Goal: Task Accomplishment & Management: Manage account settings

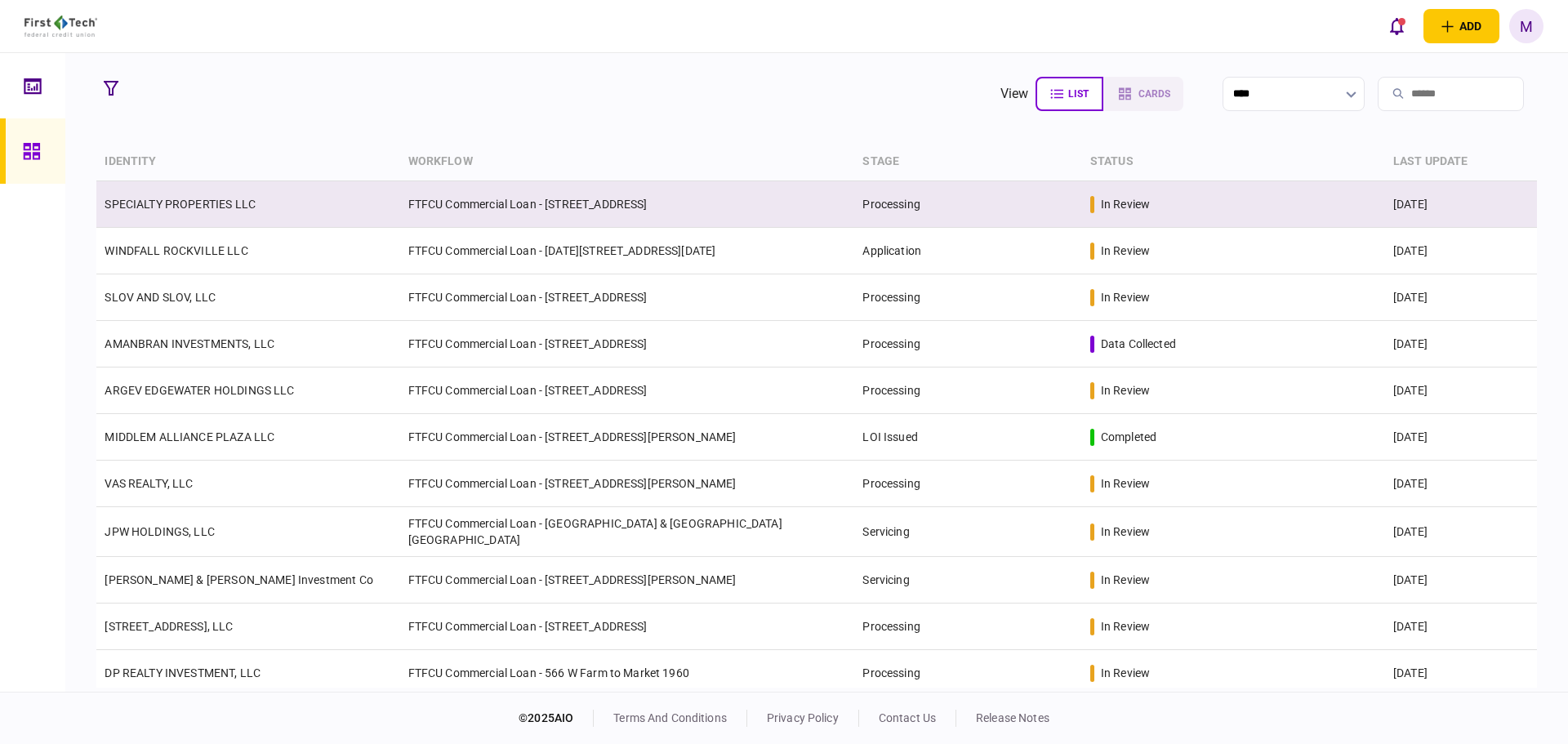
click at [321, 202] on td "SPECIALTY PROPERTIES LLC" at bounding box center [248, 205] width 303 height 46
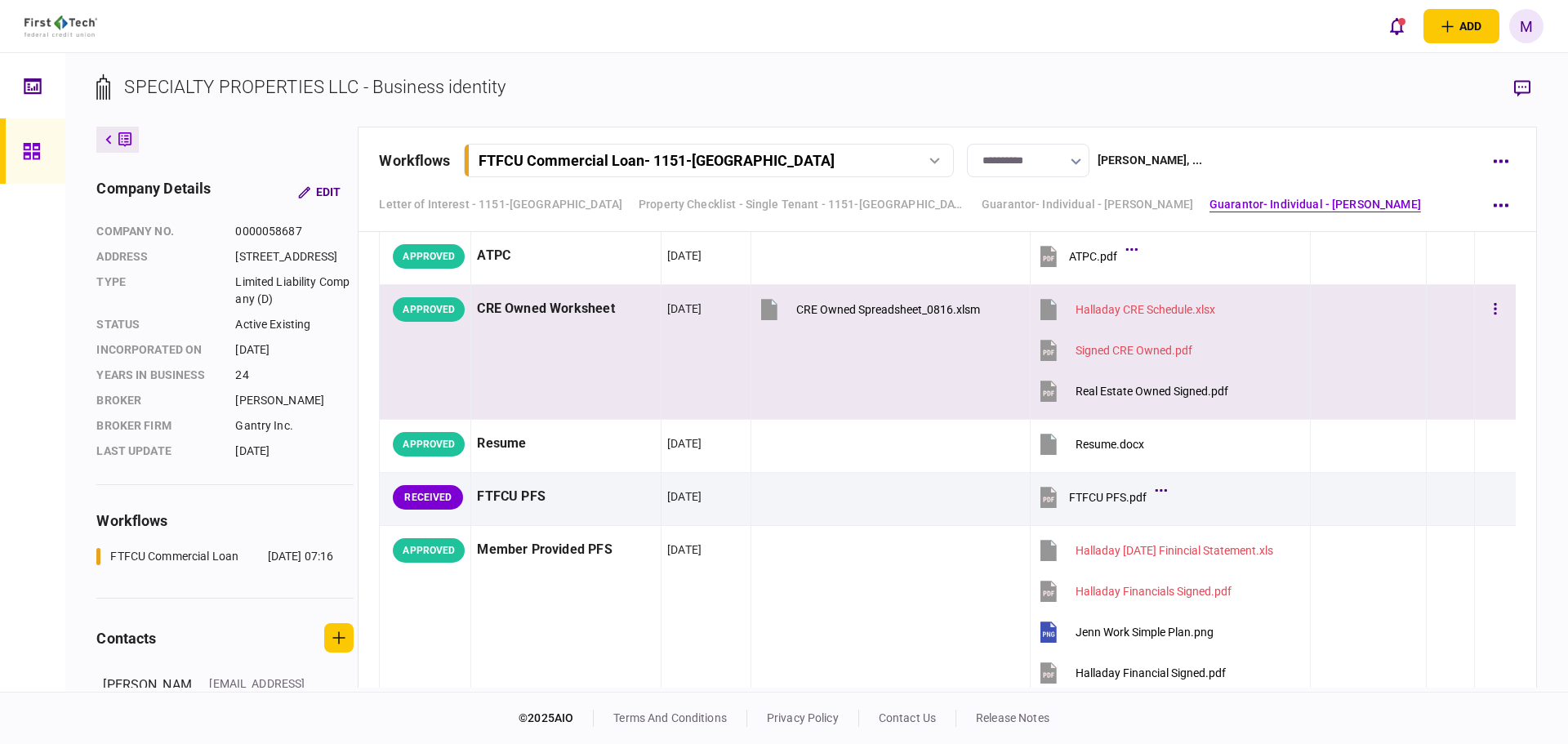
scroll to position [4764, 0]
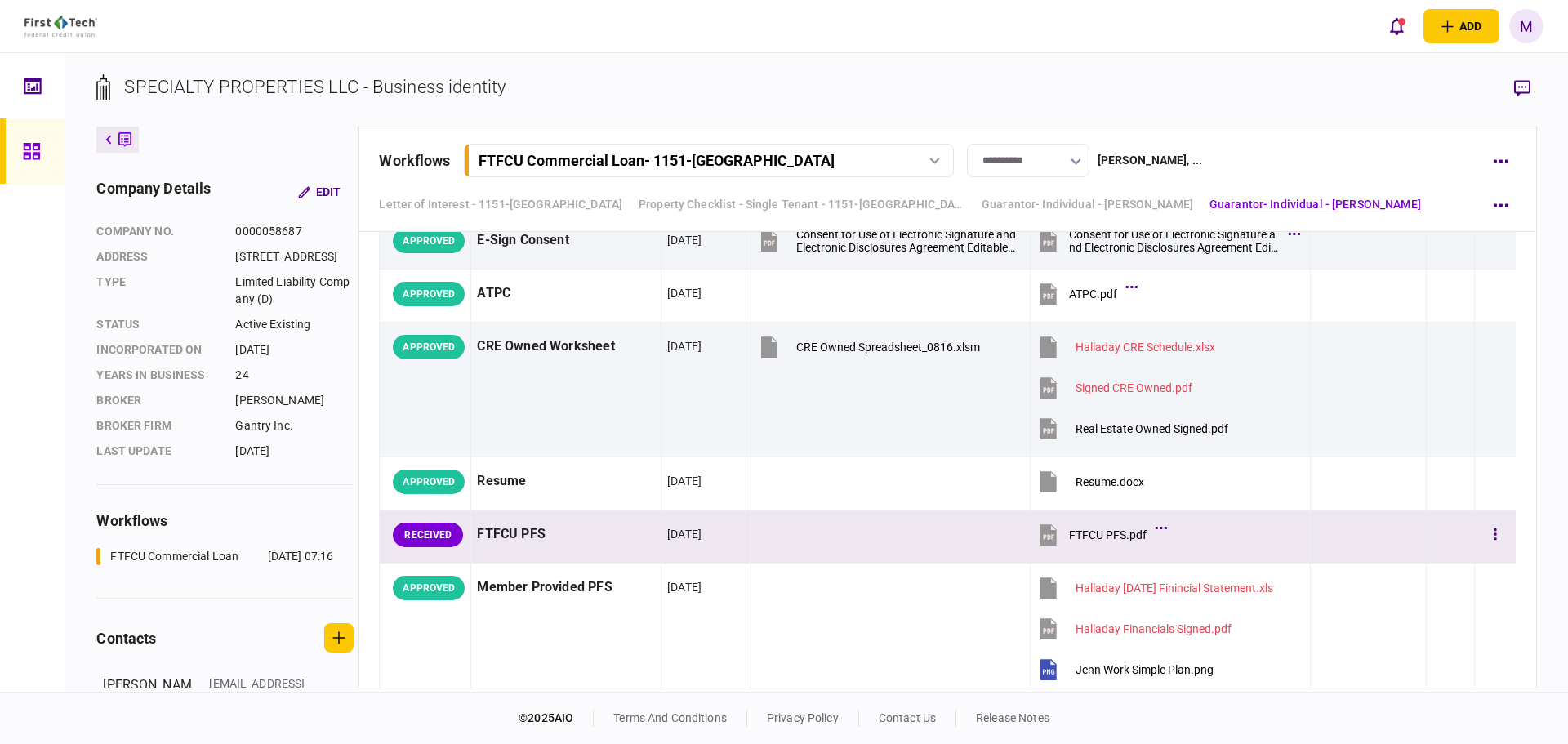
click at [1047, 535] on icon at bounding box center [1049, 537] width 10 height 5
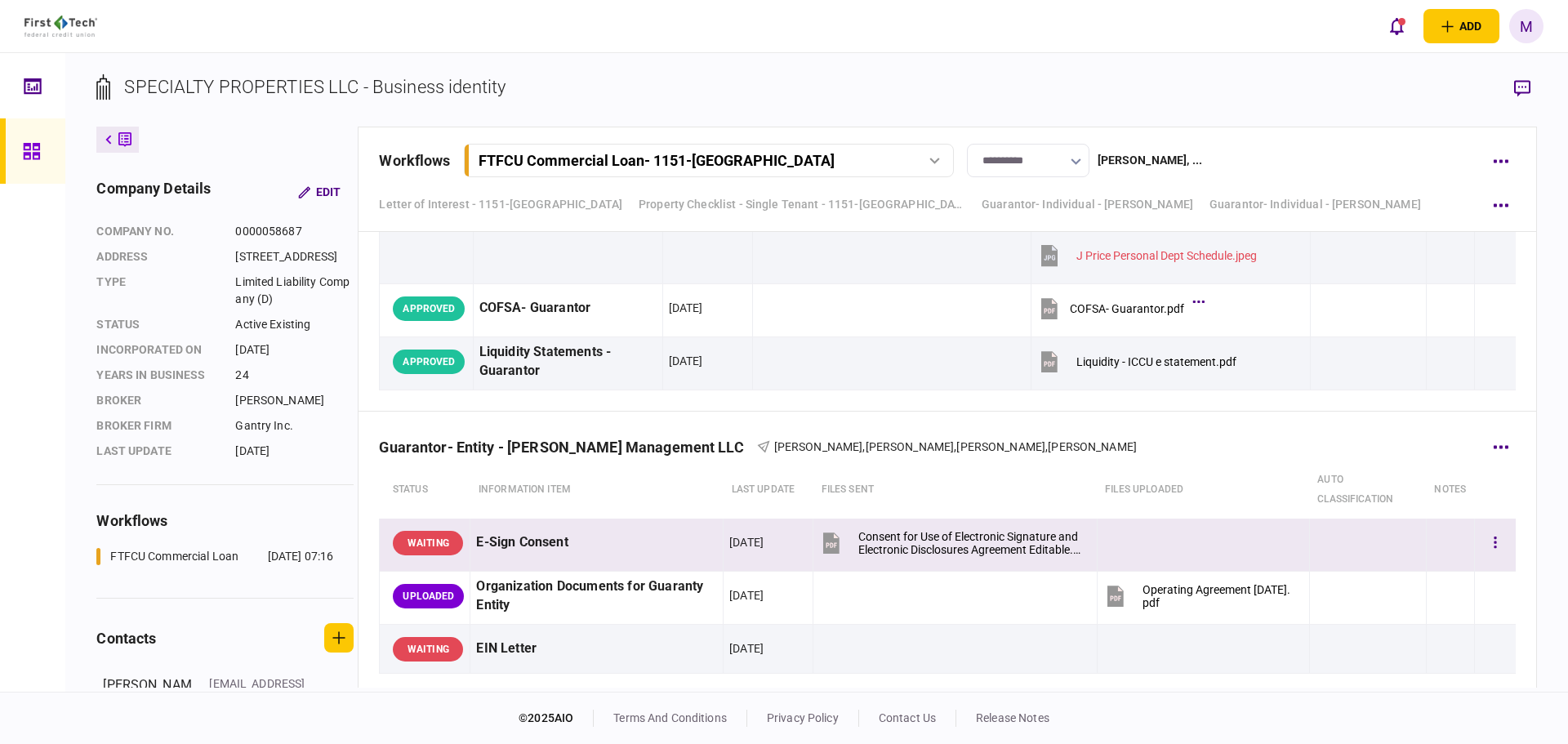
scroll to position [7221, 0]
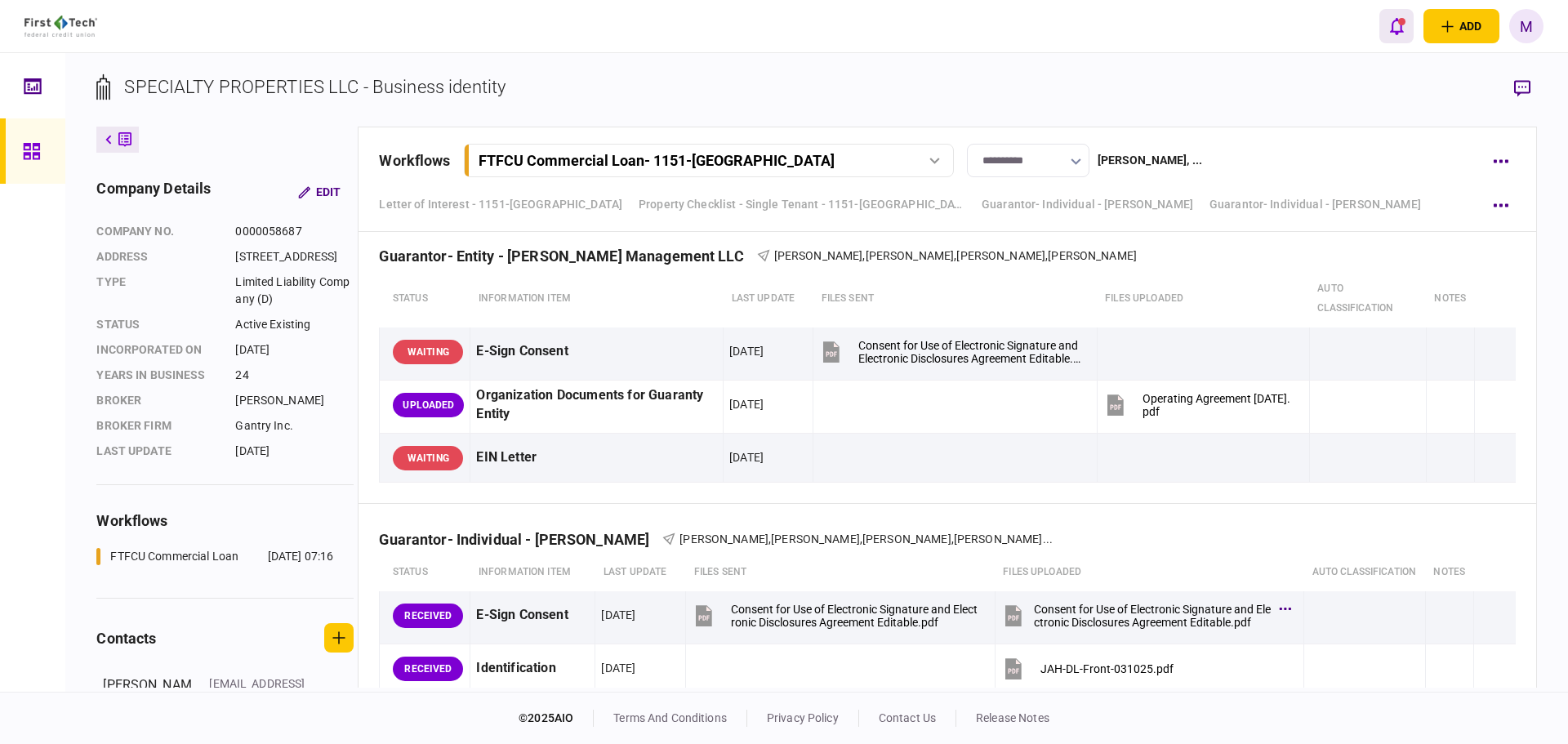
click at [1393, 22] on icon "open notifications list" at bounding box center [1397, 27] width 14 height 17
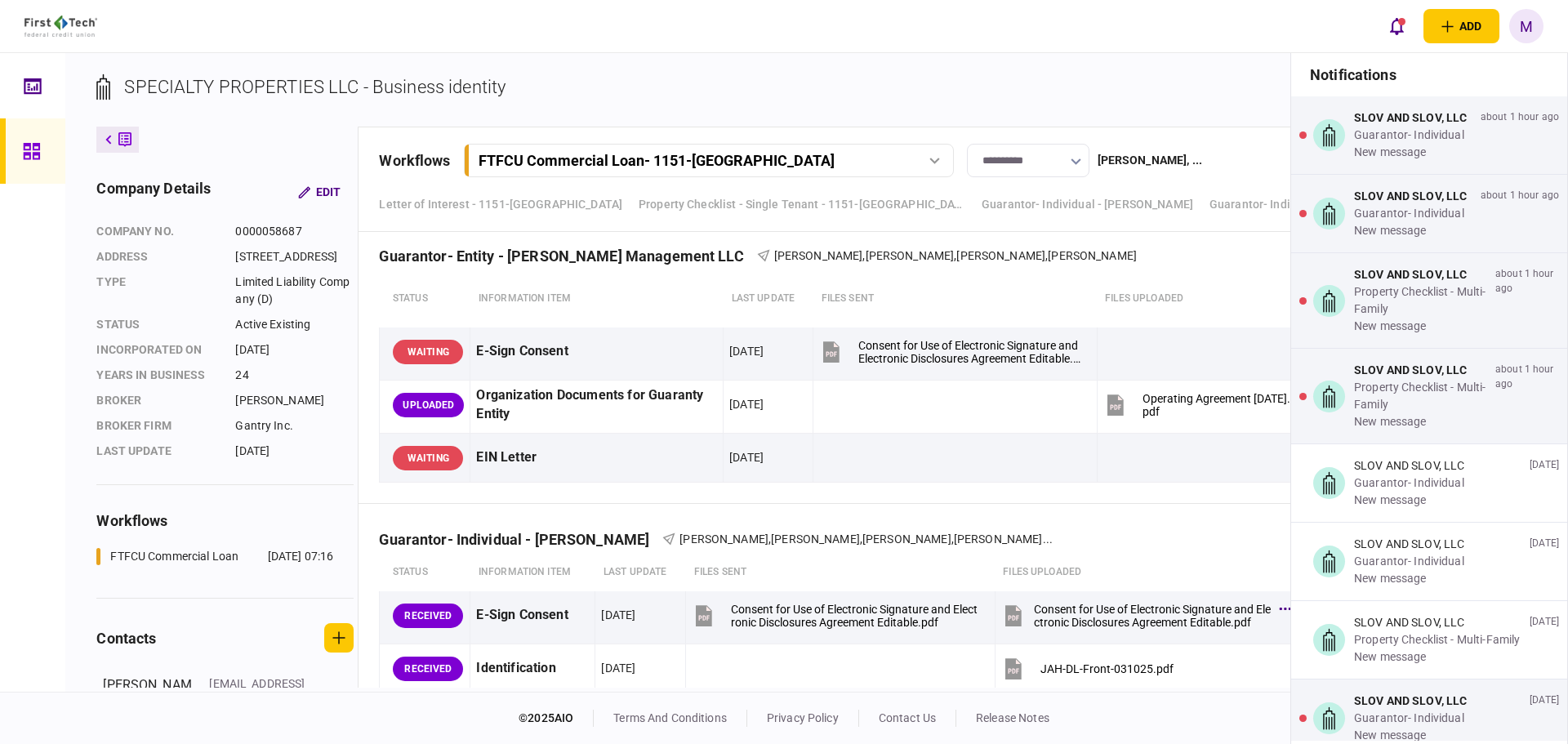
click at [1104, 94] on section "SPECIALTY PROPERTIES LLC - Business identity" at bounding box center [816, 100] width 1440 height 53
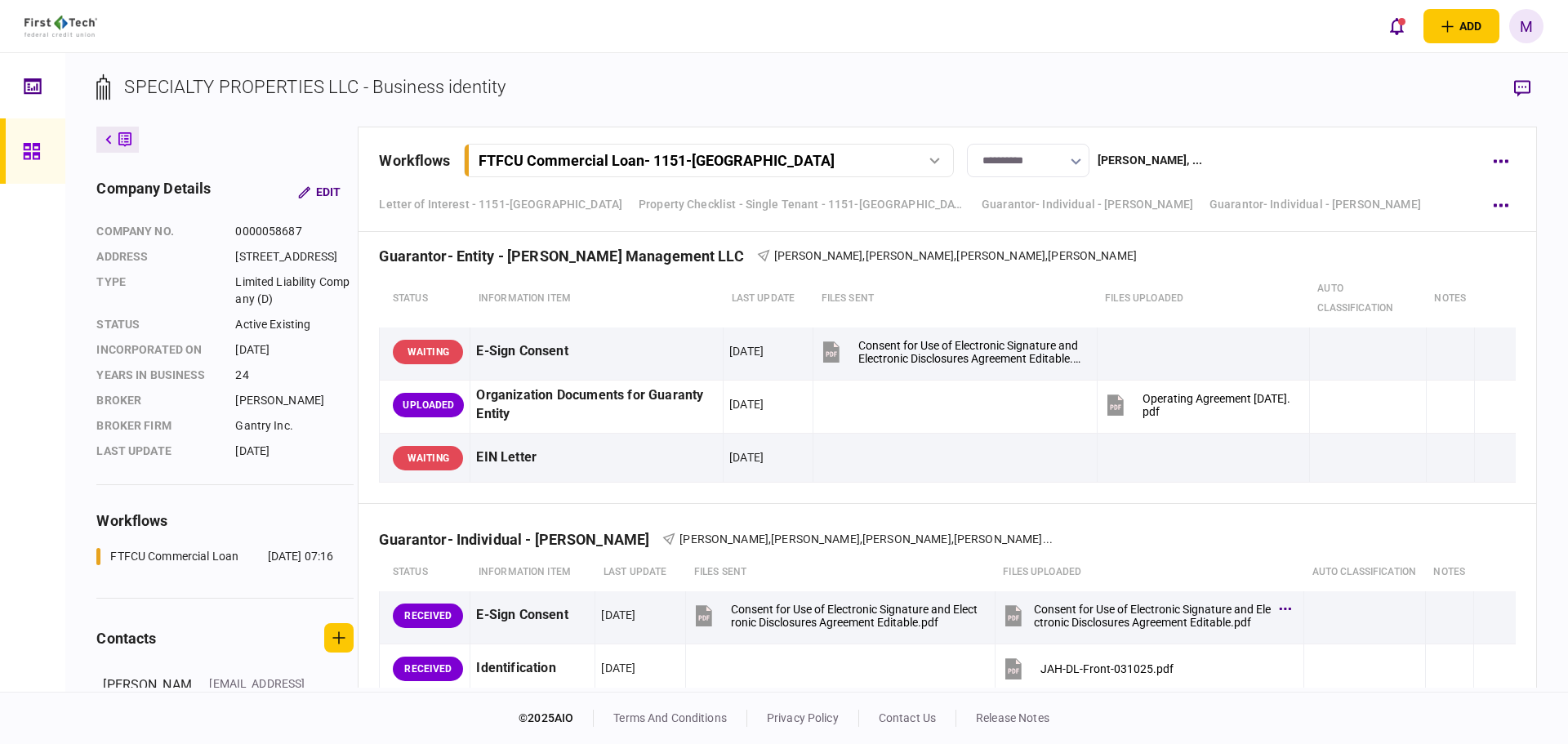
click at [27, 187] on div at bounding box center [33, 372] width 65 height 639
click at [37, 170] on div at bounding box center [36, 151] width 26 height 65
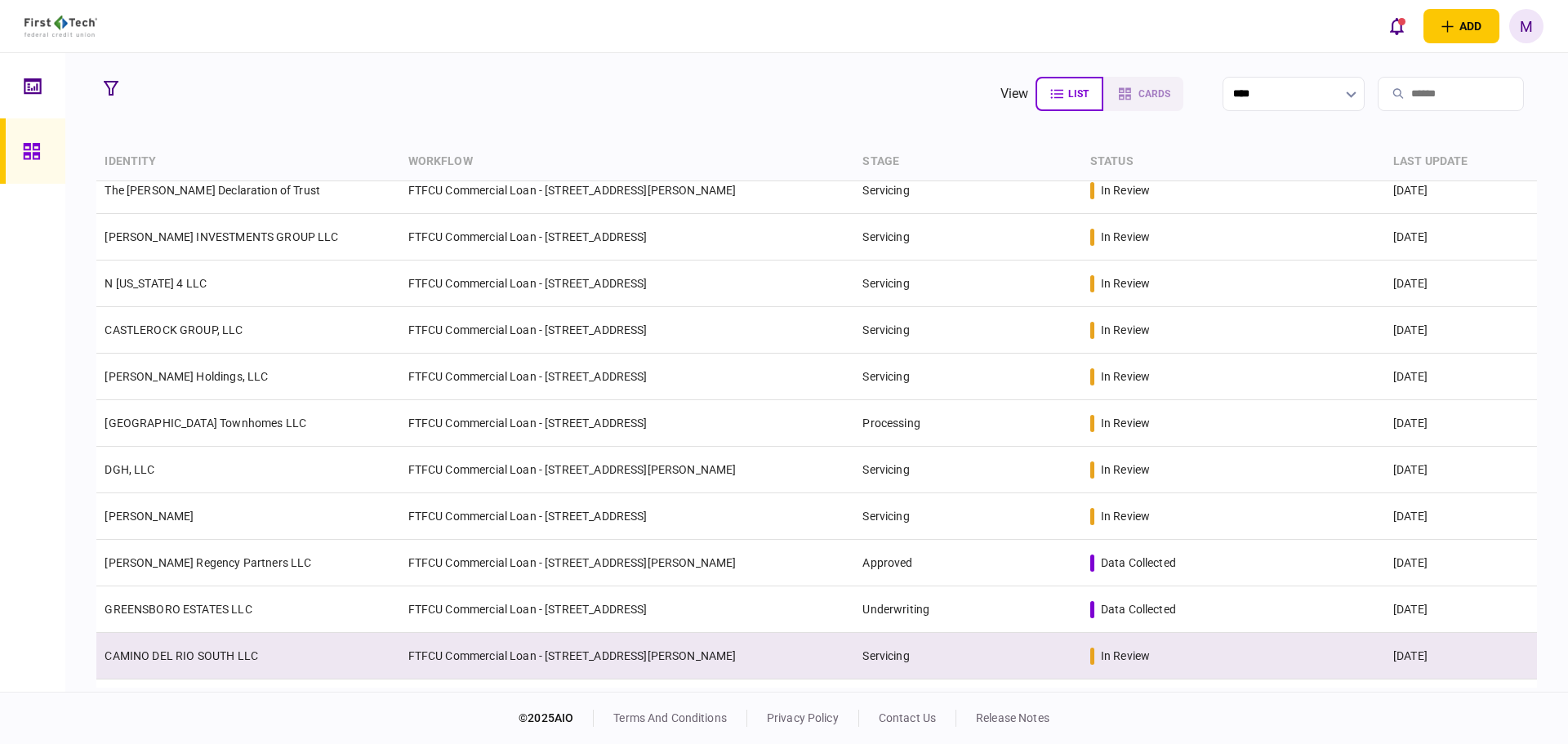
scroll to position [996, 0]
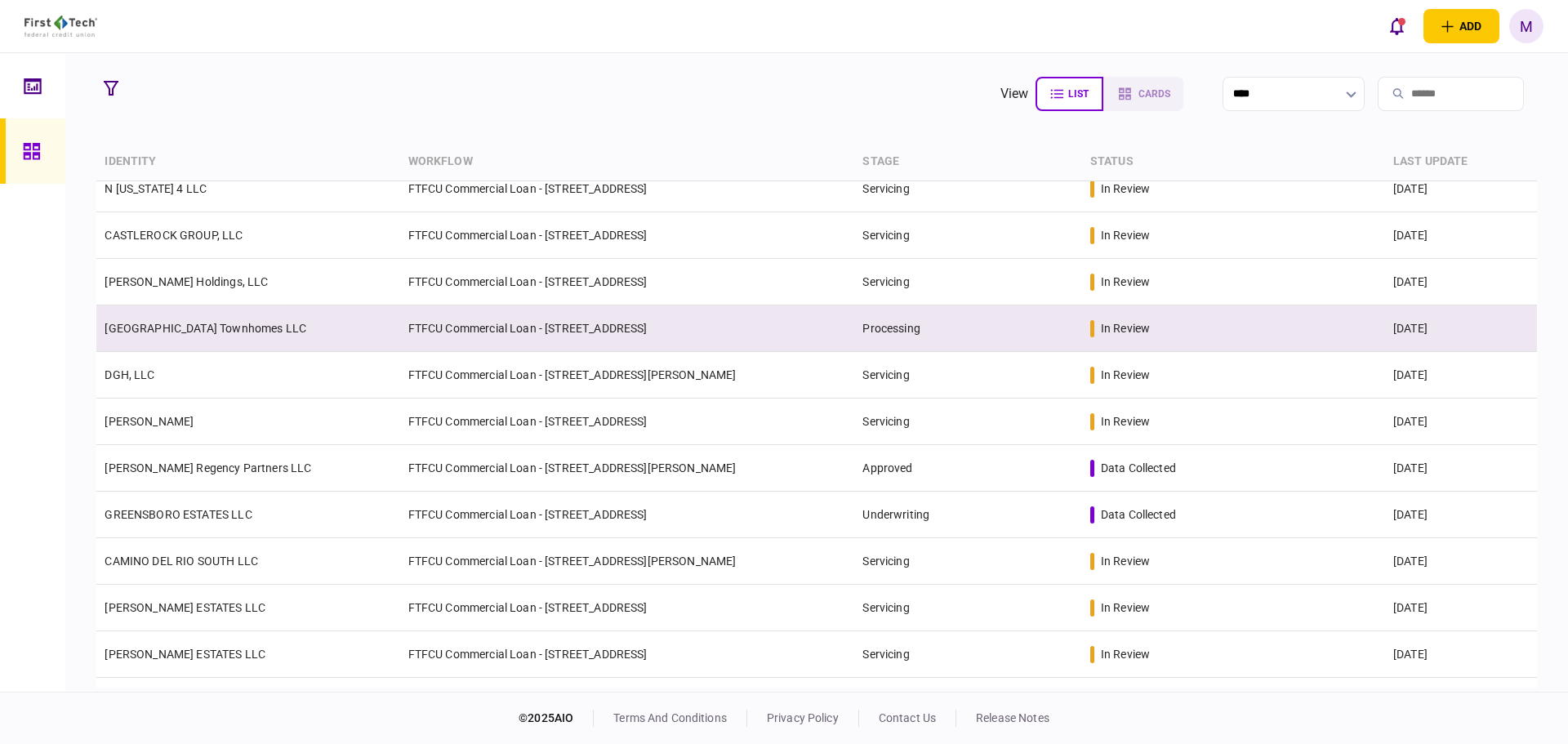
click at [286, 328] on link "[GEOGRAPHIC_DATA] Townhomes LLC" at bounding box center [205, 327] width 201 height 13
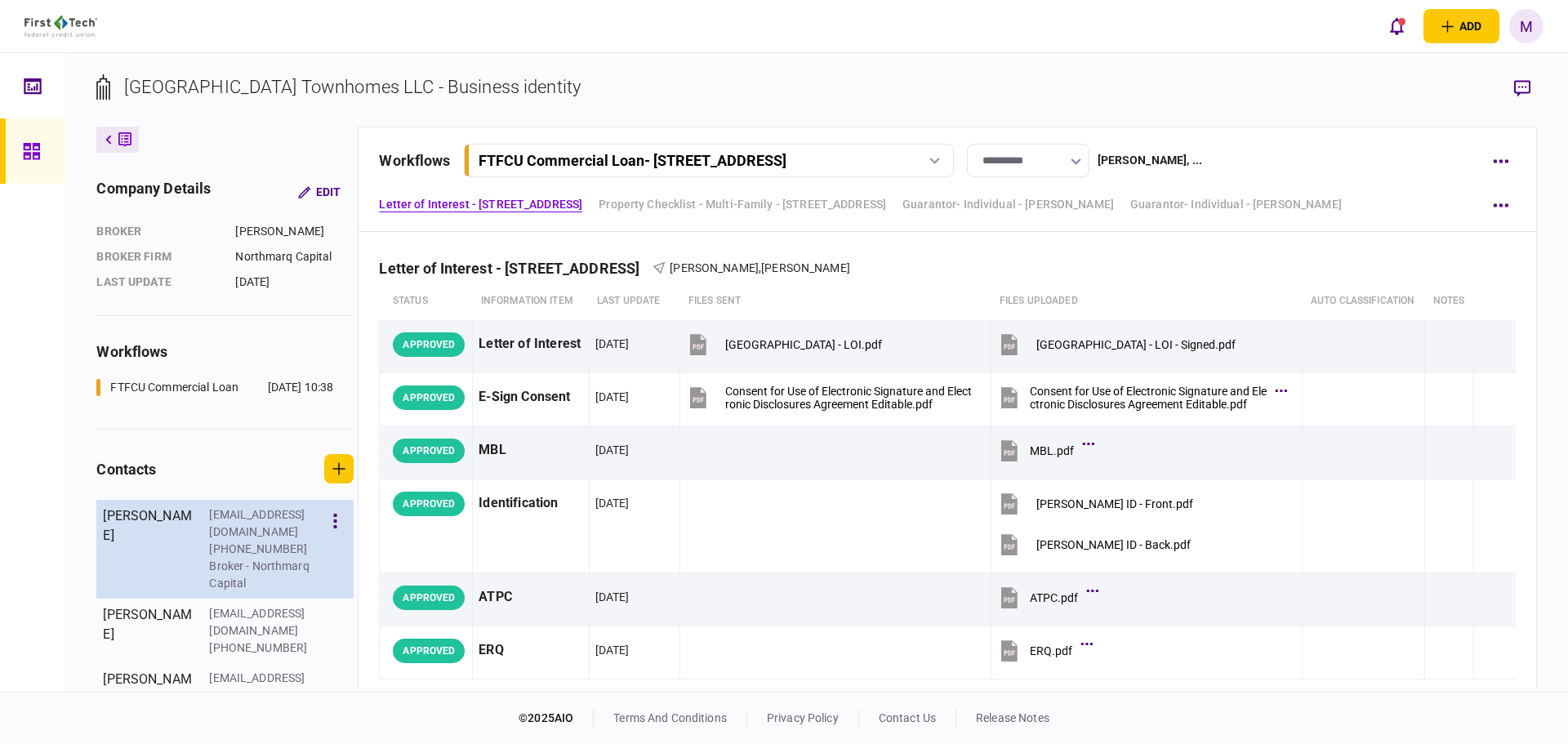
scroll to position [93, 0]
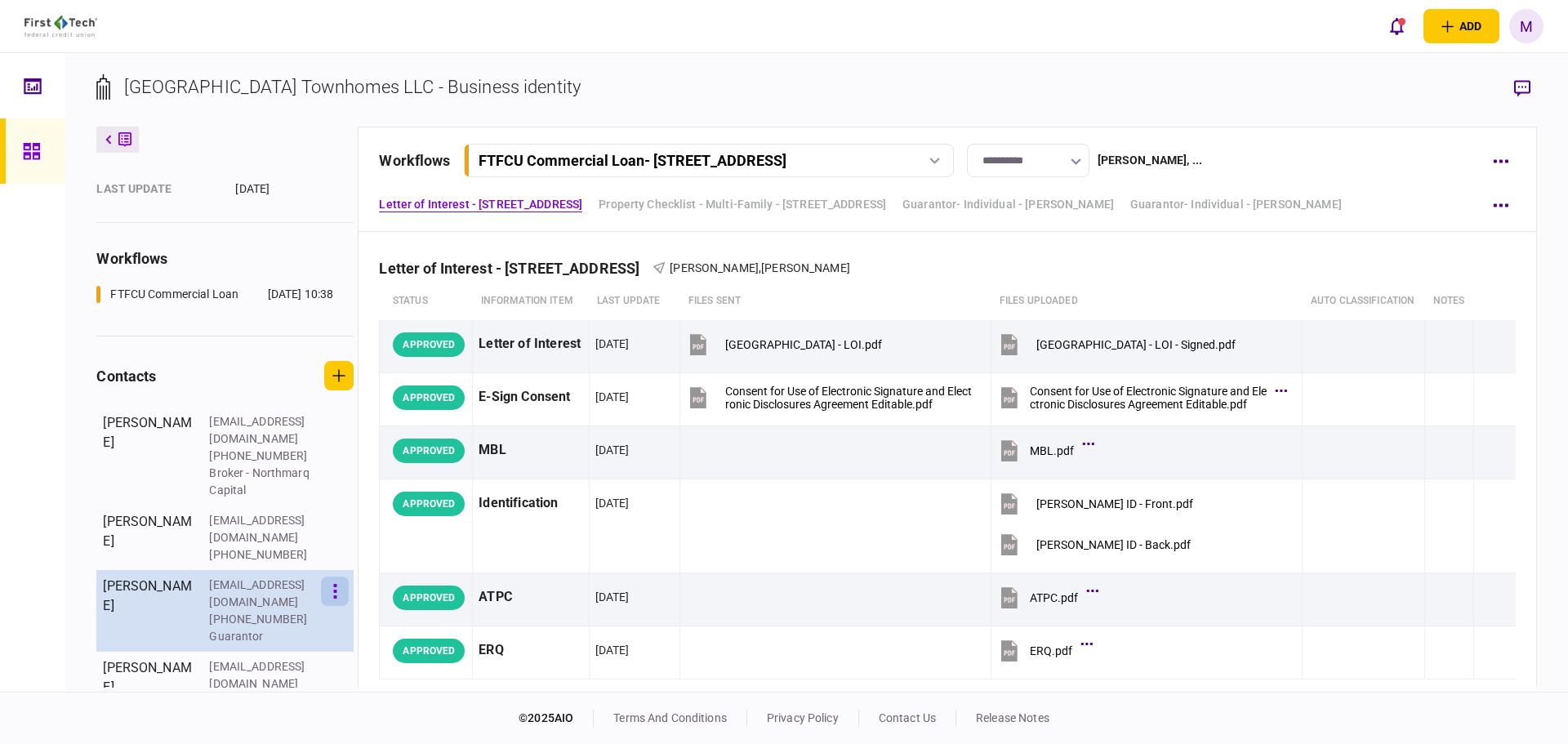
click at [333, 577] on button "button" at bounding box center [334, 591] width 27 height 29
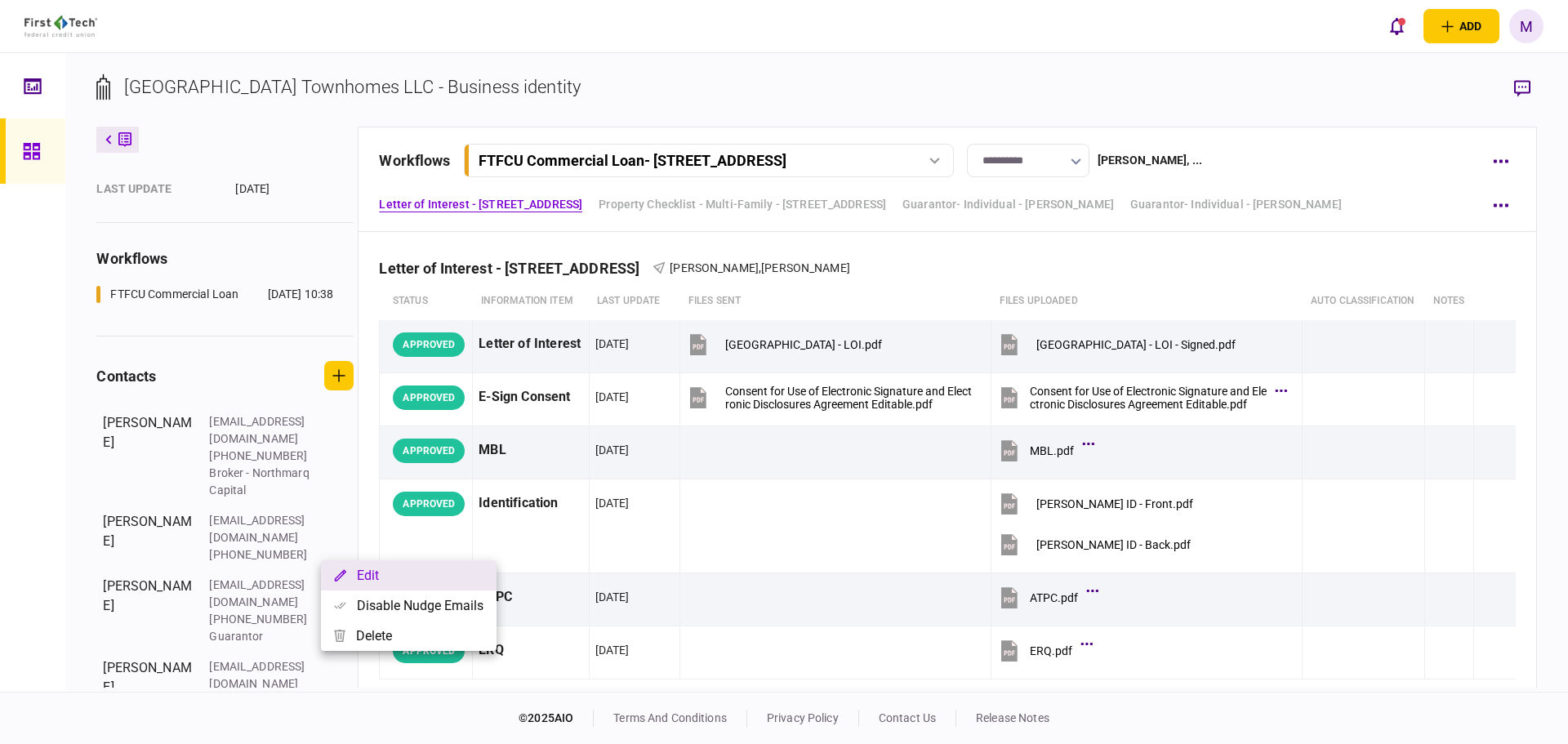
click at [369, 580] on button "Edit" at bounding box center [408, 575] width 176 height 30
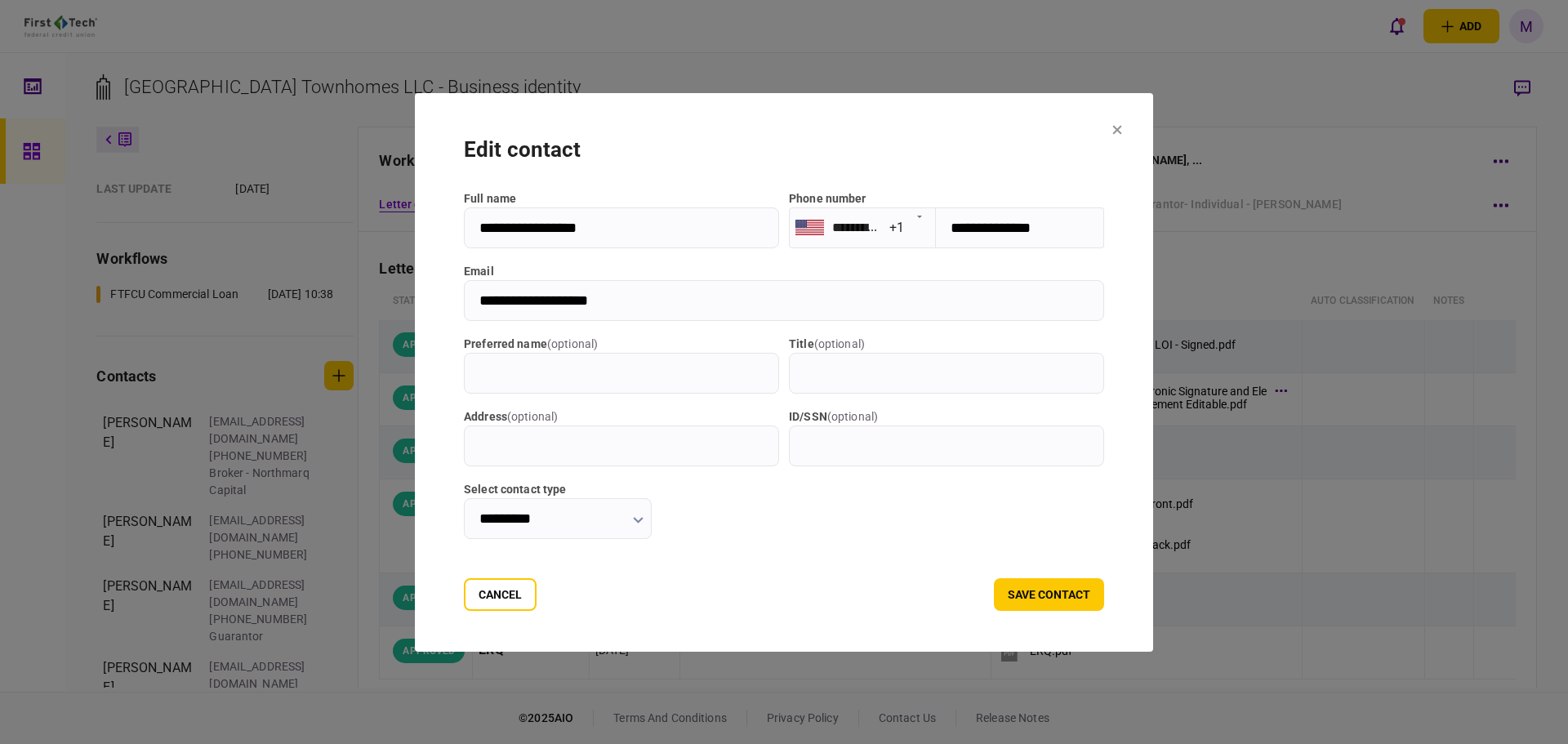
drag, startPoint x: 633, startPoint y: 299, endPoint x: 379, endPoint y: 334, distance: 256.4
click at [379, 334] on div "**********" at bounding box center [784, 372] width 1568 height 744
drag, startPoint x: 480, startPoint y: 603, endPoint x: 220, endPoint y: 624, distance: 260.8
click at [480, 603] on button "Cancel" at bounding box center [500, 595] width 73 height 33
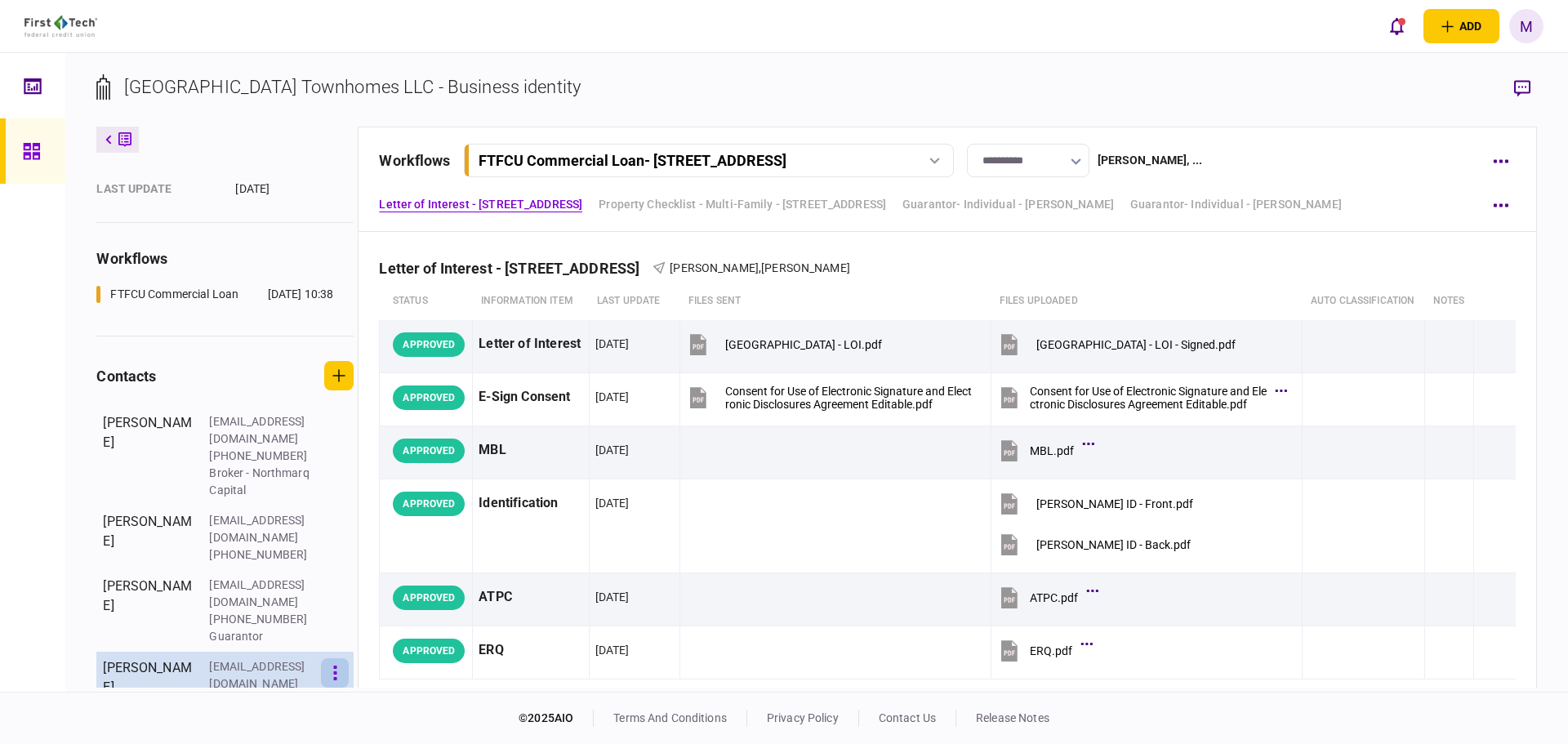
click at [334, 666] on icon "button" at bounding box center [335, 674] width 4 height 15
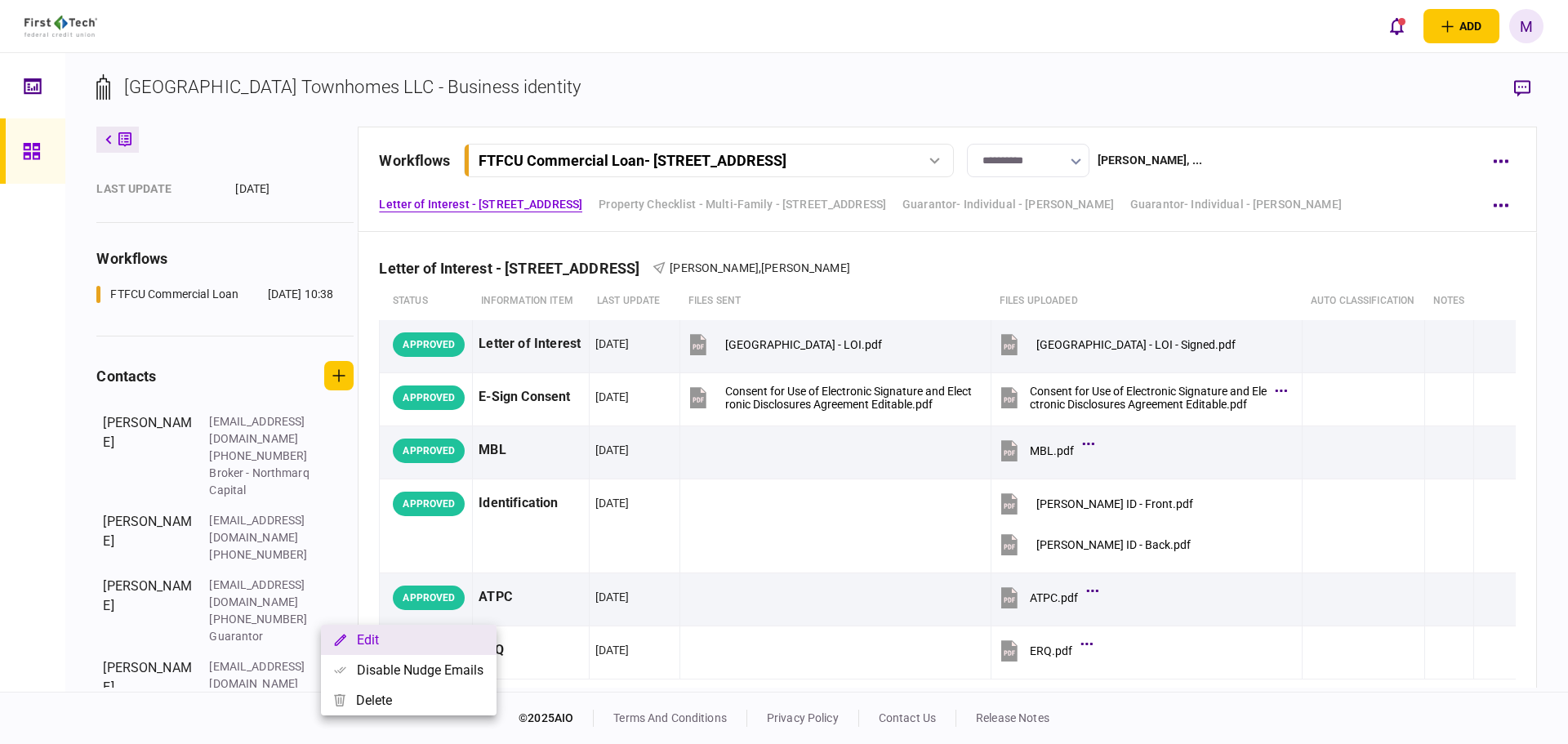
click at [363, 642] on button "Edit" at bounding box center [408, 639] width 176 height 30
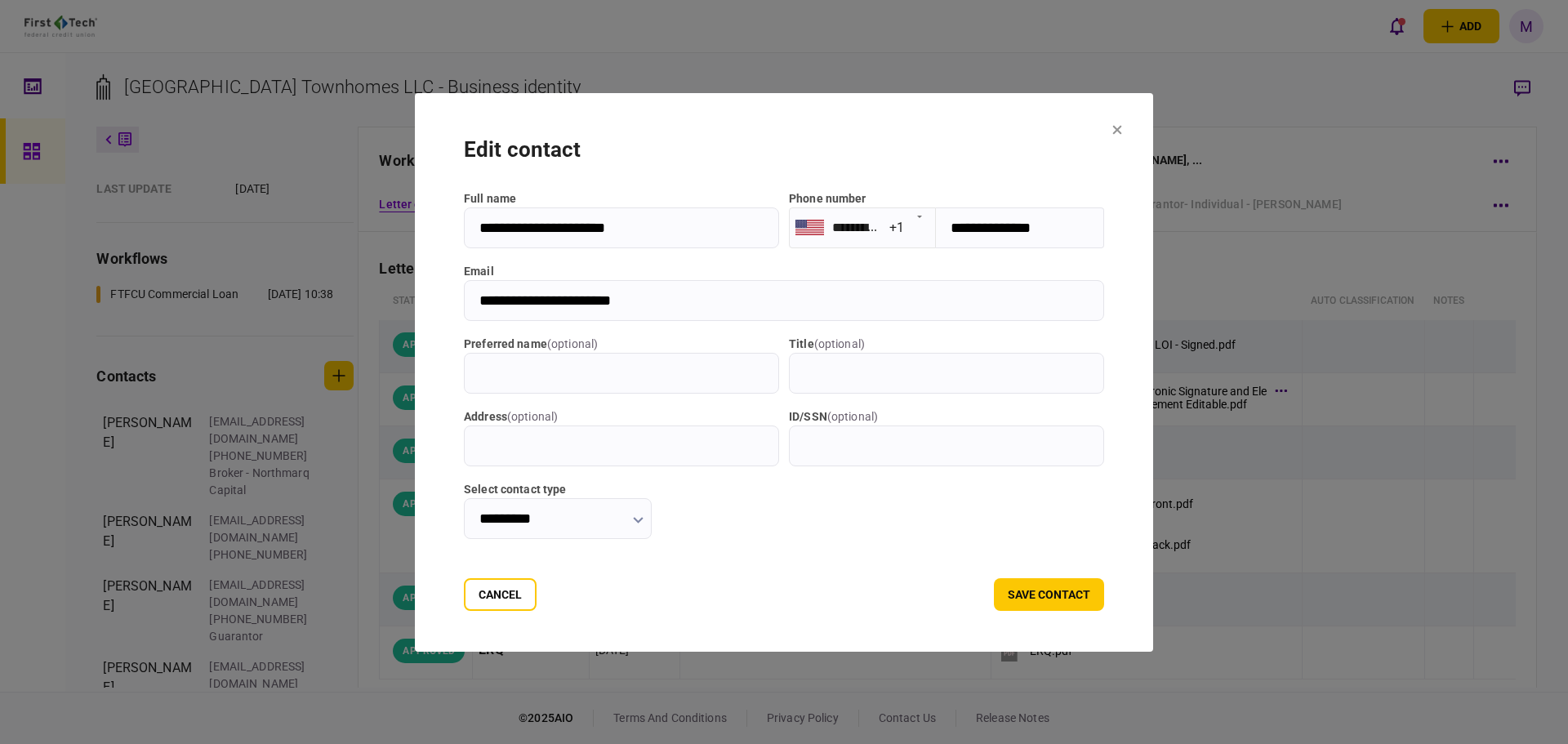
drag, startPoint x: 646, startPoint y: 309, endPoint x: 377, endPoint y: 323, distance: 269.4
click at [377, 323] on div "**********" at bounding box center [784, 372] width 1568 height 744
click at [1044, 602] on button "save contact" at bounding box center [1049, 595] width 111 height 33
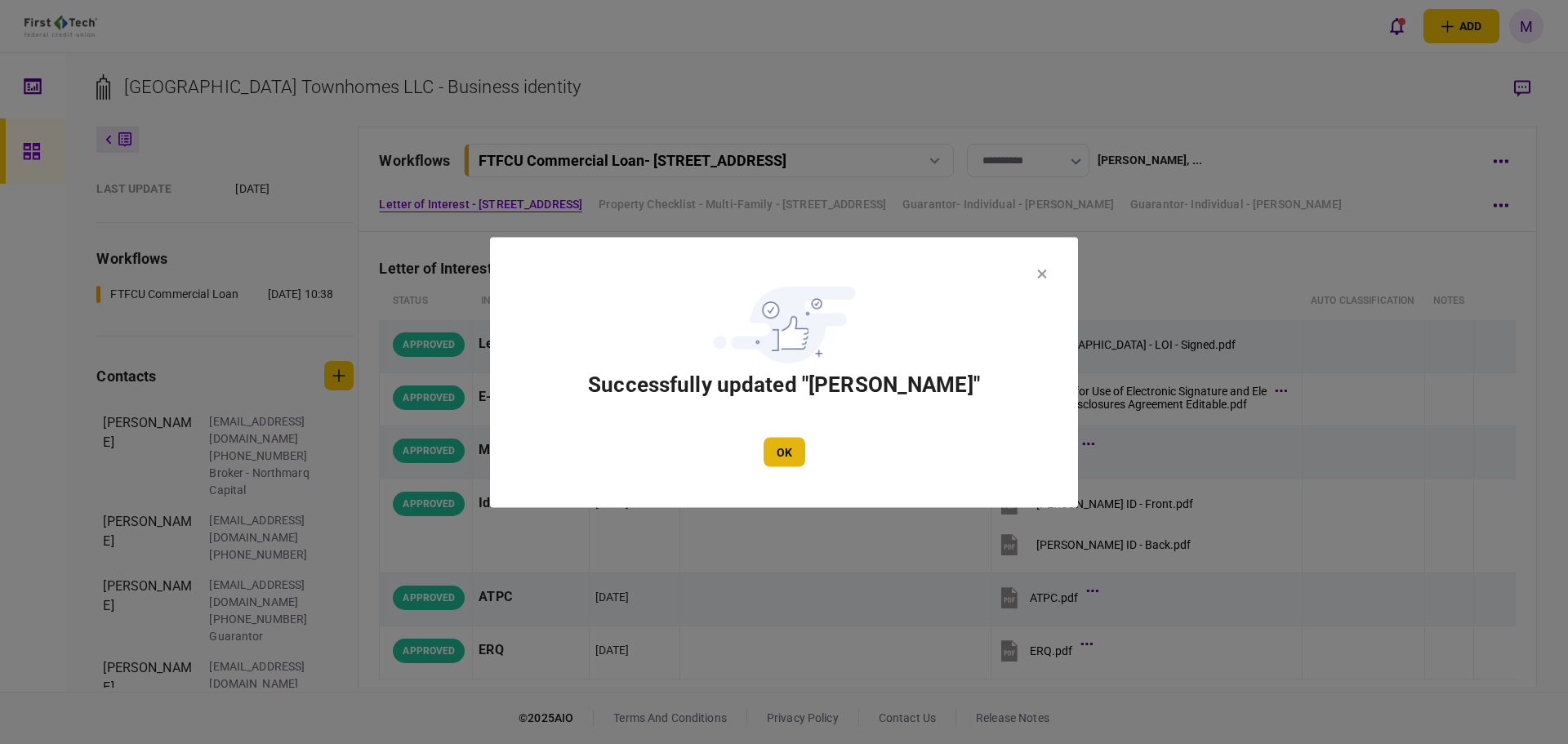
click at [784, 448] on button "OK" at bounding box center [784, 452] width 42 height 29
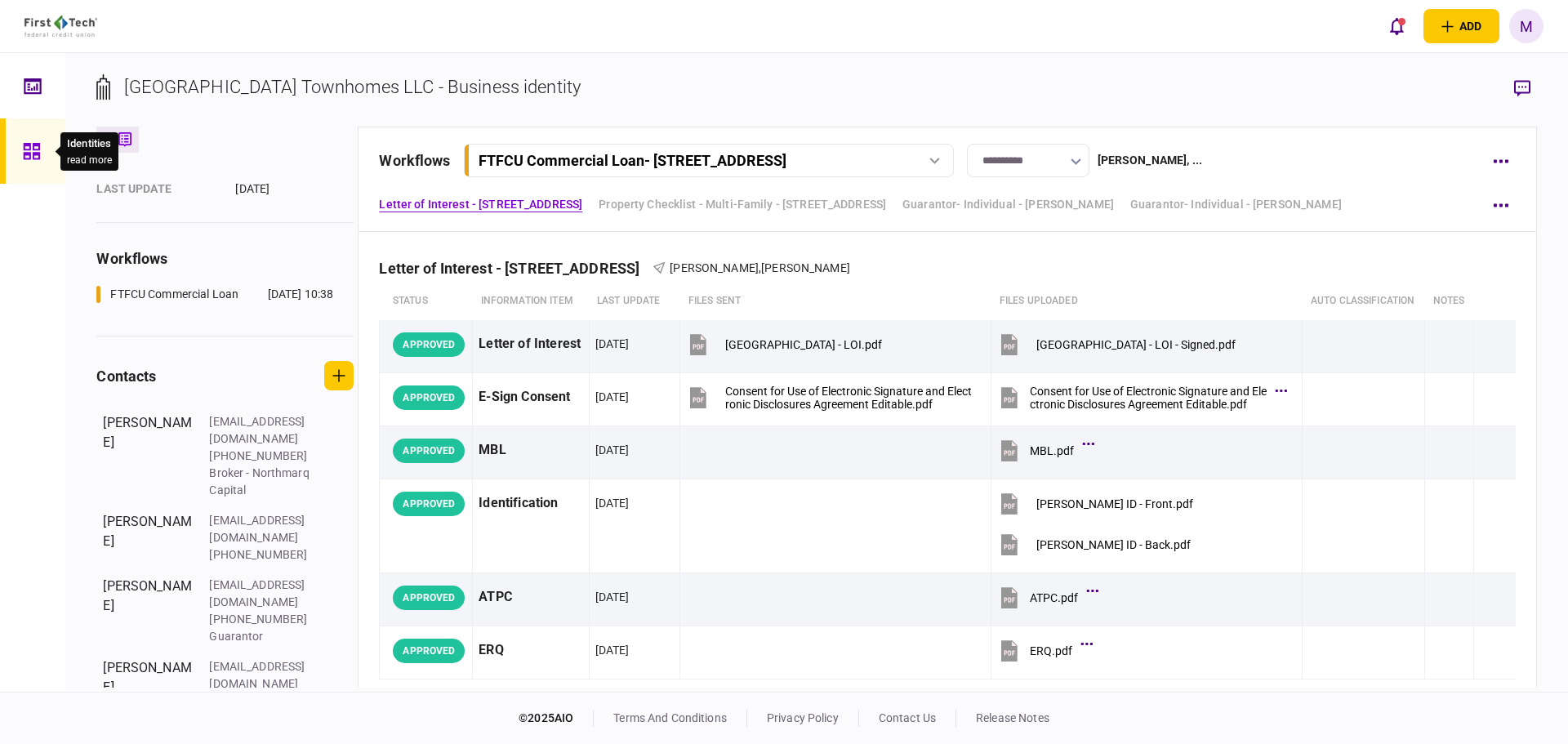
click at [28, 154] on icon at bounding box center [31, 151] width 16 height 16
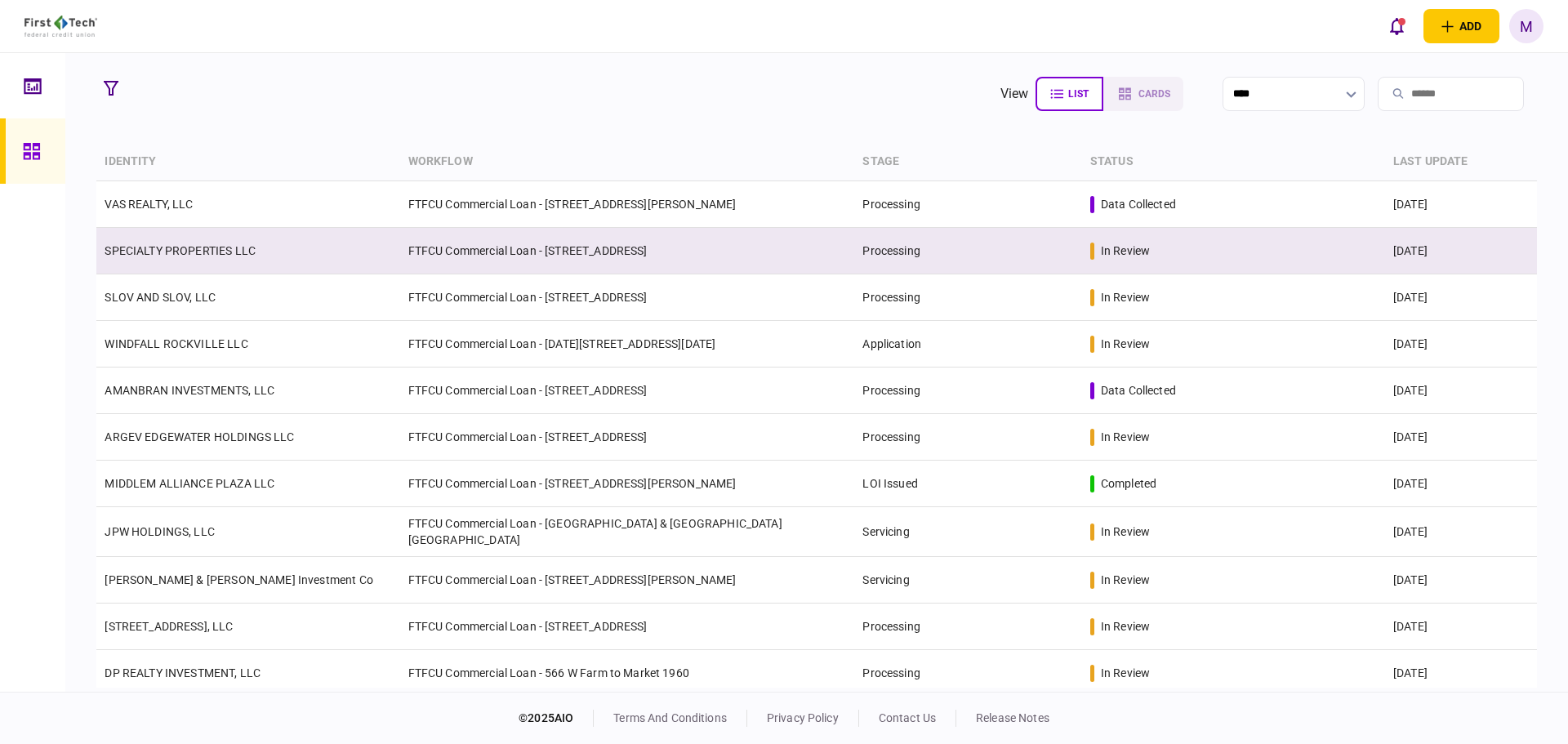
click at [279, 258] on td "SPECIALTY PROPERTIES LLC" at bounding box center [248, 251] width 303 height 46
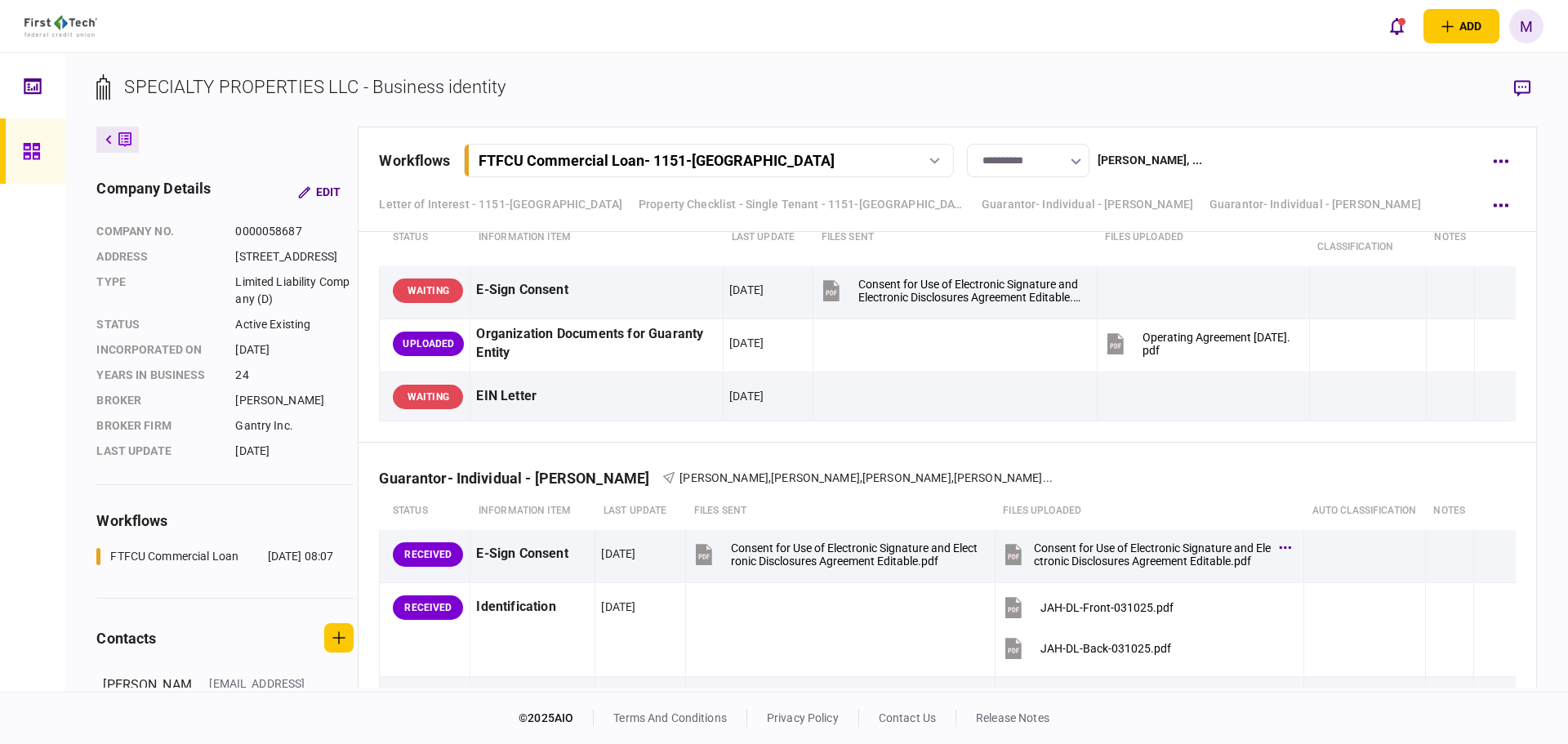
scroll to position [7422, 0]
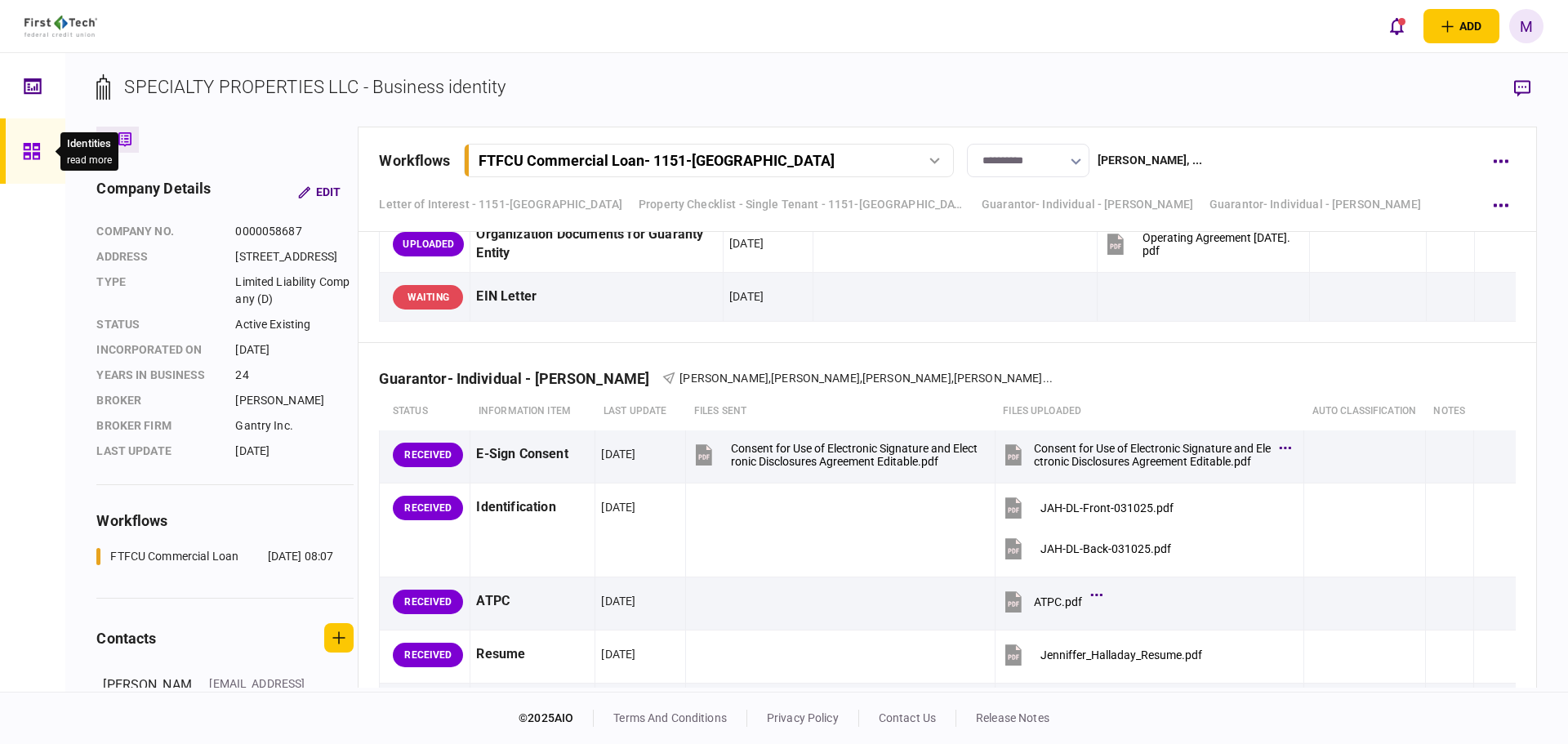
click at [36, 156] on icon at bounding box center [32, 152] width 18 height 19
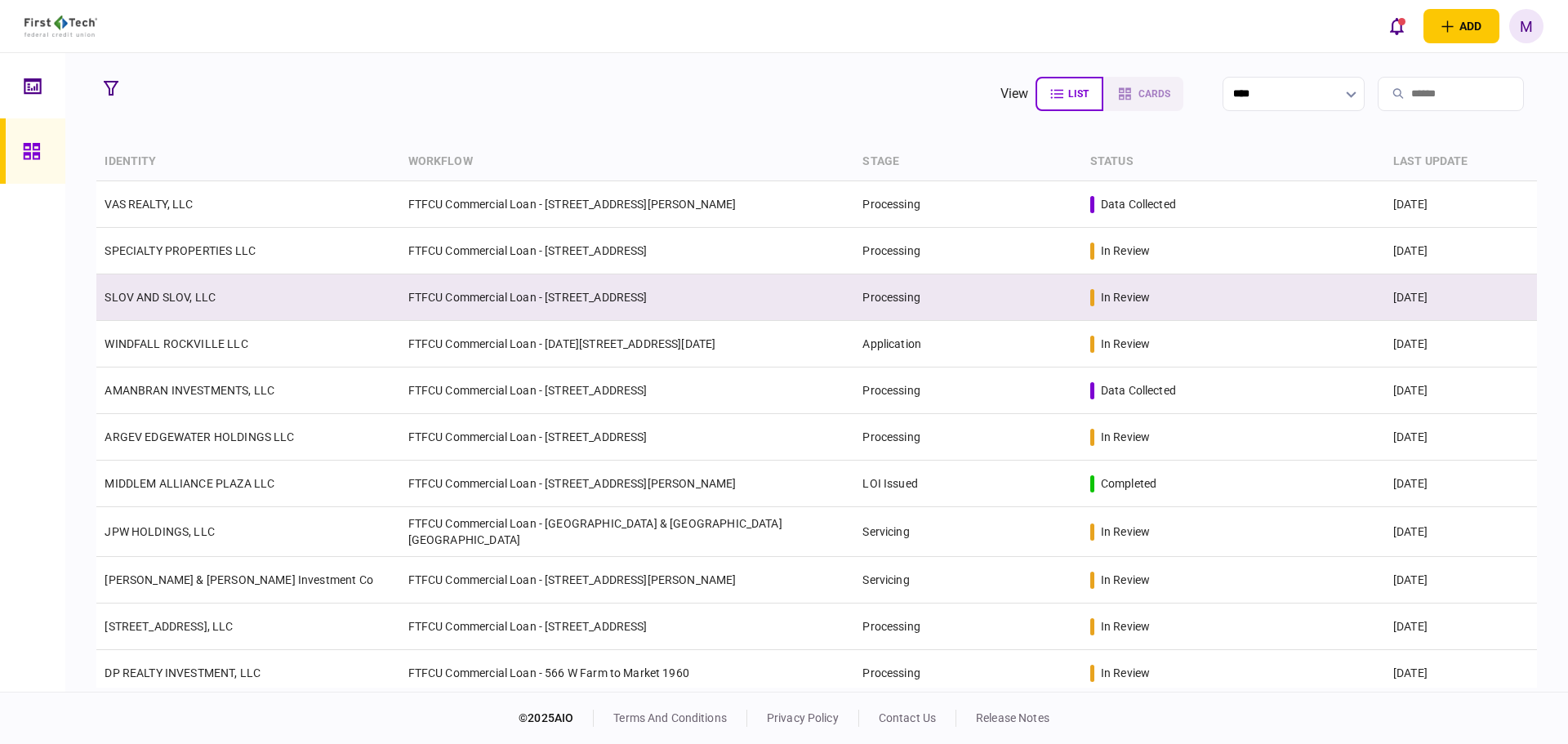
click at [213, 318] on td "SLOV AND SLOV, LLC" at bounding box center [248, 297] width 303 height 46
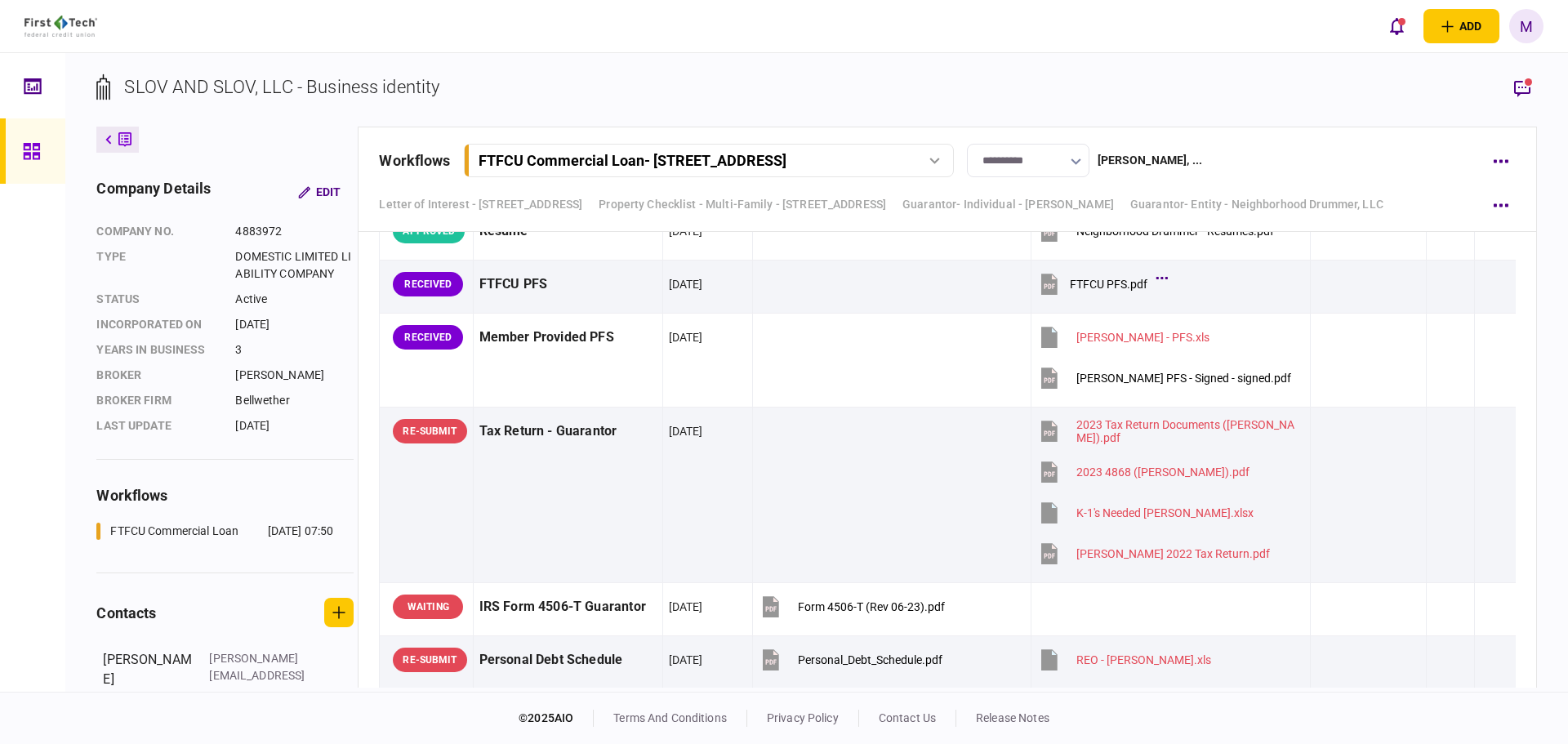
scroll to position [8385, 0]
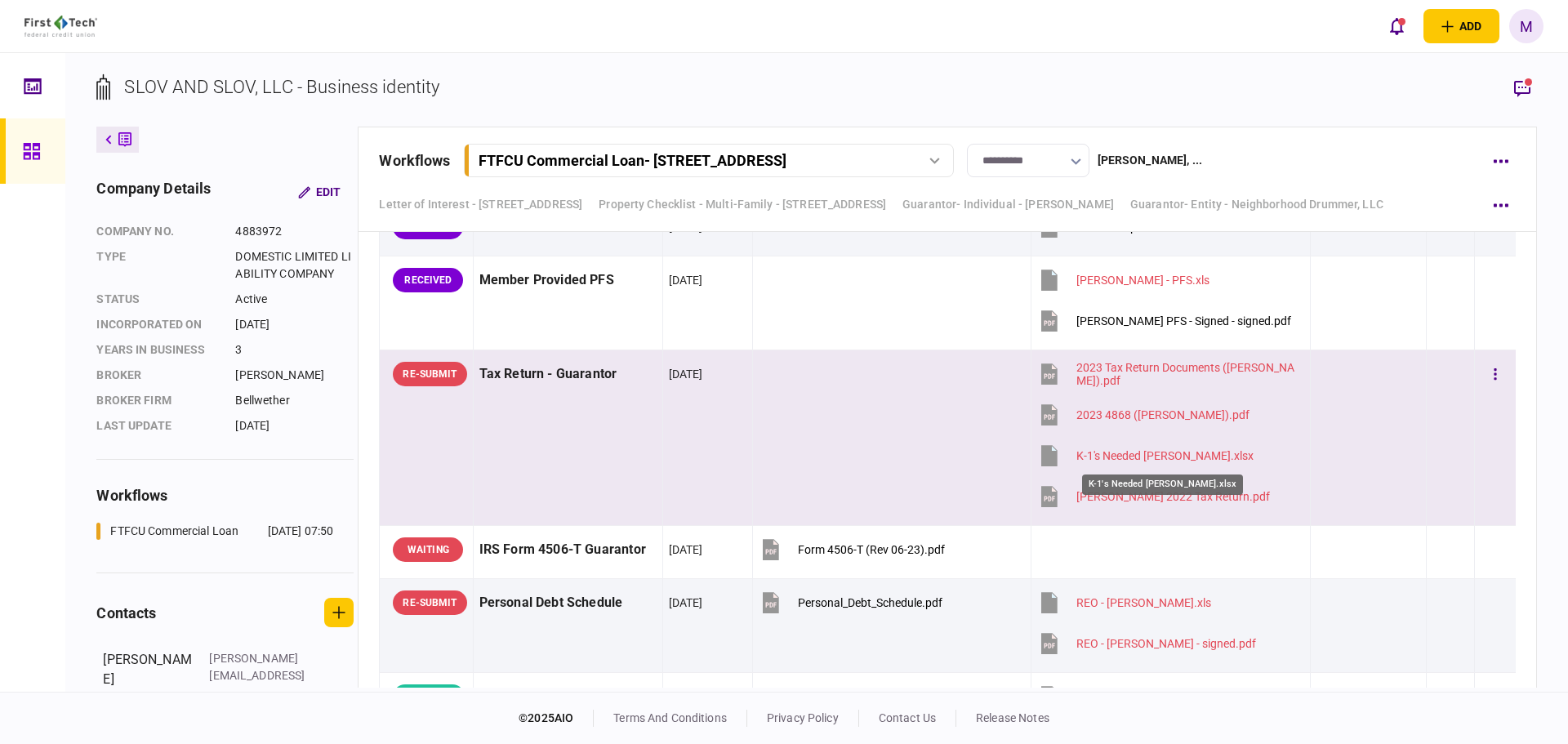
click at [1123, 459] on div "K-1's Needed Checklist_John Curran.xlsx" at bounding box center [1165, 455] width 177 height 13
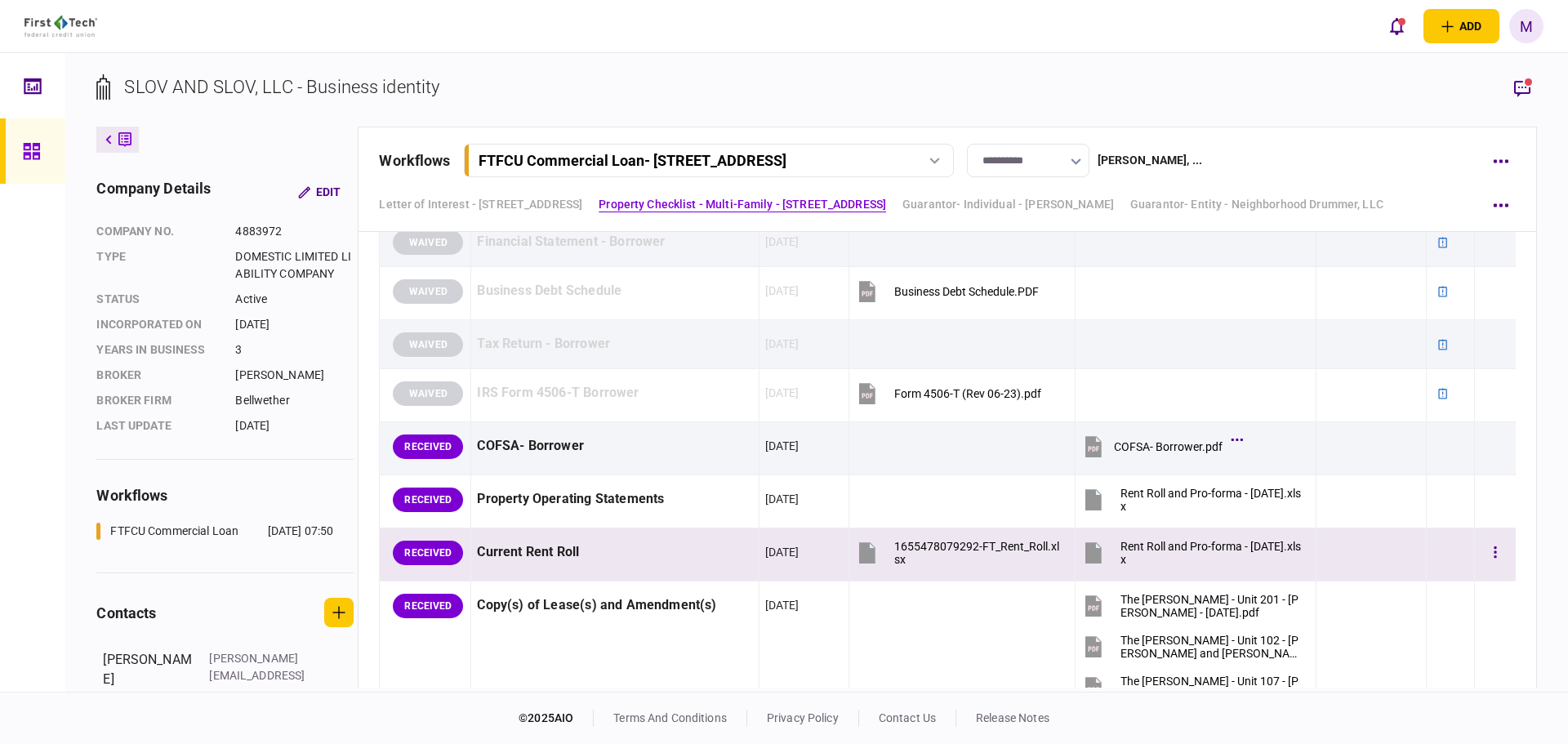
scroll to position [1231, 0]
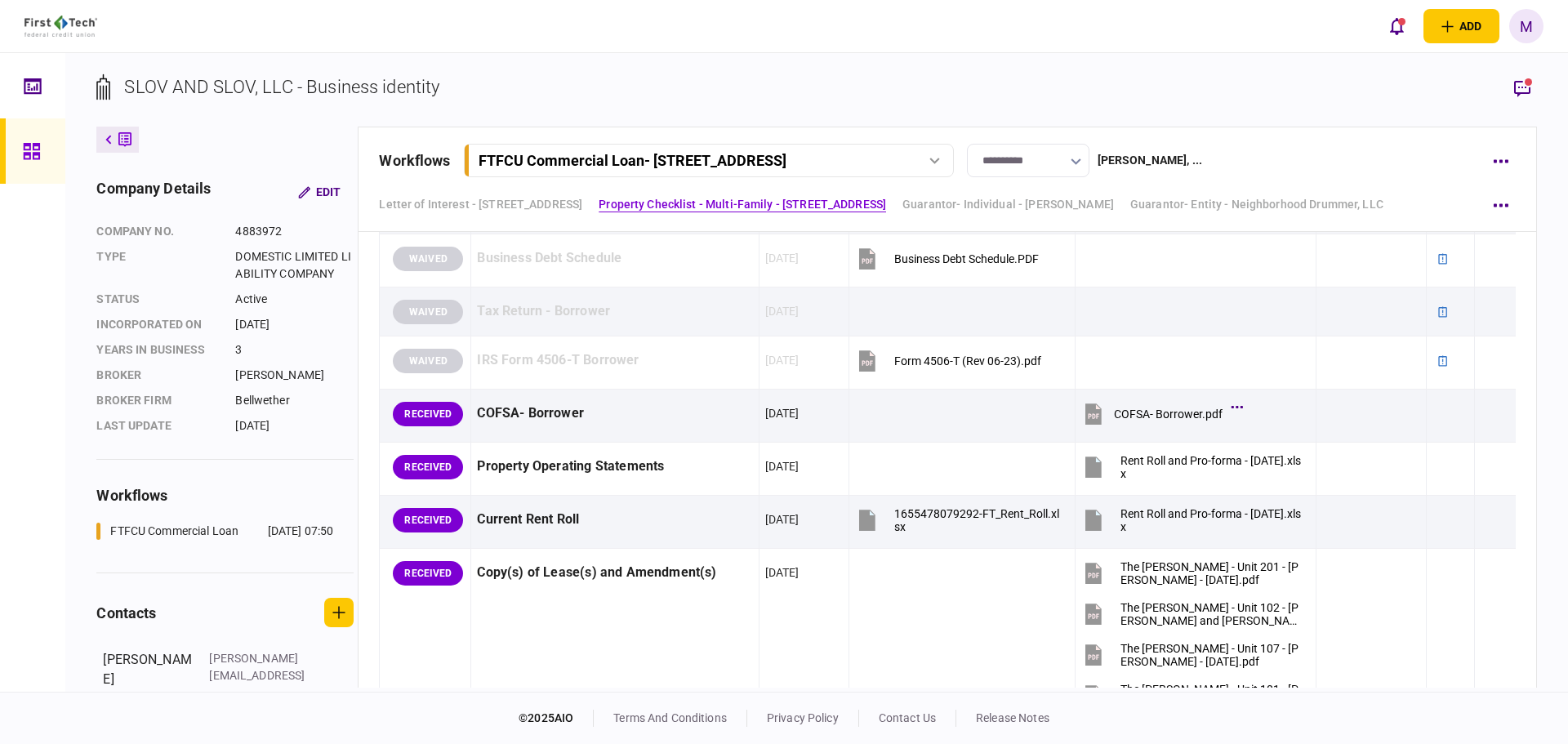
drag, startPoint x: 1532, startPoint y: 94, endPoint x: 1523, endPoint y: 103, distance: 12.7
click at [1532, 94] on icon "button" at bounding box center [1523, 87] width 20 height 20
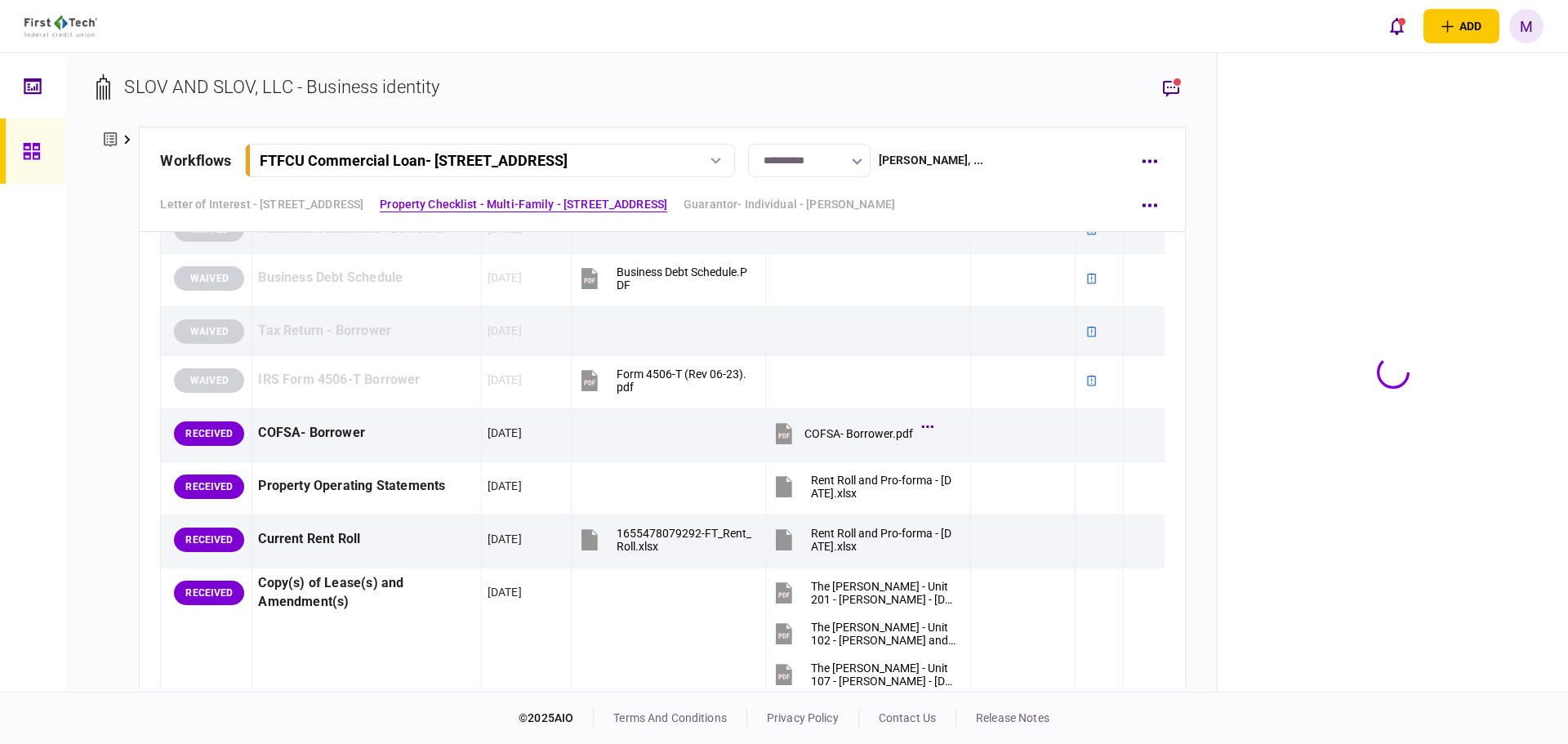
scroll to position [1251, 0]
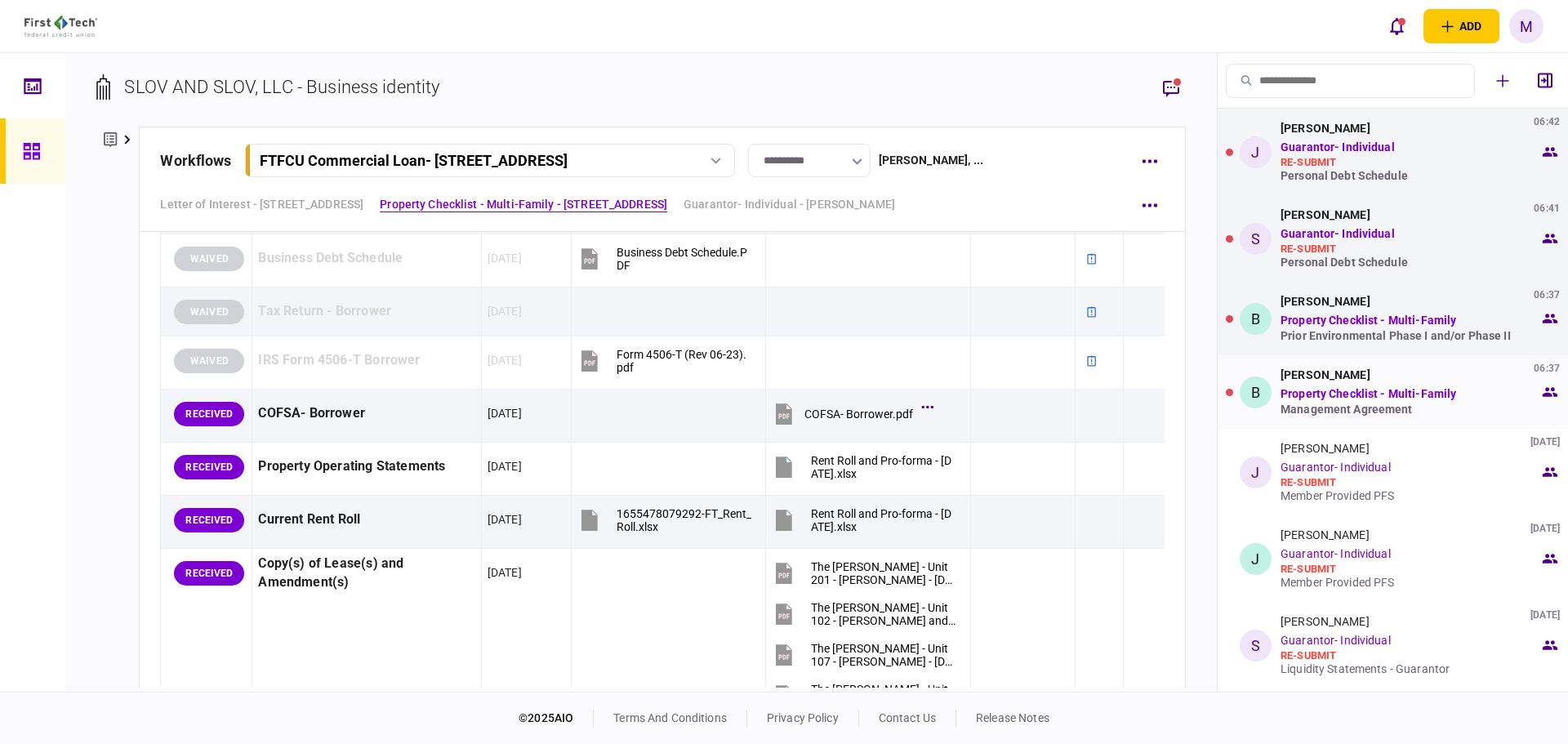
click at [1338, 403] on div "Management Agreement" at bounding box center [1410, 409] width 259 height 13
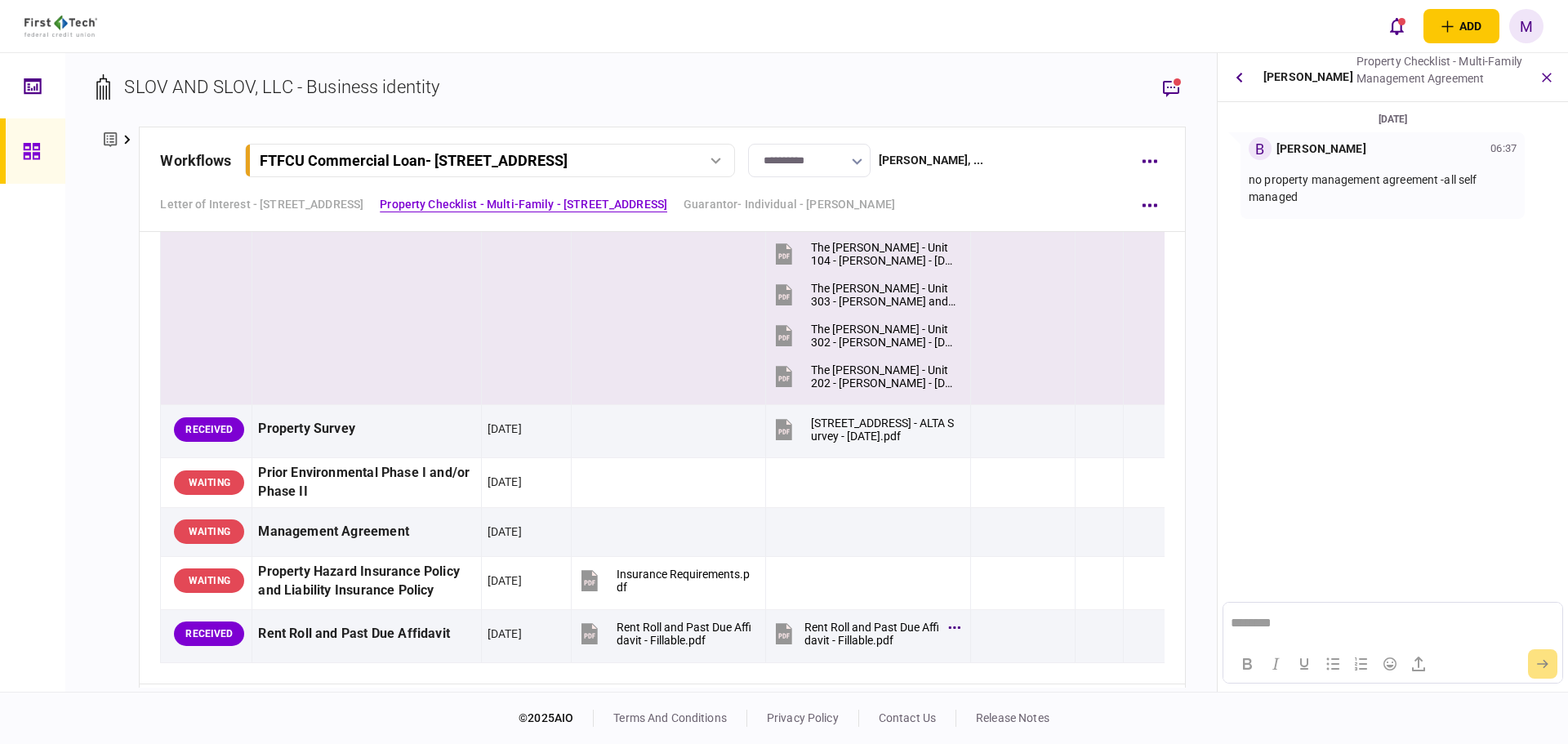
scroll to position [2204, 0]
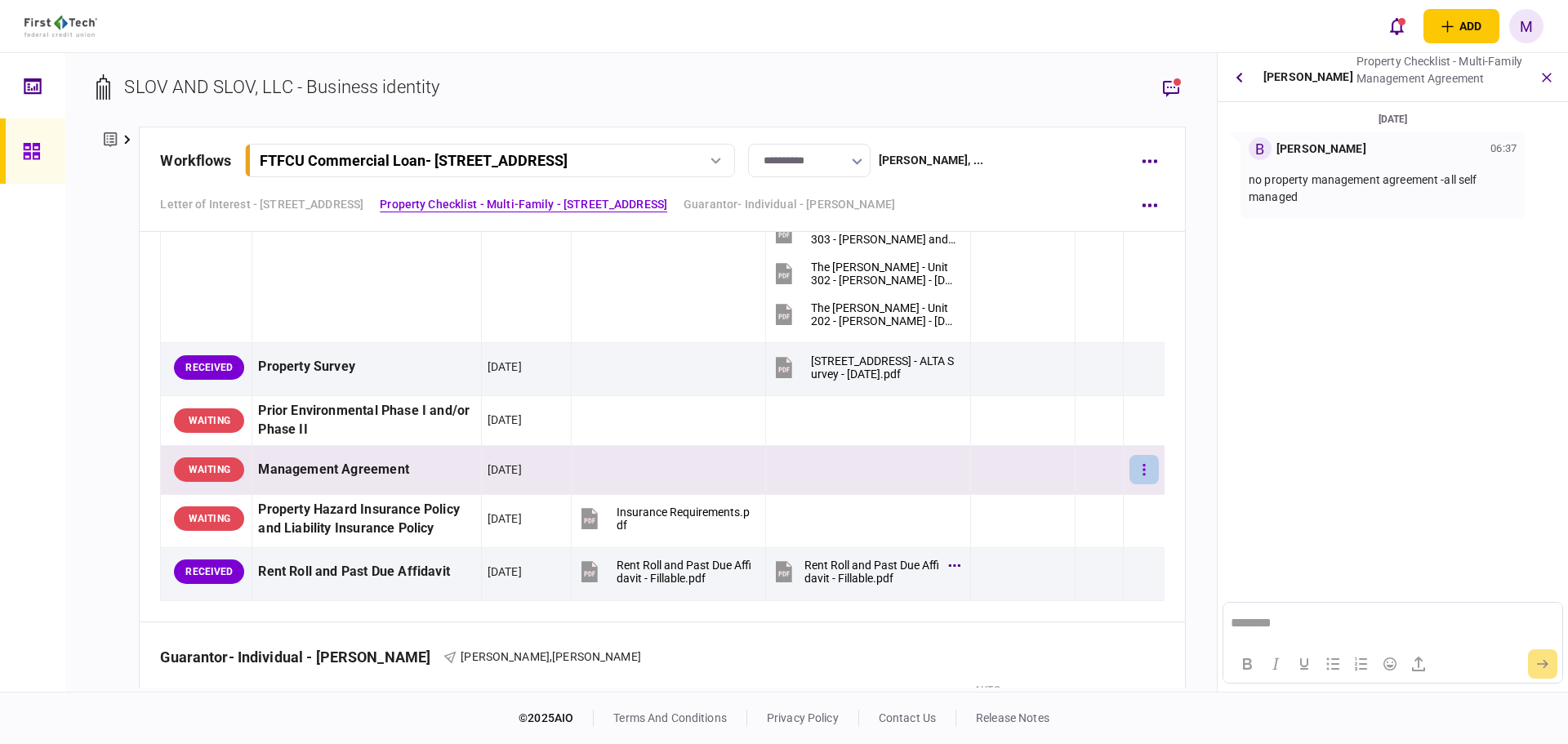
click at [1136, 473] on button "button" at bounding box center [1144, 470] width 29 height 29
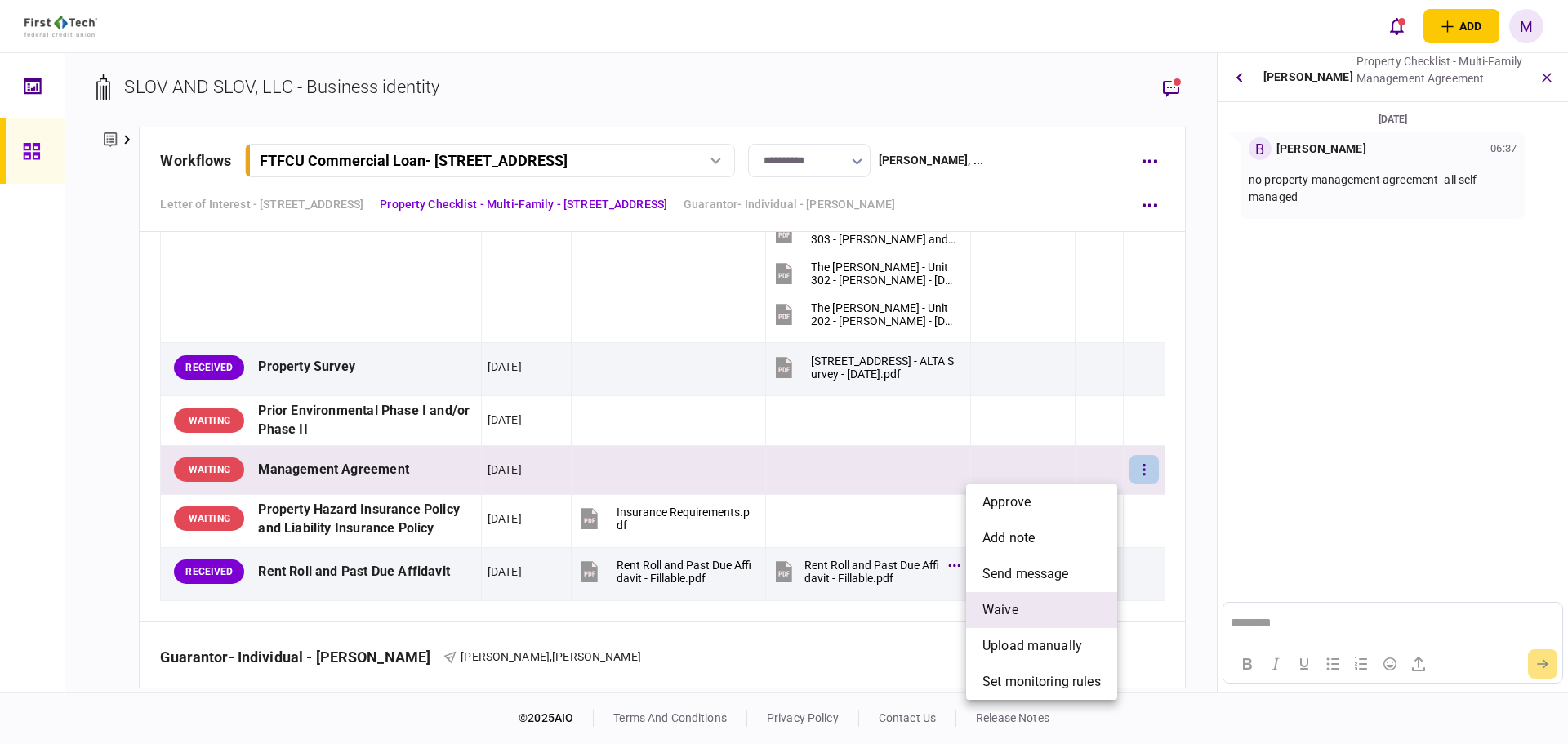
click at [1045, 612] on li "waive" at bounding box center [1042, 610] width 151 height 36
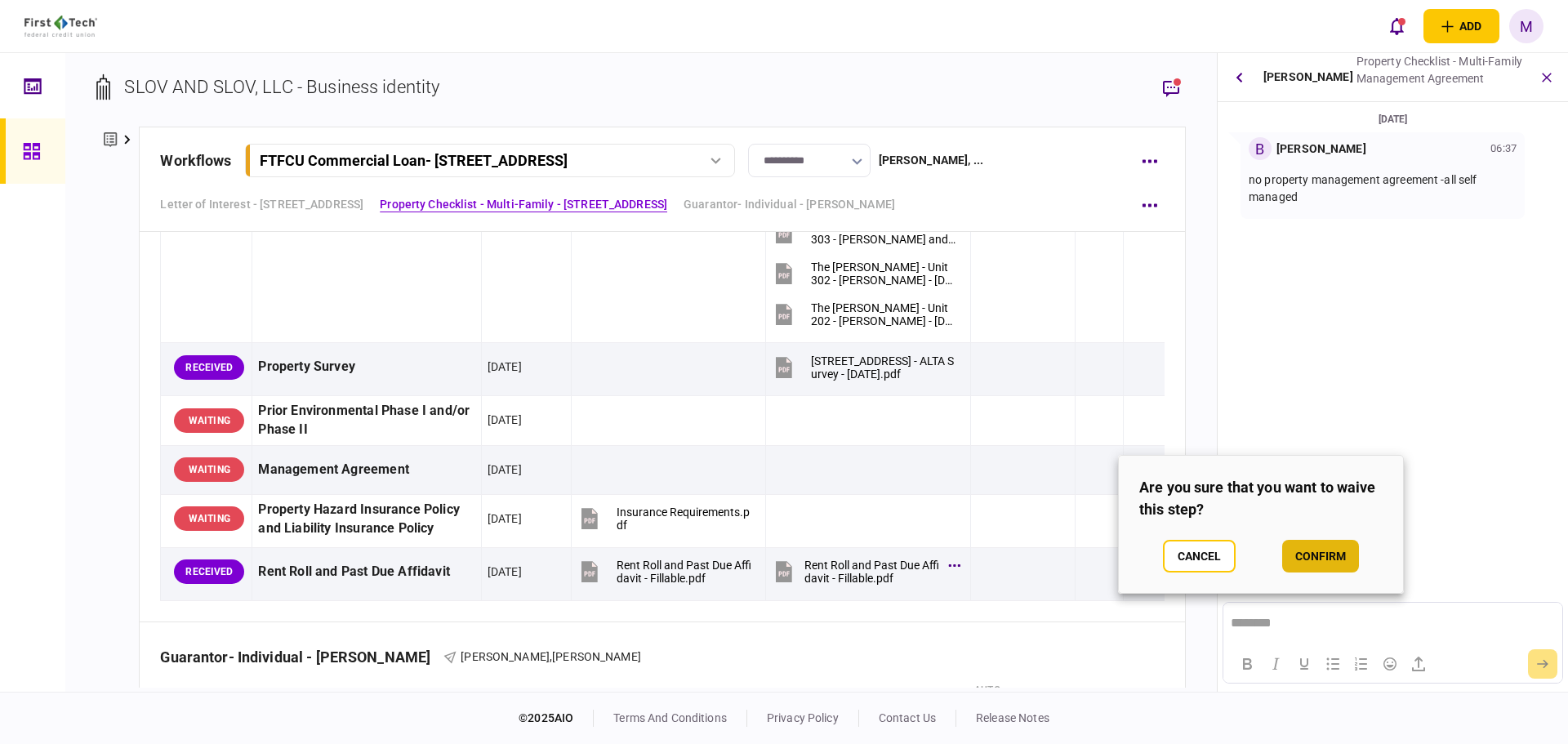
click at [1310, 554] on button "confirm" at bounding box center [1321, 556] width 77 height 33
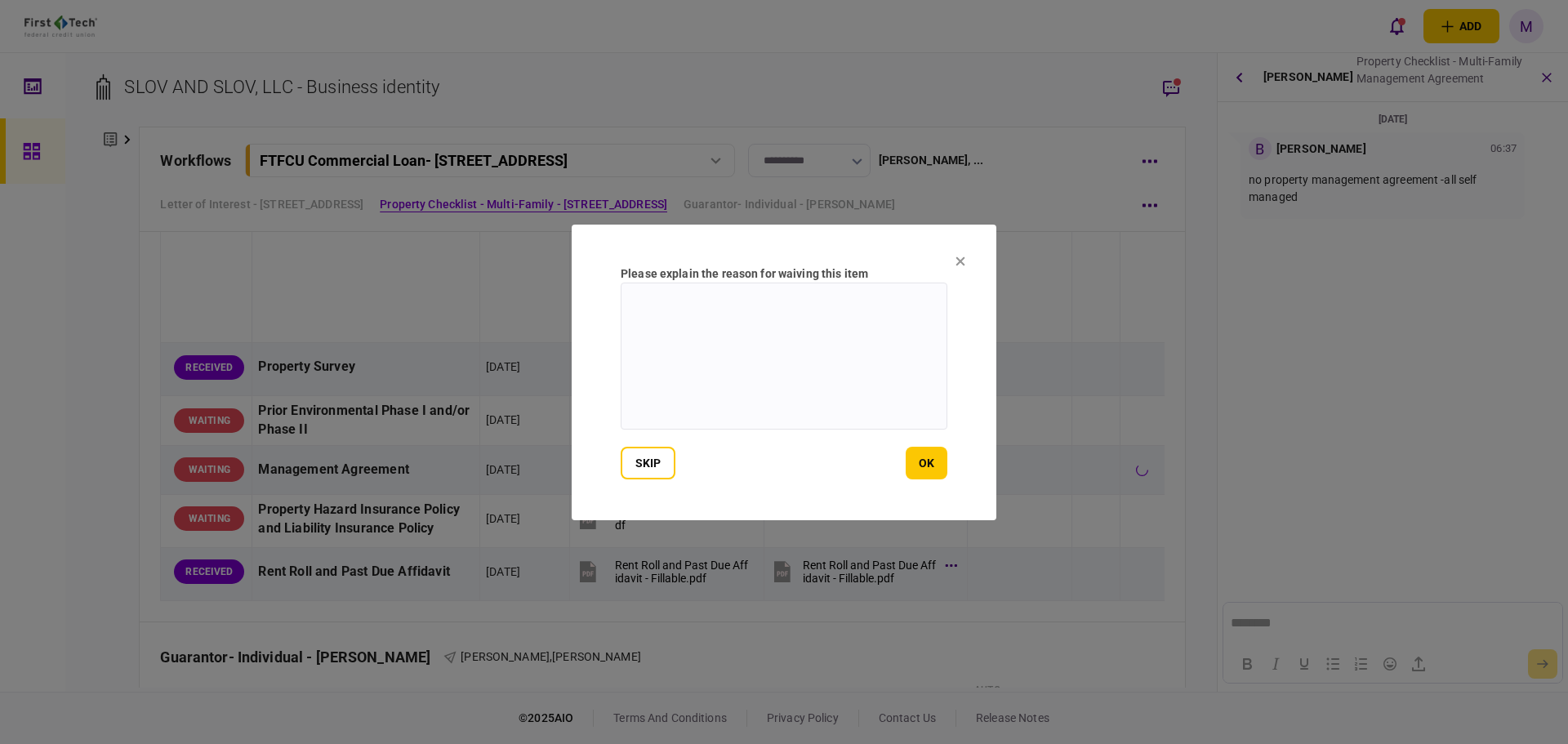
click at [785, 341] on textarea at bounding box center [784, 357] width 327 height 147
type textarea "**********"
click at [916, 472] on button "ok" at bounding box center [927, 463] width 42 height 33
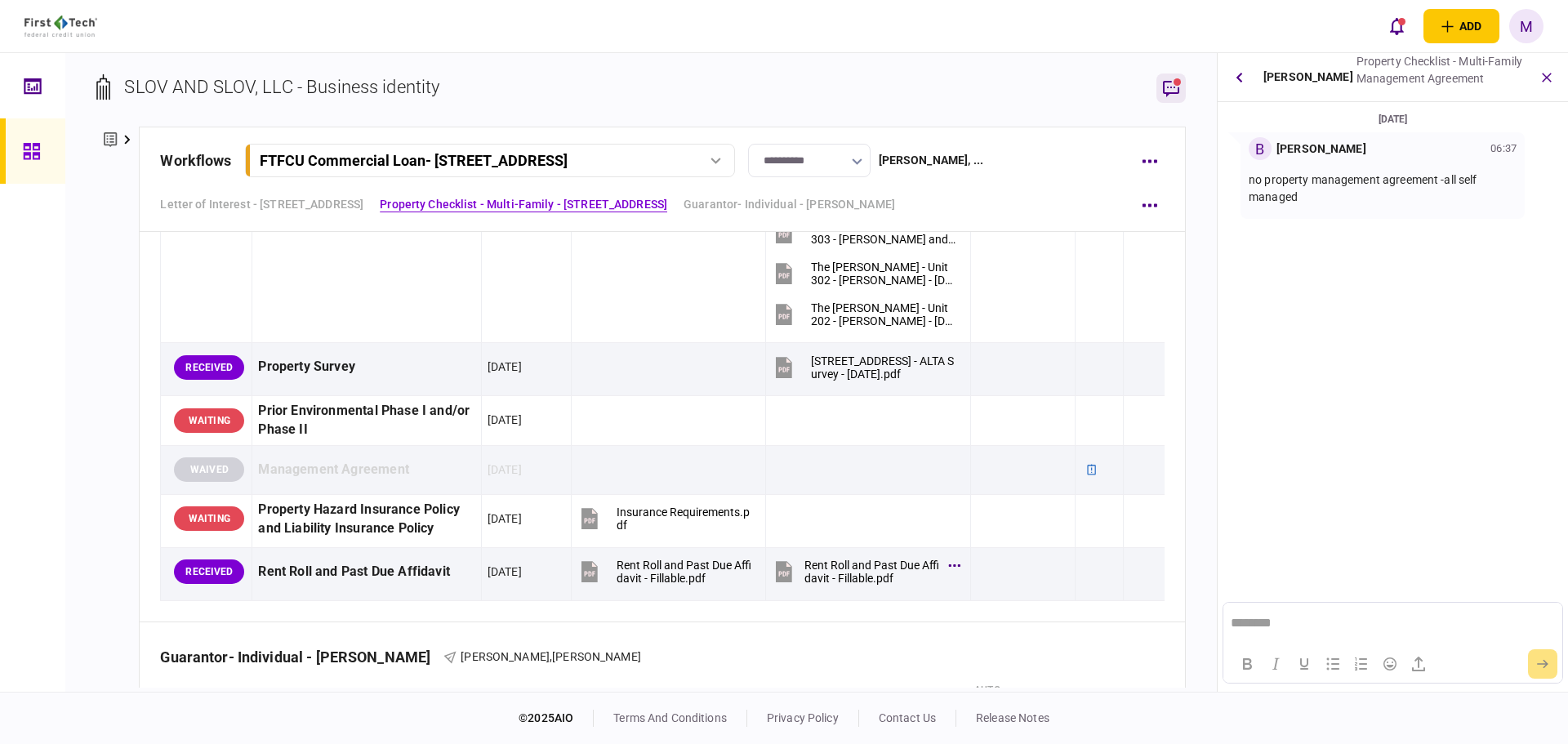
click at [1168, 76] on button "button" at bounding box center [1171, 88] width 29 height 29
click at [1235, 81] on button "button" at bounding box center [1239, 77] width 29 height 29
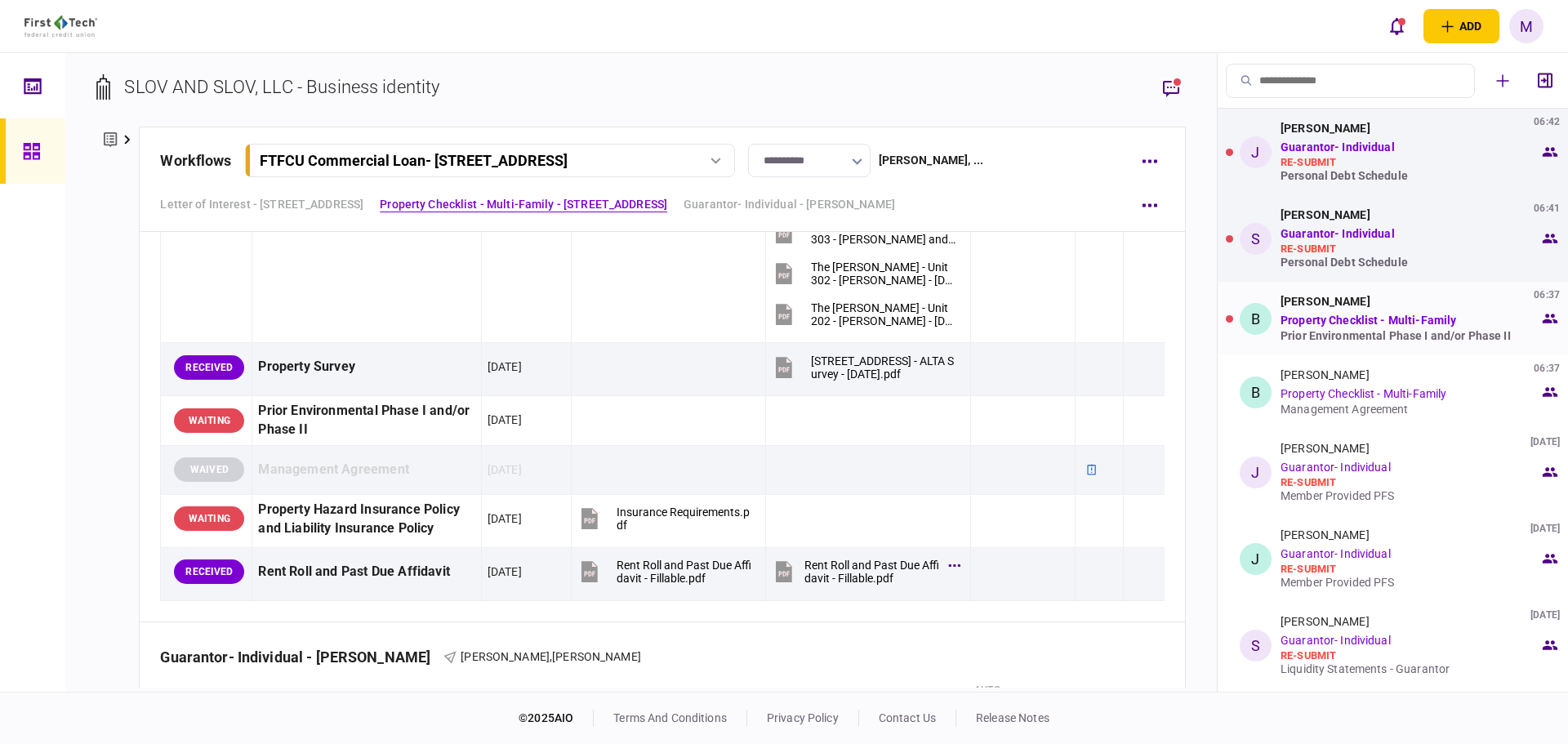
click at [1350, 323] on link "Property Checklist - Multi-Family" at bounding box center [1368, 320] width 176 height 13
click at [1399, 327] on div "Brian Bruening 06:37 Property Checklist - Multi-Family Prior Environmental Phas…" at bounding box center [1410, 318] width 259 height 47
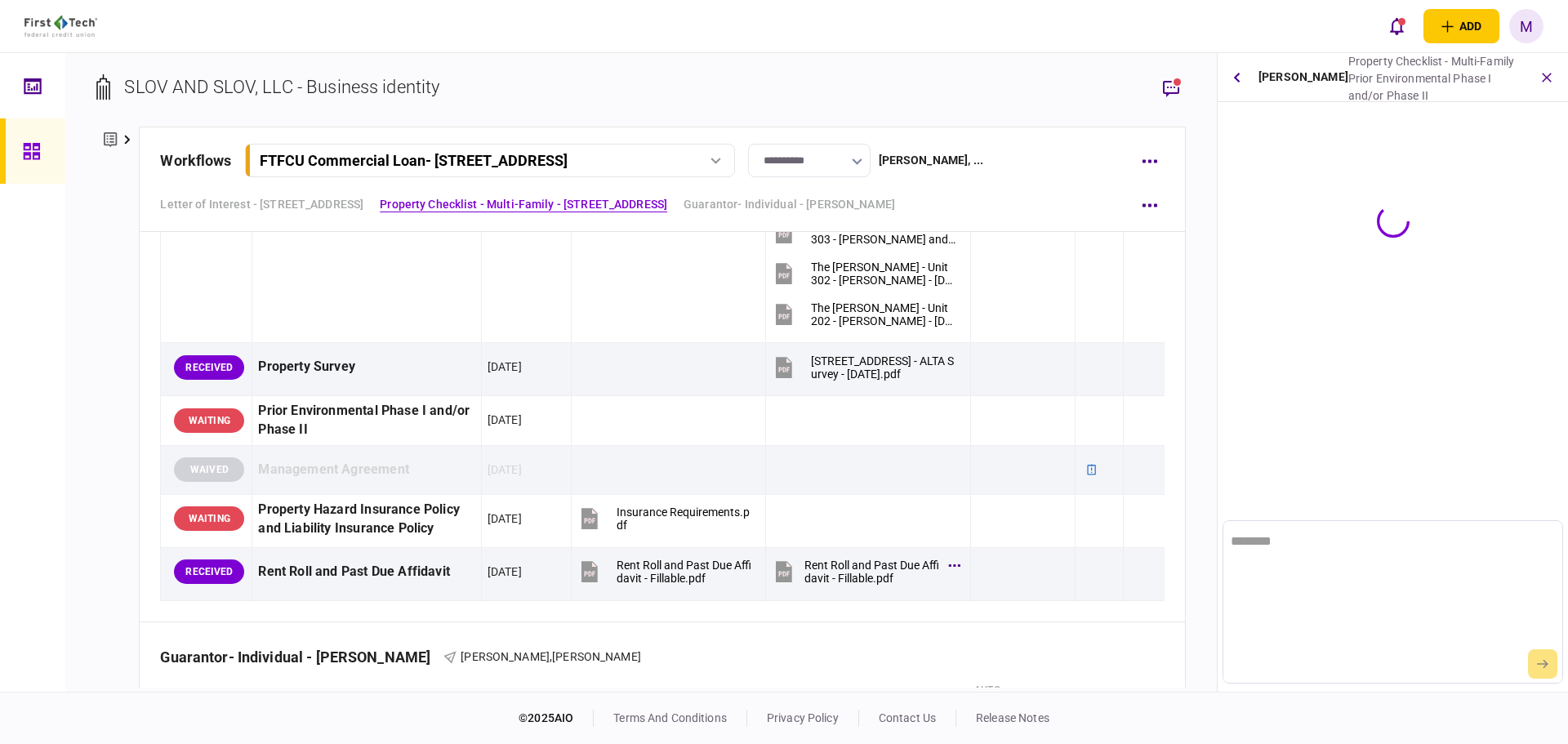
scroll to position [0, 0]
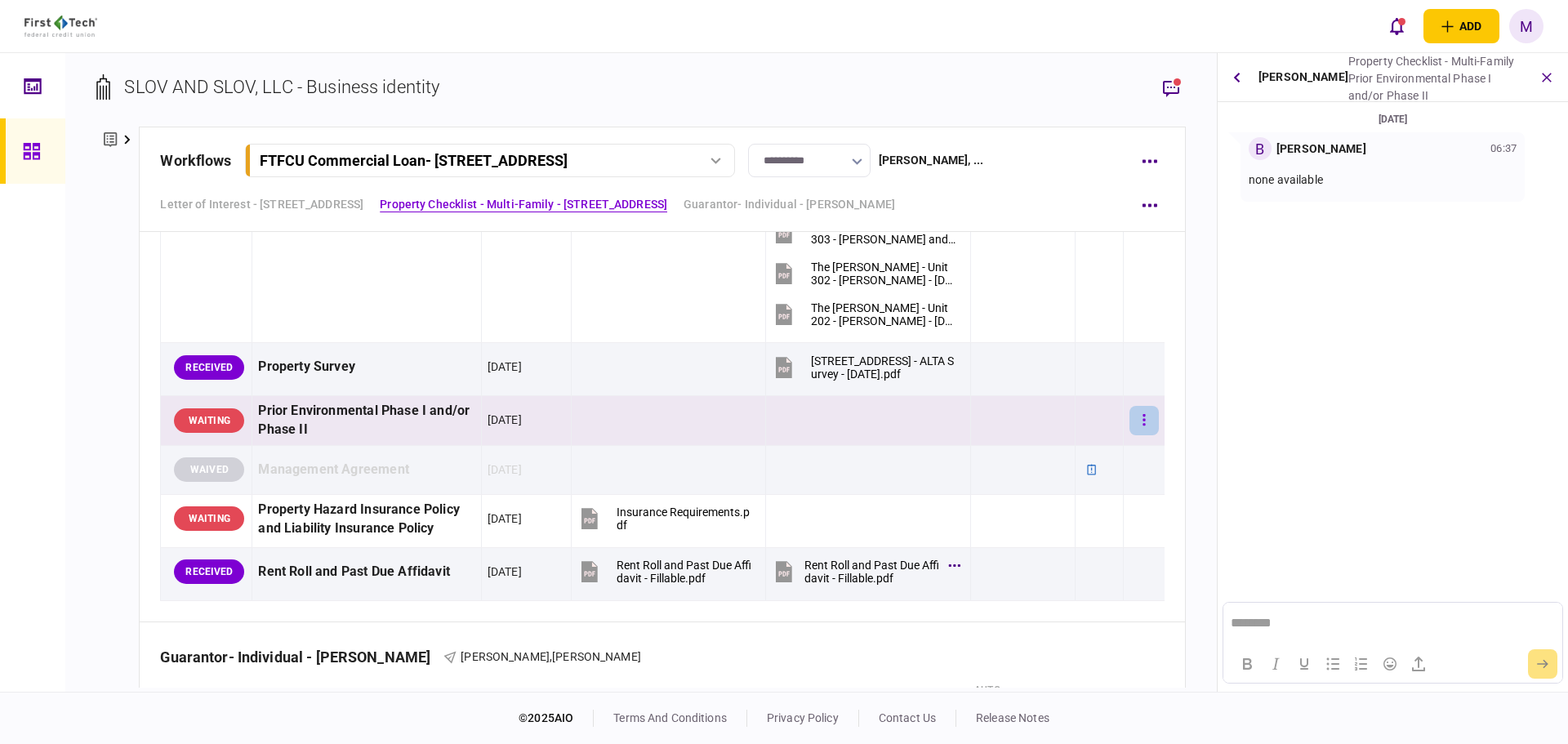
click at [1143, 423] on icon "button" at bounding box center [1144, 420] width 3 height 15
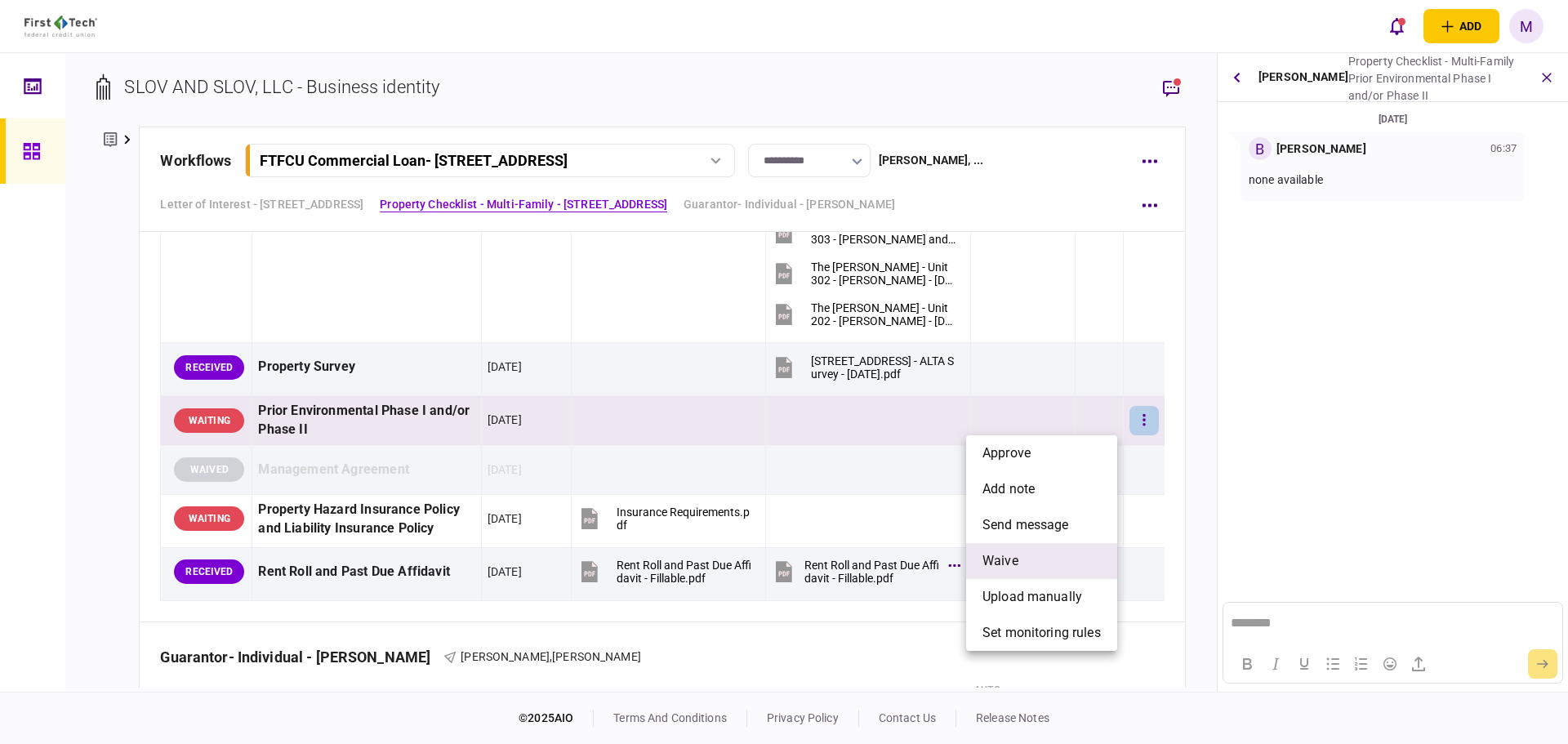
click at [1032, 573] on li "waive" at bounding box center [1042, 561] width 151 height 36
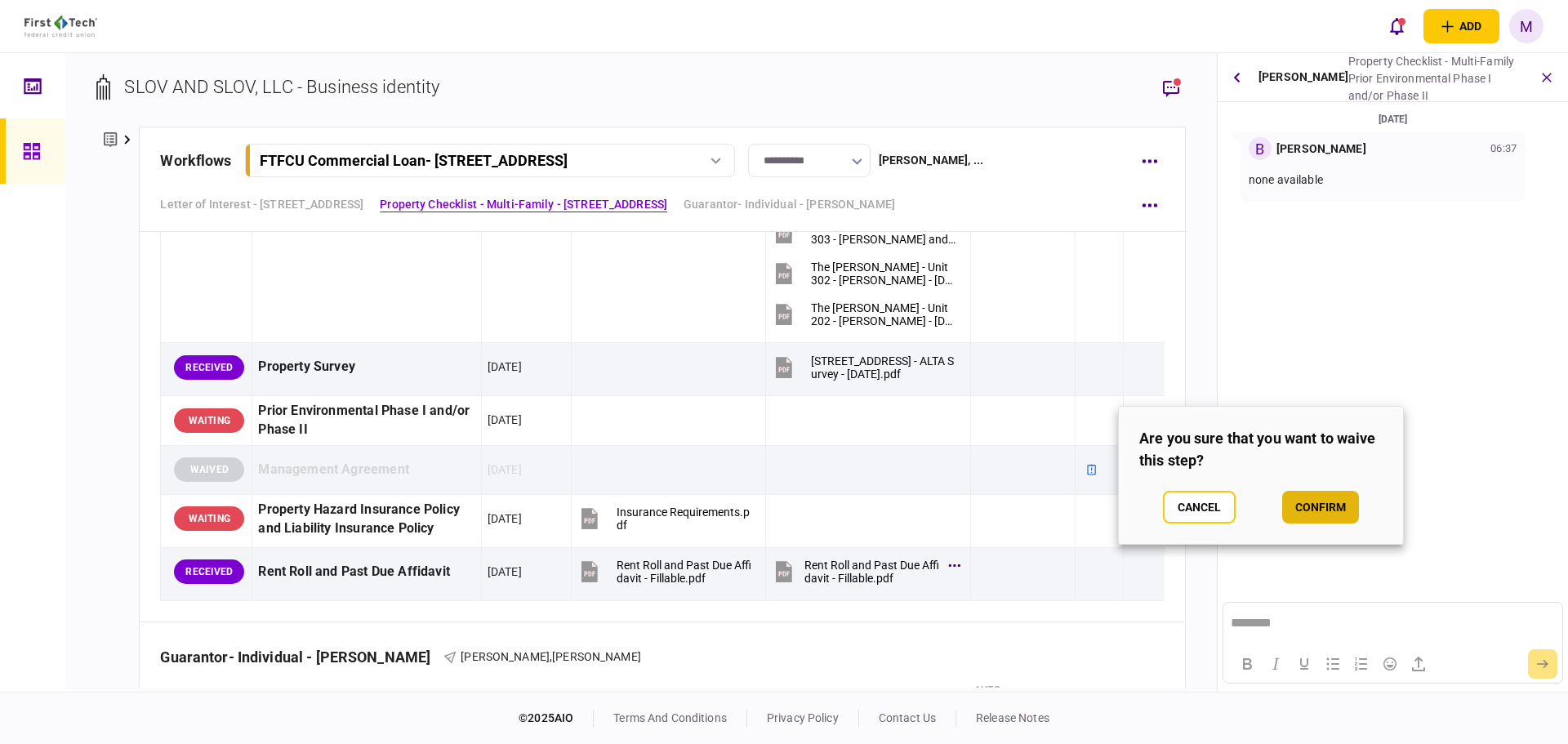
click at [1319, 502] on button "confirm" at bounding box center [1321, 507] width 77 height 33
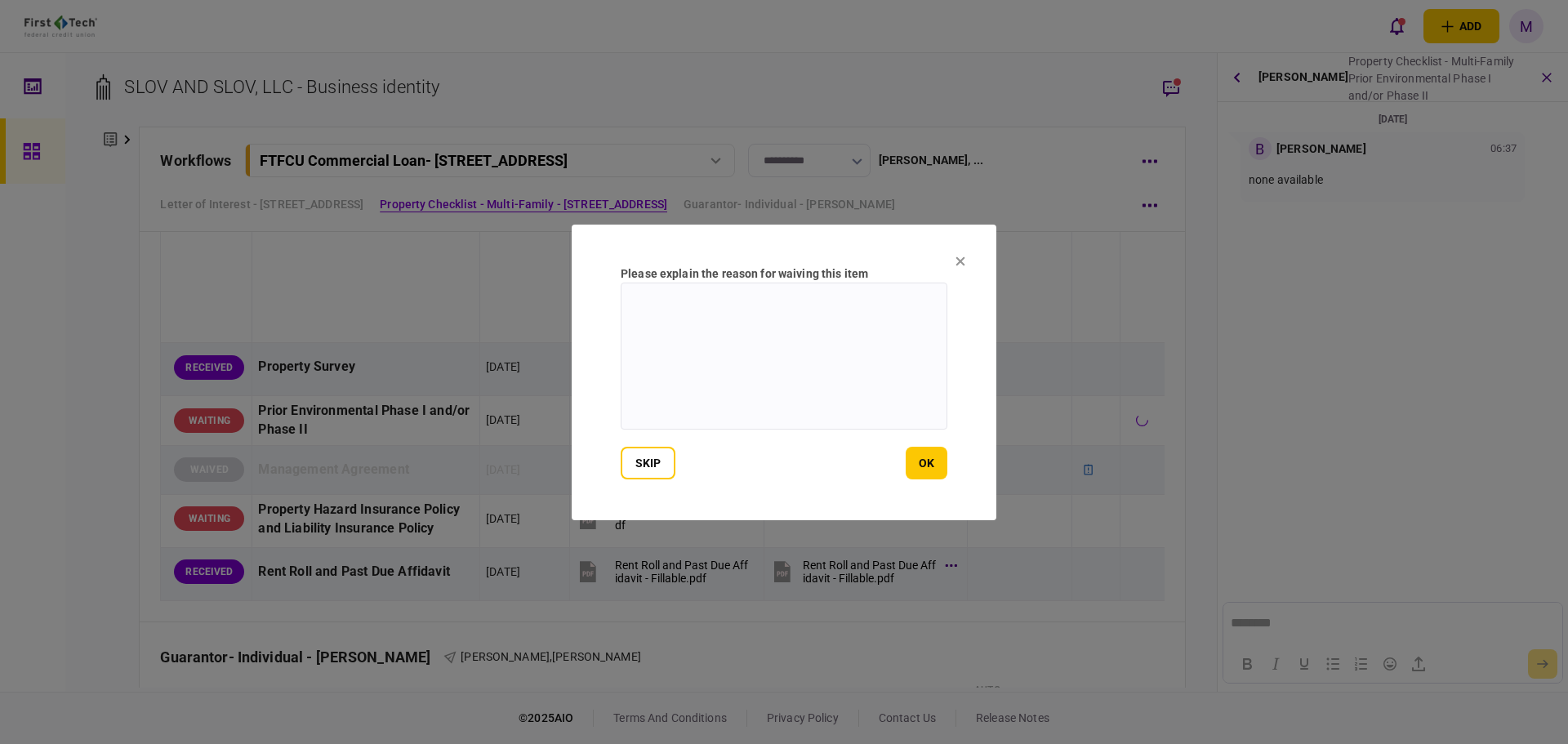
click at [881, 353] on textarea at bounding box center [784, 357] width 327 height 147
type textarea "**********"
click at [936, 466] on button "ok" at bounding box center [927, 463] width 42 height 33
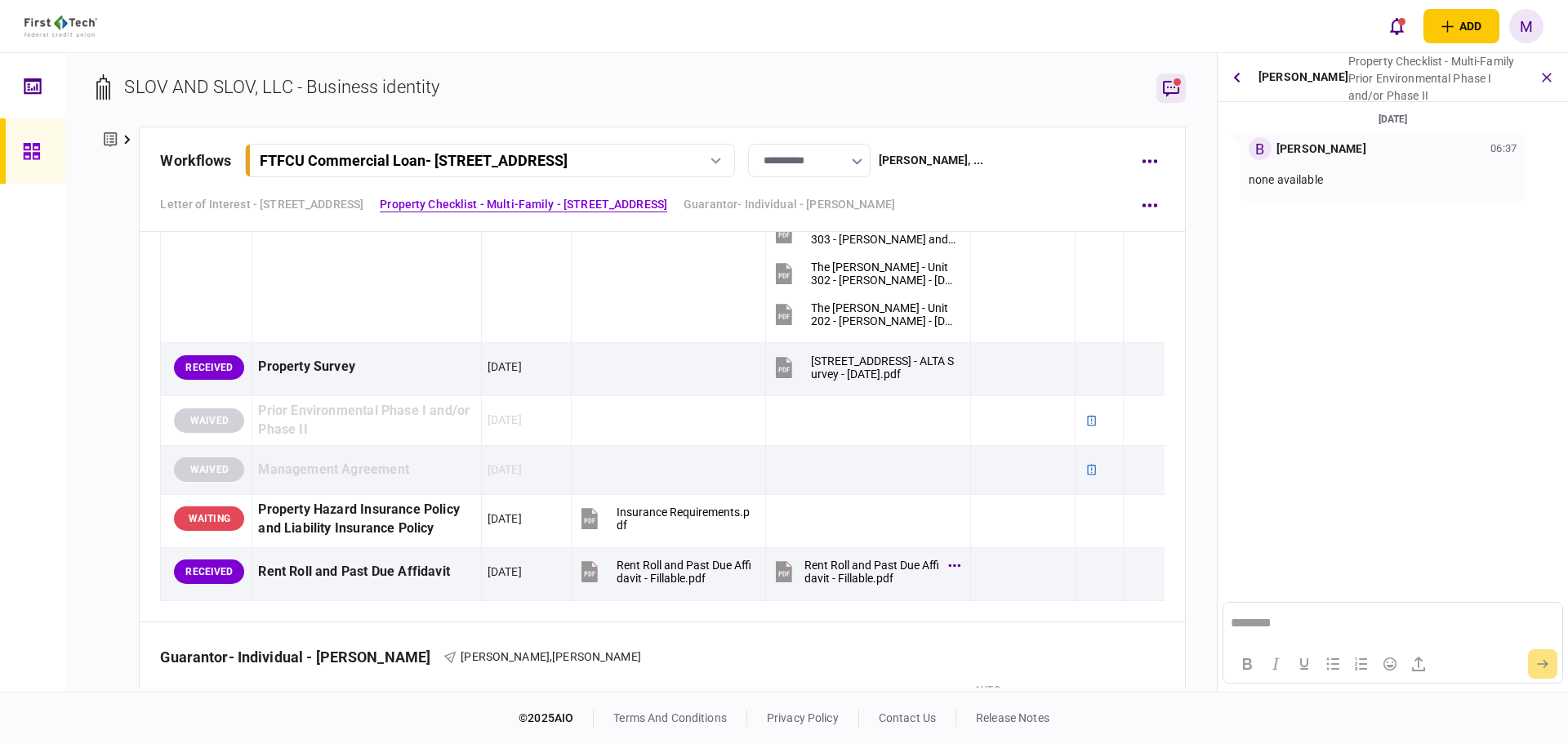
click at [1168, 89] on icon "button" at bounding box center [1171, 87] width 20 height 20
click at [1162, 93] on icon "button" at bounding box center [1171, 87] width 20 height 20
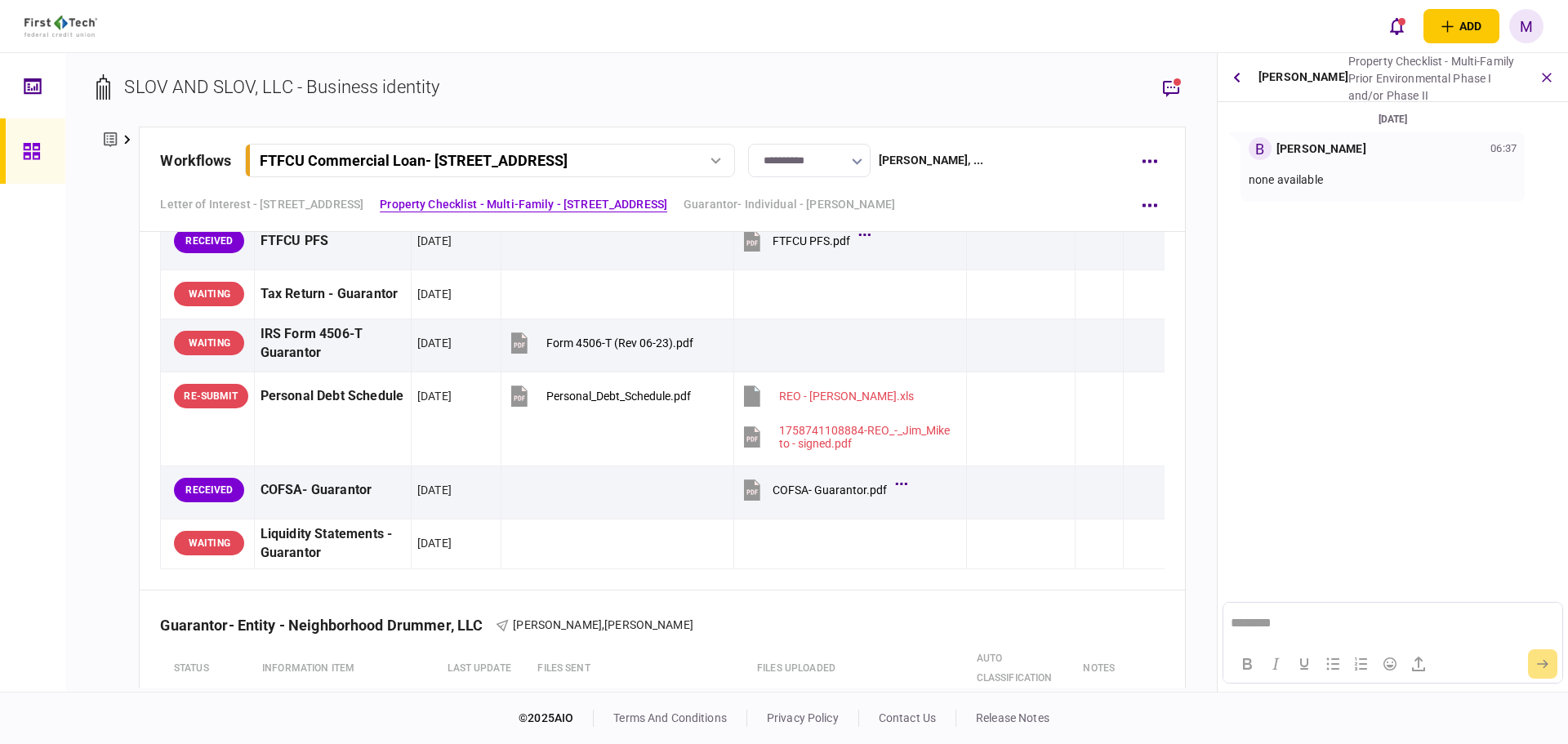
scroll to position [2775, 0]
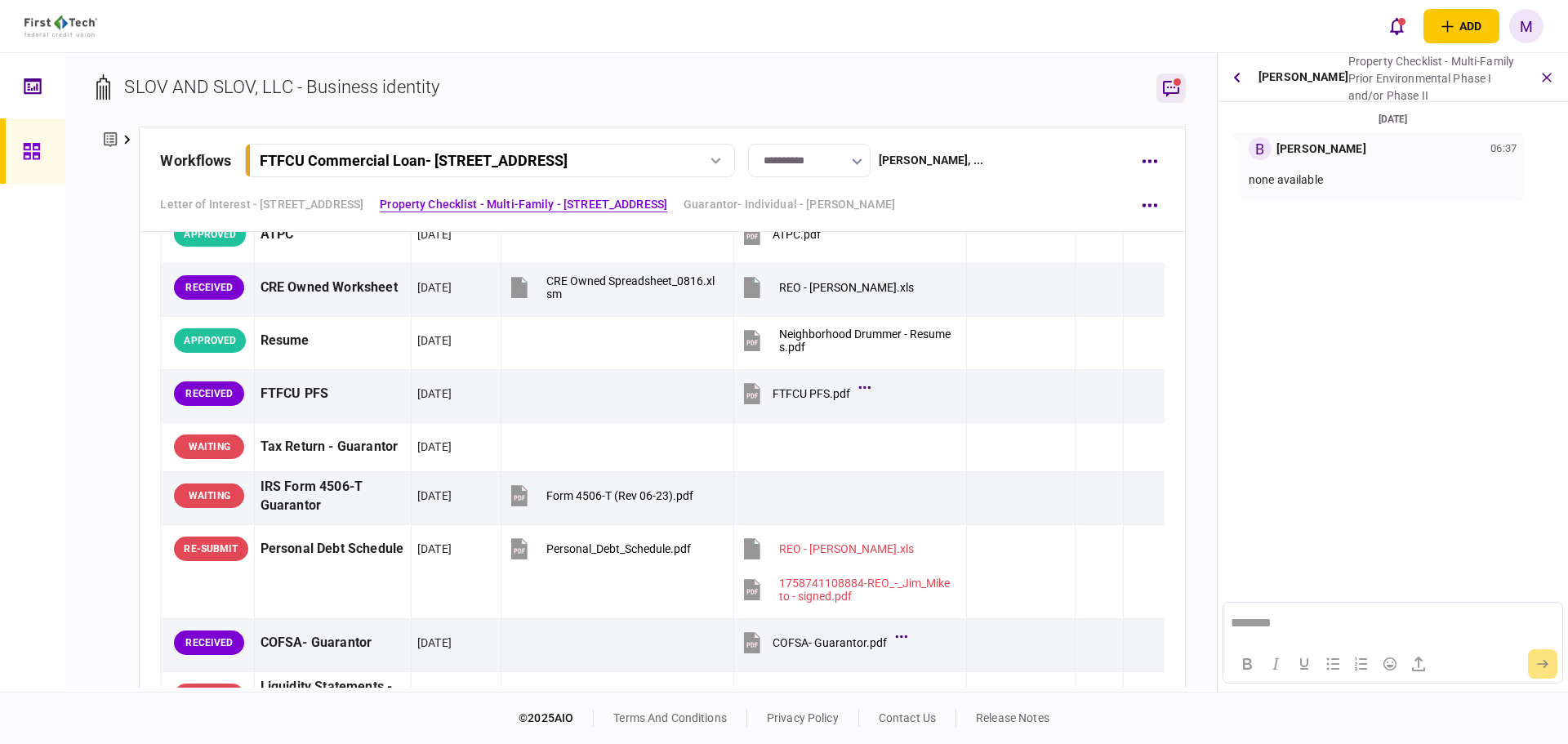
click at [1173, 84] on icon "button" at bounding box center [1171, 87] width 20 height 20
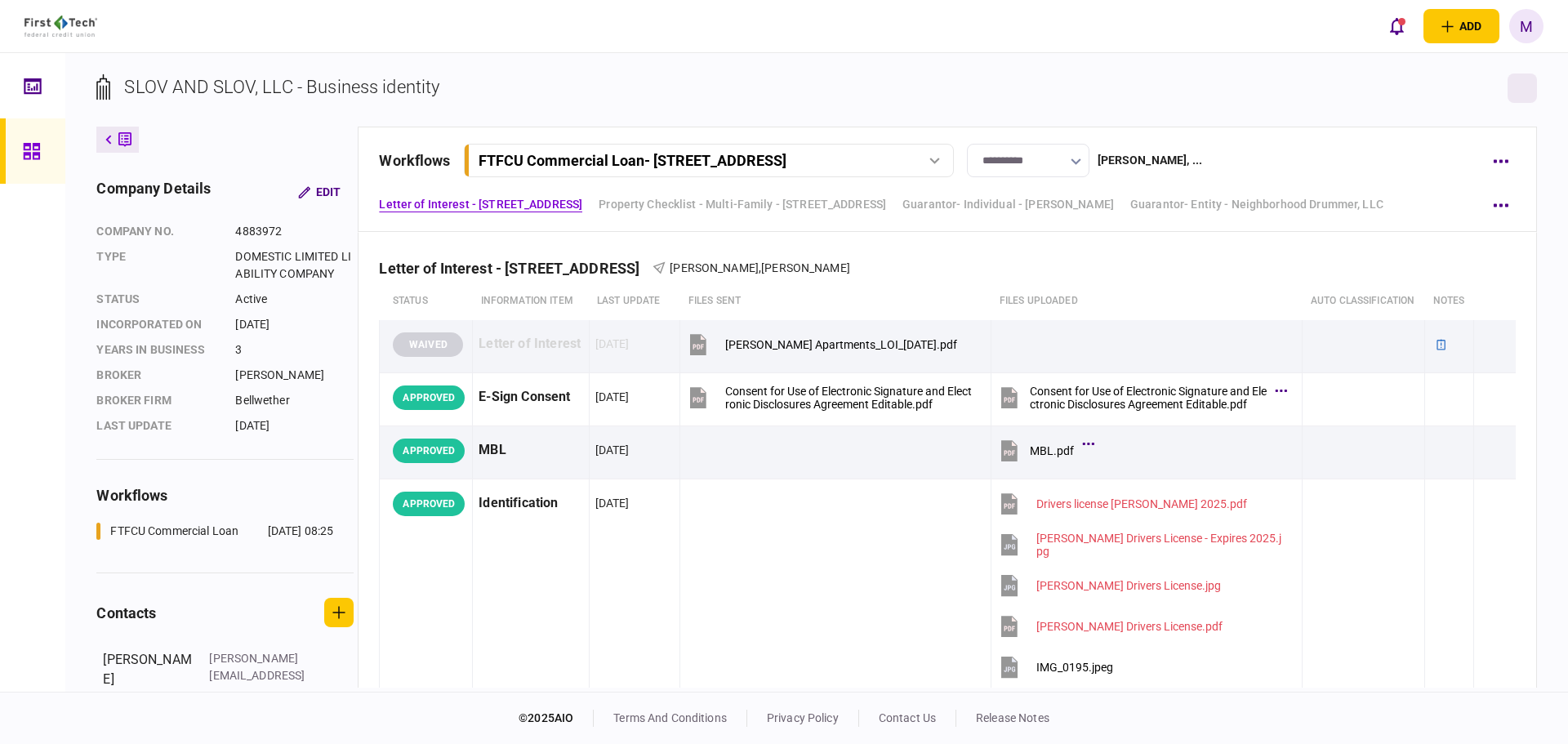
click at [1521, 90] on button "button" at bounding box center [1523, 88] width 29 height 29
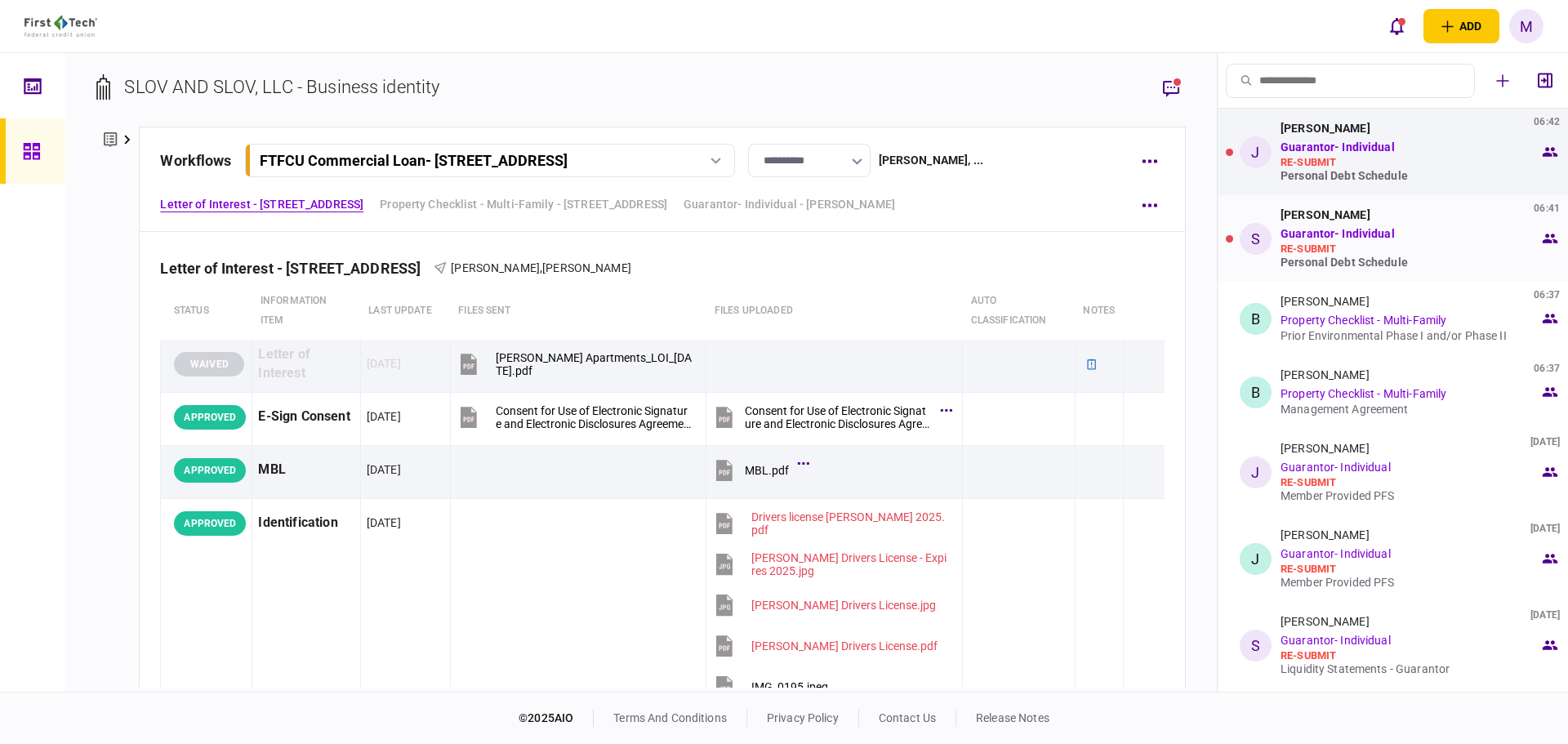
click at [1343, 264] on div "Personal Debt Schedule" at bounding box center [1410, 261] width 259 height 13
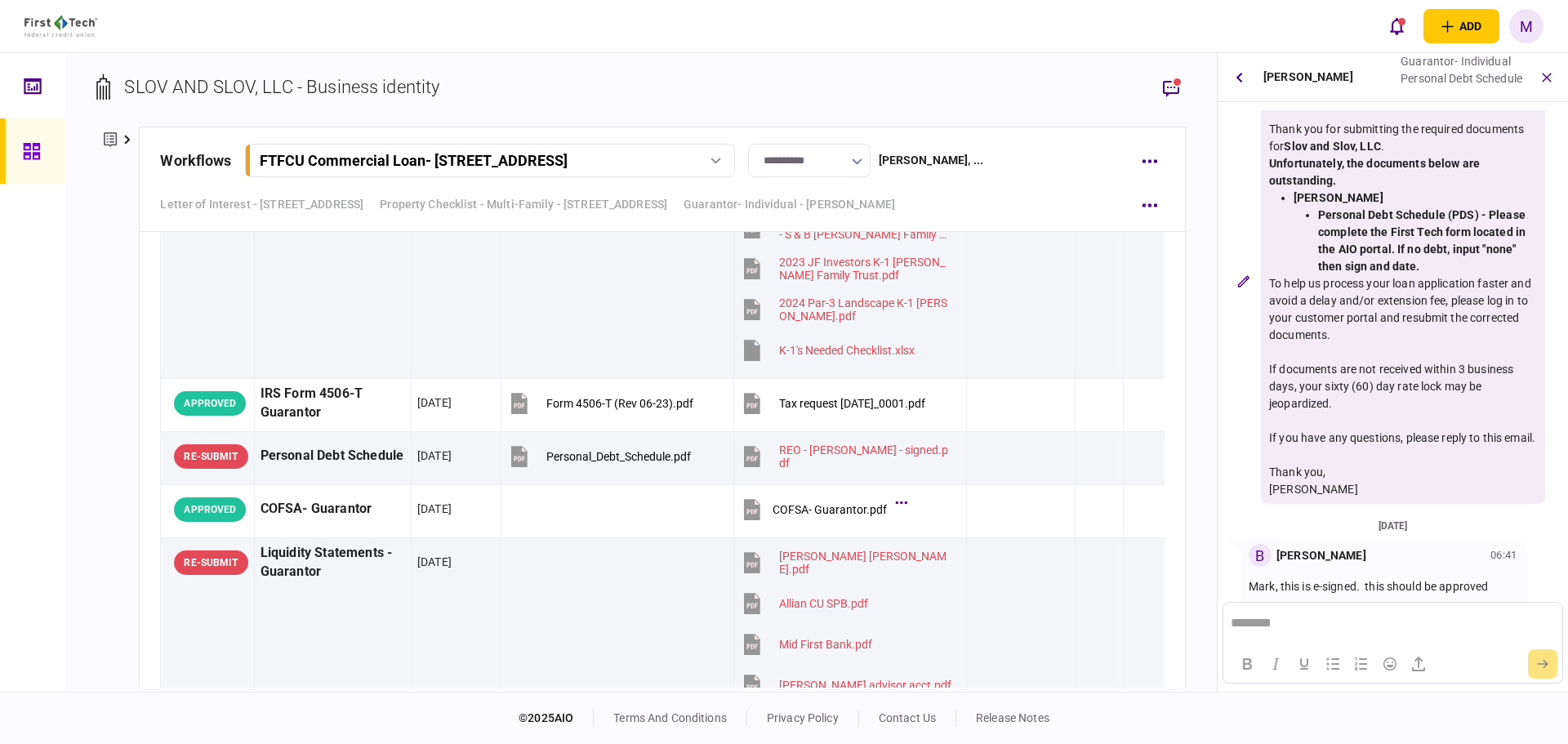
scroll to position [111, 0]
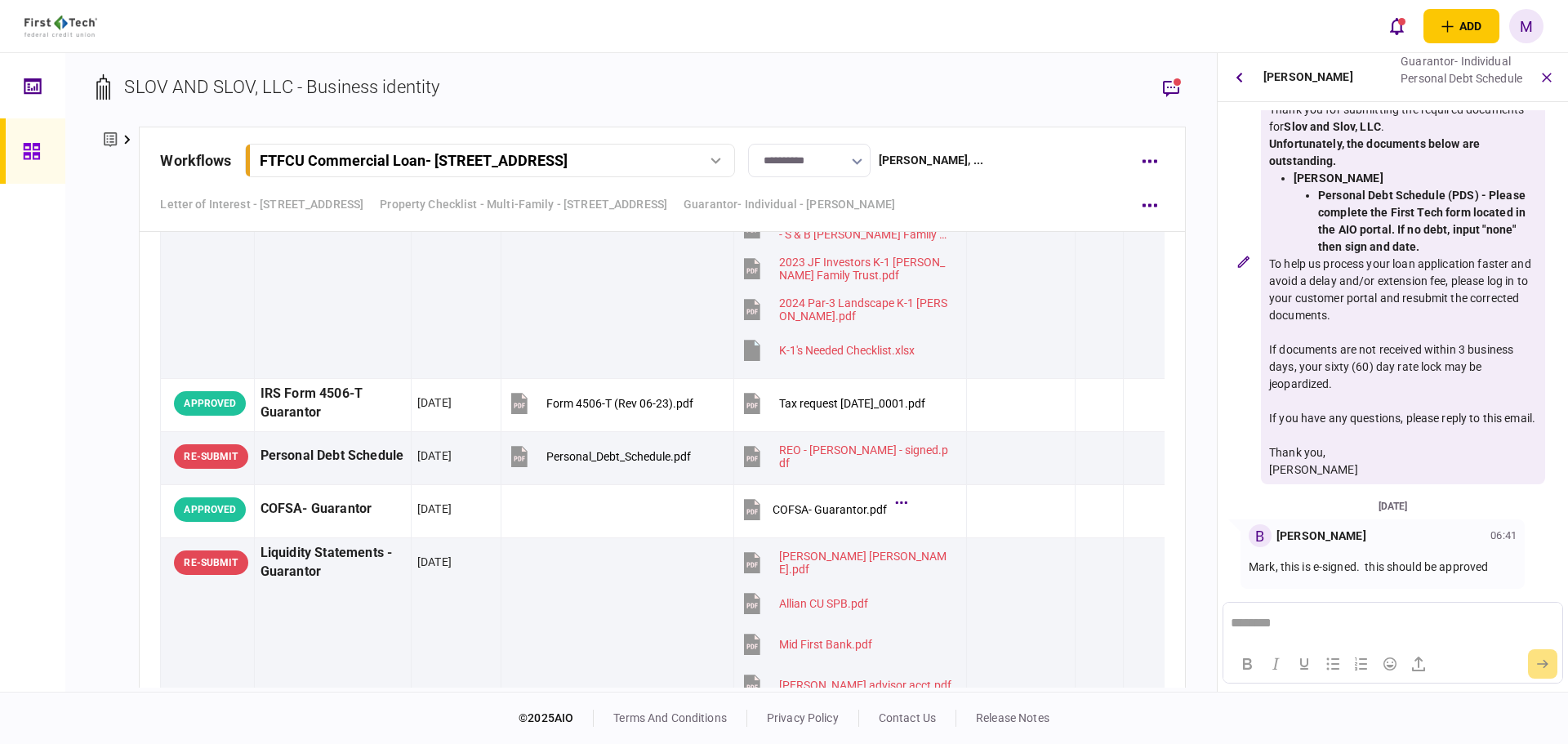
drag, startPoint x: 1349, startPoint y: 616, endPoint x: 1360, endPoint y: 612, distance: 11.7
drag, startPoint x: 1367, startPoint y: 618, endPoint x: 1307, endPoint y: 622, distance: 60.1
click at [1307, 622] on p "**********" at bounding box center [1392, 623] width 323 height 15
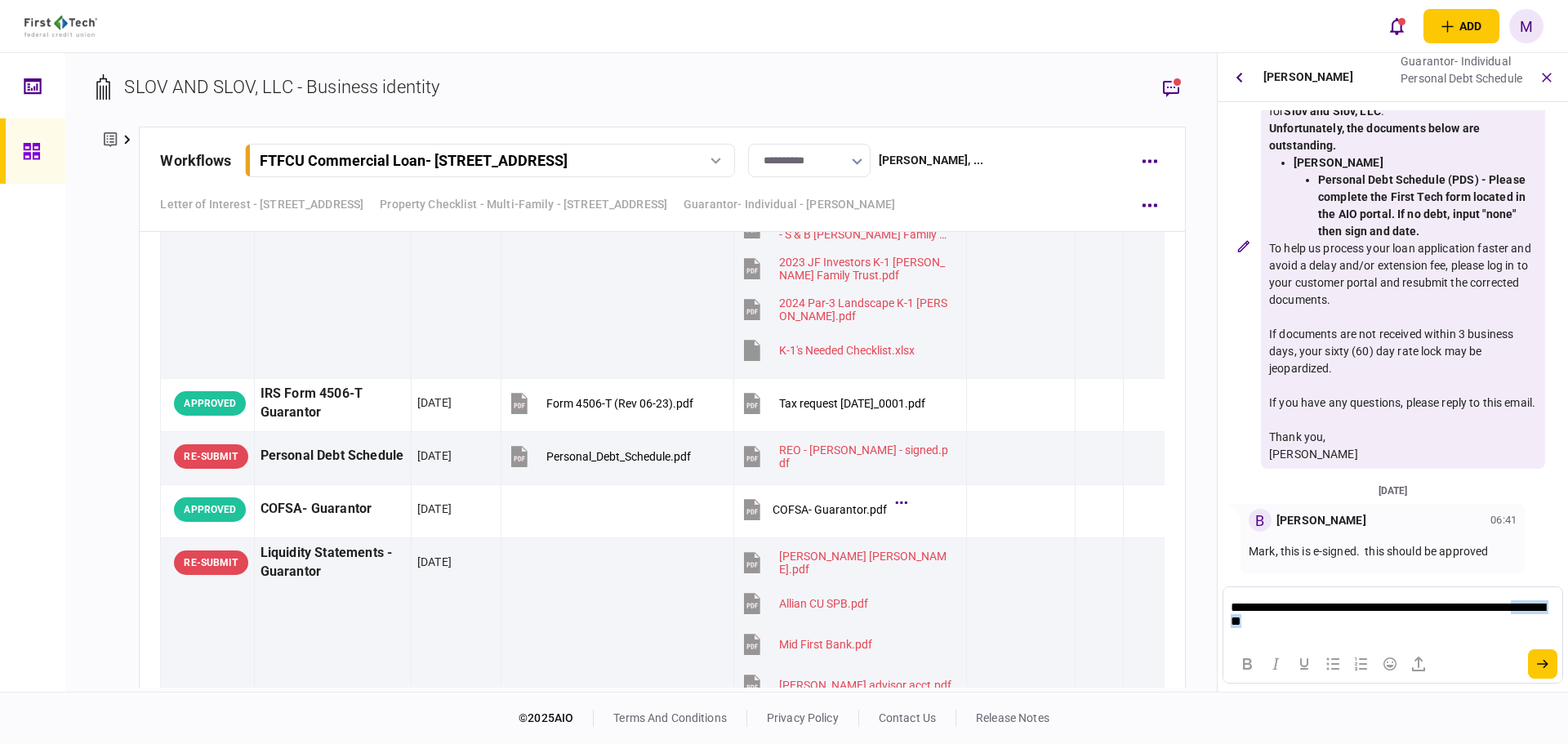
drag, startPoint x: 1343, startPoint y: 627, endPoint x: 1217, endPoint y: 631, distance: 126.1
click at [1223, 631] on html "**********" at bounding box center [1392, 615] width 338 height 57
click at [1456, 609] on p "**********" at bounding box center [1392, 615] width 323 height 31
drag, startPoint x: 1293, startPoint y: 611, endPoint x: 1433, endPoint y: 635, distance: 142.0
click at [1433, 635] on html "**********" at bounding box center [1392, 608] width 338 height 73
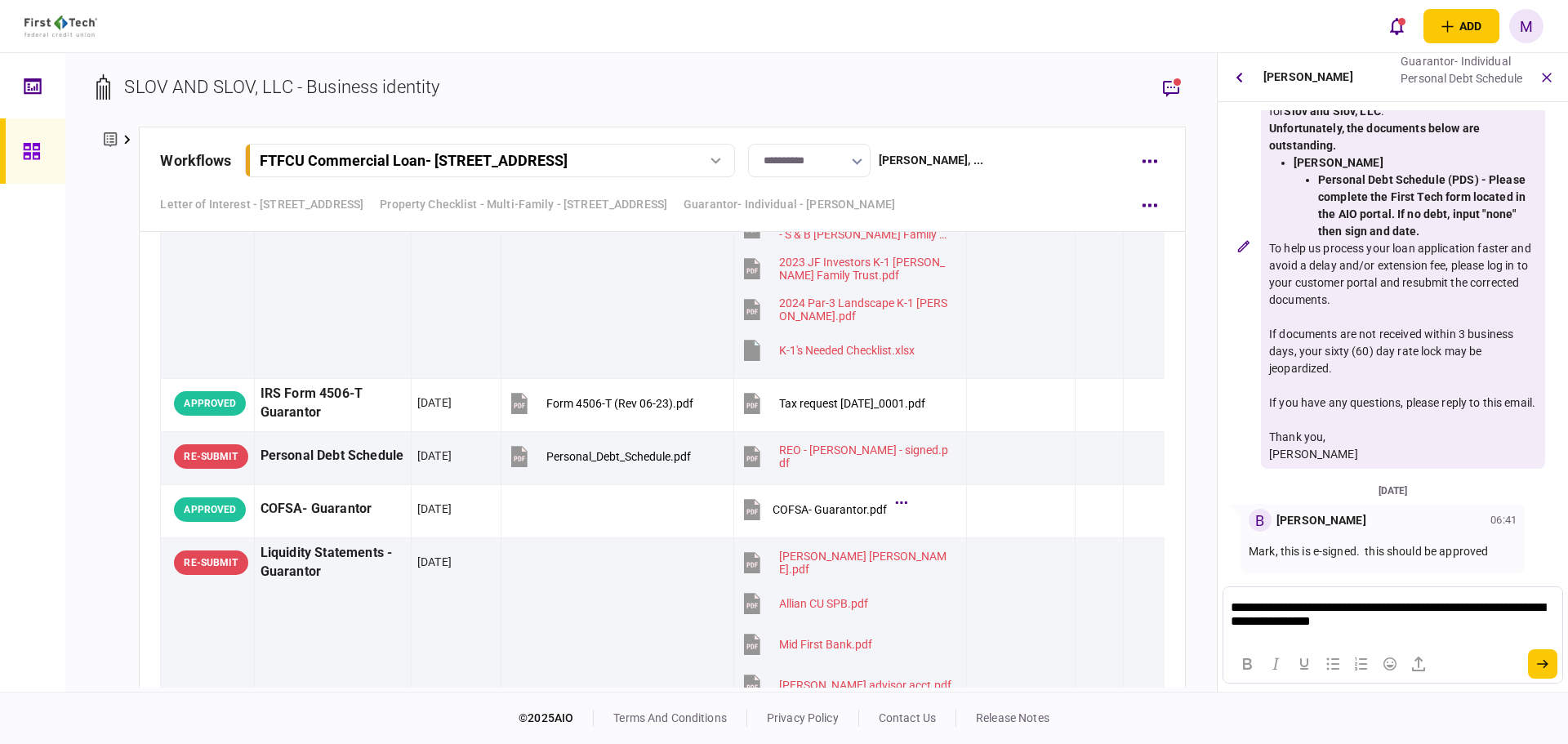
click at [1323, 624] on p "**********" at bounding box center [1392, 615] width 323 height 31
click at [1379, 625] on p "**********" at bounding box center [1392, 615] width 323 height 31
drag, startPoint x: 1447, startPoint y: 630, endPoint x: 2230, endPoint y: 1107, distance: 916.9
click at [1223, 572] on html "**********" at bounding box center [1392, 608] width 338 height 73
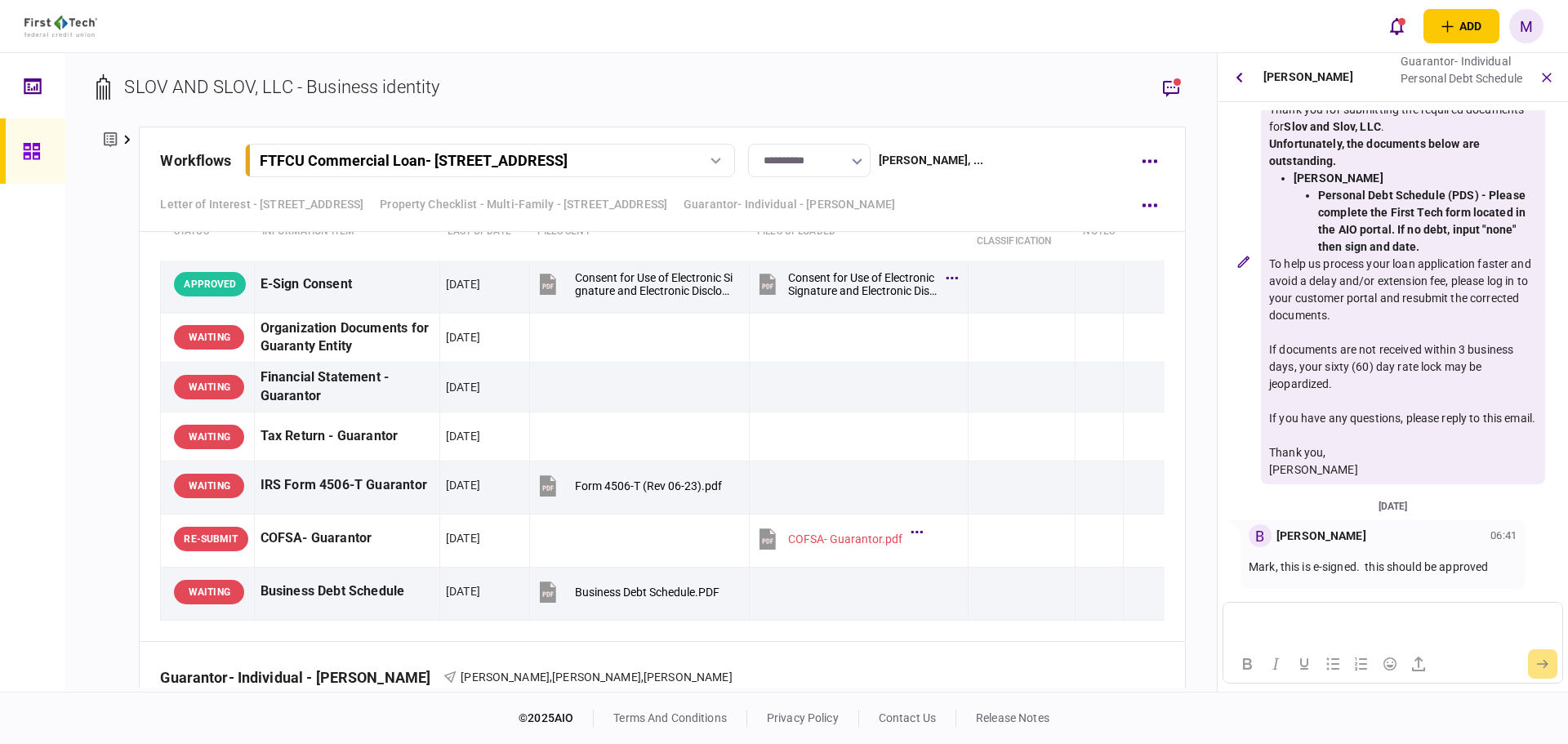
scroll to position [3538, 0]
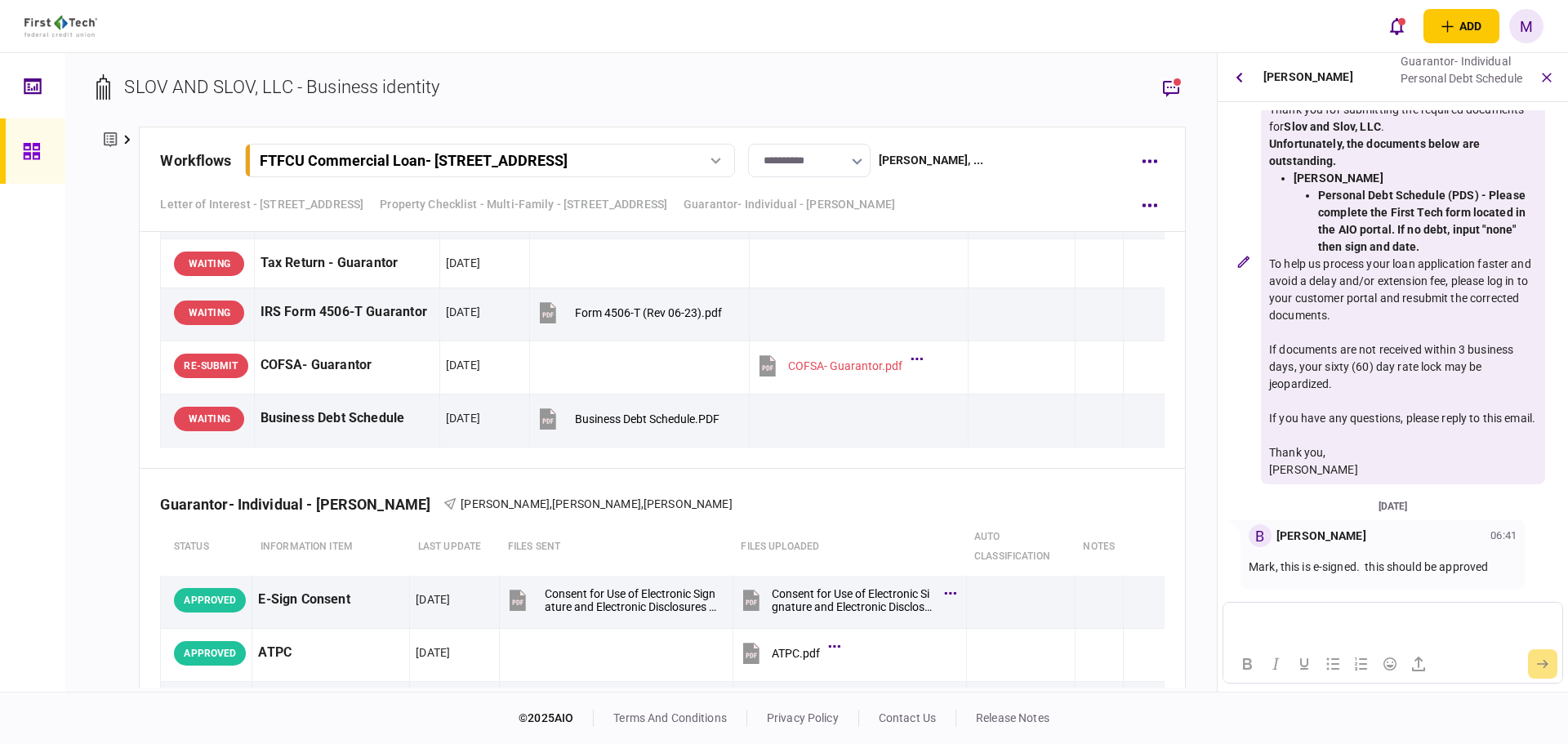
click at [1451, 269] on div "To help us process your loan application faster and avoid a delay and/or extens…" at bounding box center [1403, 290] width 268 height 69
click at [1318, 612] on html "********" at bounding box center [1392, 623] width 338 height 42
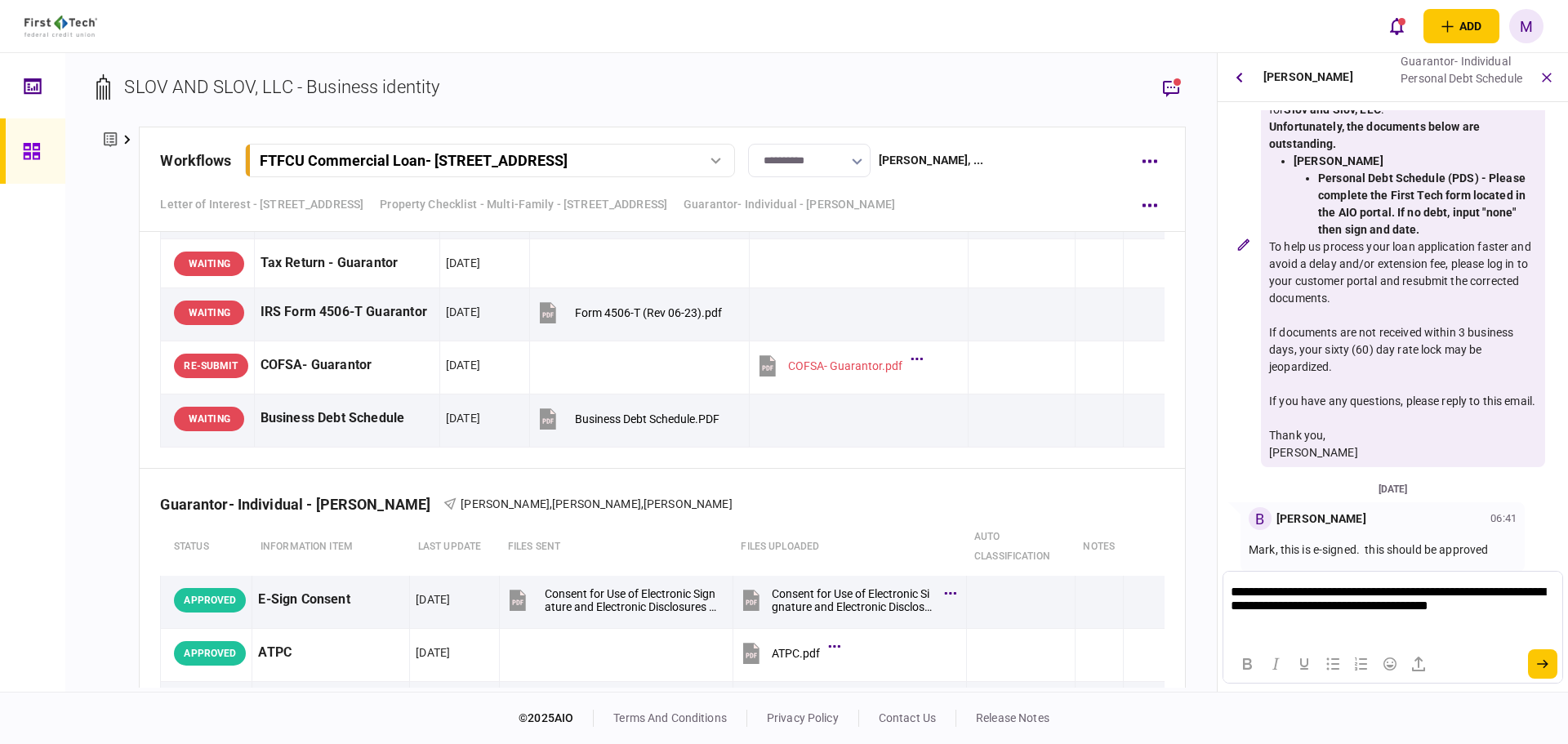
scroll to position [0, 0]
drag, startPoint x: 1334, startPoint y: 621, endPoint x: 1199, endPoint y: 587, distance: 139.2
click at [1223, 587] on html "**********" at bounding box center [1392, 615] width 338 height 57
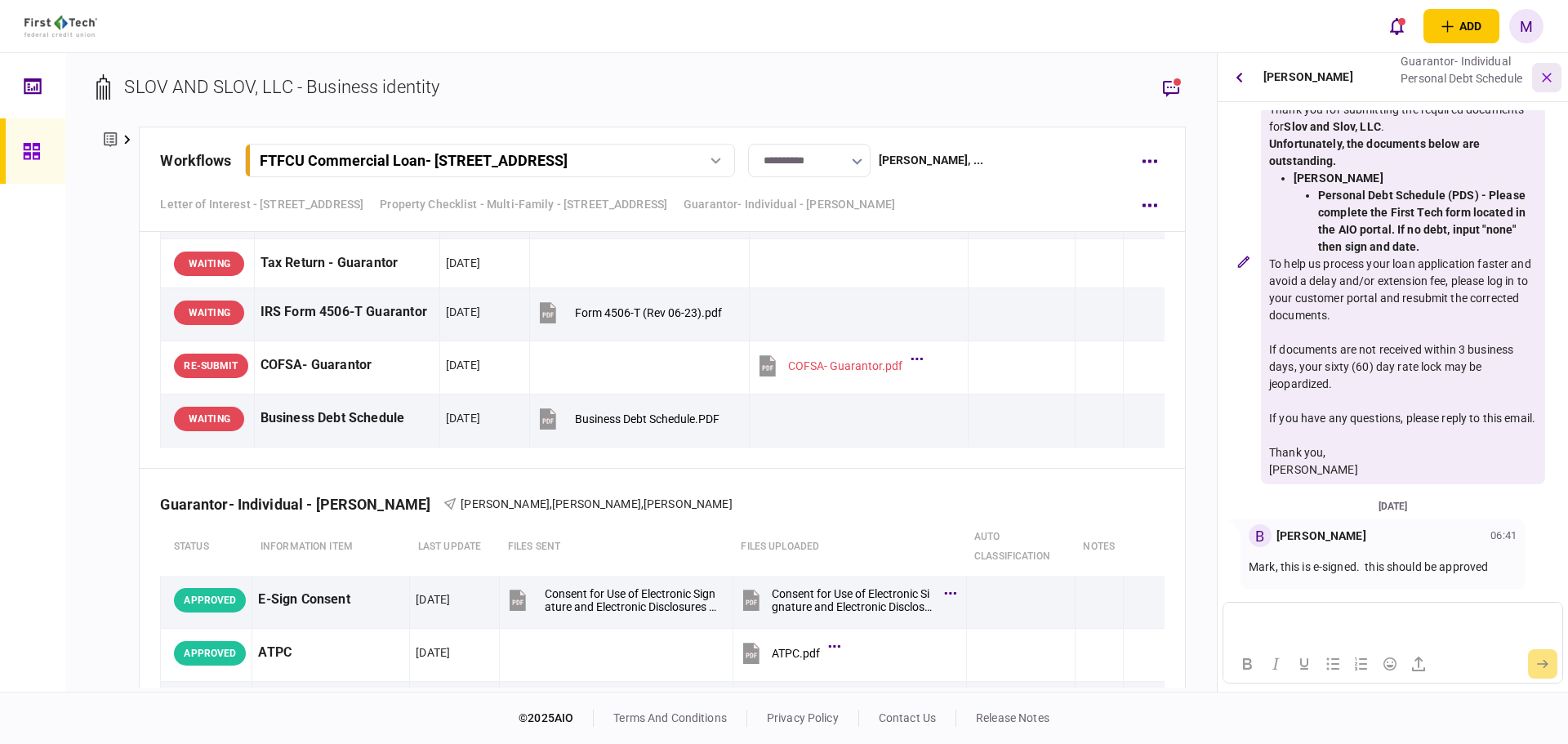
click at [1546, 79] on icon "button" at bounding box center [1547, 77] width 17 height 17
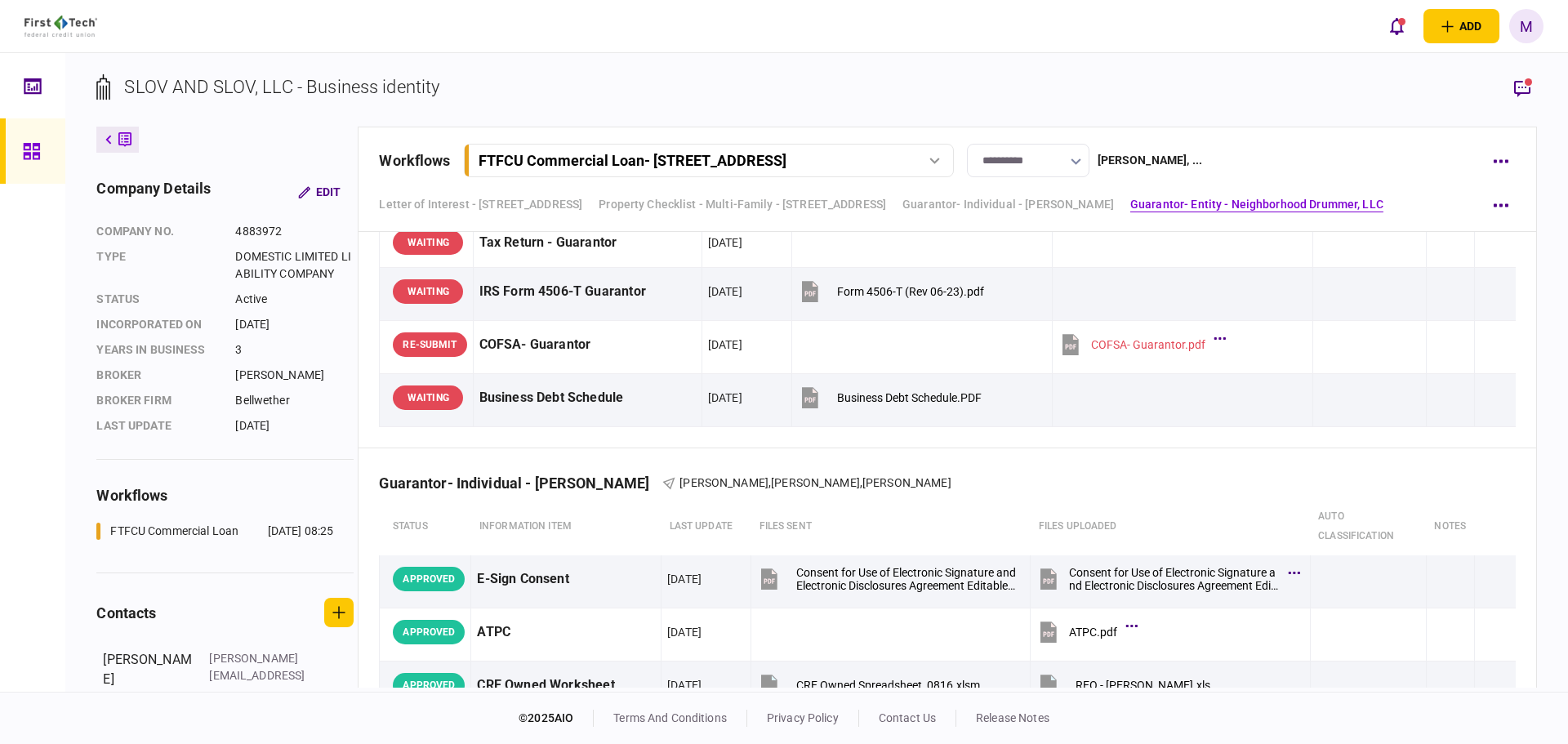
scroll to position [3519, 0]
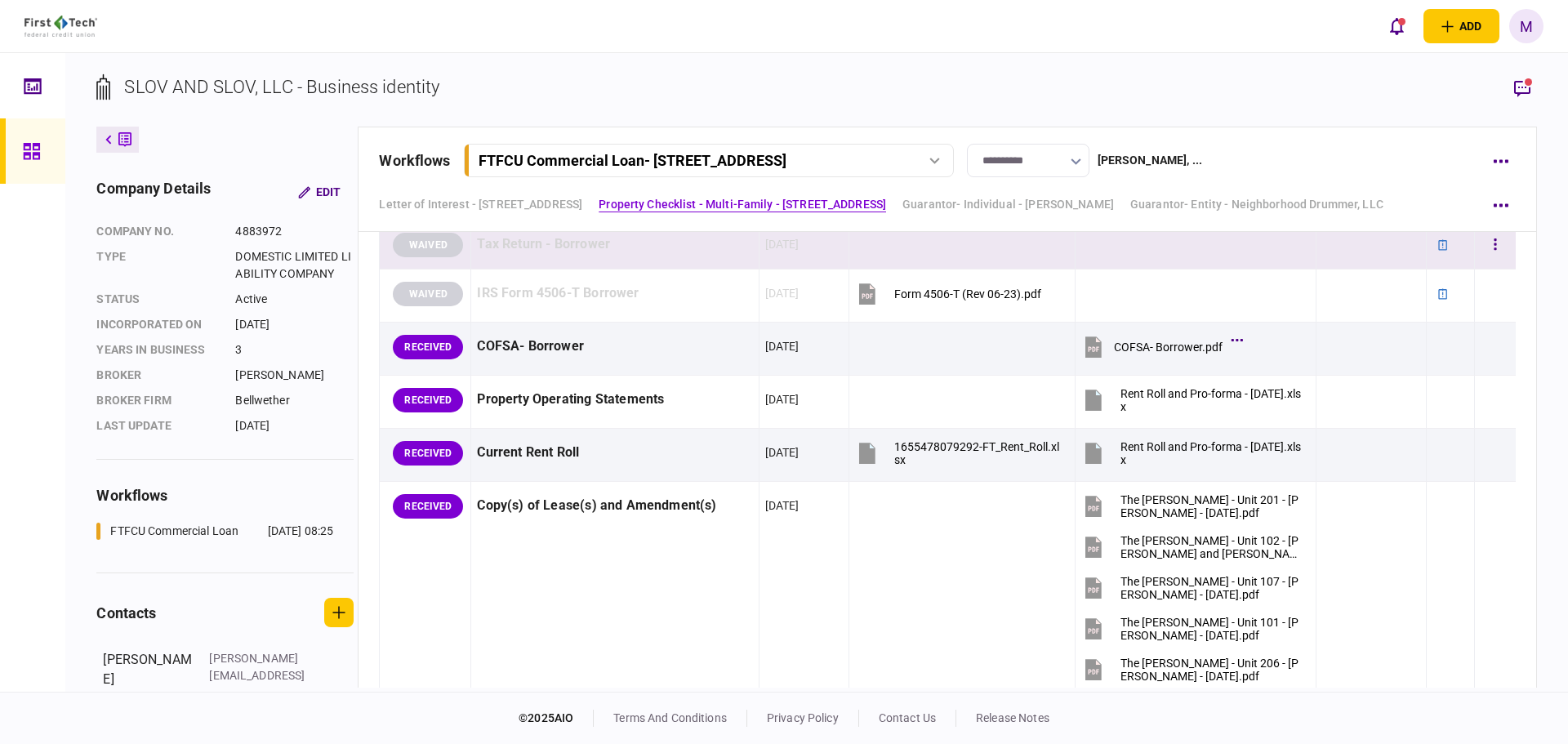
scroll to position [1334, 0]
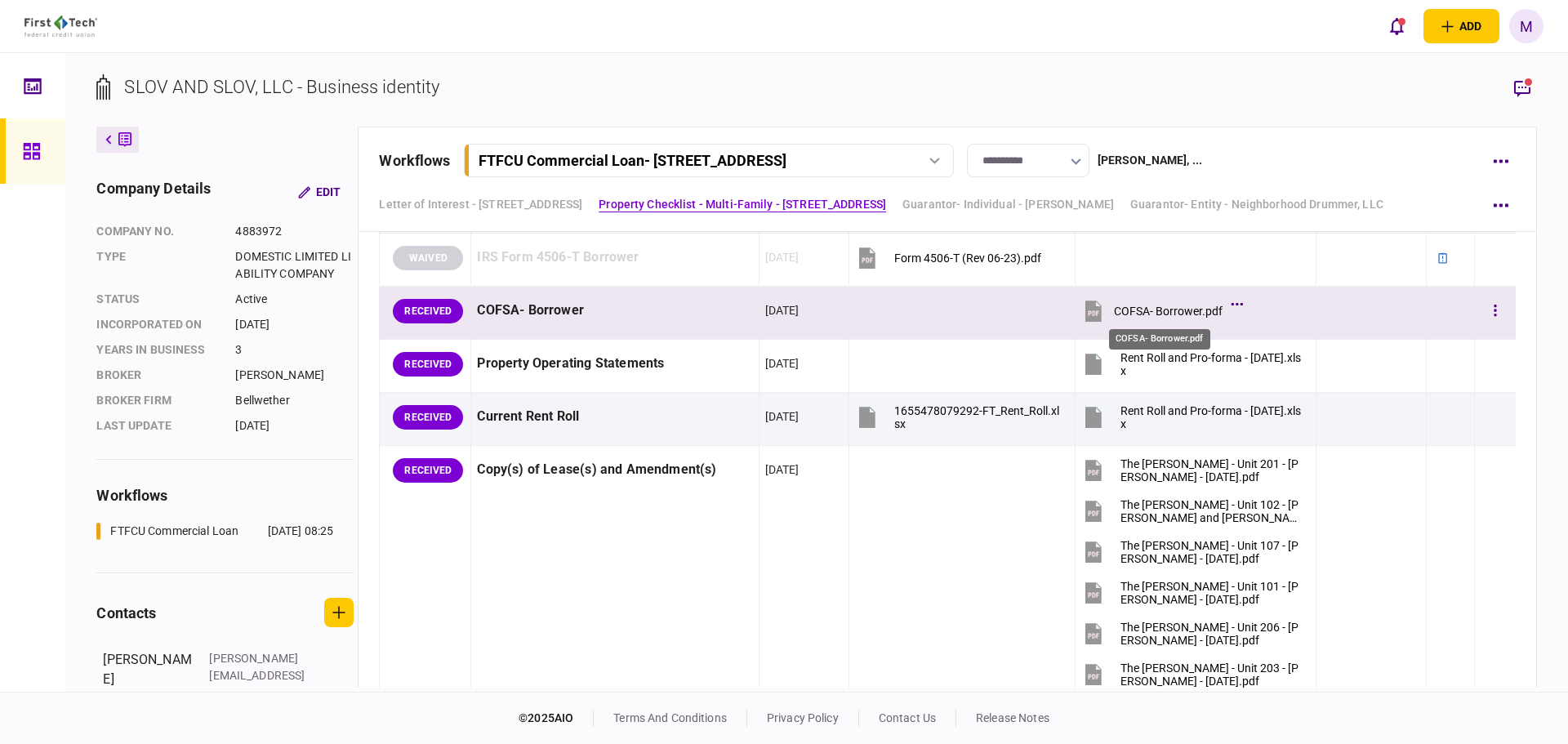
click at [1116, 312] on div "COFSA- Borrower.pdf" at bounding box center [1168, 310] width 109 height 13
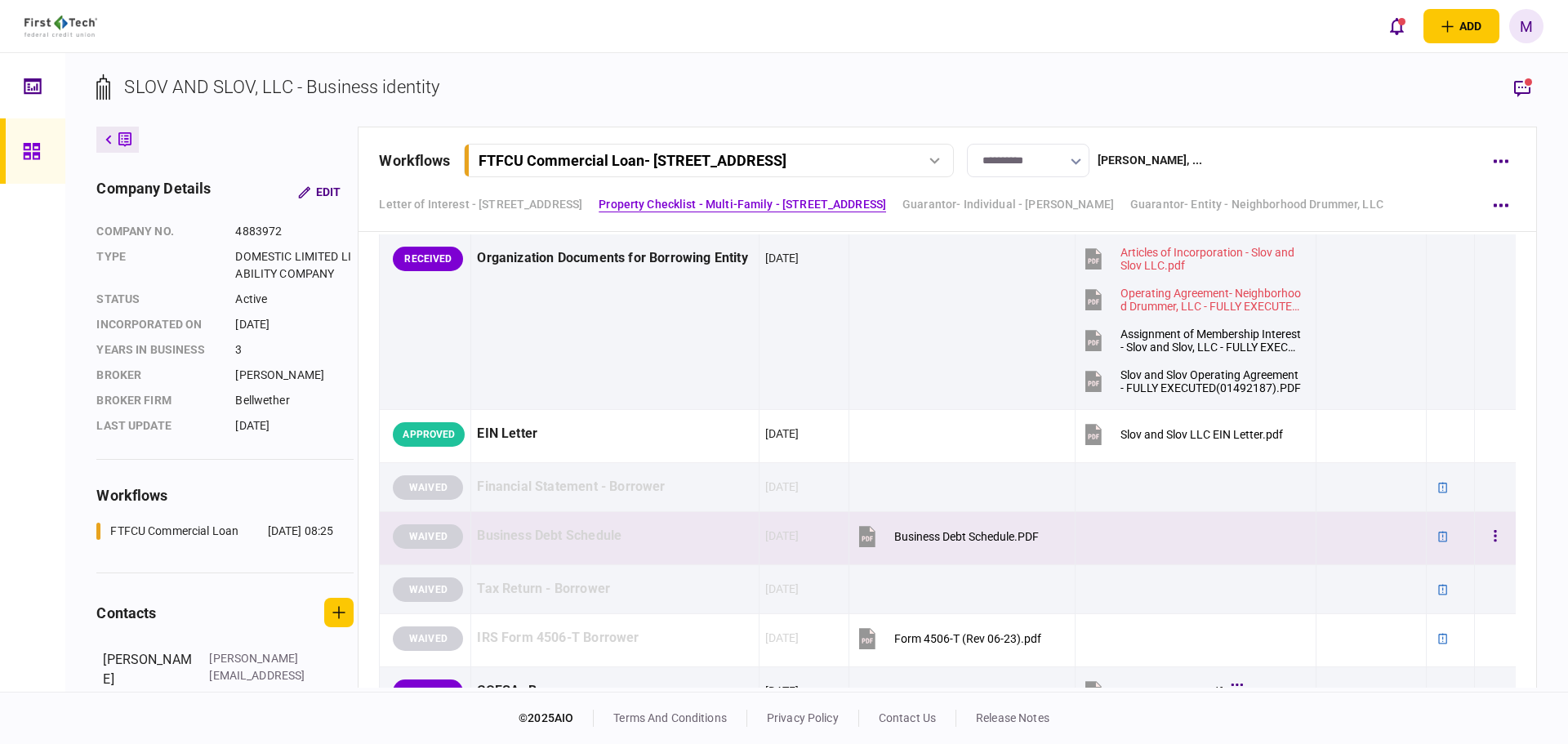
scroll to position [762, 0]
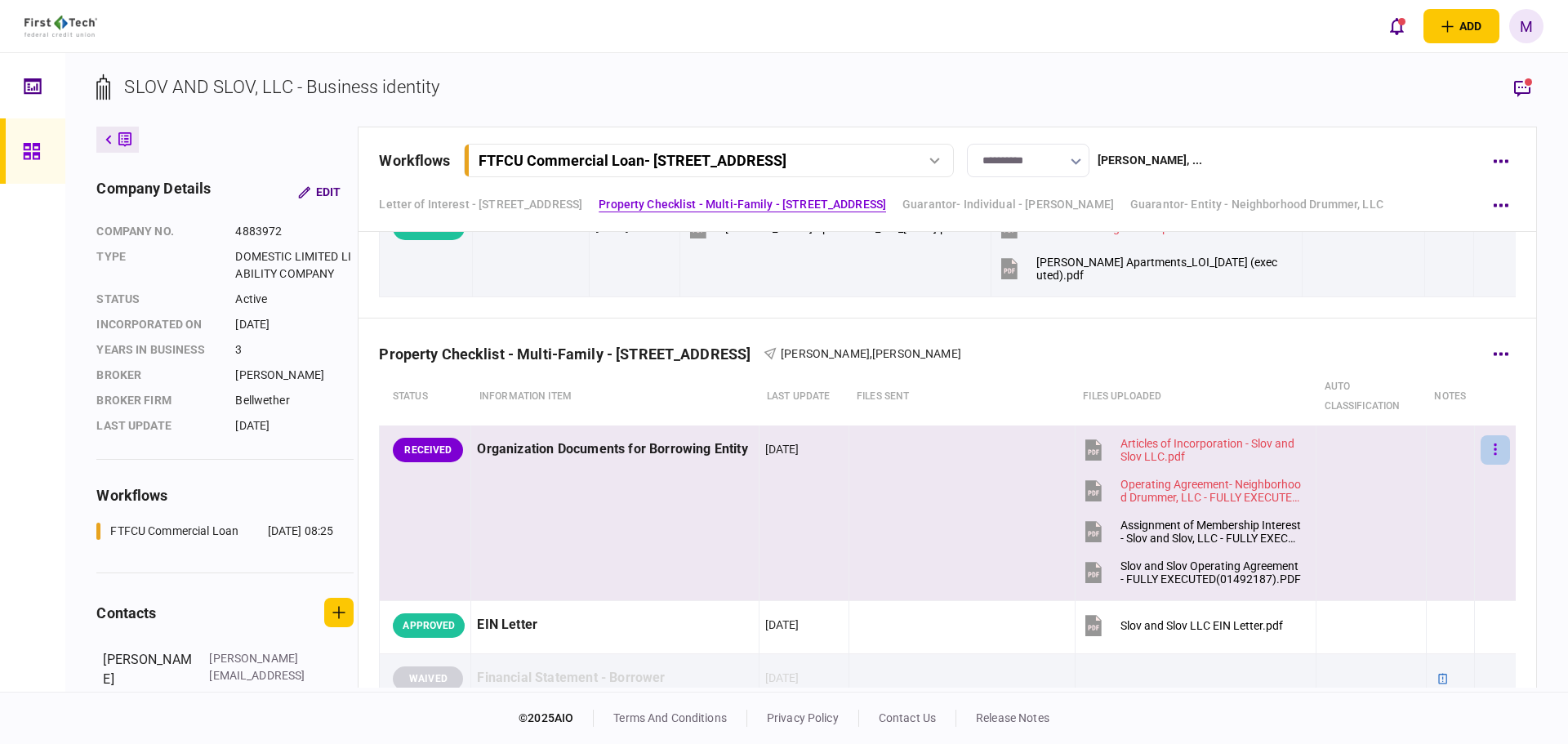
click at [1494, 455] on icon "button" at bounding box center [1496, 449] width 3 height 15
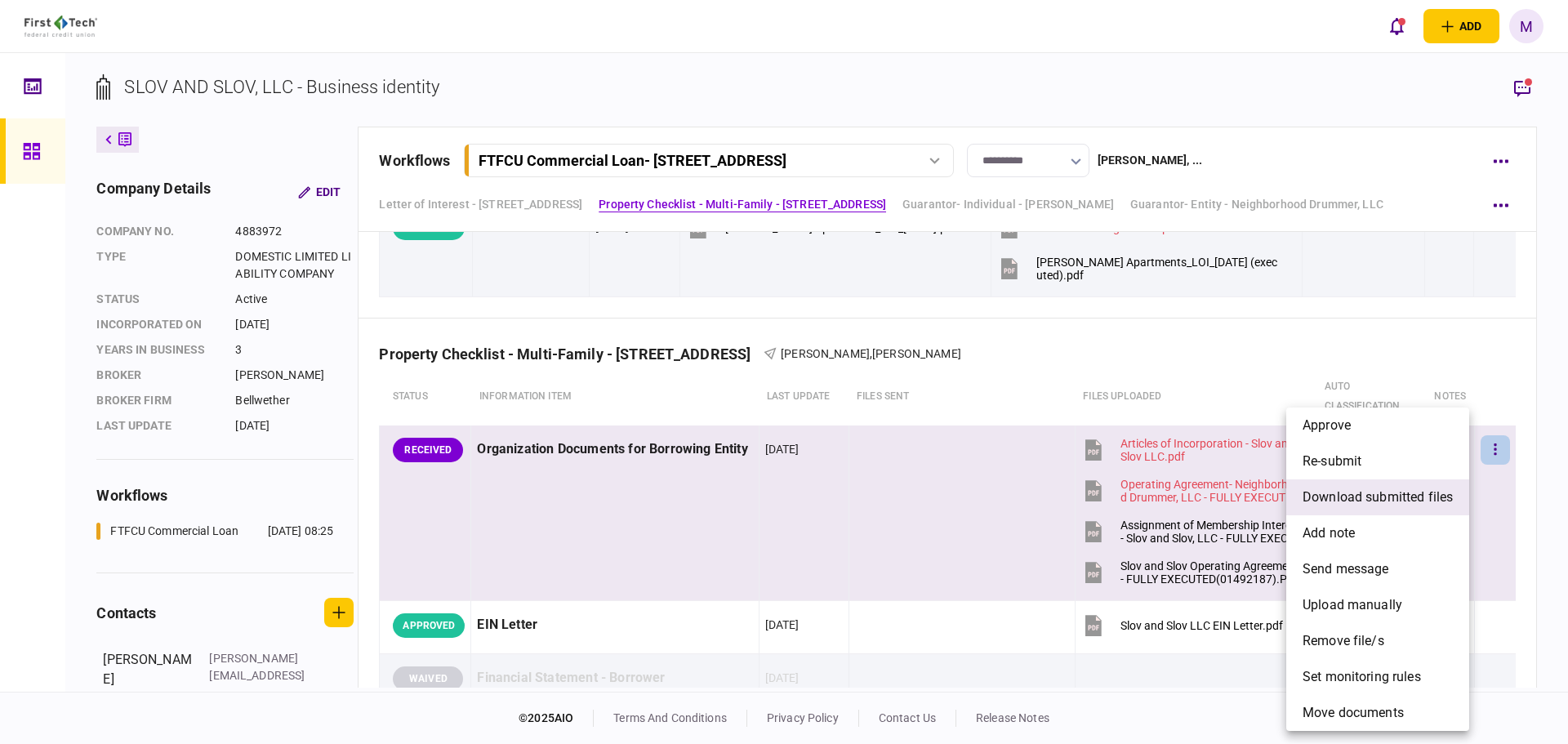
click at [1390, 506] on span "download submitted files" at bounding box center [1378, 497] width 150 height 20
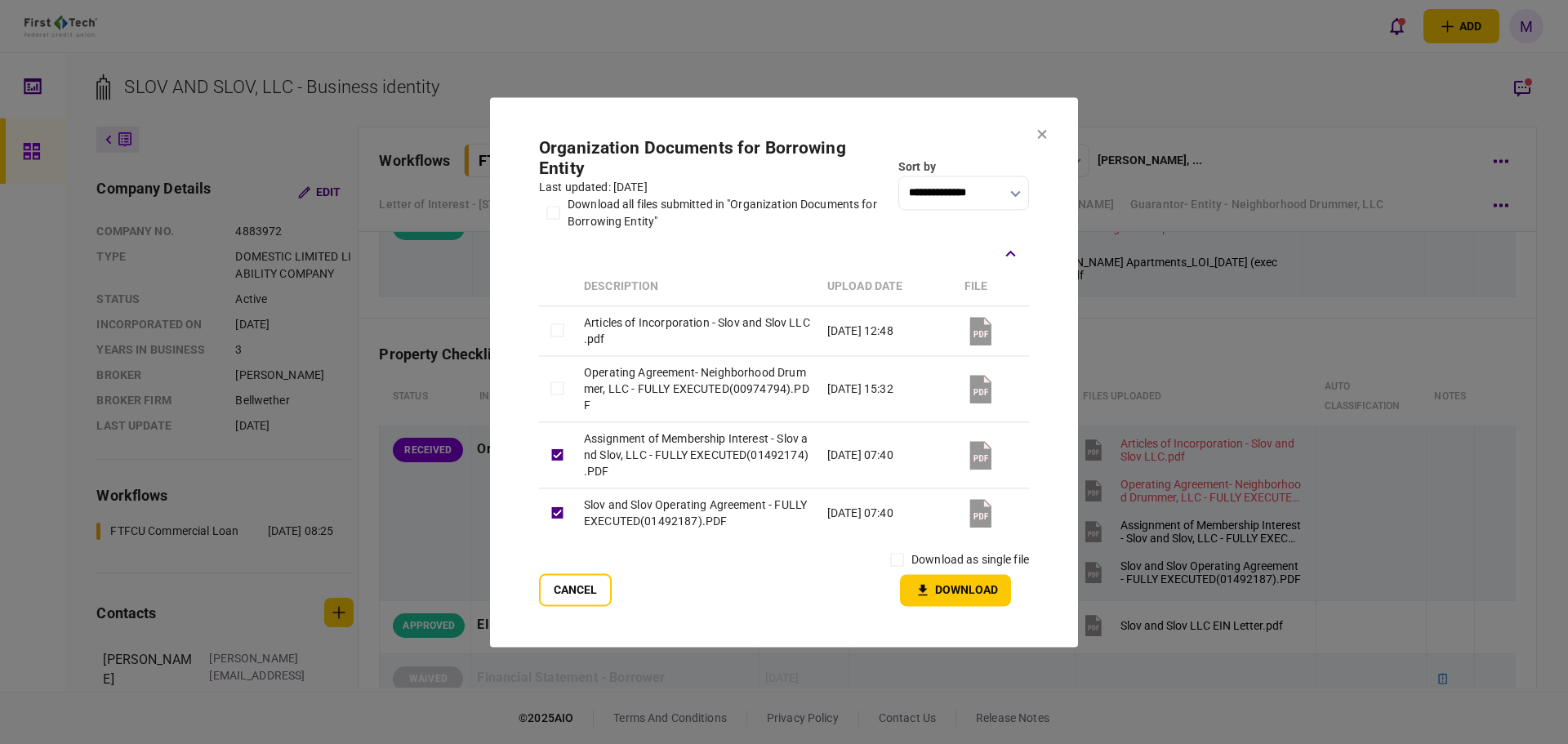
click at [965, 597] on button "Download" at bounding box center [956, 590] width 111 height 32
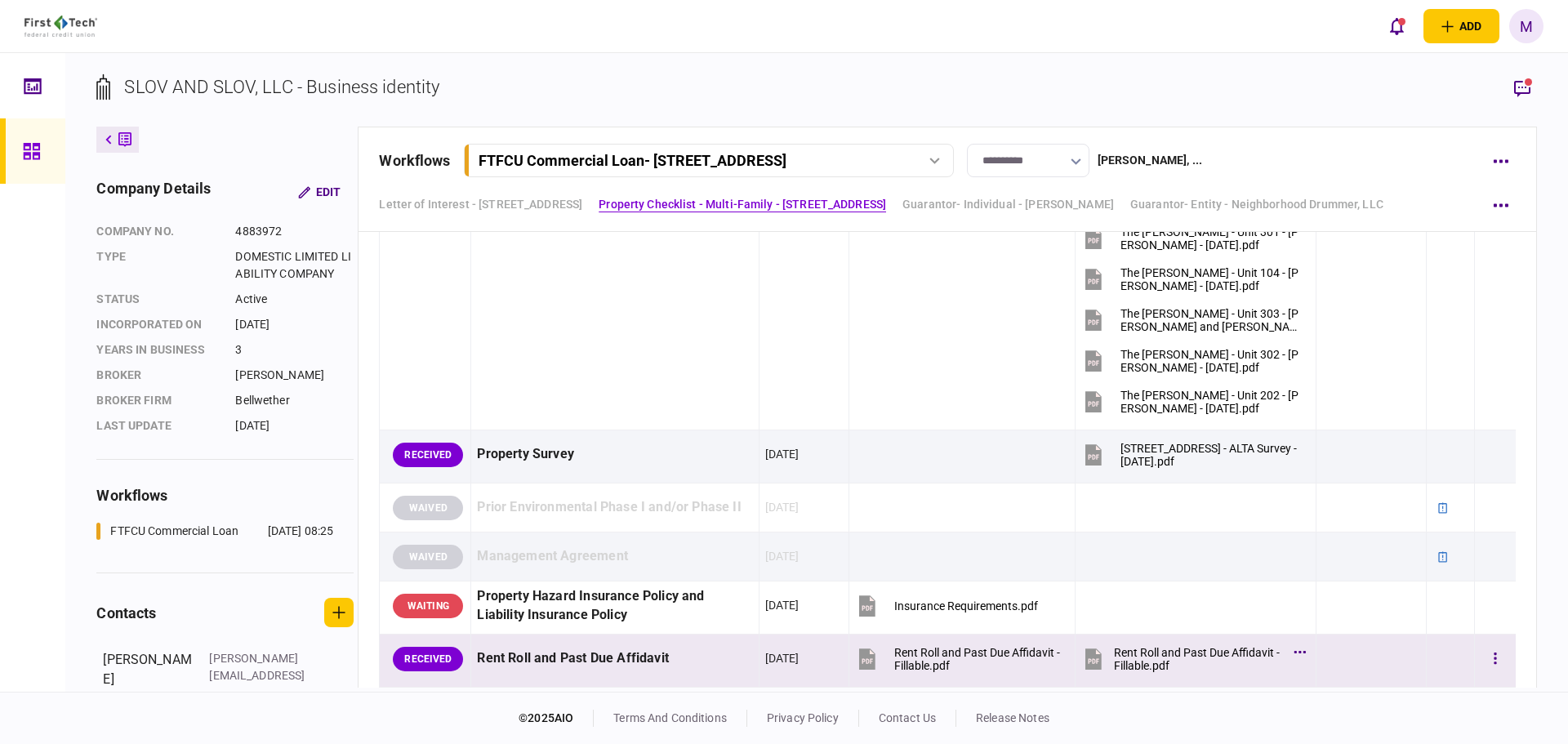
scroll to position [2287, 0]
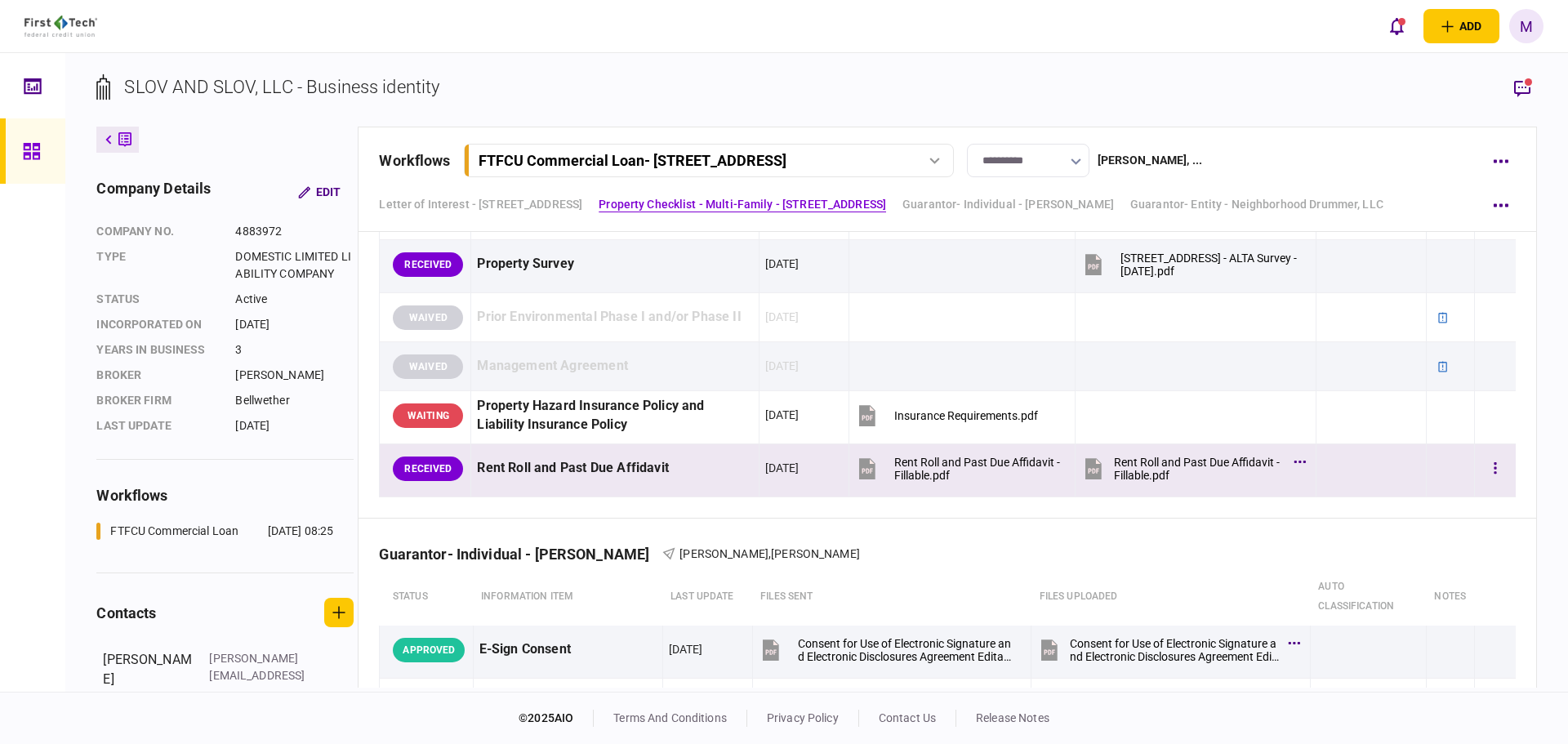
click at [1094, 467] on icon at bounding box center [1094, 469] width 25 height 25
click at [1481, 469] on button "button" at bounding box center [1496, 469] width 29 height 29
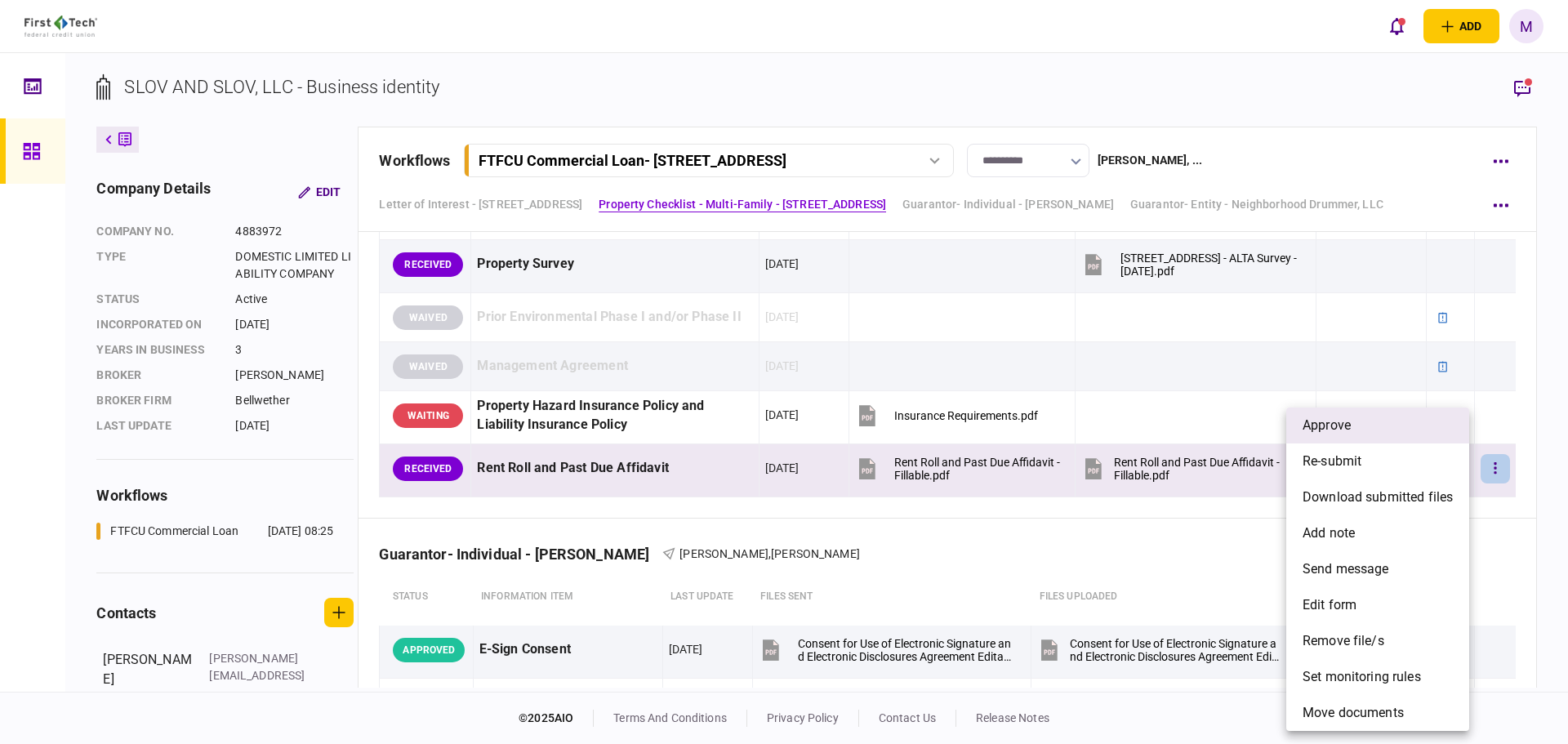
click at [1315, 428] on span "approve" at bounding box center [1327, 425] width 48 height 20
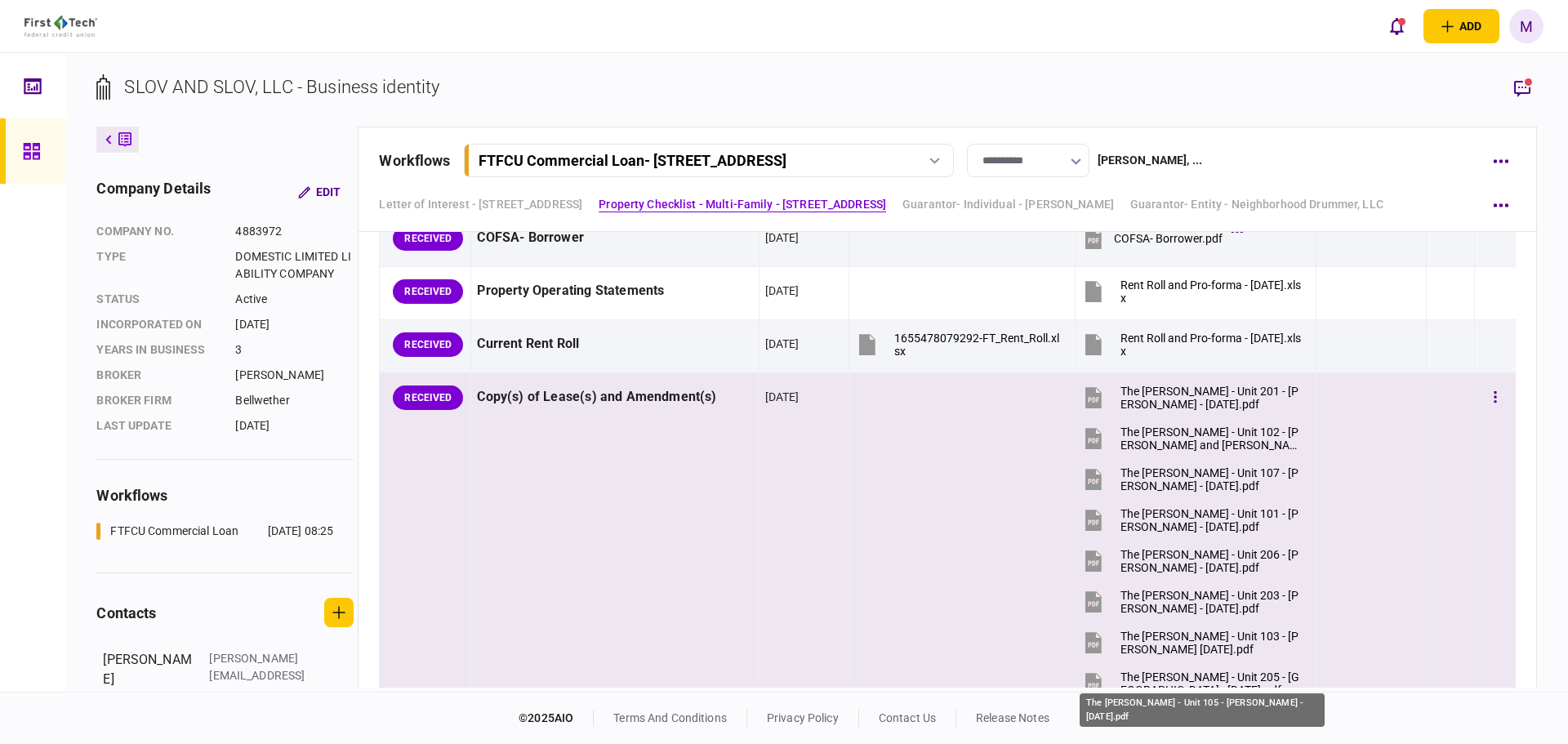
scroll to position [1334, 0]
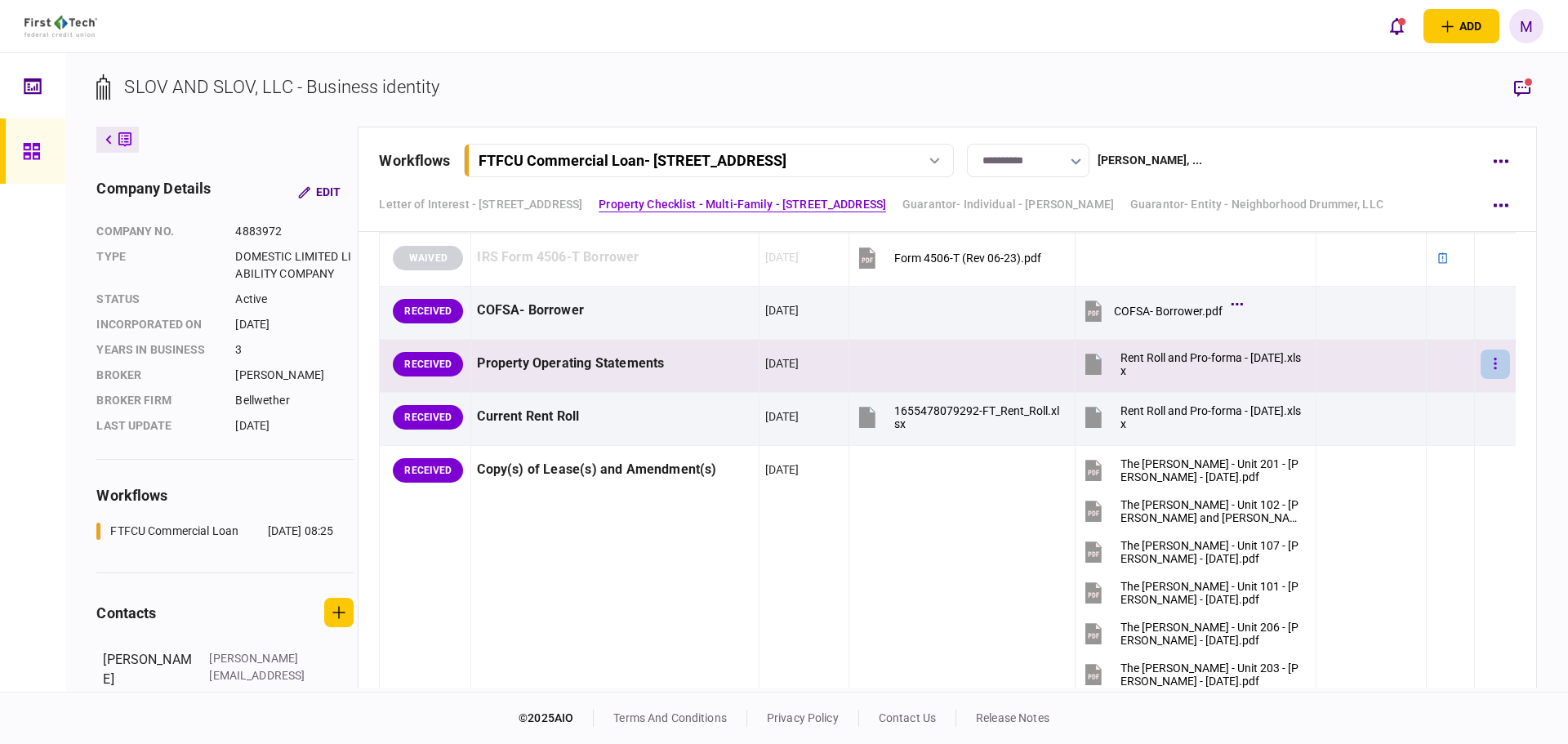
click at [1487, 363] on button "button" at bounding box center [1496, 364] width 29 height 29
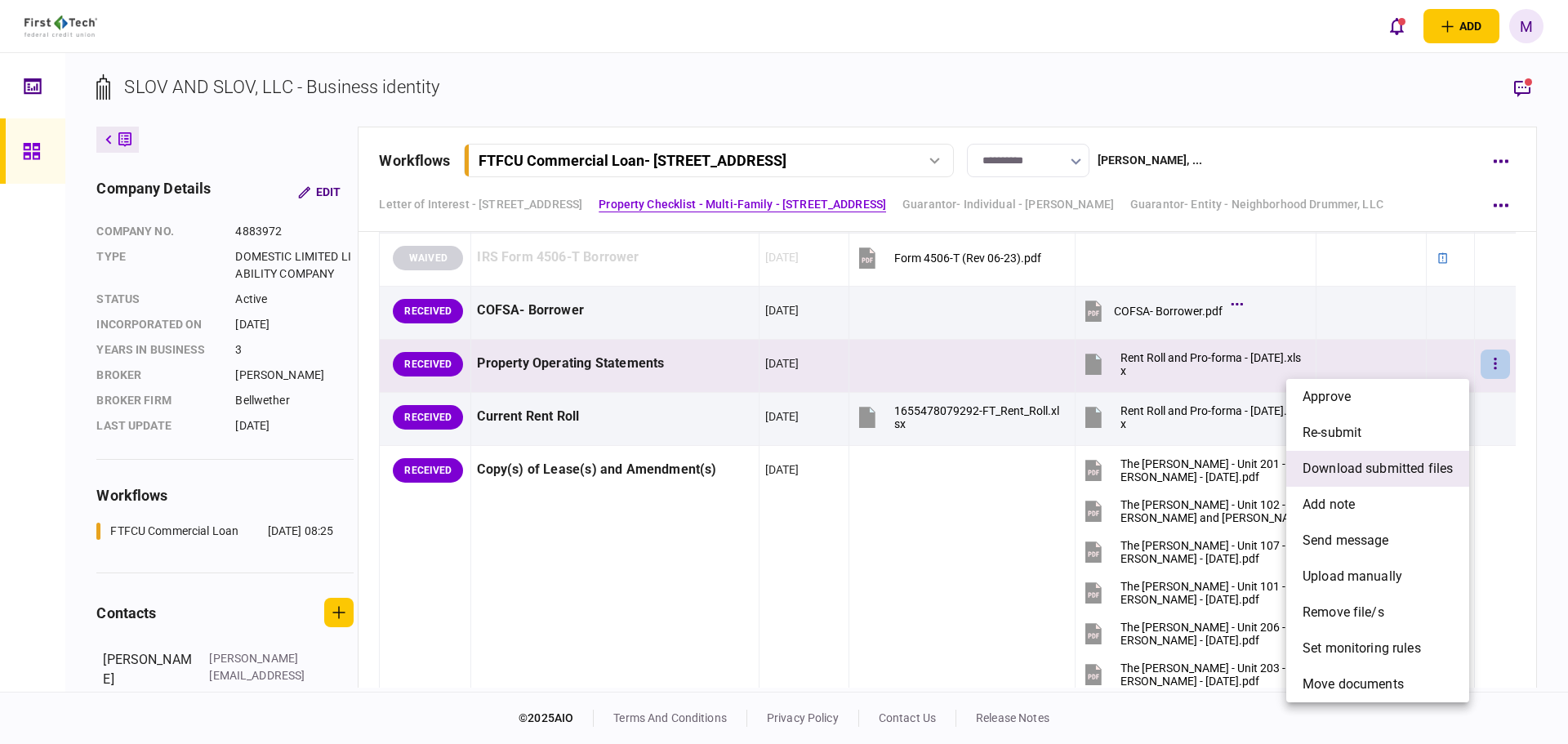
click at [1360, 459] on li "download submitted files" at bounding box center [1378, 469] width 183 height 36
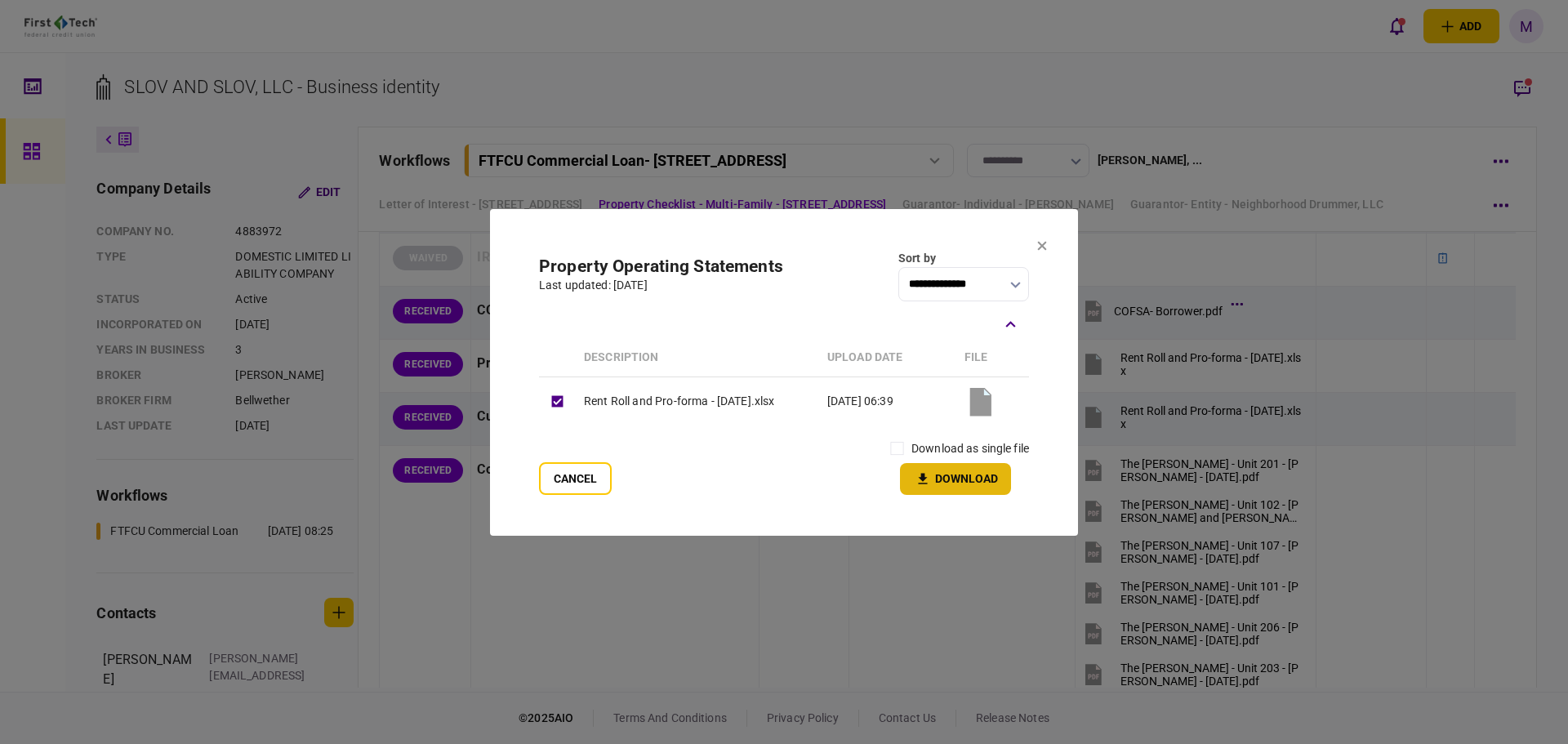
click at [929, 467] on button "Download" at bounding box center [956, 478] width 111 height 32
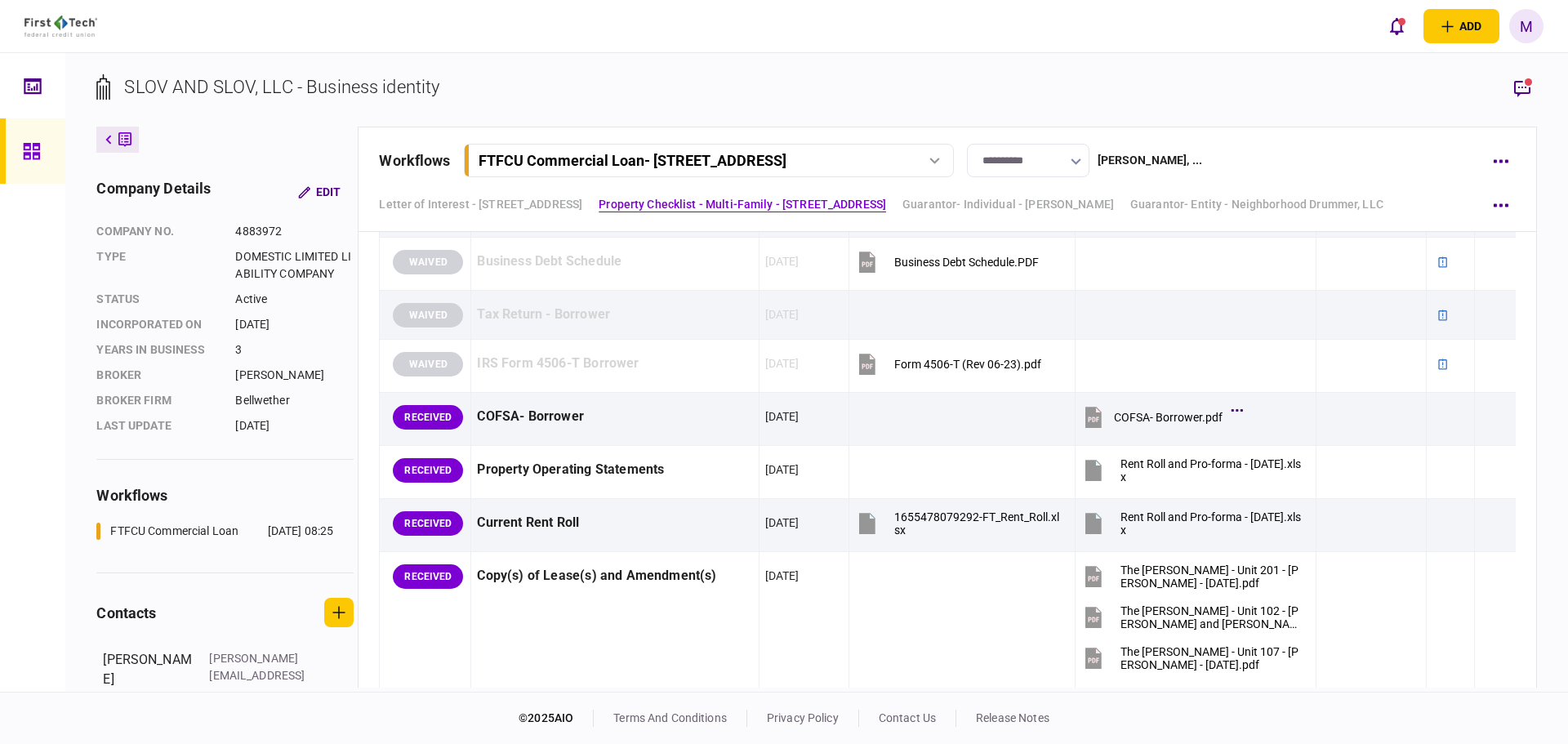
scroll to position [1143, 0]
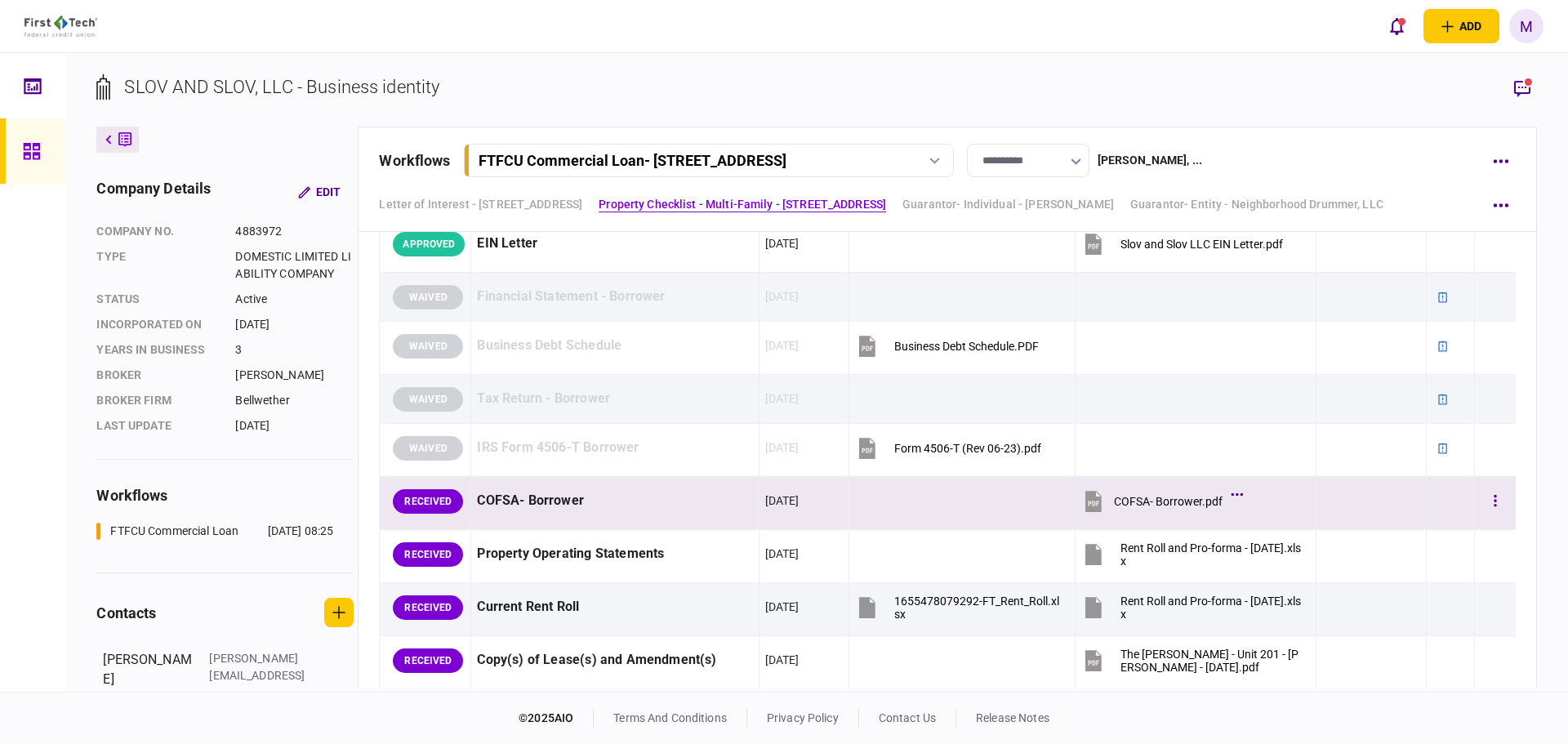
click at [1085, 501] on icon at bounding box center [1093, 501] width 16 height 21
click at [1489, 505] on button "button" at bounding box center [1496, 501] width 29 height 29
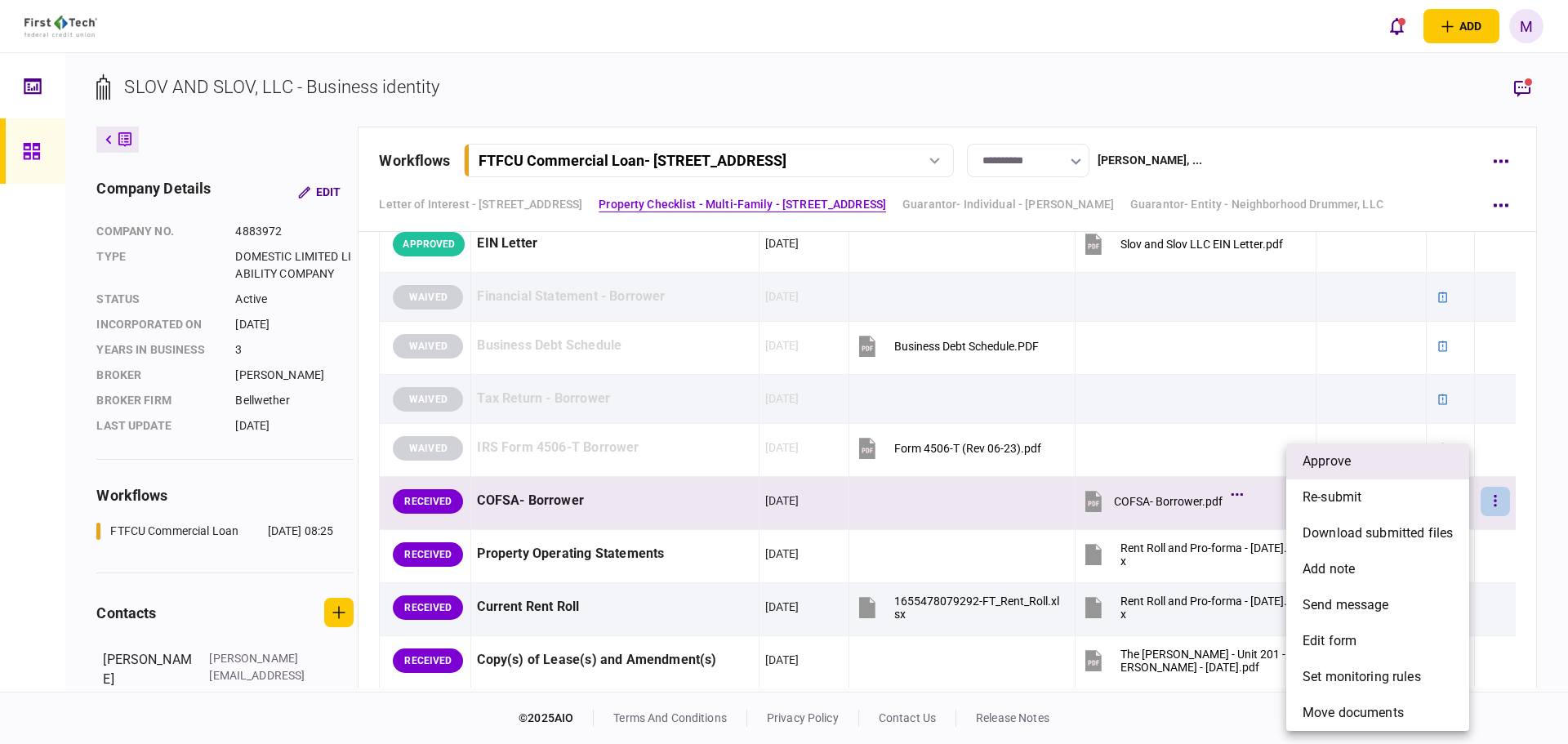
click at [1345, 465] on span "approve" at bounding box center [1327, 461] width 48 height 20
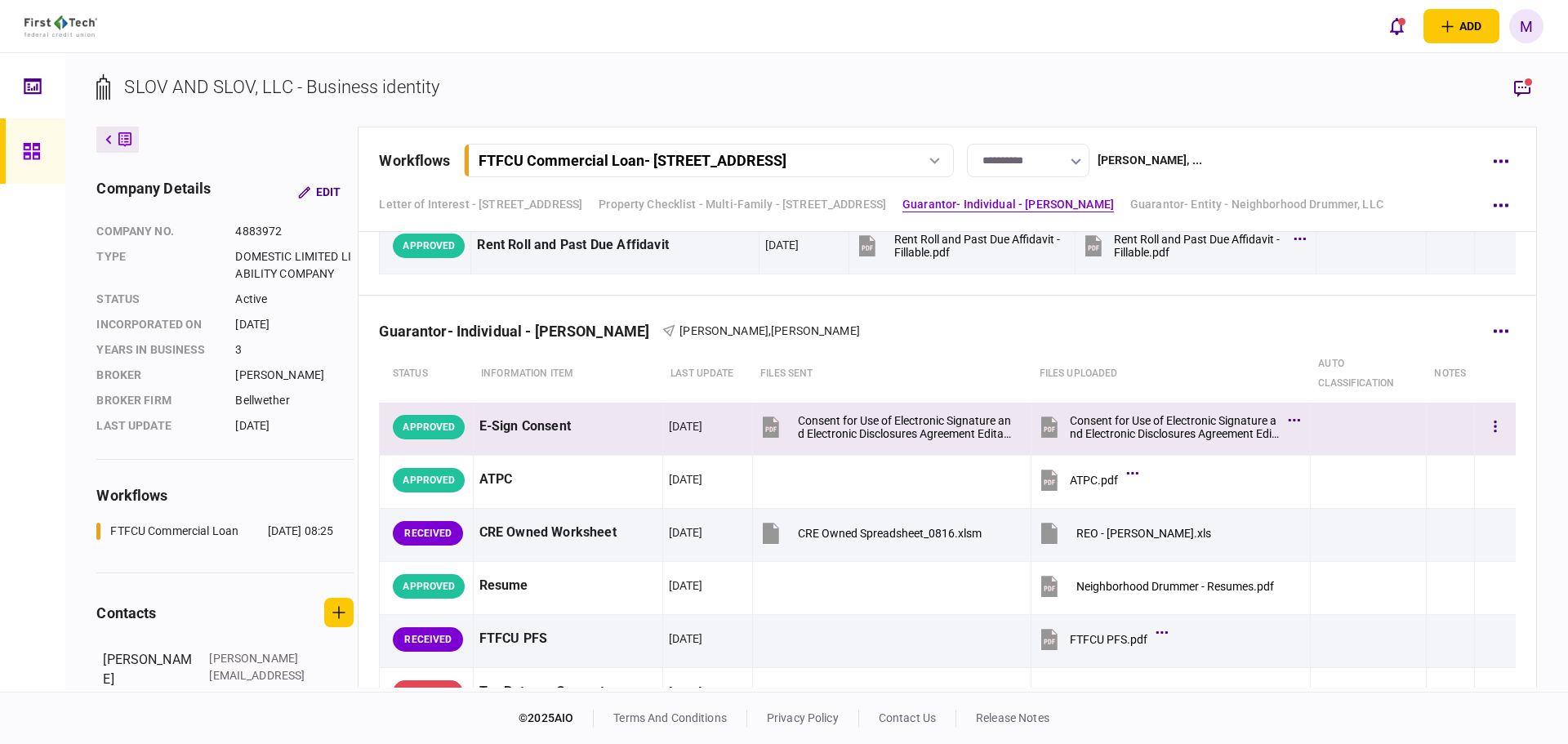
scroll to position [2477, 0]
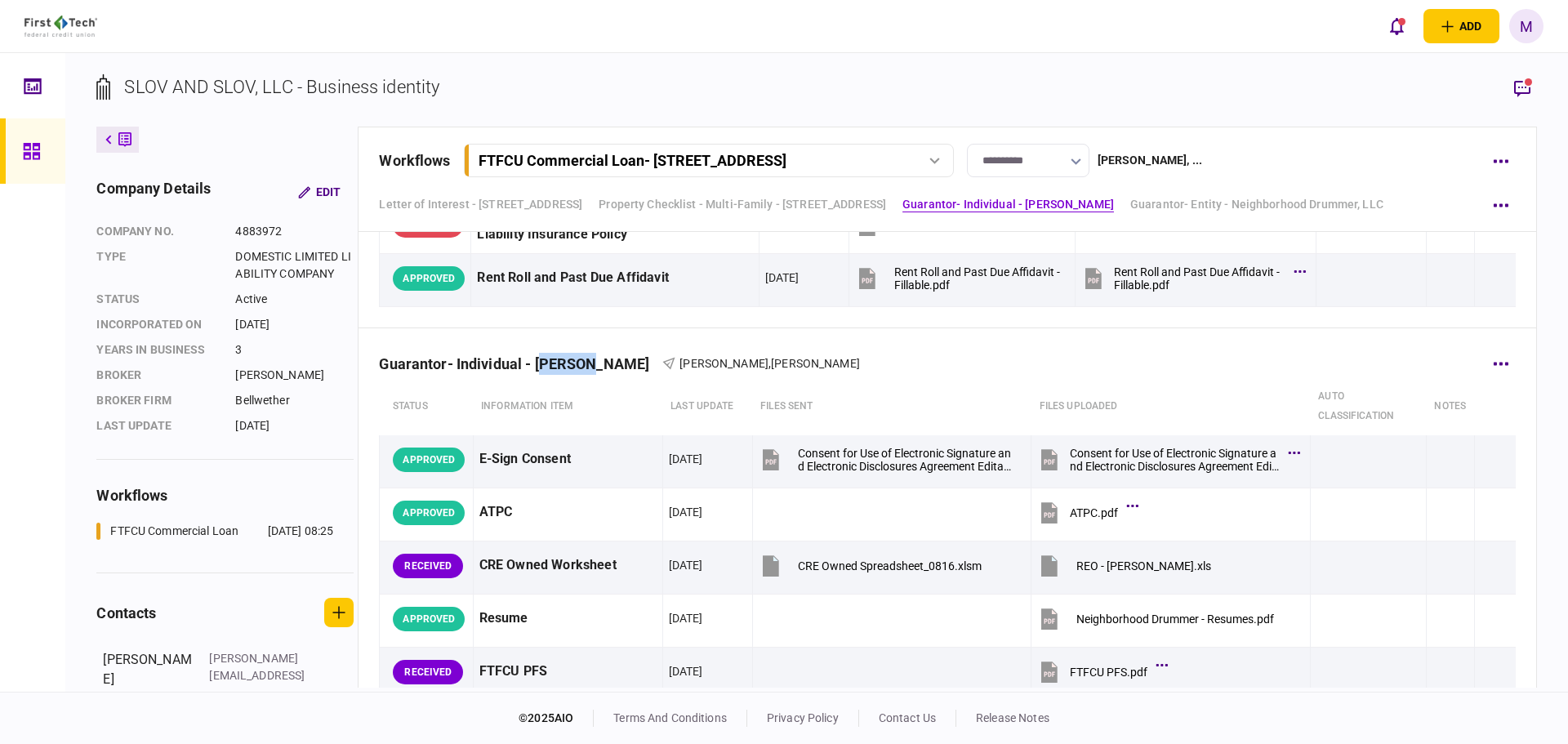
drag, startPoint x: 545, startPoint y: 362, endPoint x: 594, endPoint y: 362, distance: 49.0
click at [594, 362] on div "Guarantor- Individual - Jim Miketo" at bounding box center [520, 363] width 284 height 17
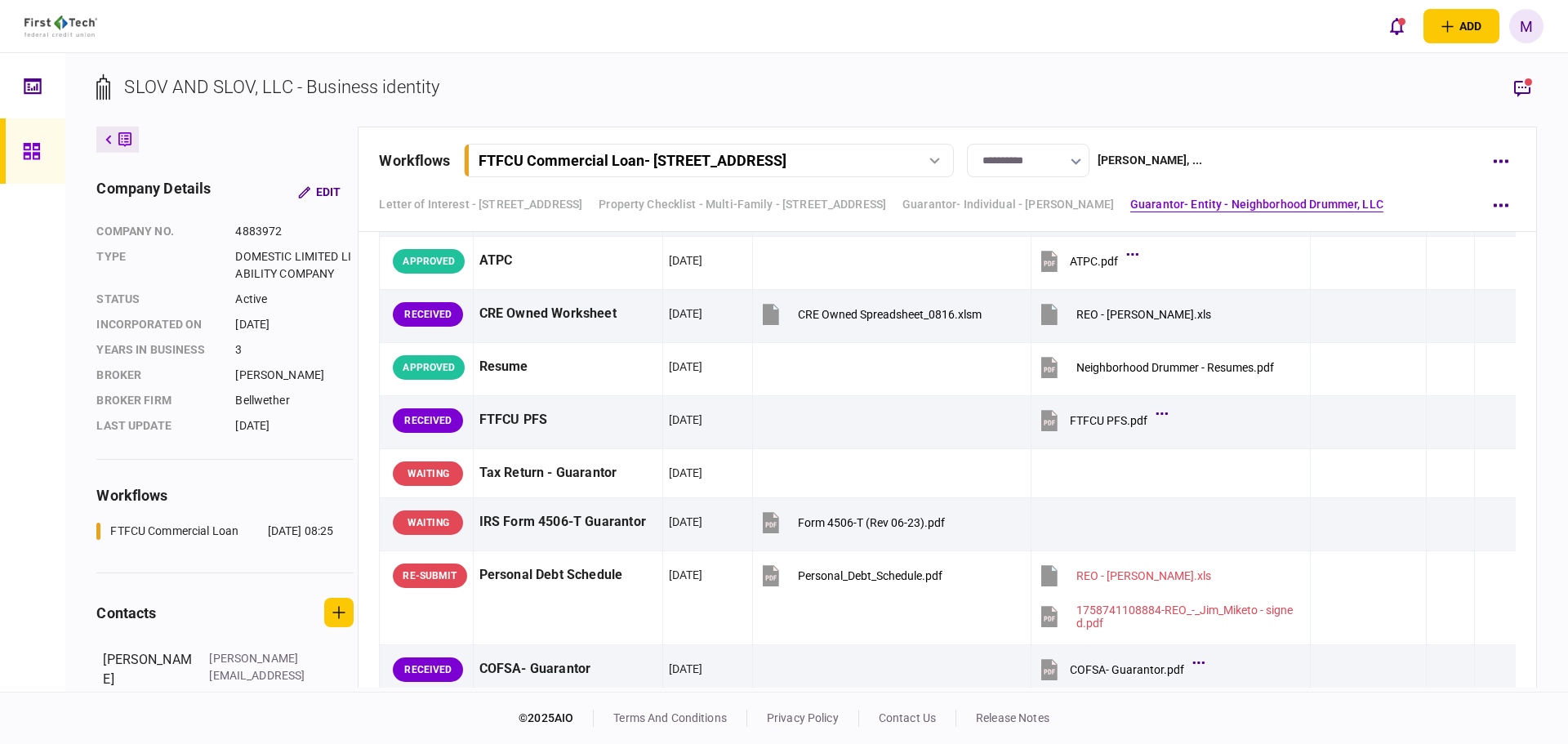
scroll to position [2668, 0]
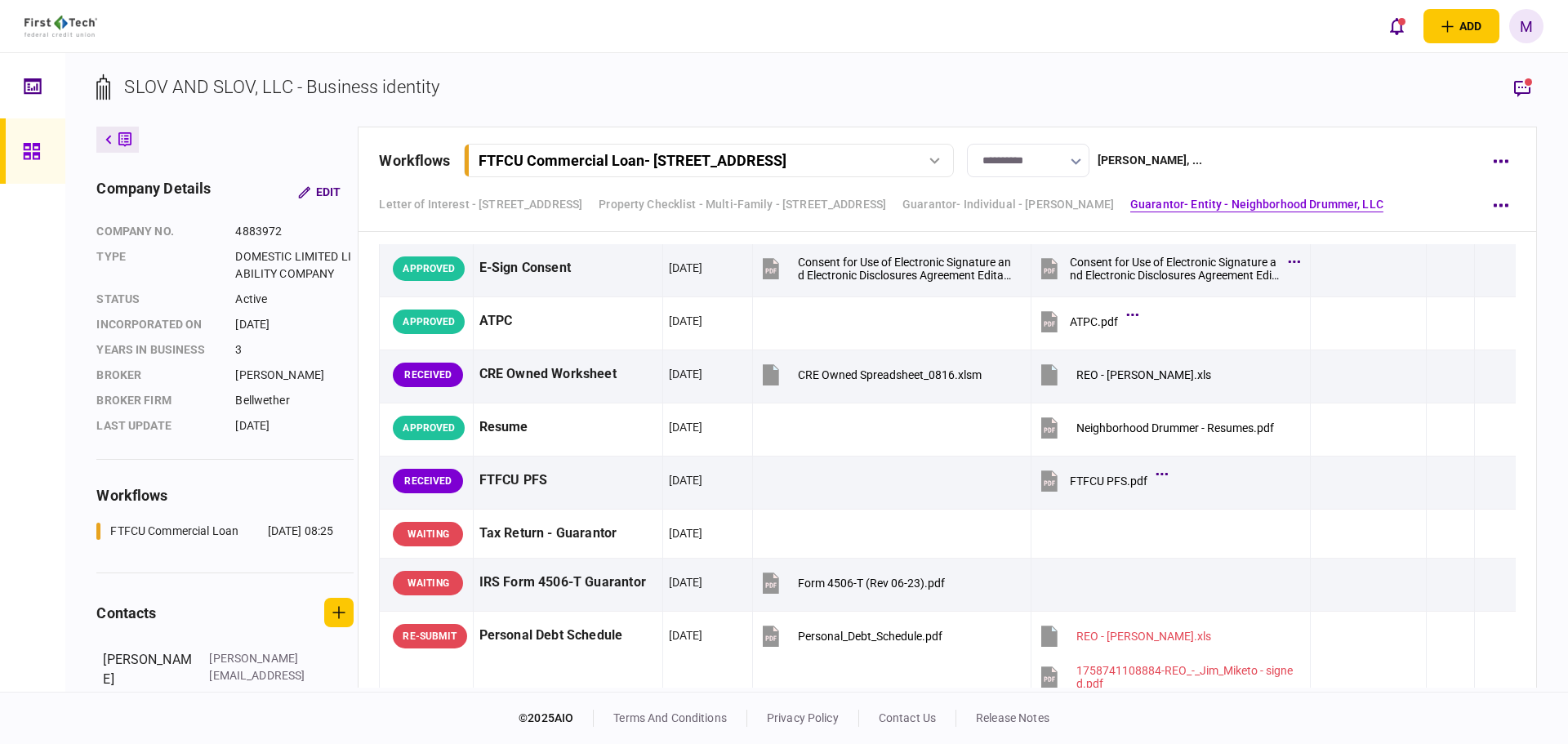
click at [1517, 90] on icon "button" at bounding box center [1523, 87] width 20 height 20
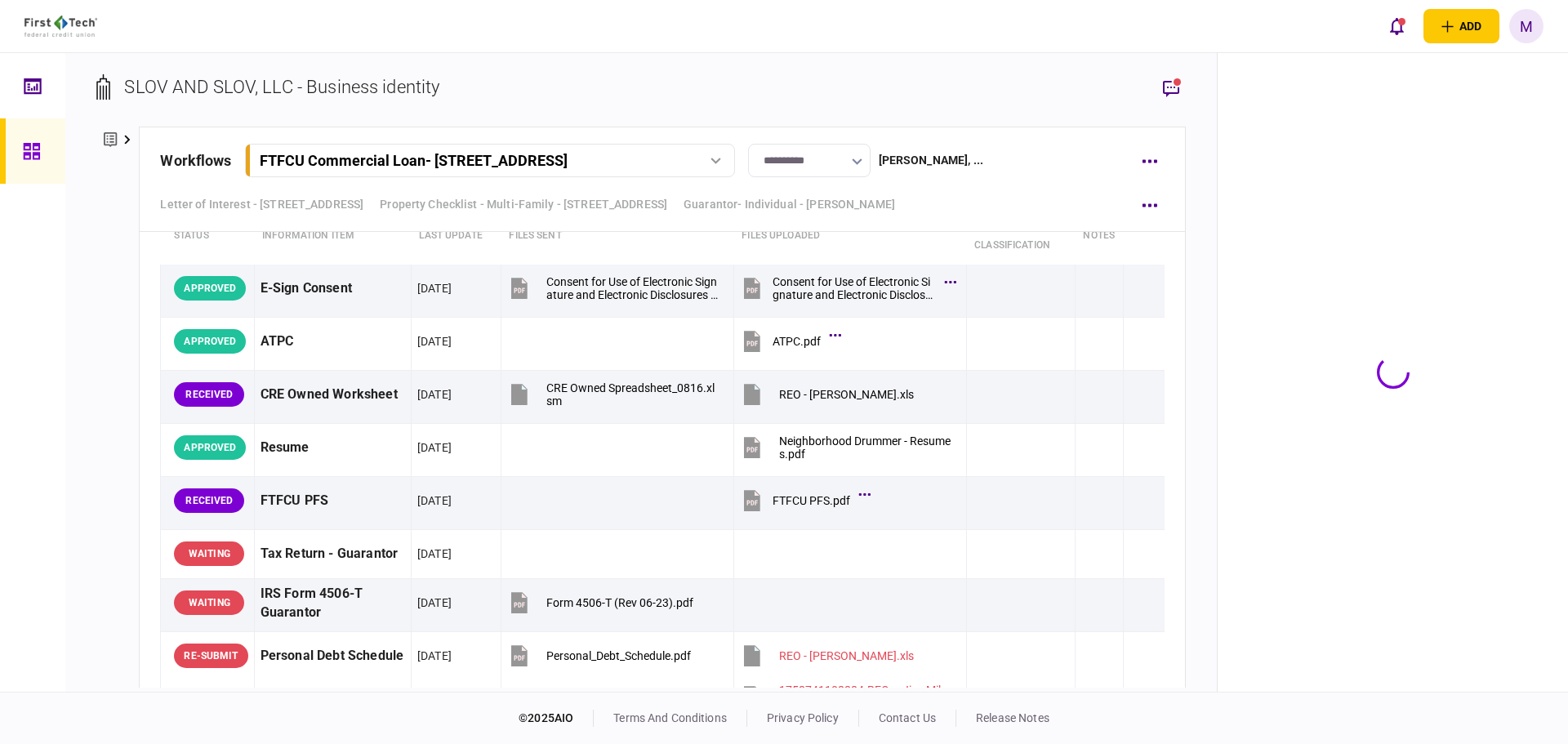
scroll to position [2689, 0]
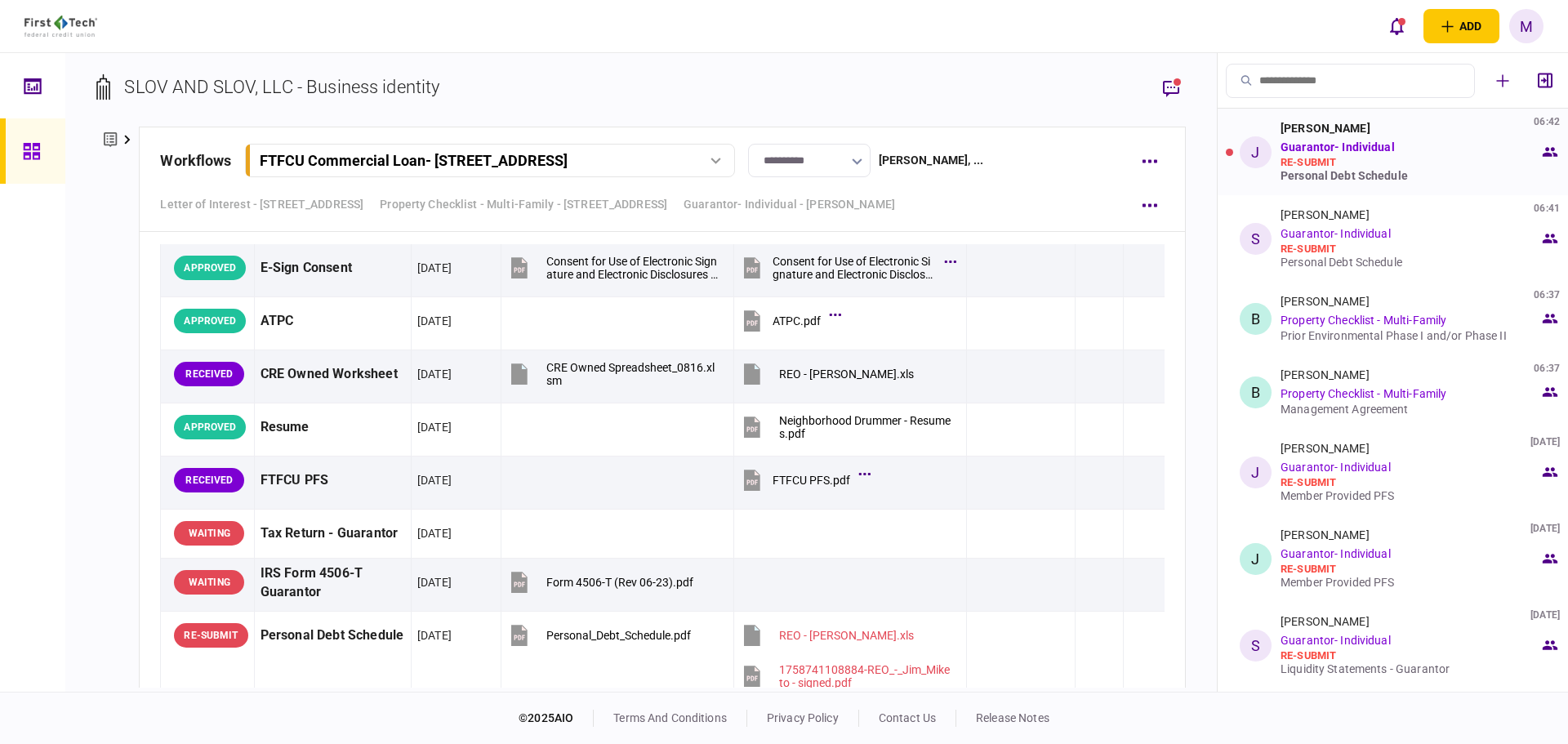
click at [1351, 165] on div "re-submit" at bounding box center [1410, 162] width 259 height 13
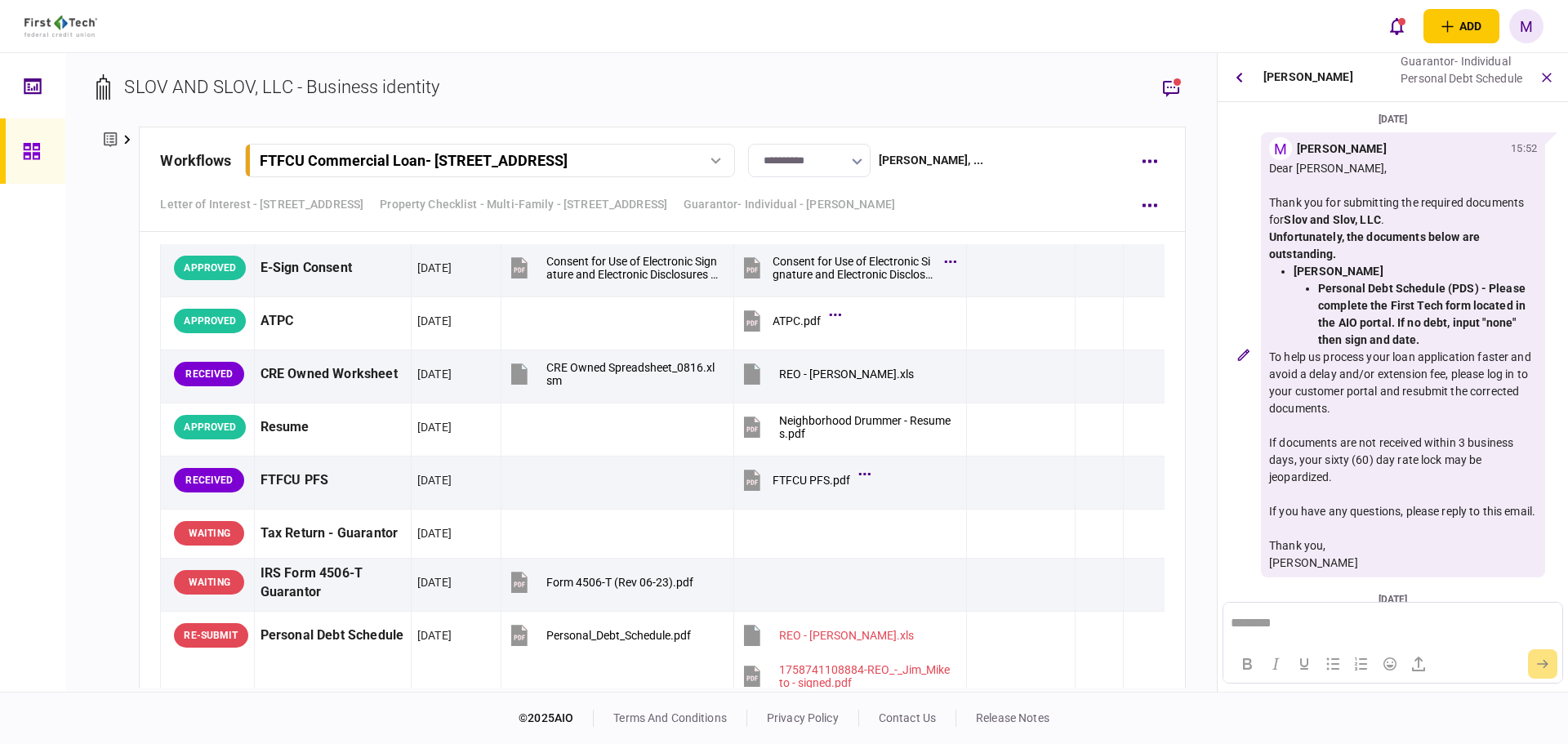
scroll to position [128, 0]
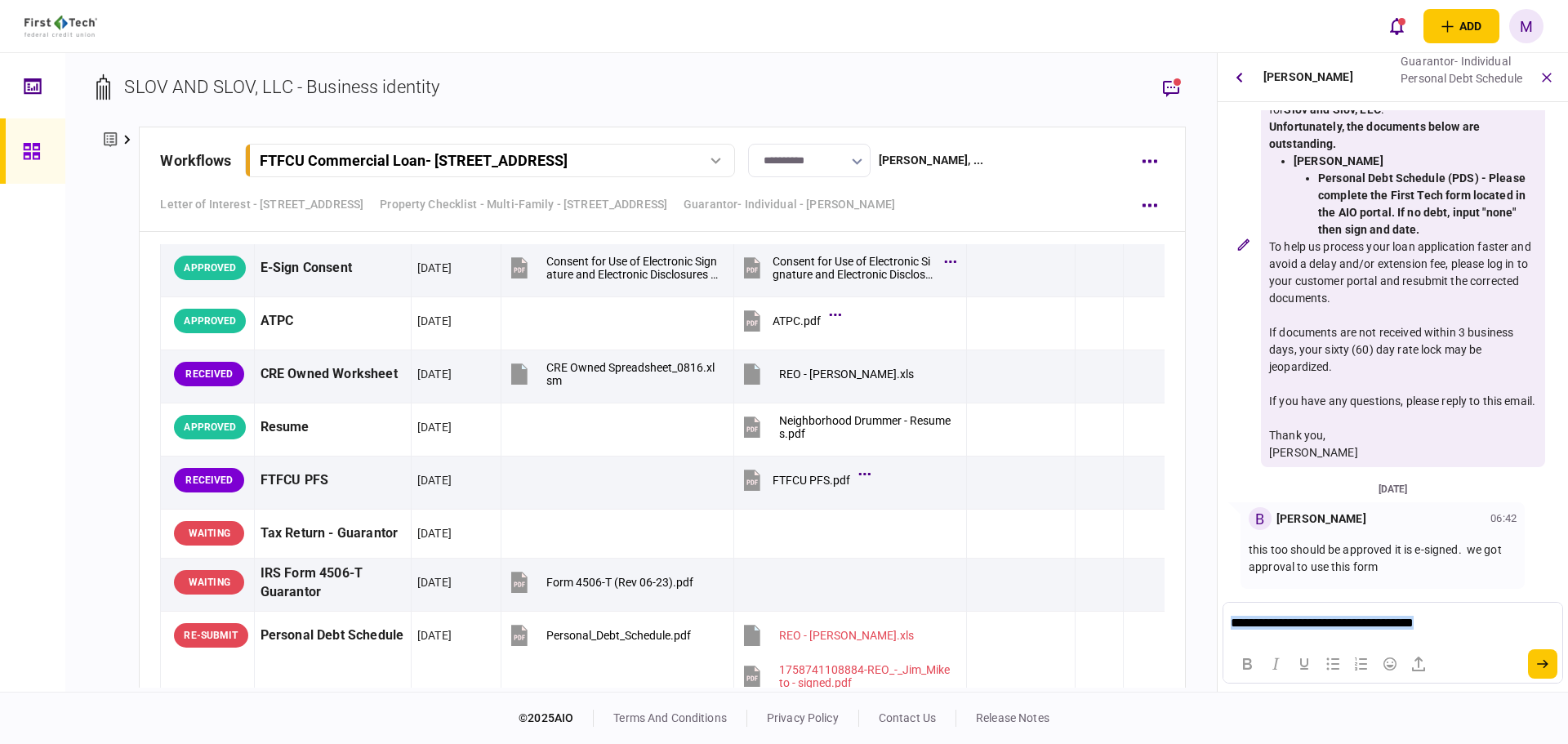
drag, startPoint x: 1459, startPoint y: 620, endPoint x: 1350, endPoint y: 622, distance: 109.0
click at [1223, 632] on html "**********" at bounding box center [1392, 623] width 338 height 42
click at [1325, 621] on p "**********" at bounding box center [1392, 623] width 323 height 15
click at [1319, 621] on p "**********" at bounding box center [1392, 623] width 323 height 15
drag, startPoint x: 1471, startPoint y: 625, endPoint x: 1179, endPoint y: 651, distance: 293.2
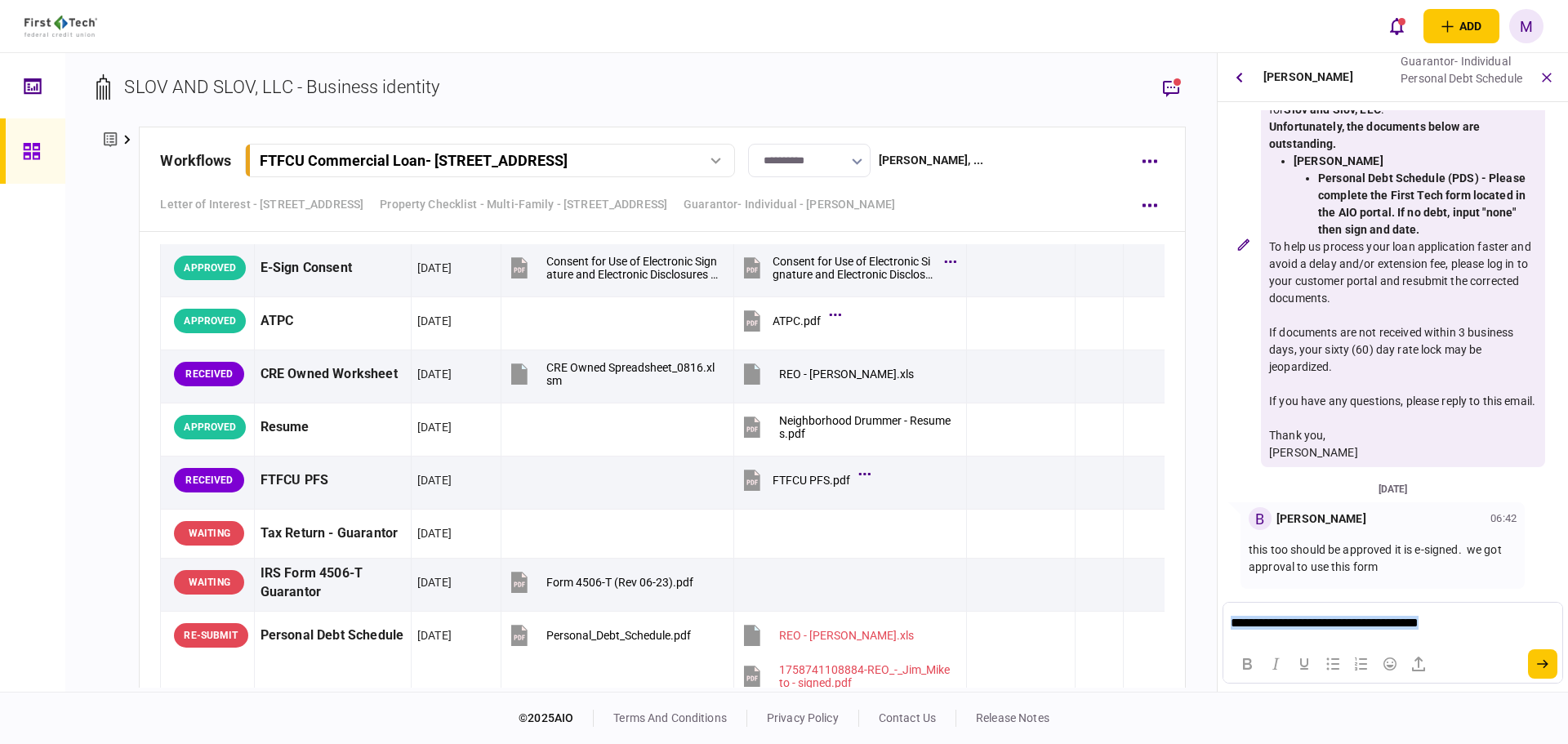
click at [1223, 645] on html "**********" at bounding box center [1392, 623] width 338 height 42
copy p "**********"
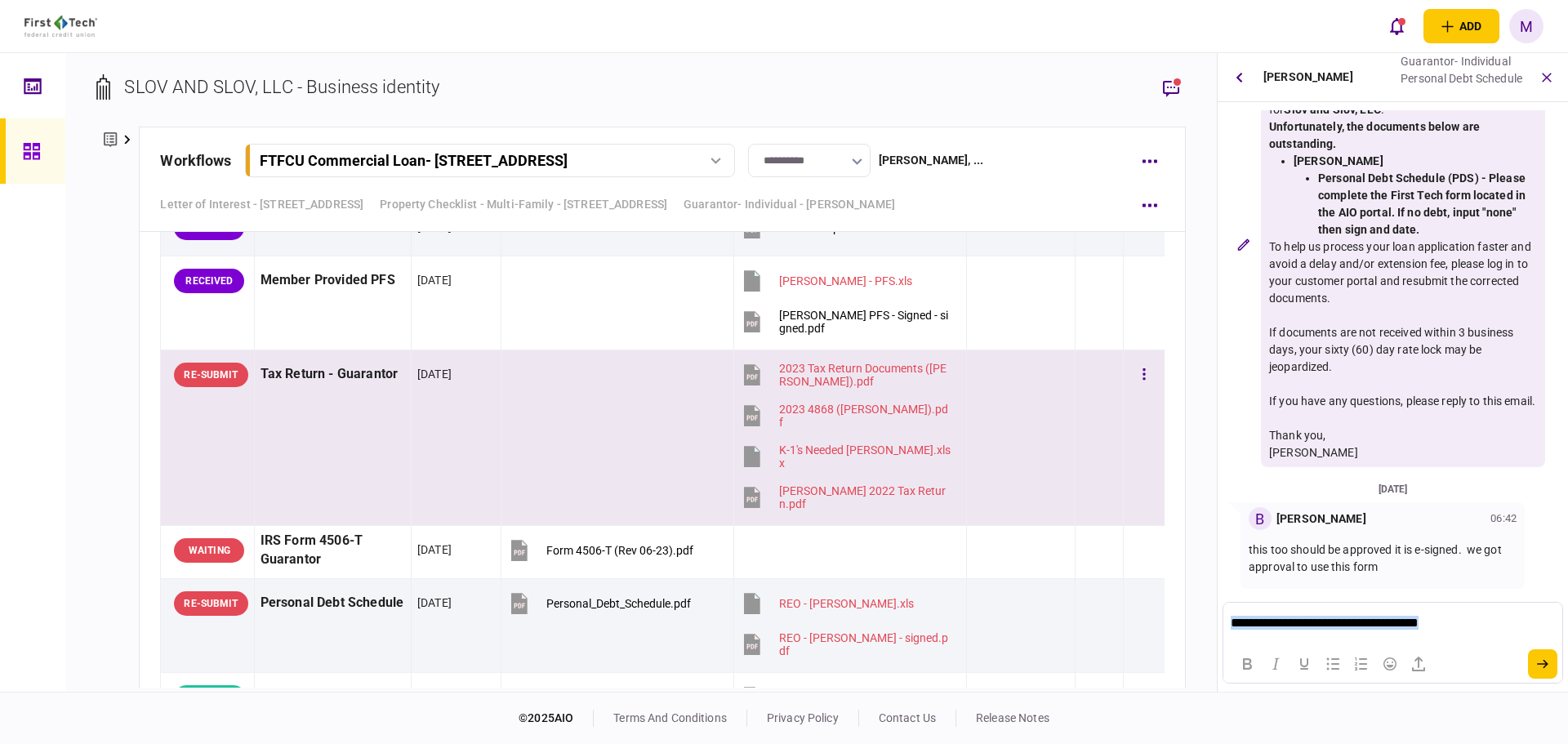
scroll to position [8596, 0]
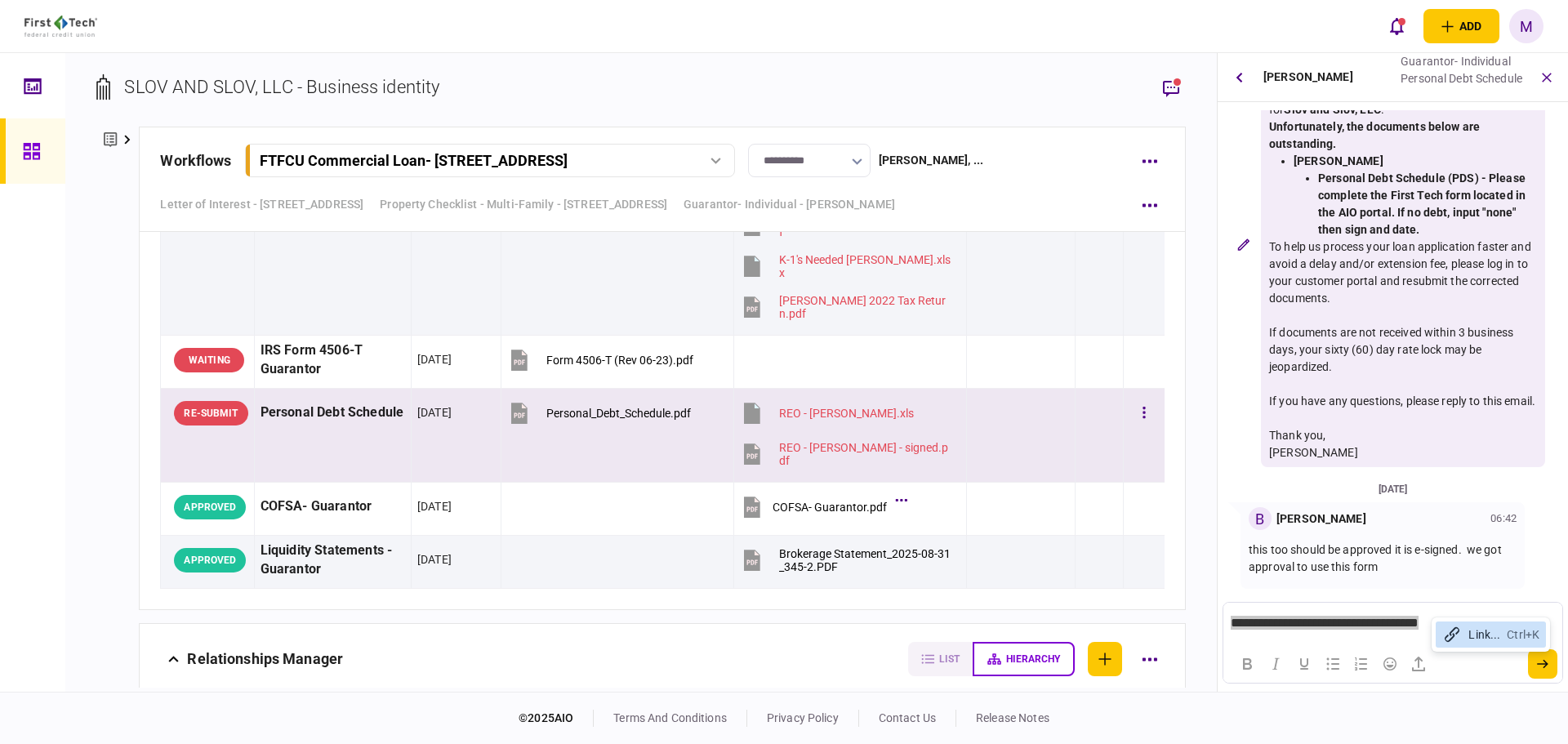
click at [750, 457] on icon at bounding box center [752, 453] width 16 height 21
click at [1323, 621] on p "**********" at bounding box center [1392, 623] width 323 height 15
click at [1321, 625] on p "**********" at bounding box center [1392, 623] width 323 height 15
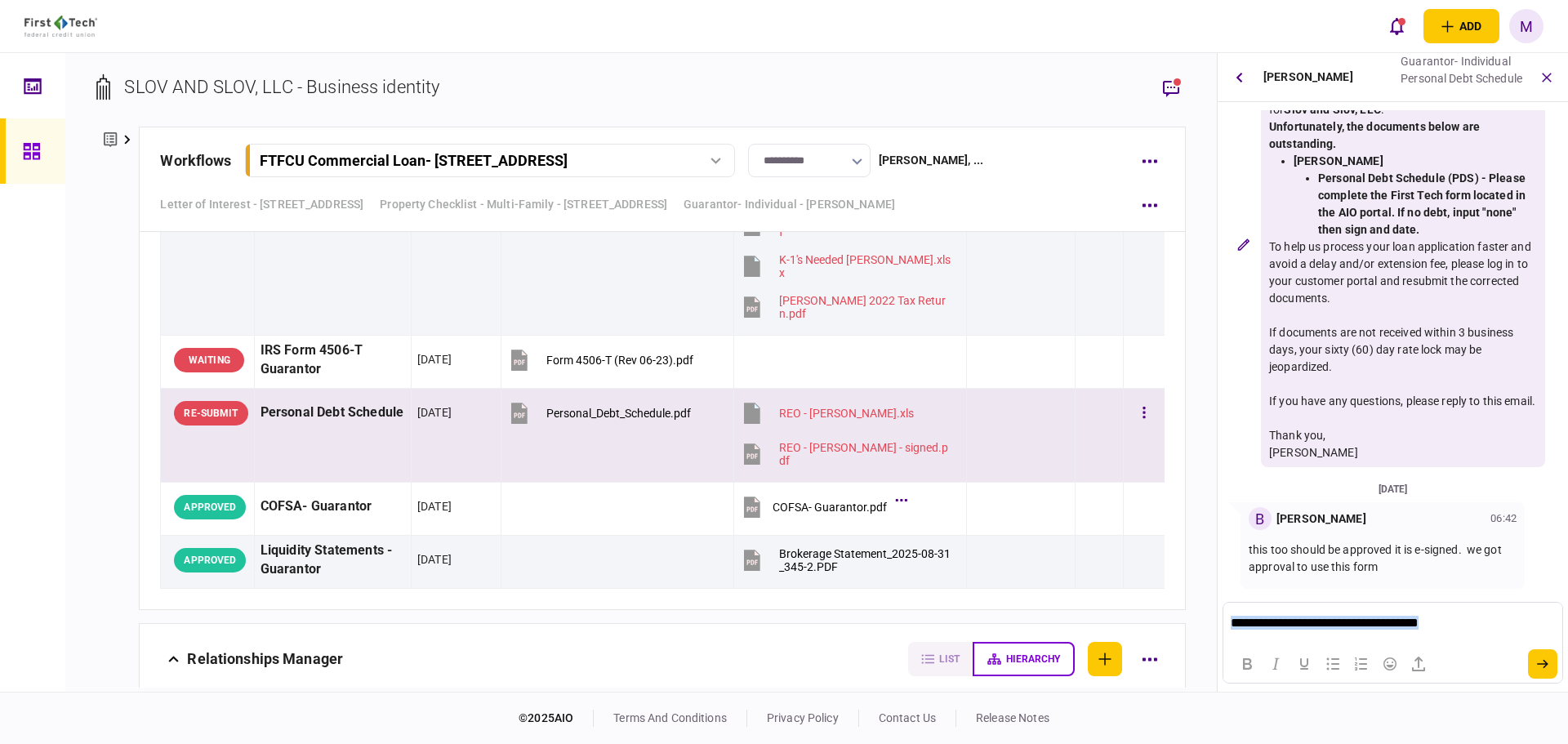
copy p "**********"
click at [1354, 624] on p "**********" at bounding box center [1392, 623] width 323 height 15
click at [1349, 627] on p "**********" at bounding box center [1392, 623] width 323 height 15
click at [1351, 629] on p "**********" at bounding box center [1392, 623] width 323 height 15
click at [1525, 632] on html "**********" at bounding box center [1392, 623] width 338 height 42
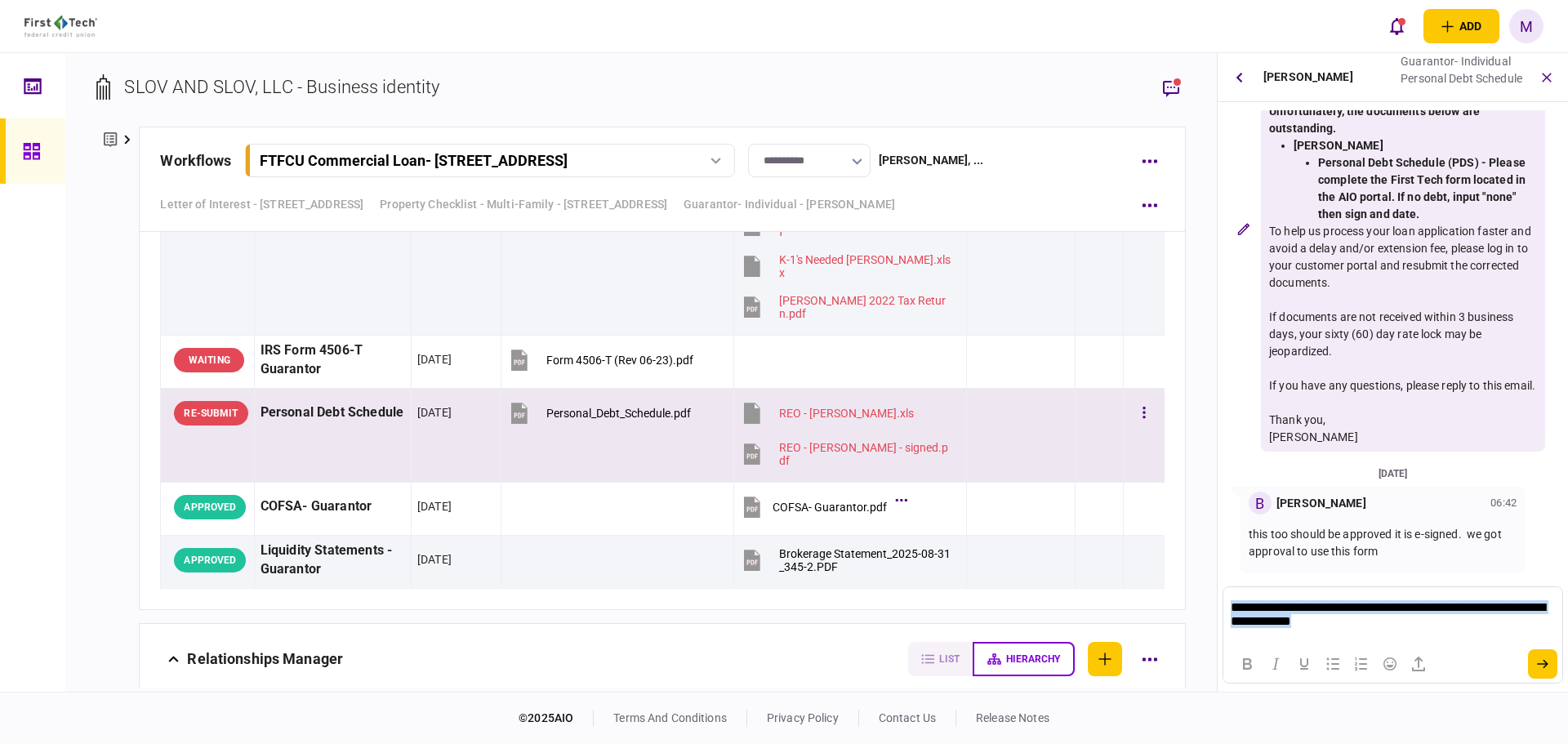
copy p "**********"
click at [1351, 615] on p "Rich Text Area. Press ALT-0 for help." at bounding box center [1392, 621] width 323 height 14
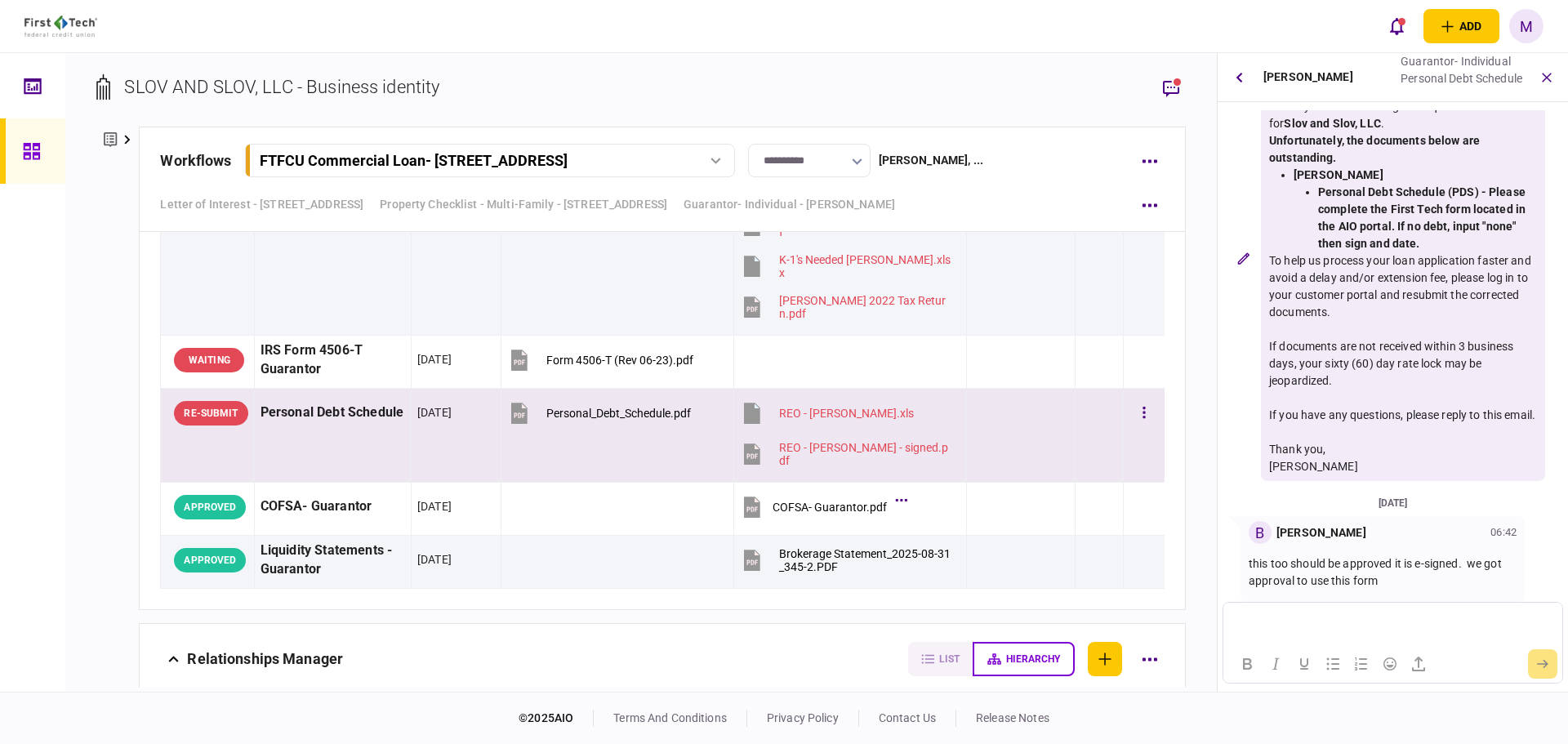
scroll to position [128, 0]
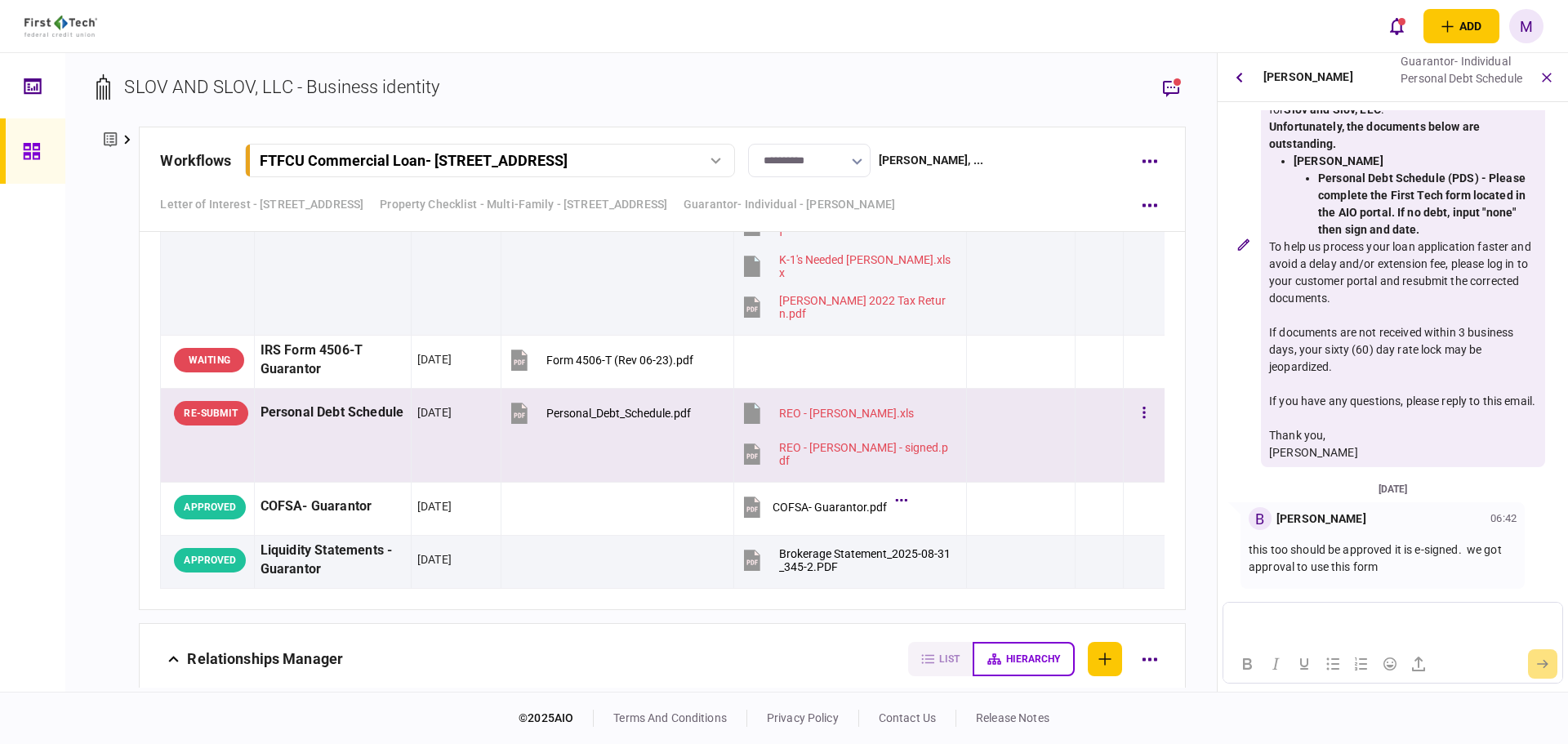
drag, startPoint x: 1378, startPoint y: 612, endPoint x: 1419, endPoint y: 609, distance: 41.1
click at [1420, 608] on html at bounding box center [1392, 622] width 338 height 40
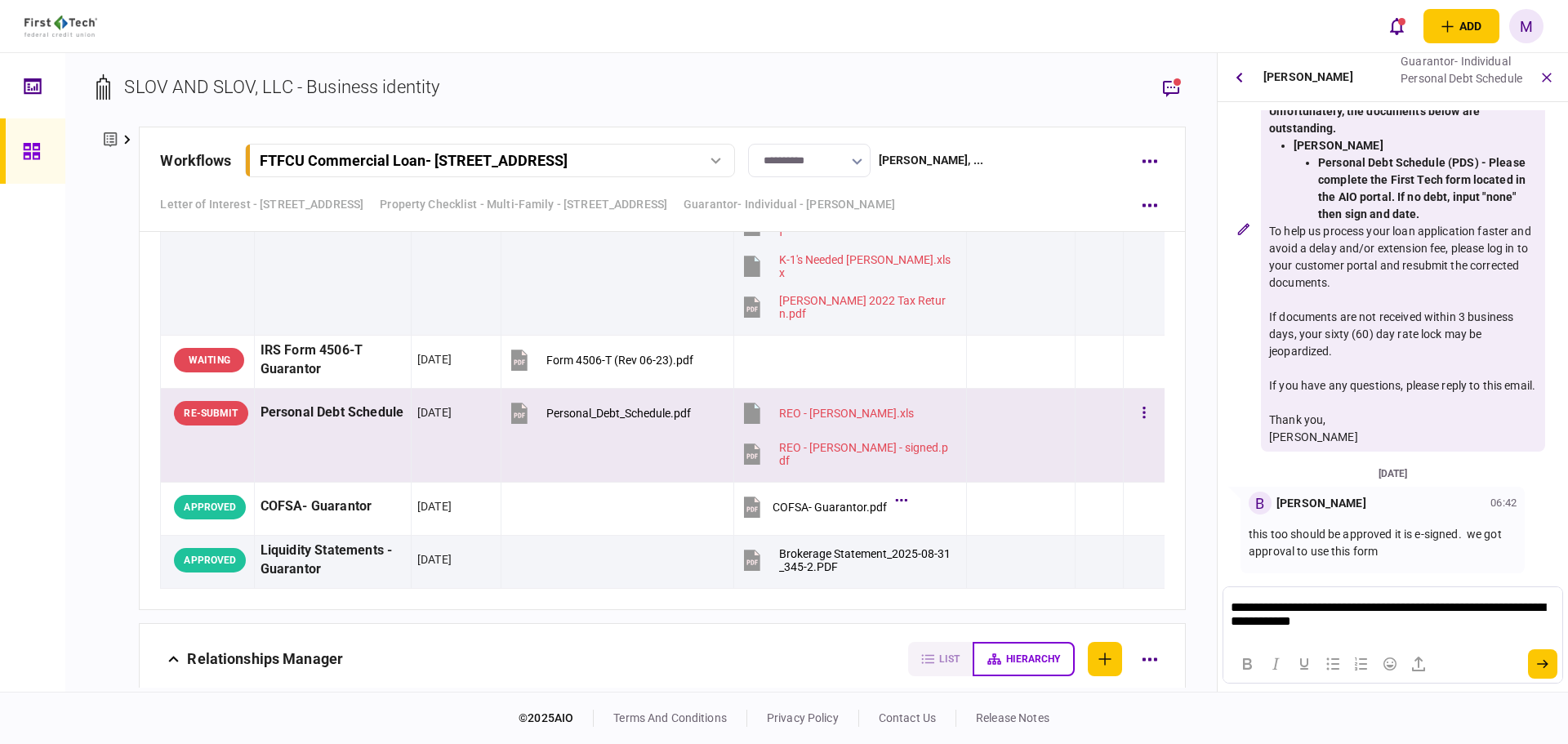
click at [1318, 624] on p "**********" at bounding box center [1392, 615] width 323 height 31
drag, startPoint x: 1535, startPoint y: 660, endPoint x: 1504, endPoint y: 645, distance: 34.4
click at [1535, 660] on button "submit" at bounding box center [1543, 664] width 29 height 29
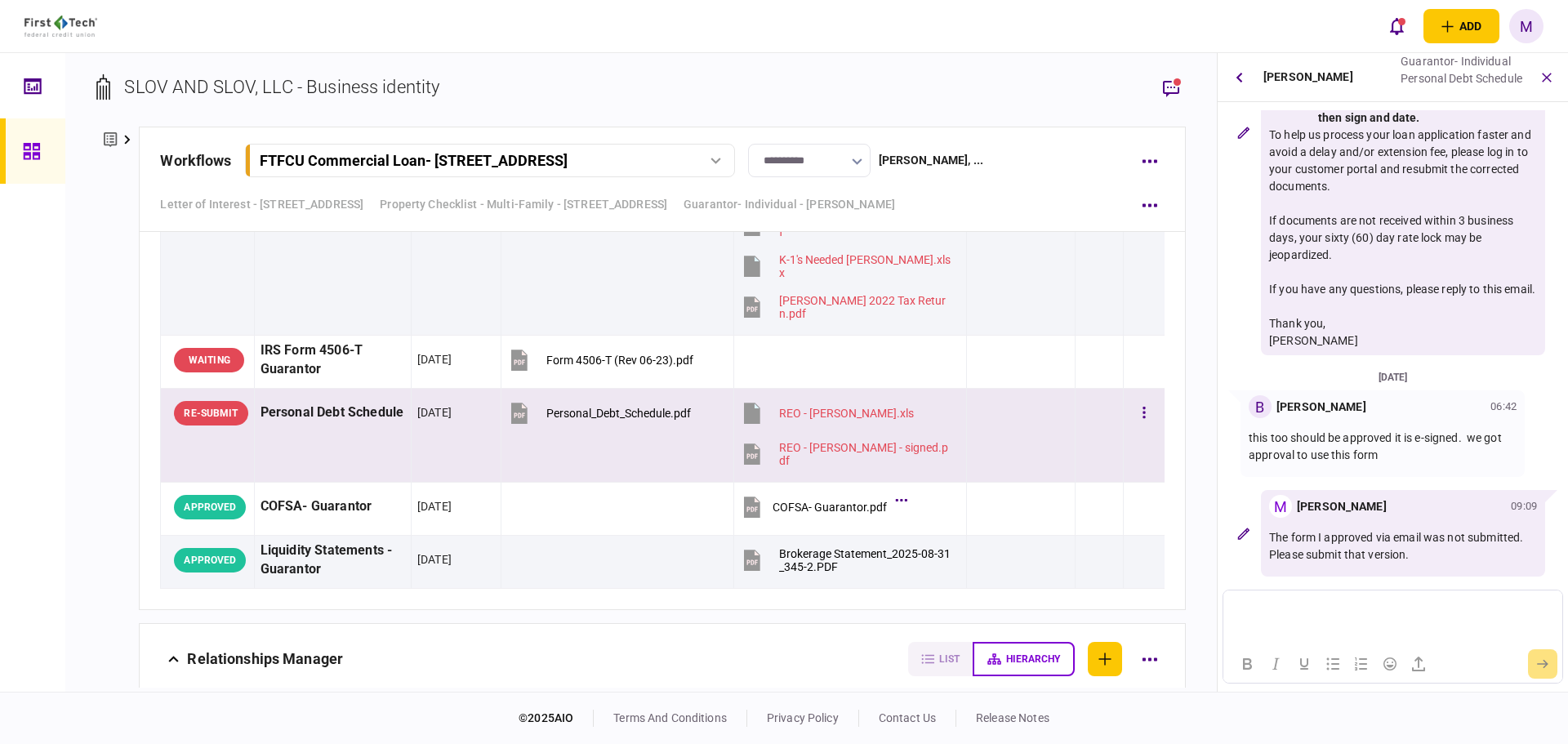
scroll to position [239, 0]
click at [1164, 98] on button "button" at bounding box center [1171, 88] width 29 height 29
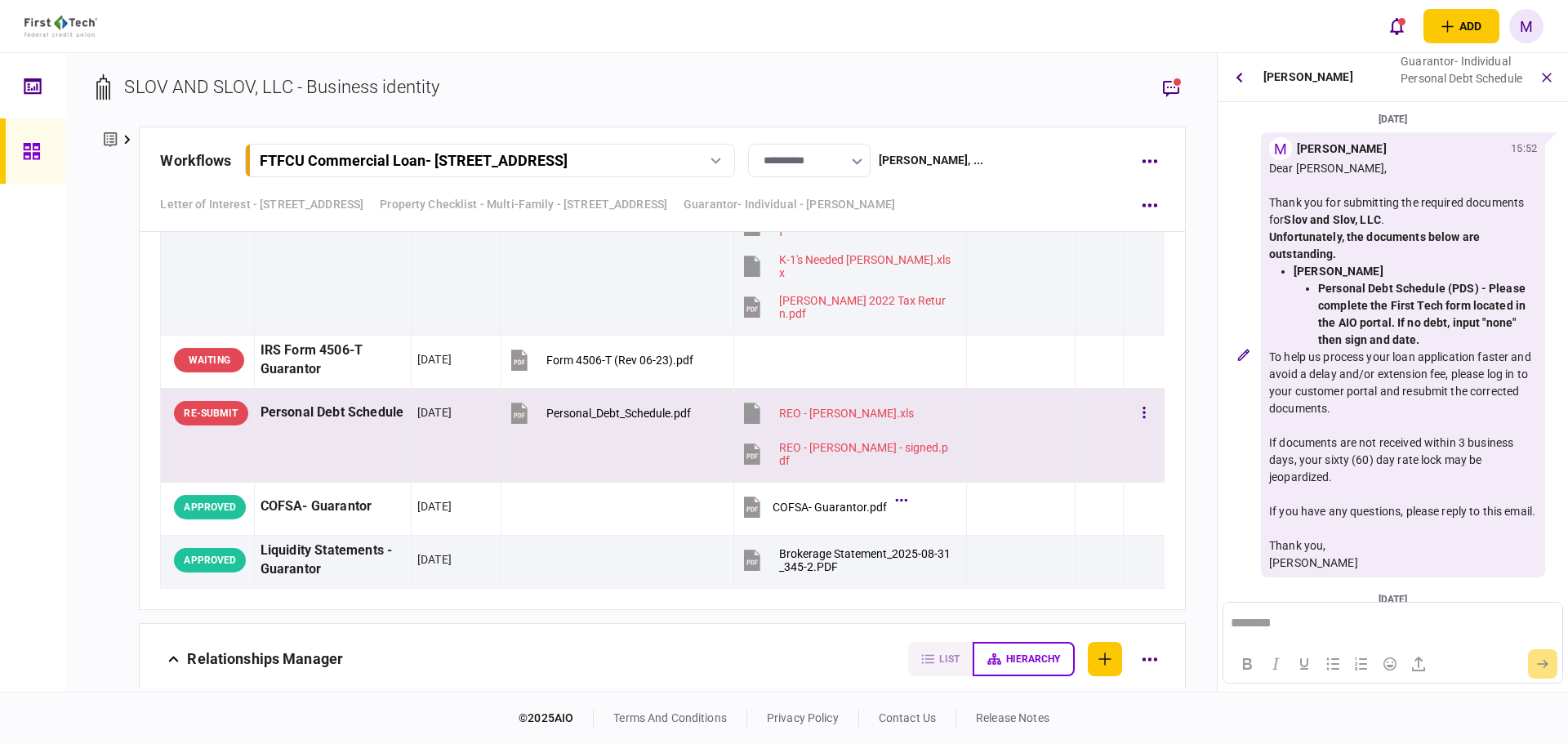
scroll to position [227, 0]
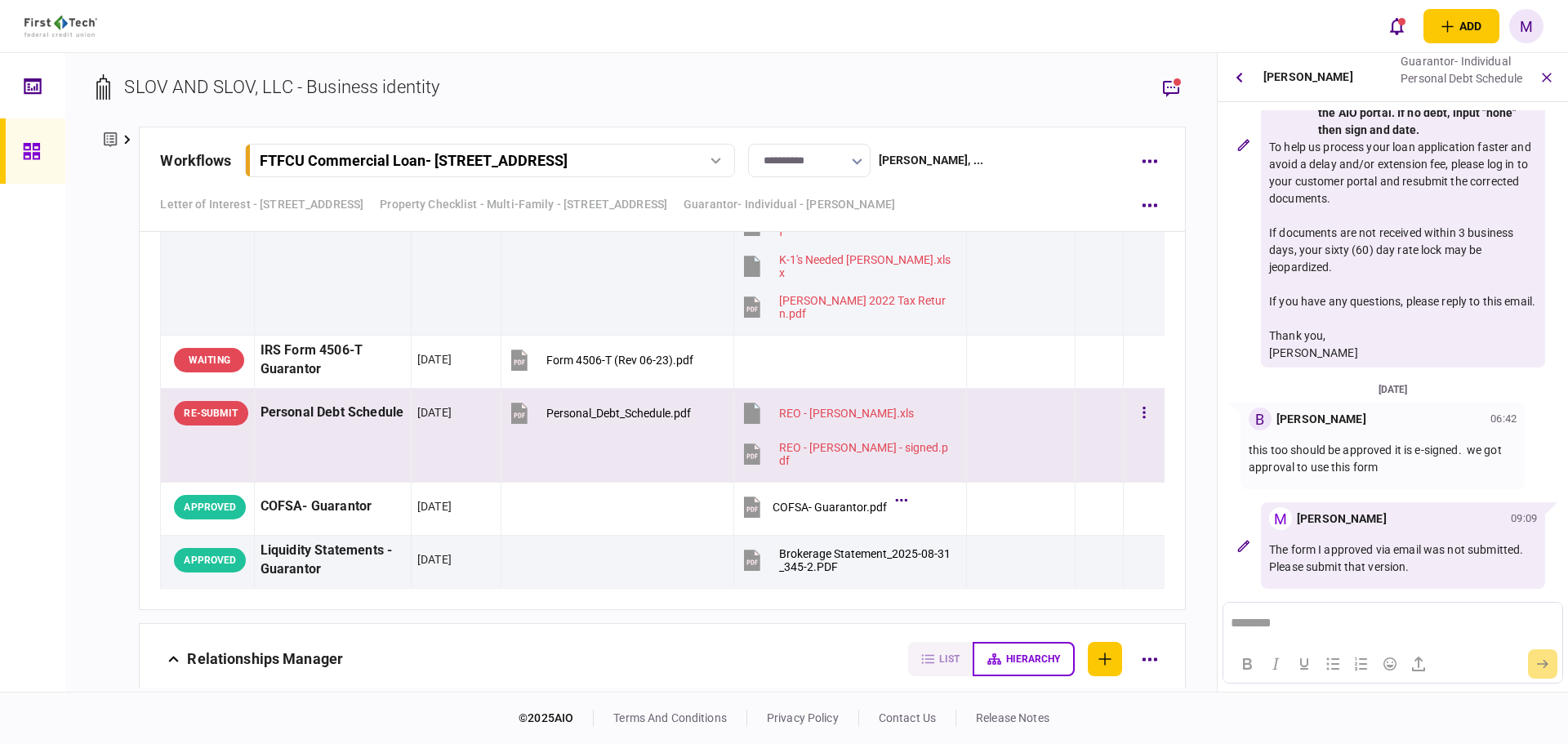
click at [1239, 70] on button "button" at bounding box center [1239, 77] width 29 height 29
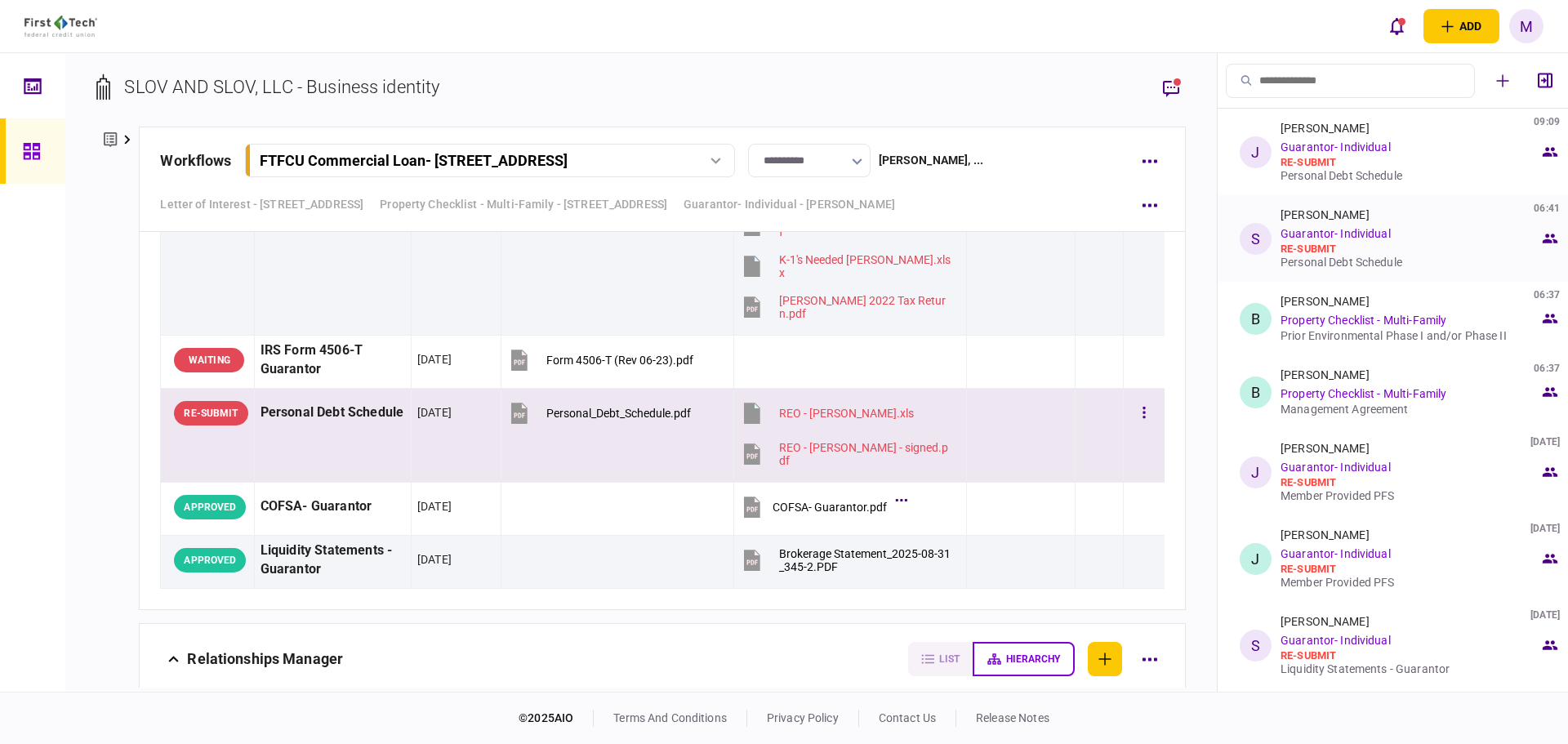
click at [1368, 256] on div "Personal Debt Schedule" at bounding box center [1410, 261] width 259 height 13
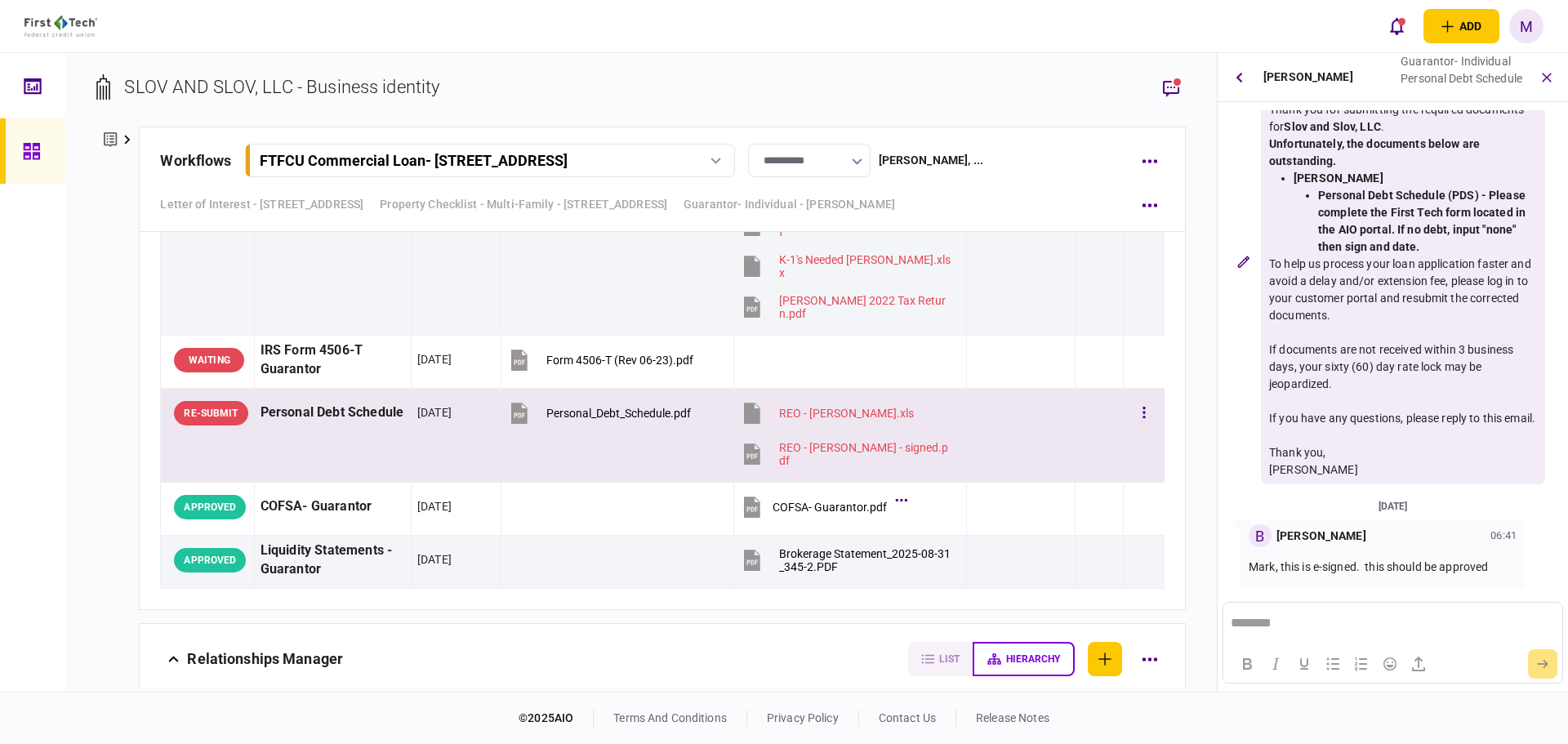
scroll to position [111, 0]
click at [1310, 609] on html "********" at bounding box center [1392, 623] width 338 height 42
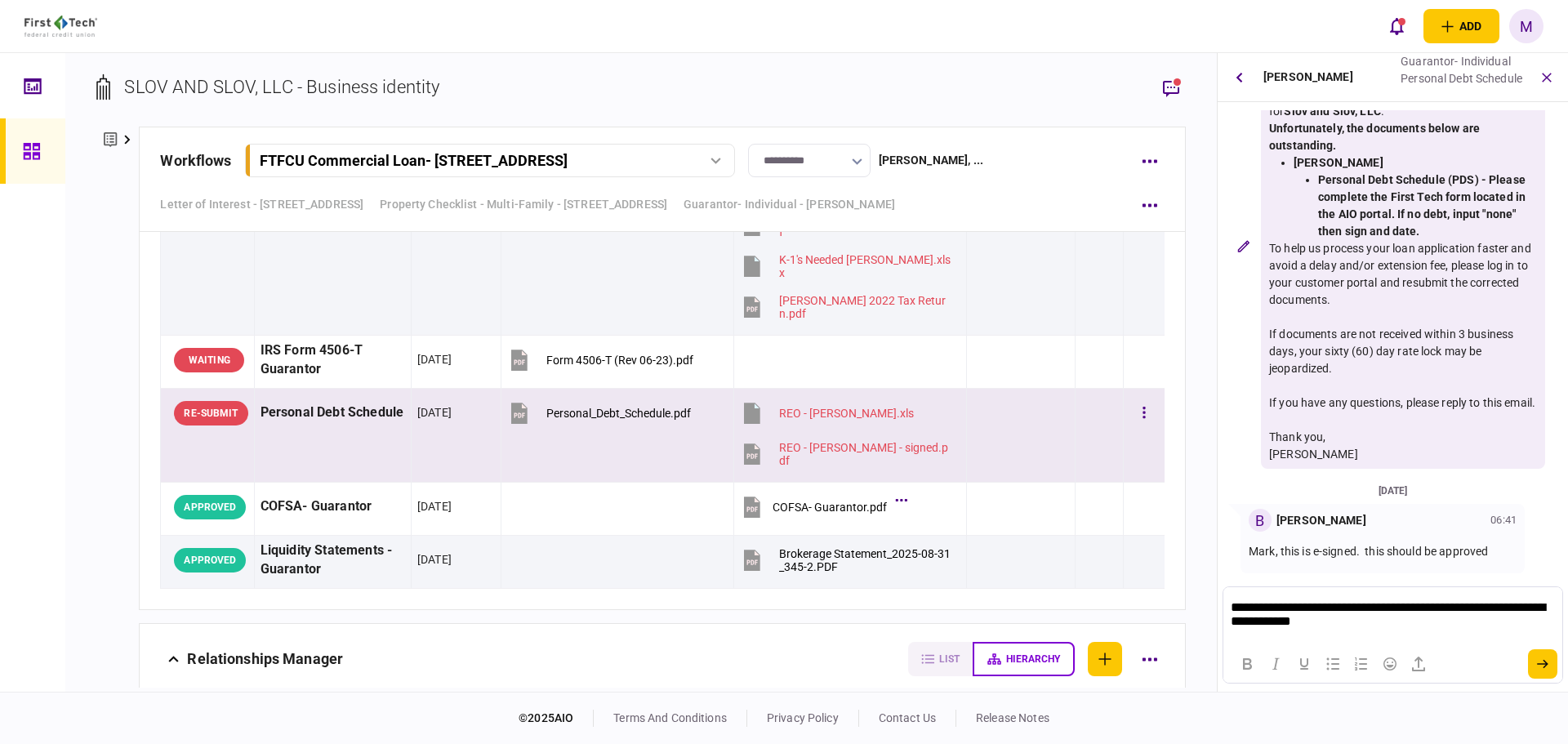
click at [1549, 665] on icon "submit" at bounding box center [1542, 663] width 11 height 9
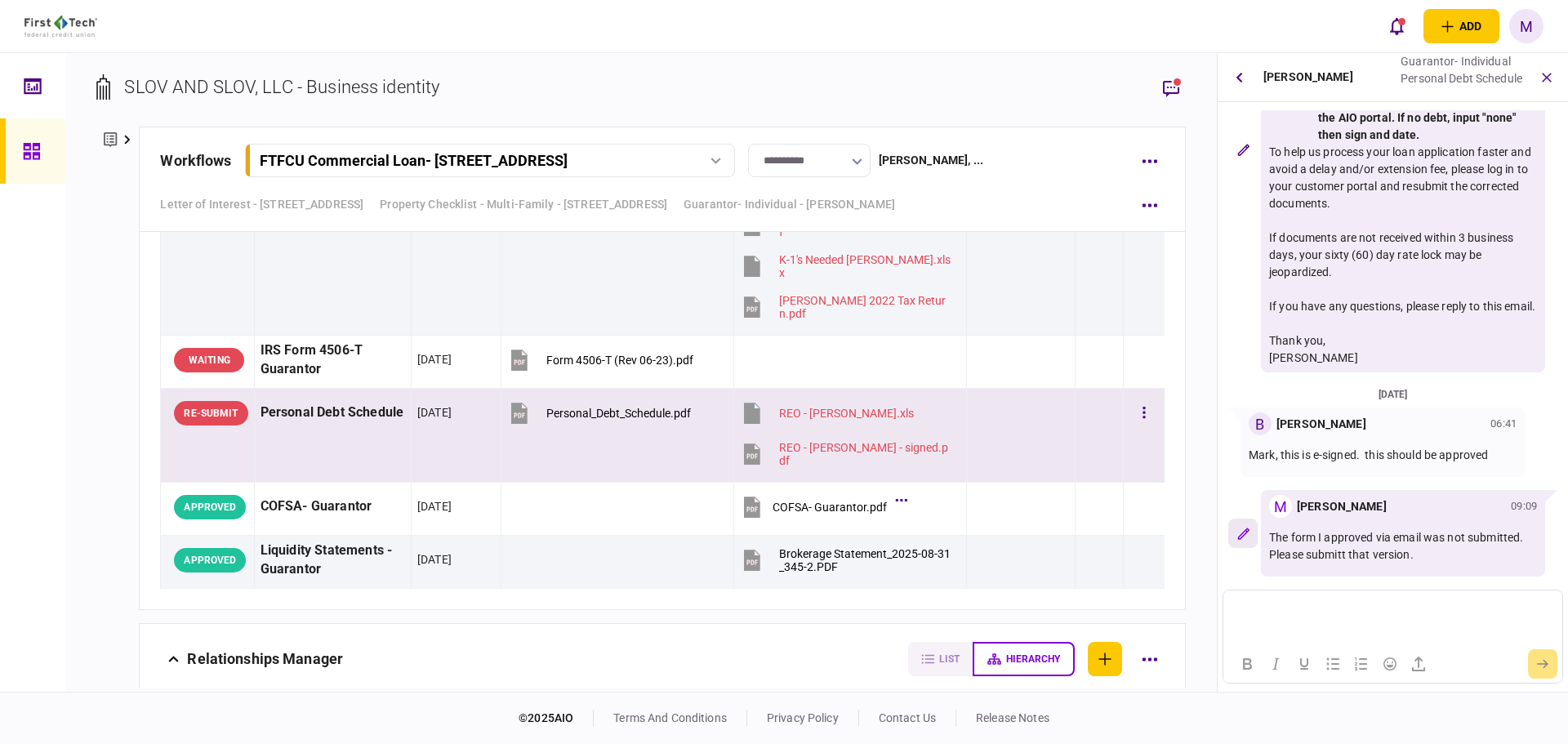
click at [1245, 531] on icon "button" at bounding box center [1244, 534] width 12 height 12
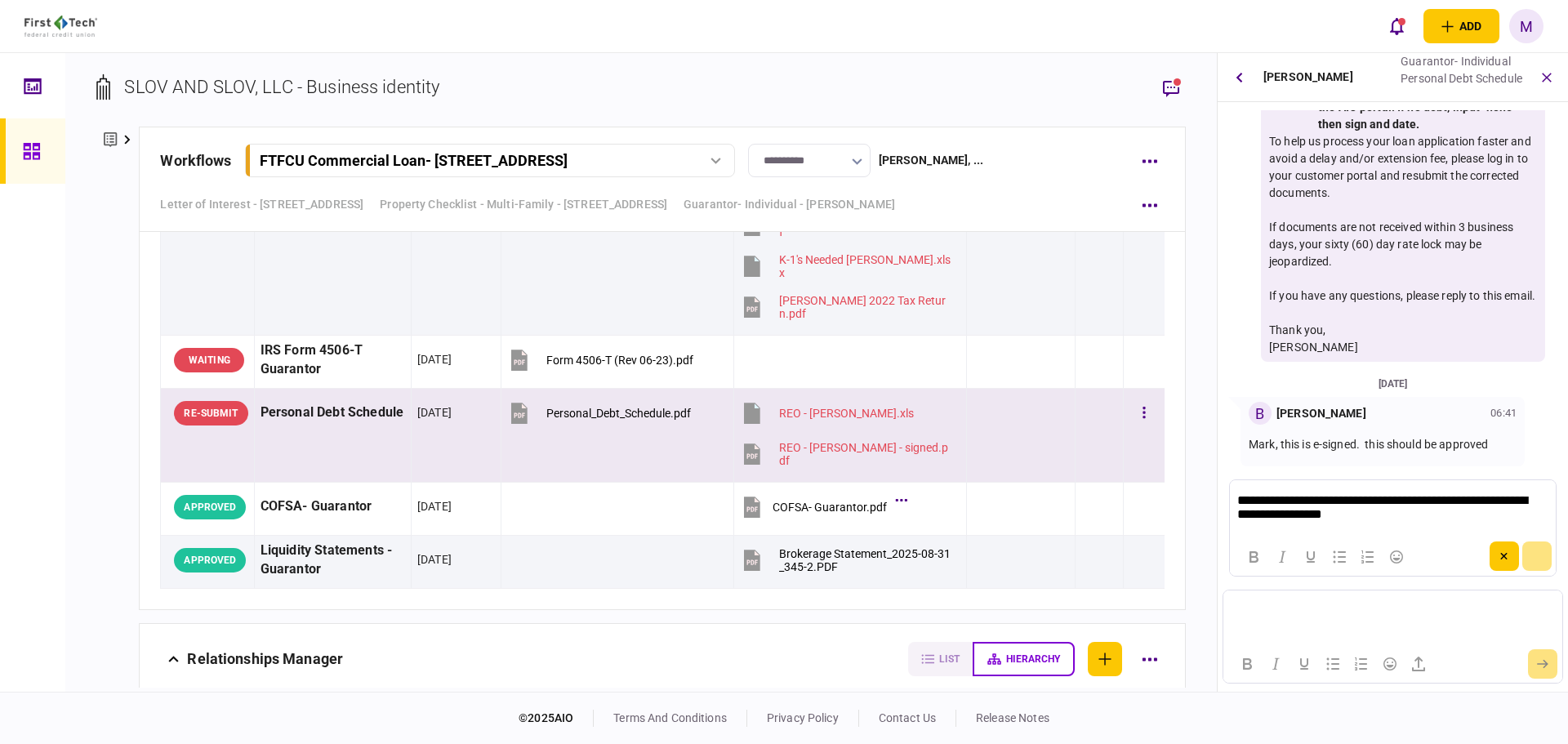
scroll to position [0, 0]
click at [1322, 518] on p "**********" at bounding box center [1391, 509] width 308 height 31
click at [1538, 561] on button "submit" at bounding box center [1537, 556] width 29 height 29
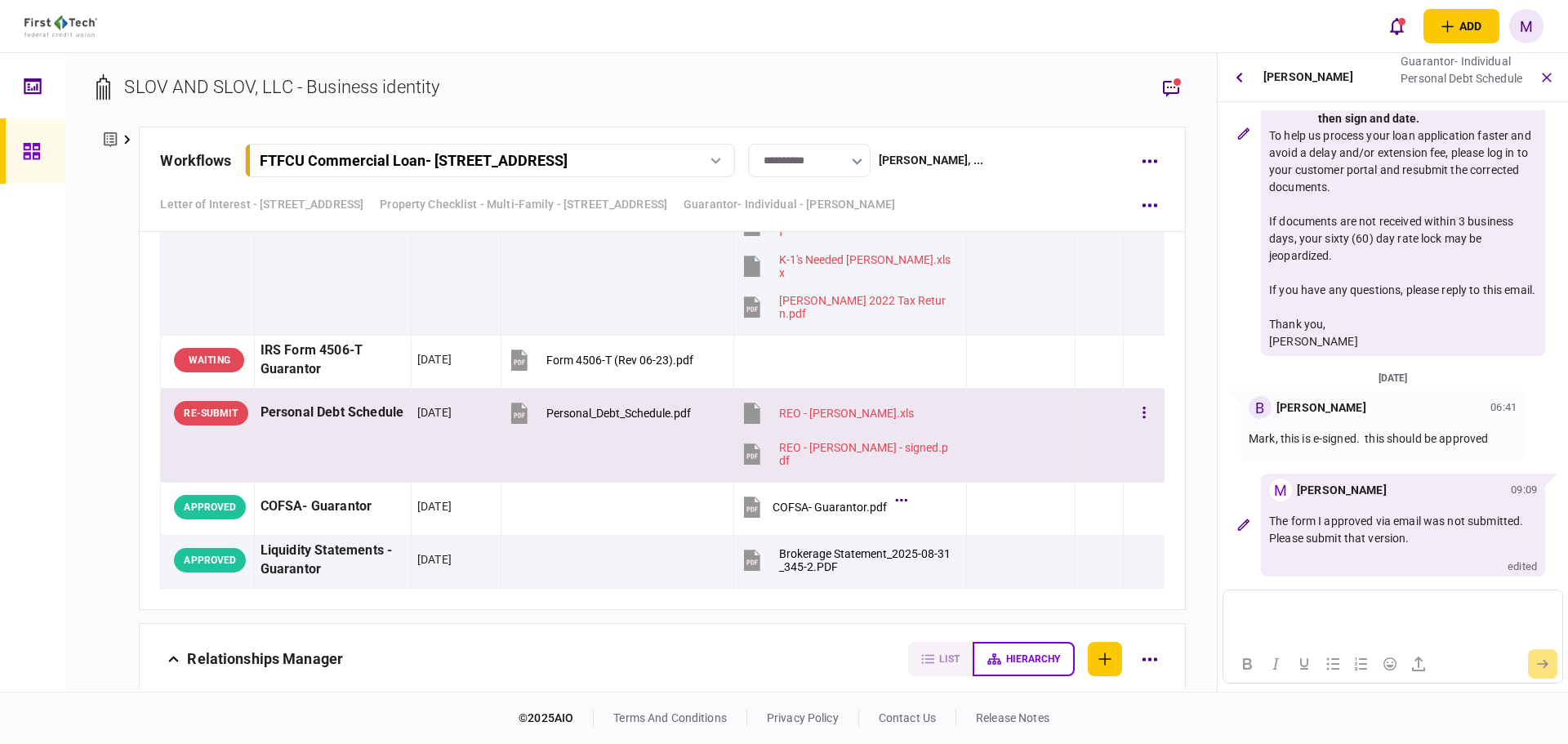
scroll to position [238, 0]
click at [1167, 91] on icon "button" at bounding box center [1171, 87] width 20 height 20
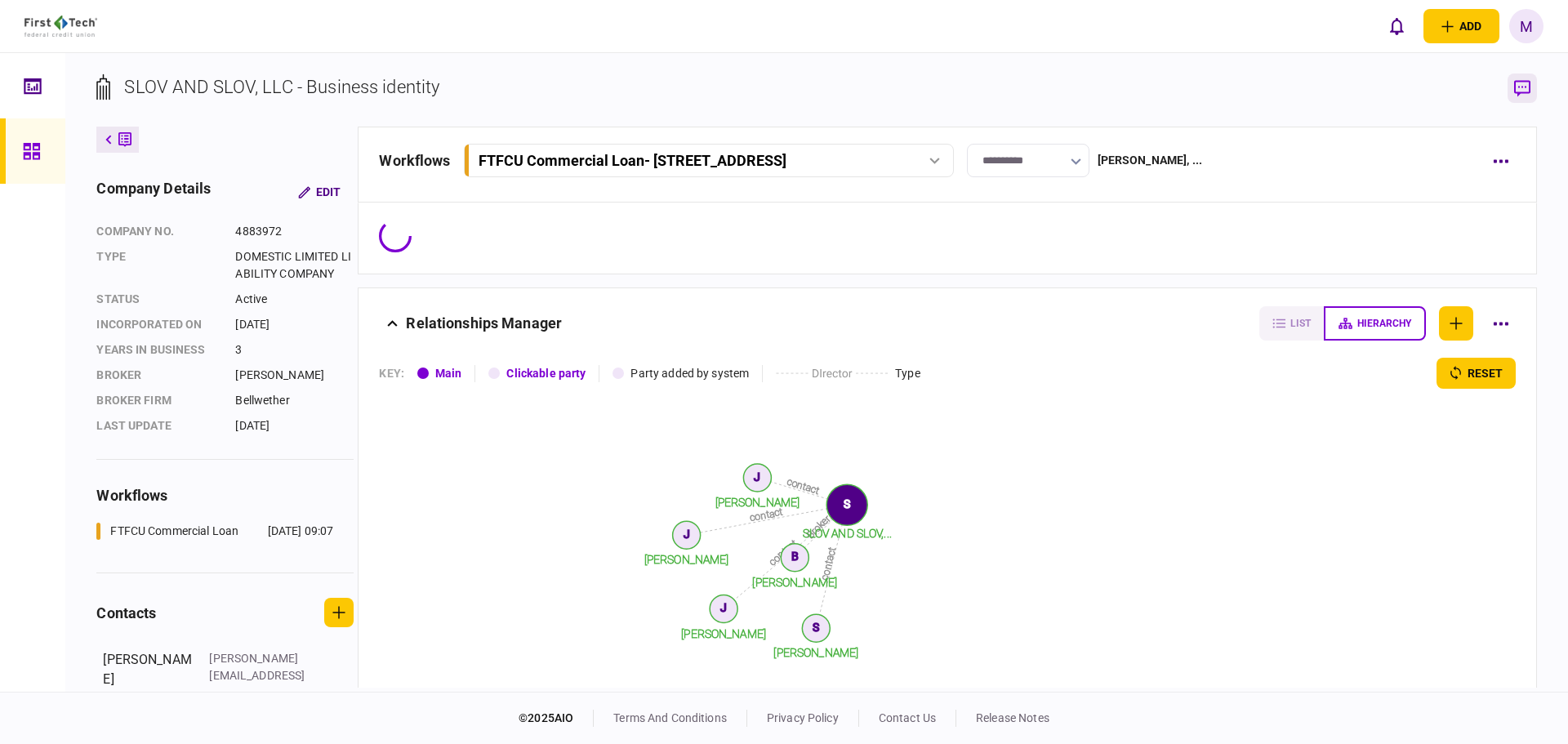
click at [1518, 87] on icon "button" at bounding box center [1523, 87] width 16 height 16
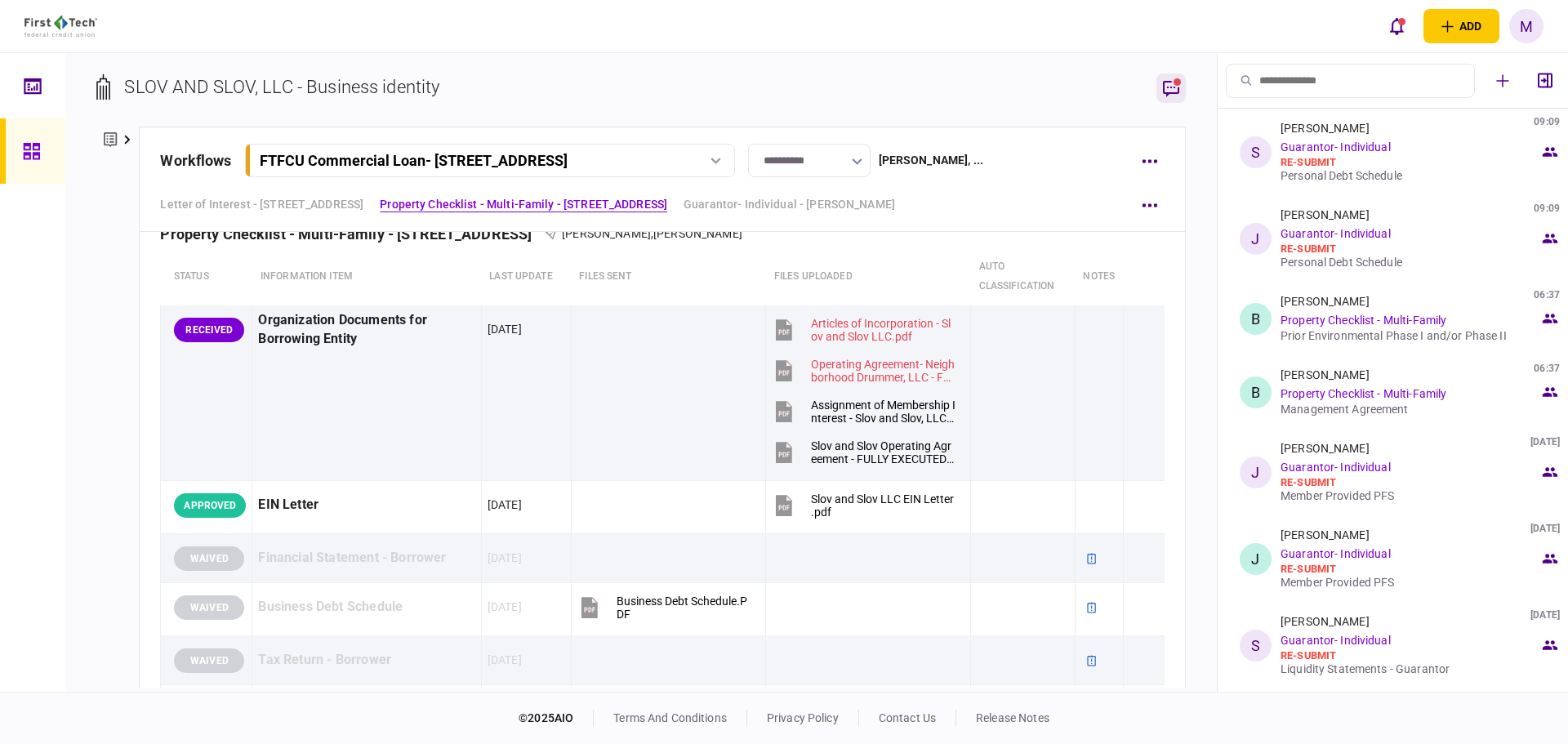
scroll to position [953, 0]
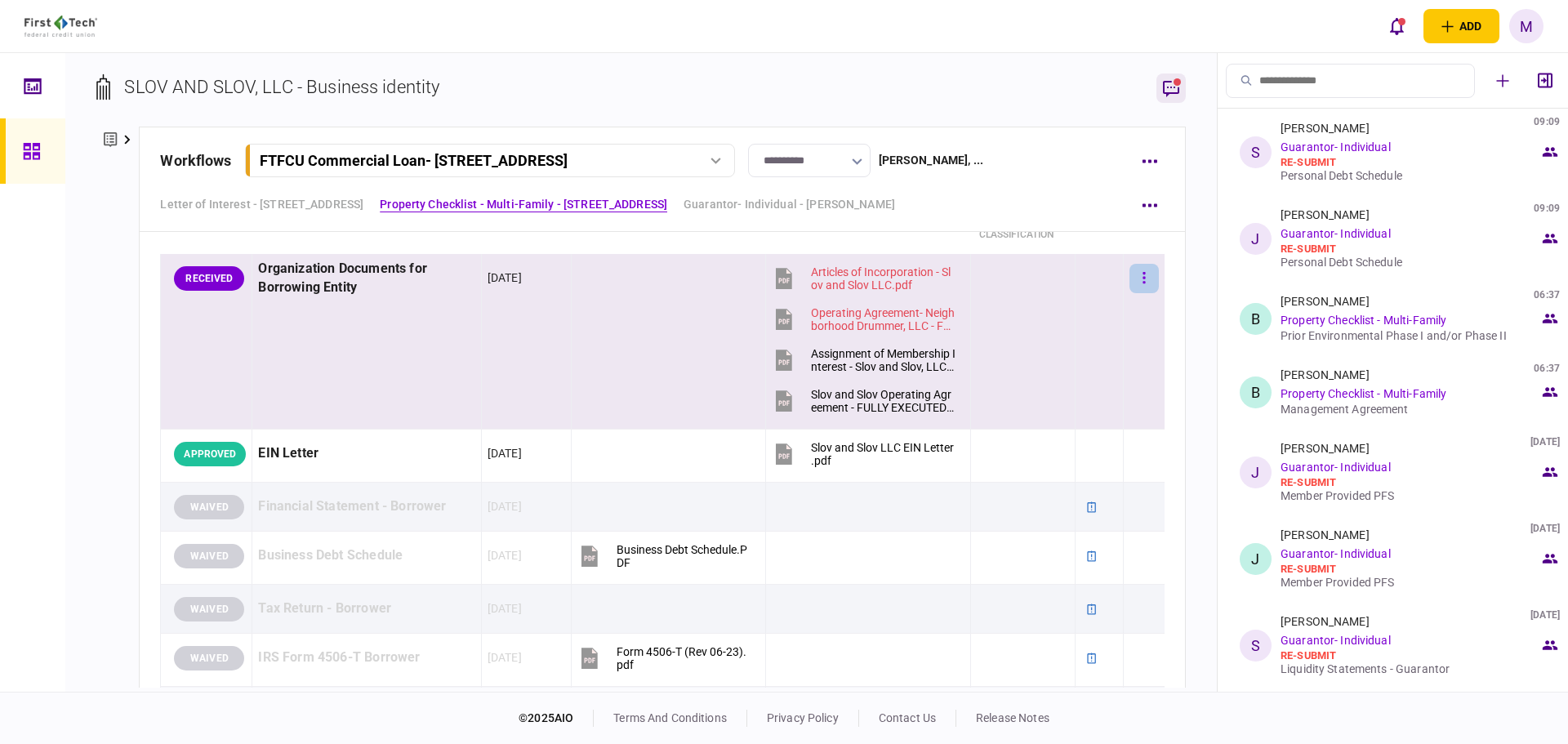
click at [1138, 274] on button "button" at bounding box center [1144, 279] width 29 height 29
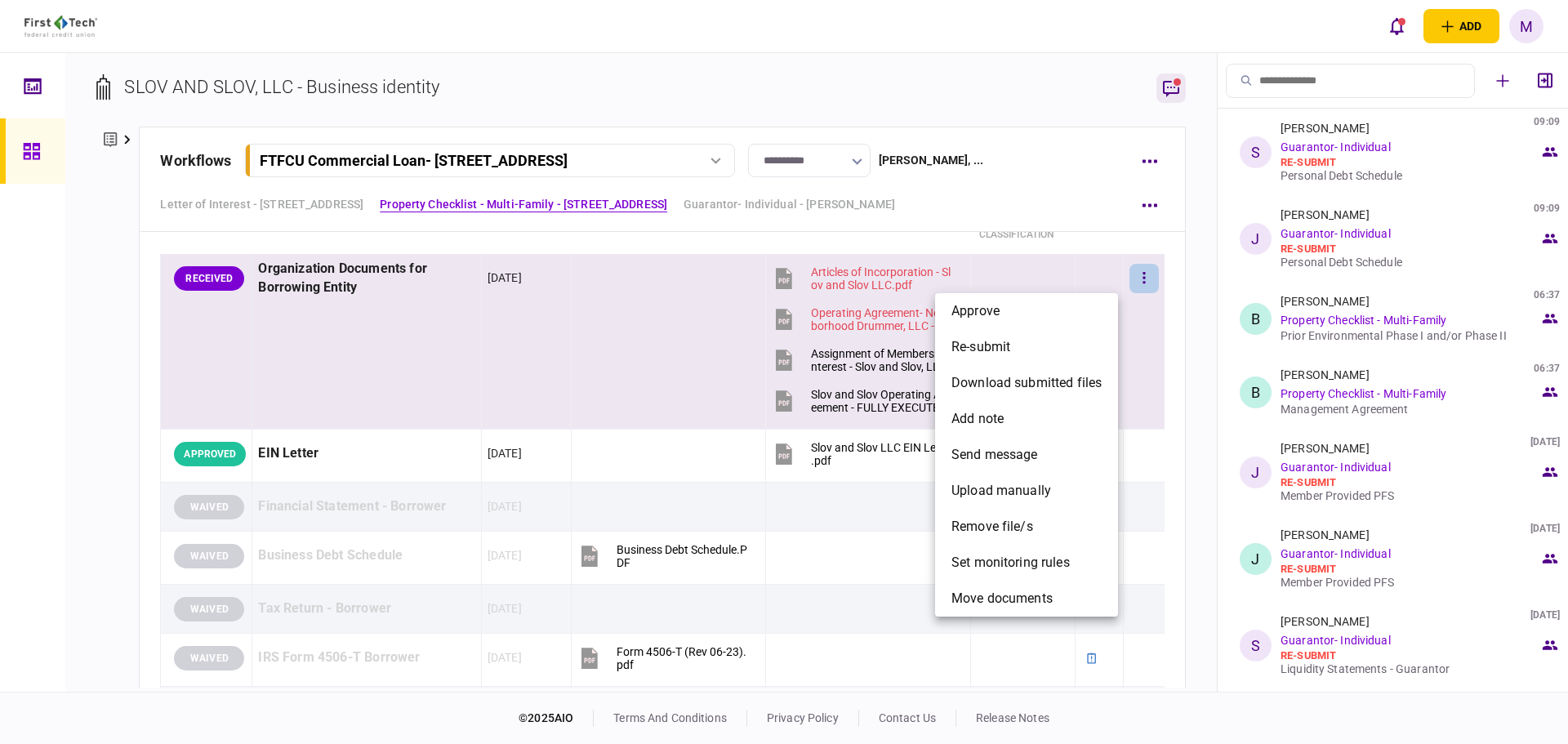
click at [967, 159] on div at bounding box center [784, 372] width 1568 height 744
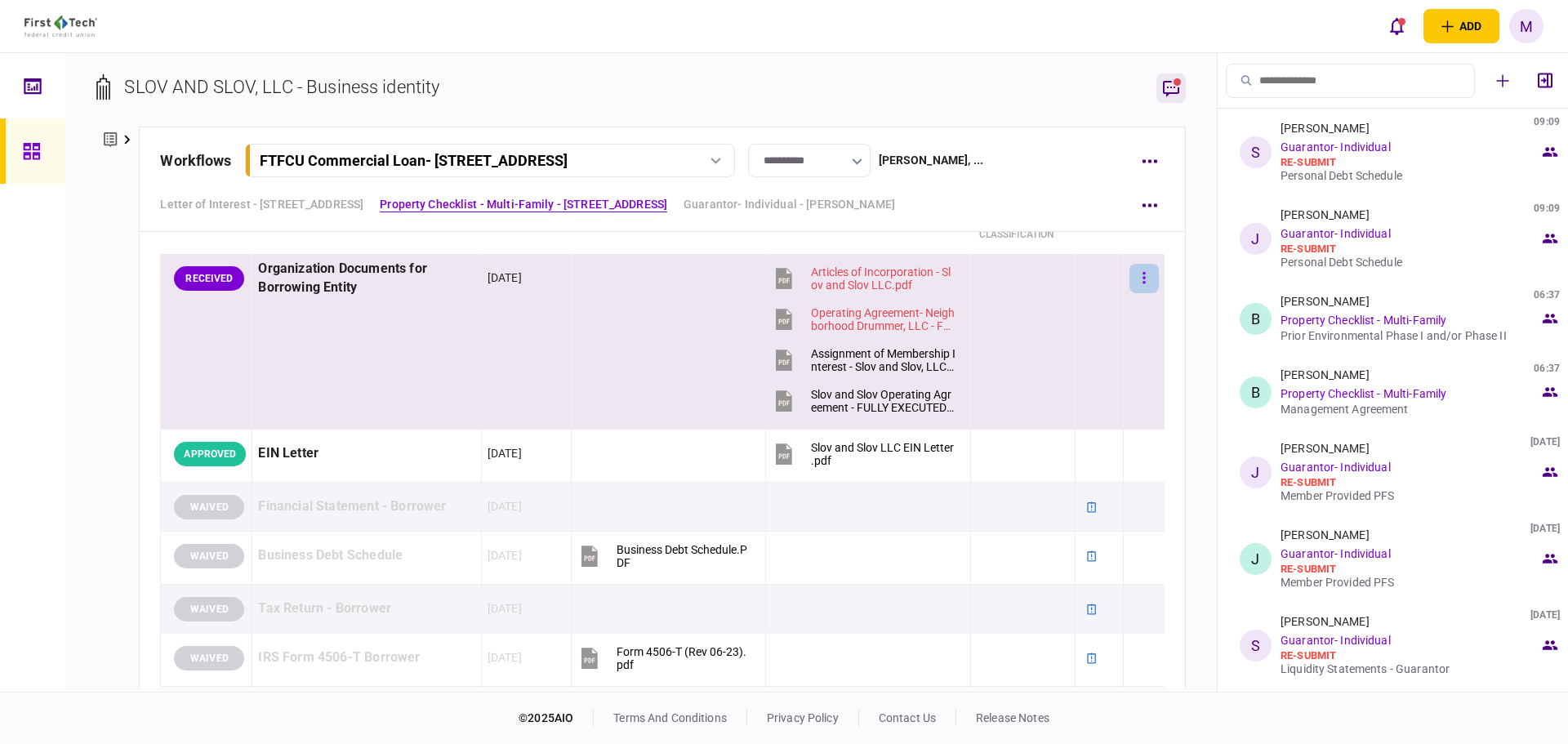
click at [1143, 279] on icon "button" at bounding box center [1144, 278] width 3 height 15
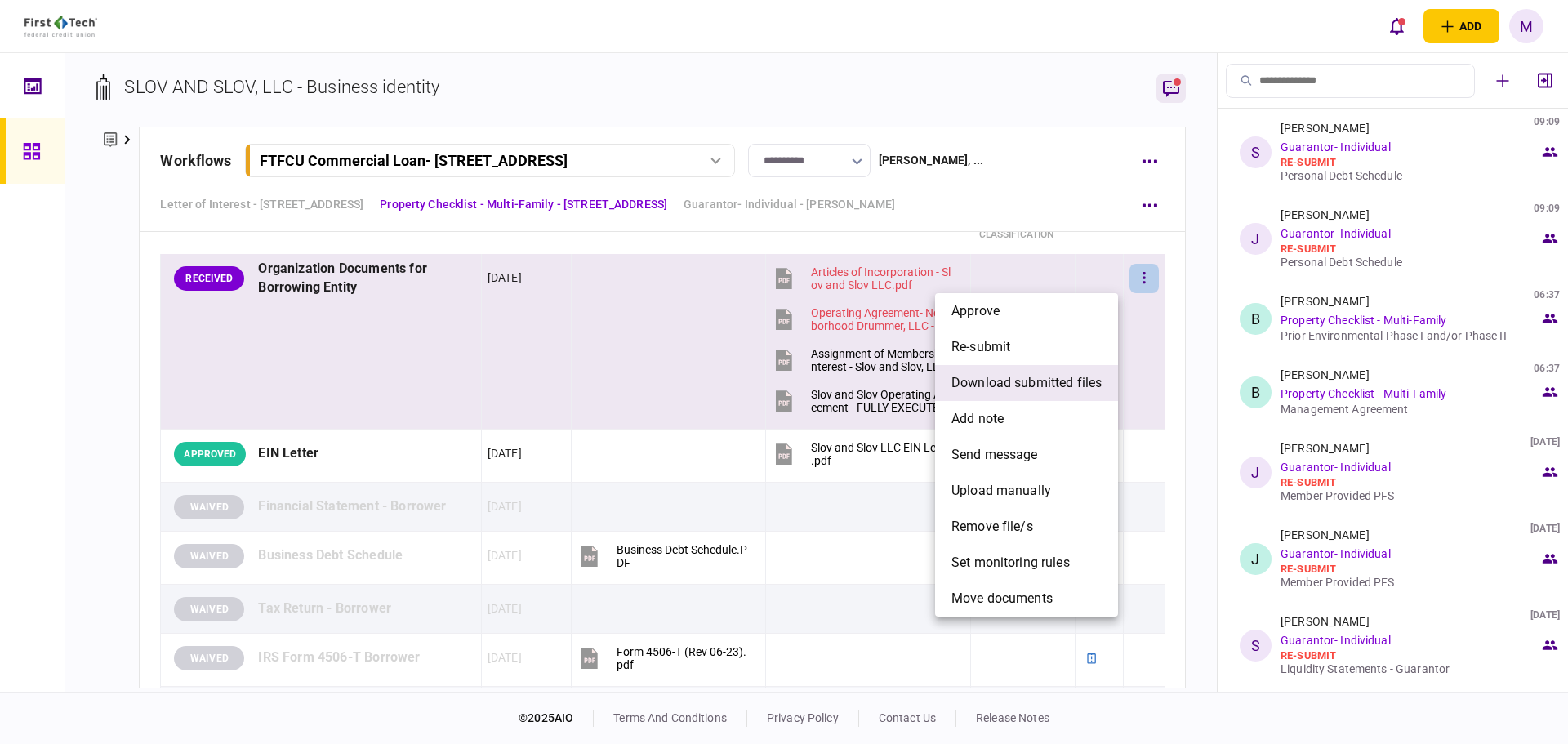
click at [987, 387] on span "download submitted files" at bounding box center [1026, 382] width 150 height 20
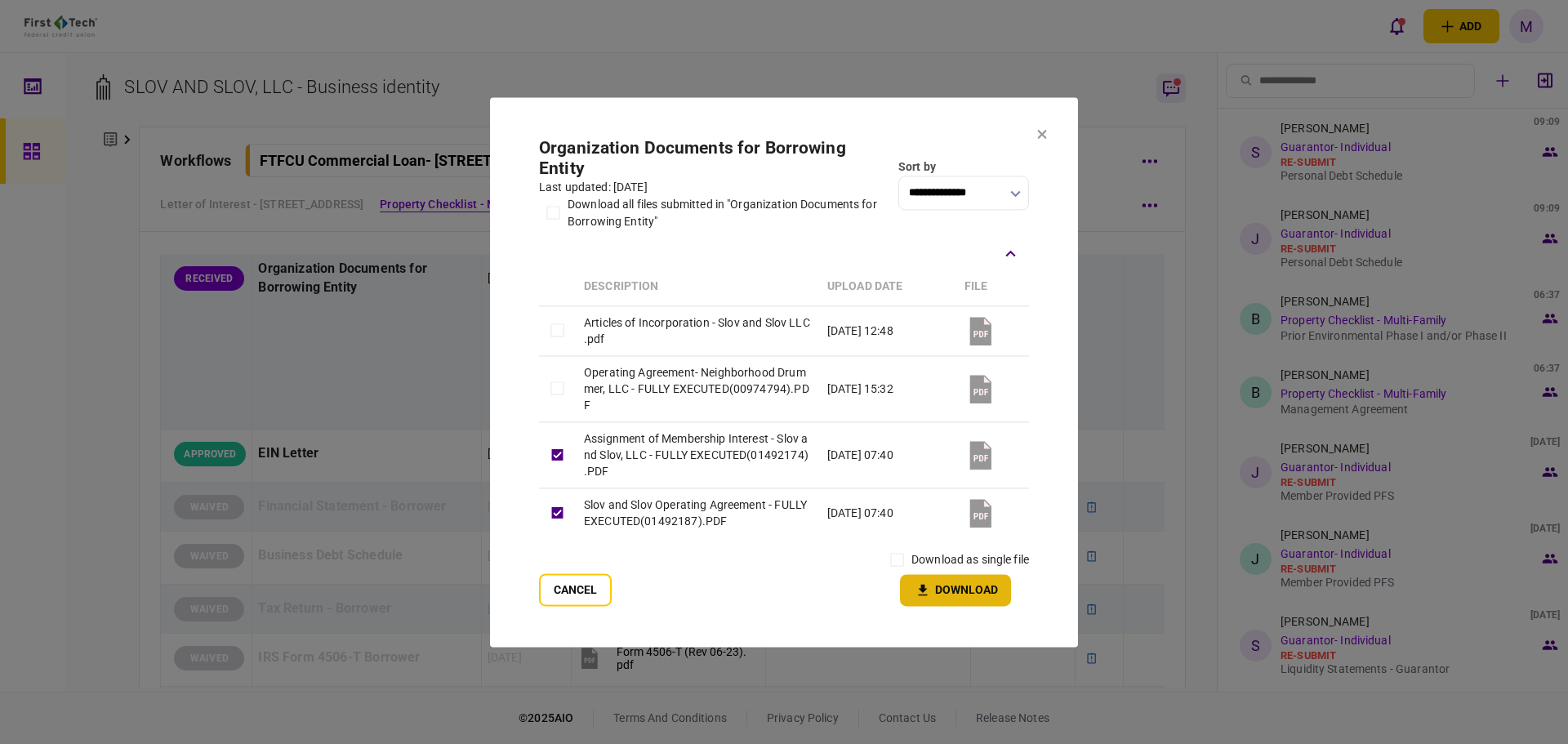
click at [948, 602] on button "Download" at bounding box center [956, 590] width 111 height 32
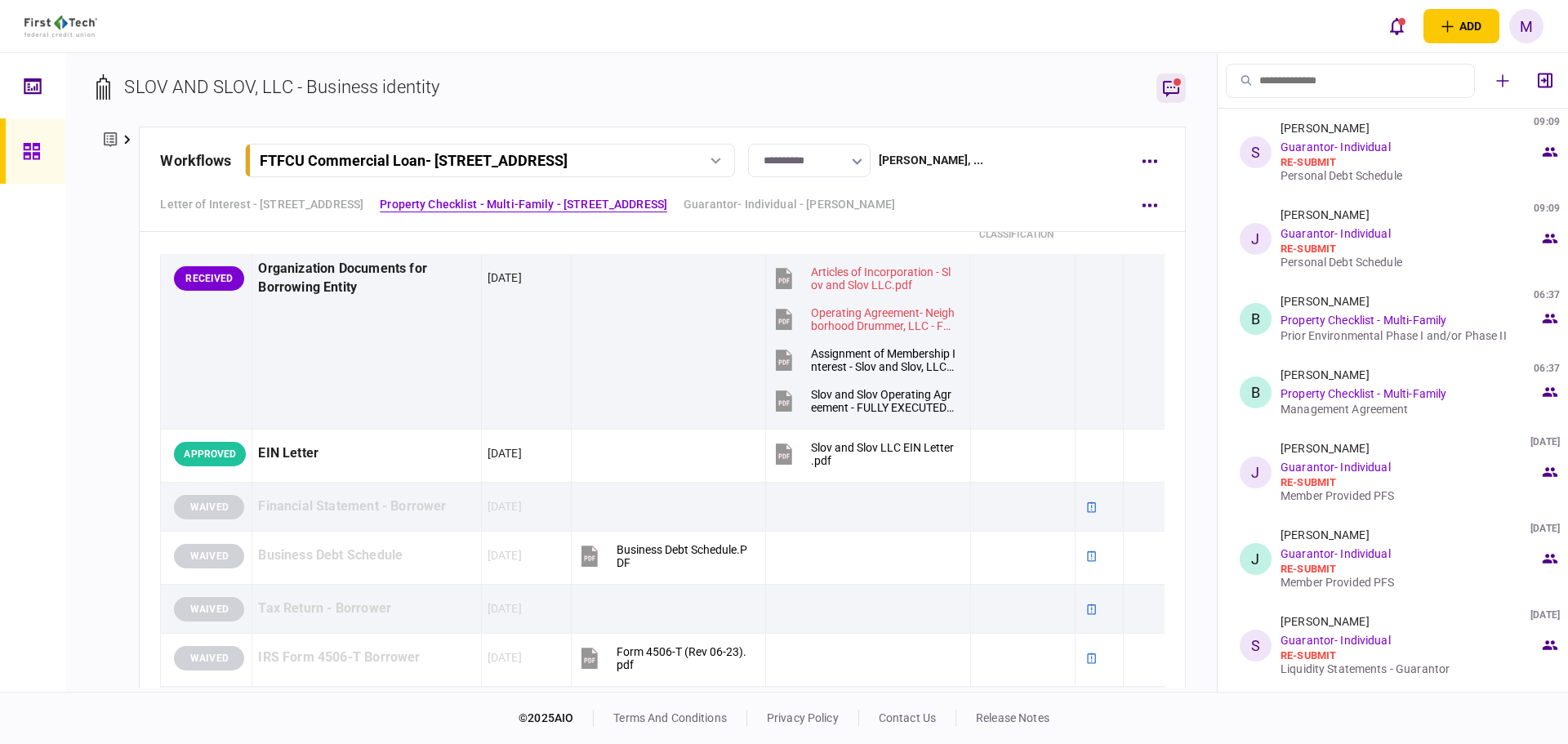
click at [1185, 95] on button "button" at bounding box center [1171, 88] width 29 height 29
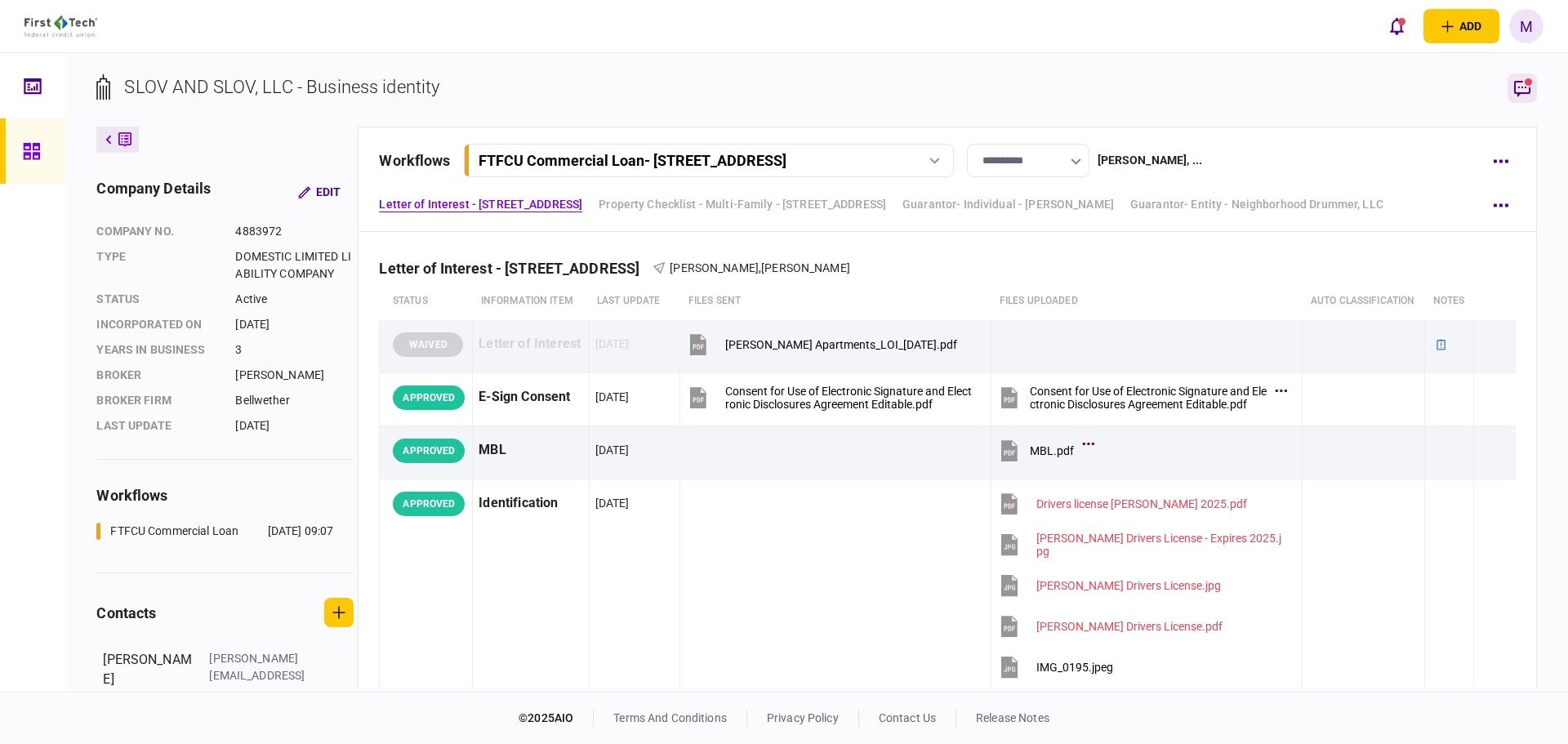
click at [1523, 89] on icon "button" at bounding box center [1523, 87] width 20 height 20
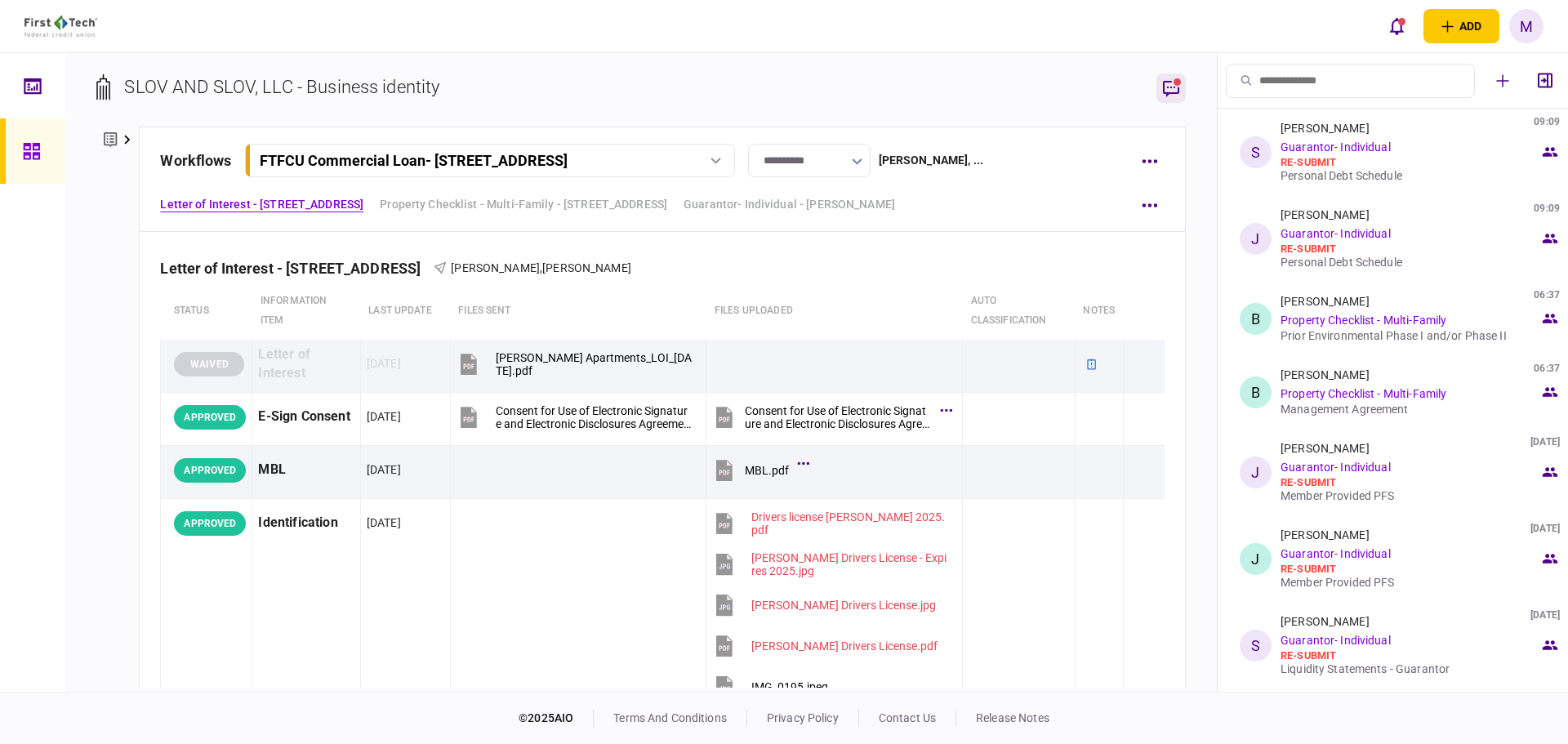
click at [1173, 97] on icon "button" at bounding box center [1171, 87] width 20 height 20
click at [51, 158] on link at bounding box center [33, 151] width 65 height 65
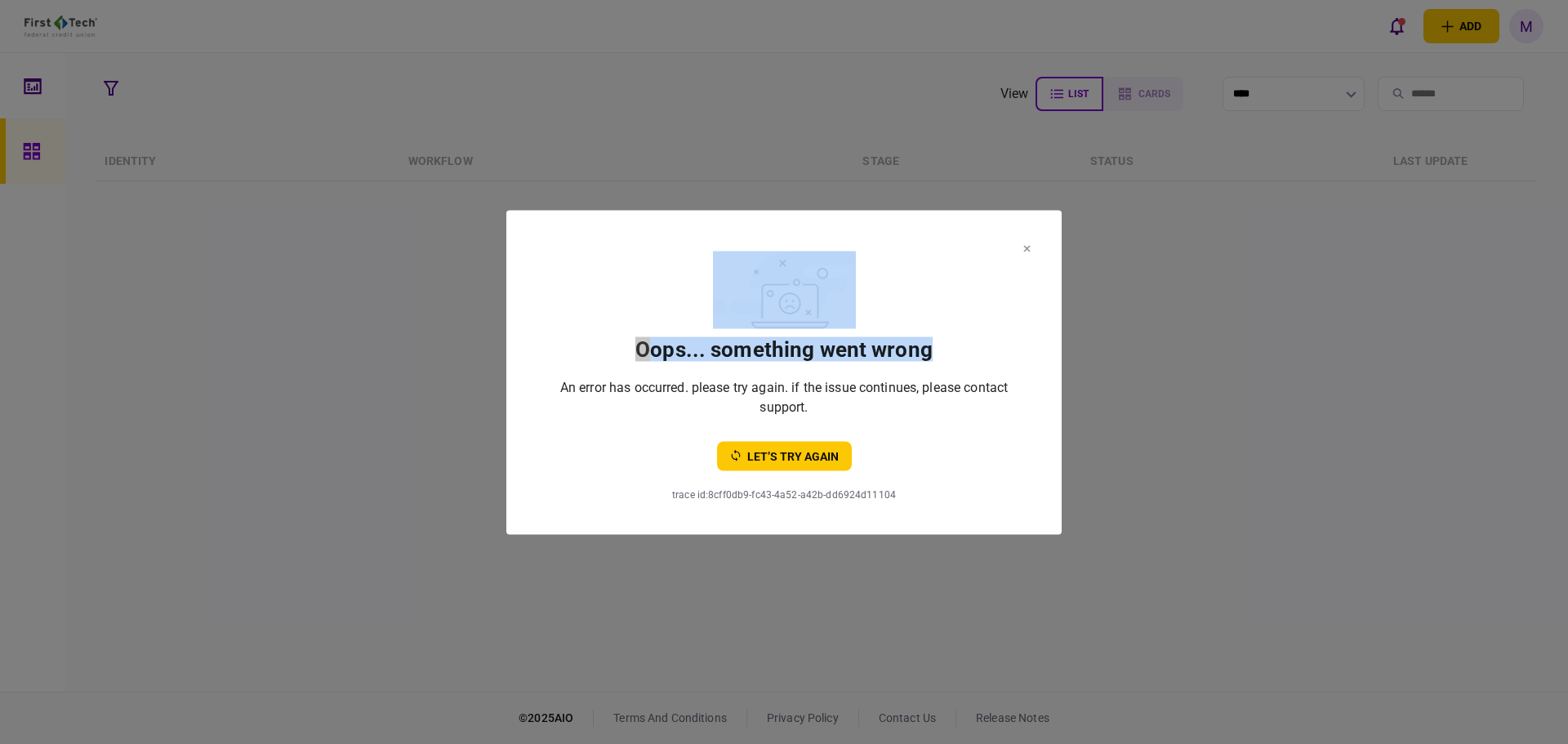
click at [1029, 249] on section "oops... something went wrong An error has occurred. please try again. if the is…" at bounding box center [784, 372] width 556 height 324
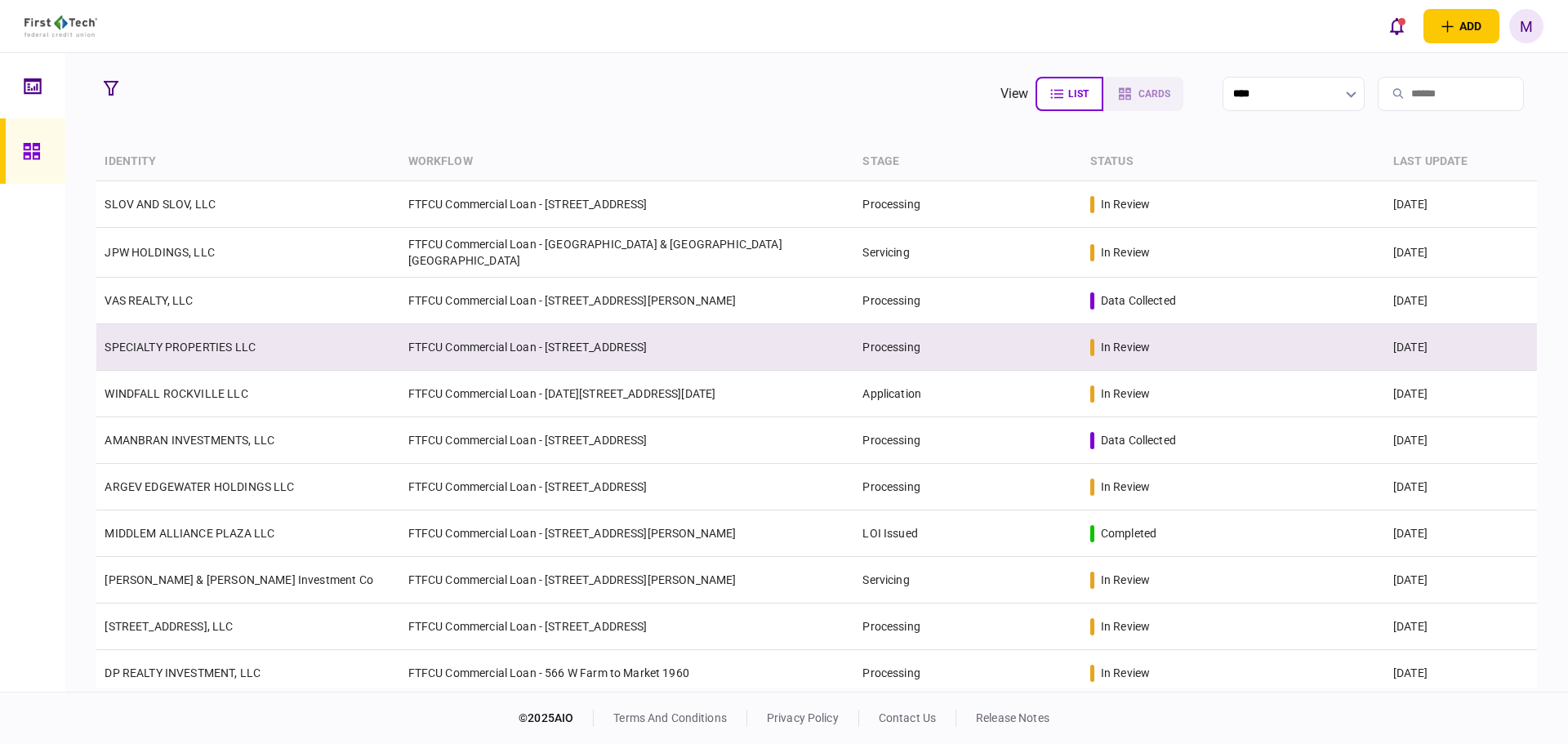
click at [309, 342] on td "SPECIALTY PROPERTIES LLC" at bounding box center [248, 347] width 303 height 46
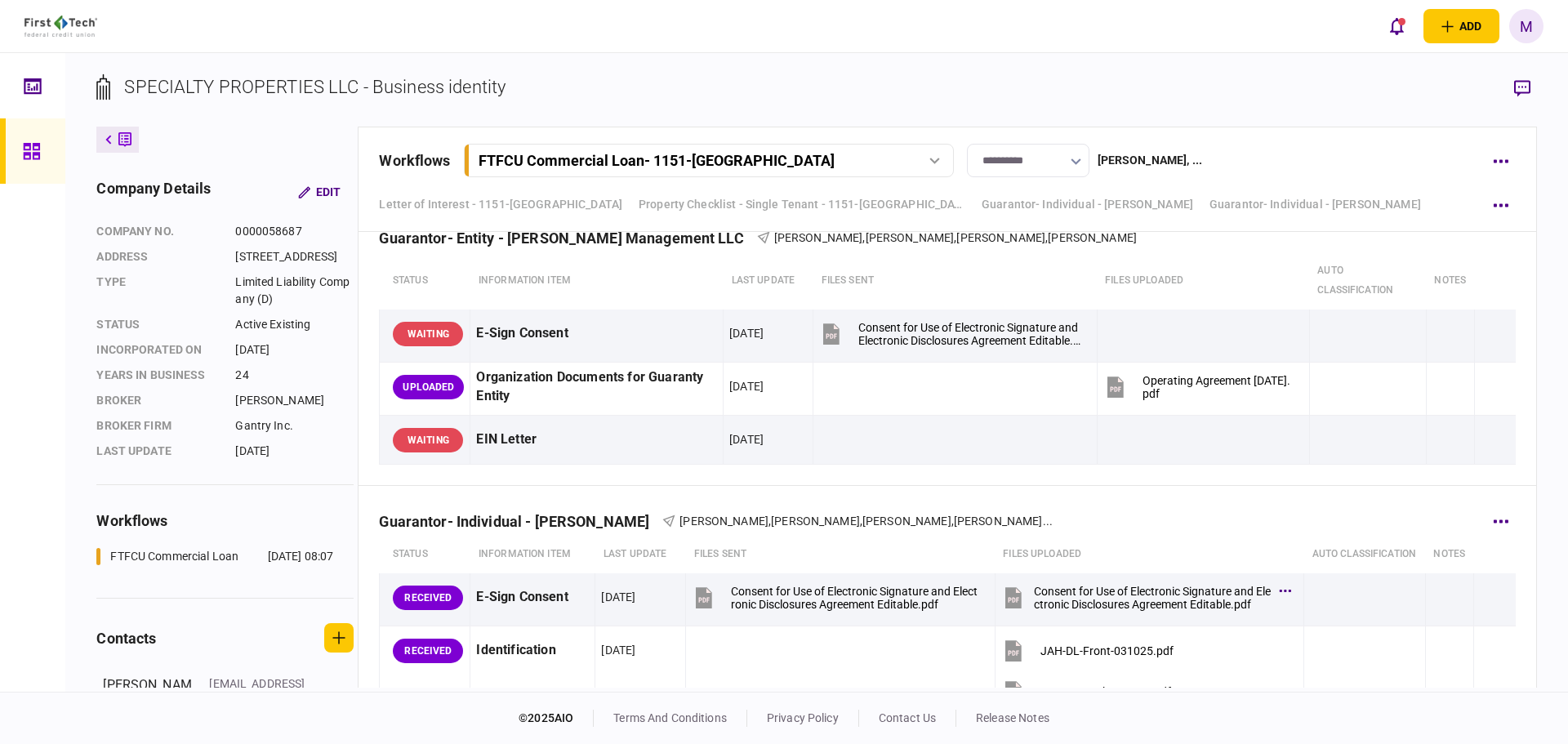
scroll to position [7242, 0]
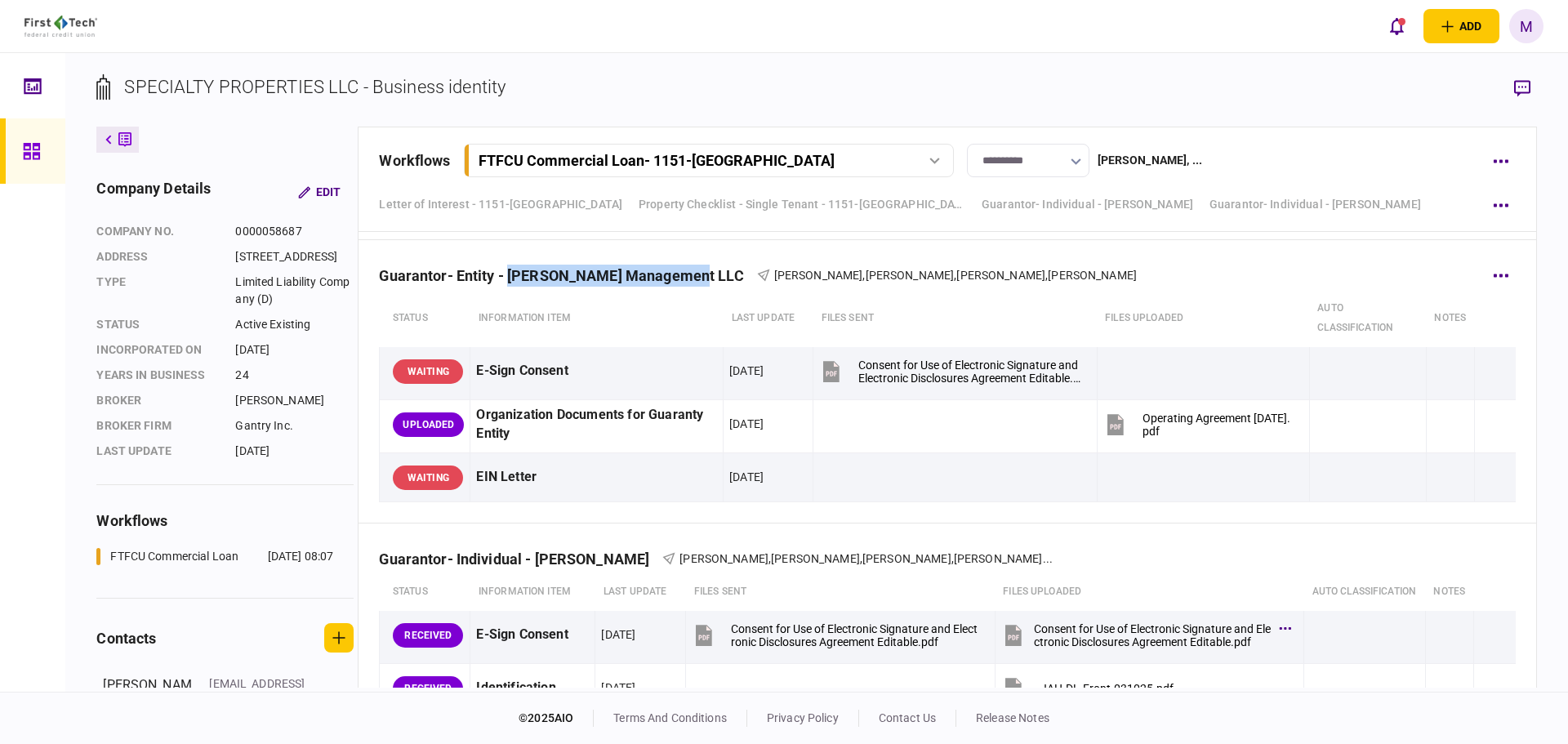
drag, startPoint x: 514, startPoint y: 272, endPoint x: 690, endPoint y: 273, distance: 176.0
click at [690, 273] on div "Guarantor- Entity - [PERSON_NAME] Management LLC" at bounding box center [568, 276] width 377 height 17
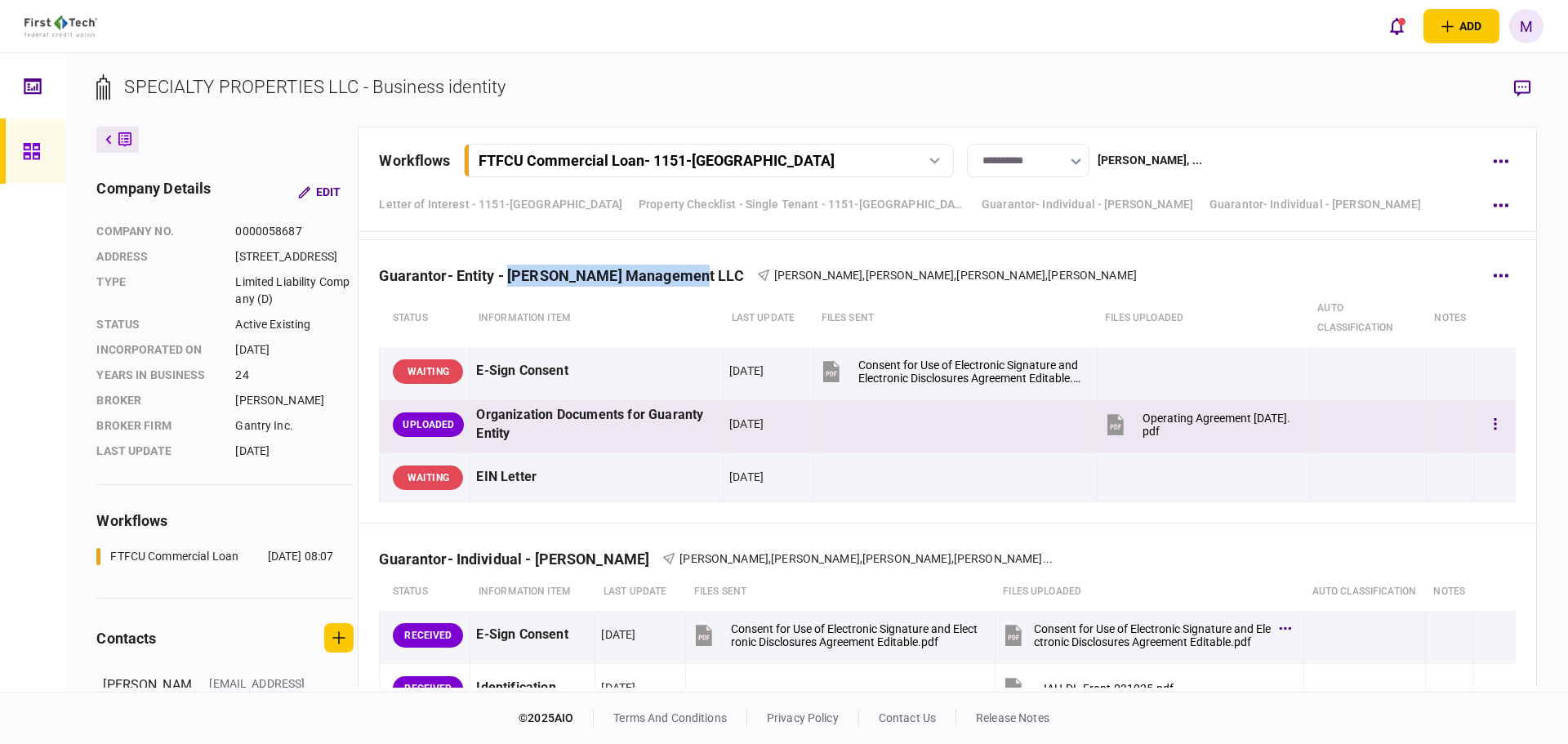
click at [1111, 429] on icon at bounding box center [1115, 424] width 25 height 25
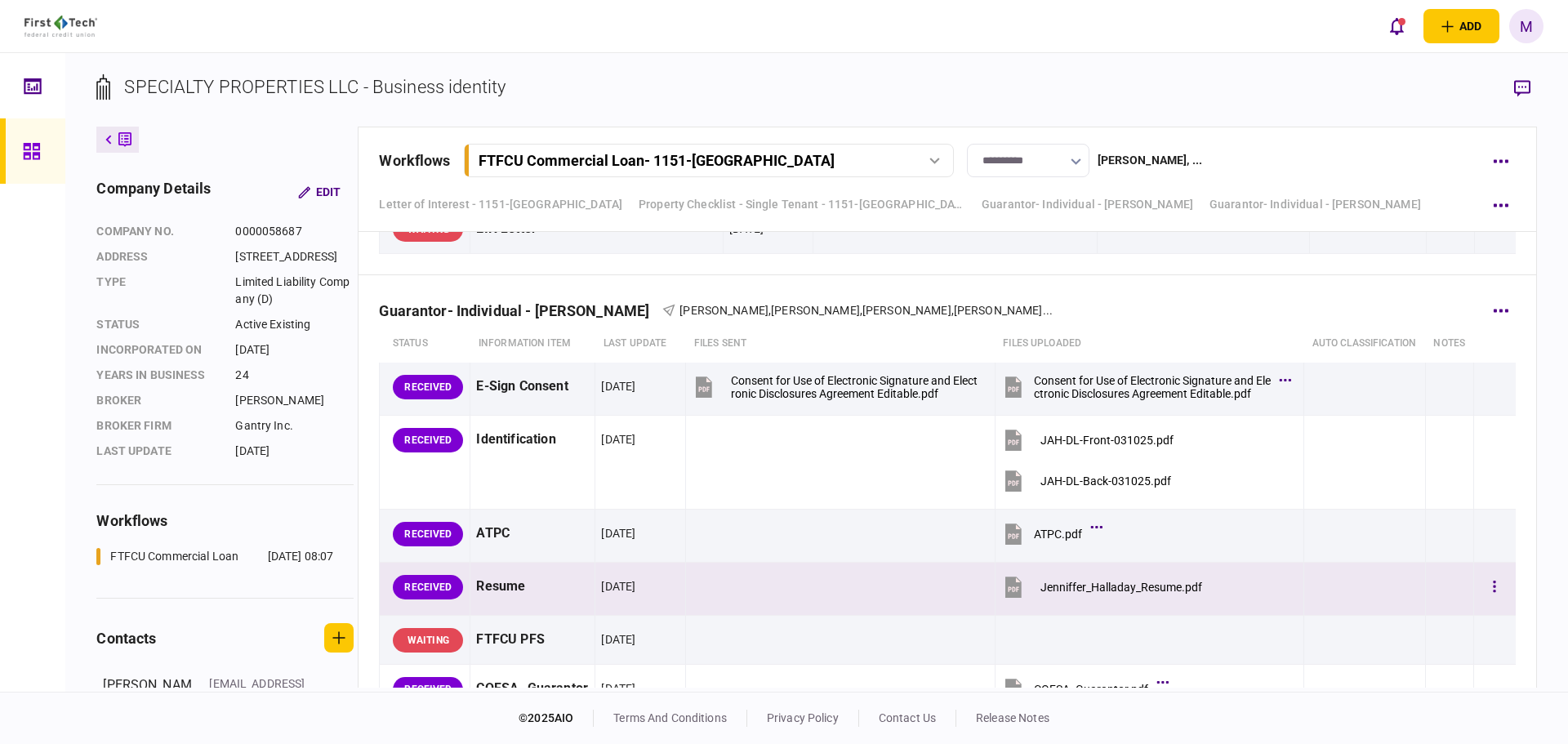
scroll to position [7432, 0]
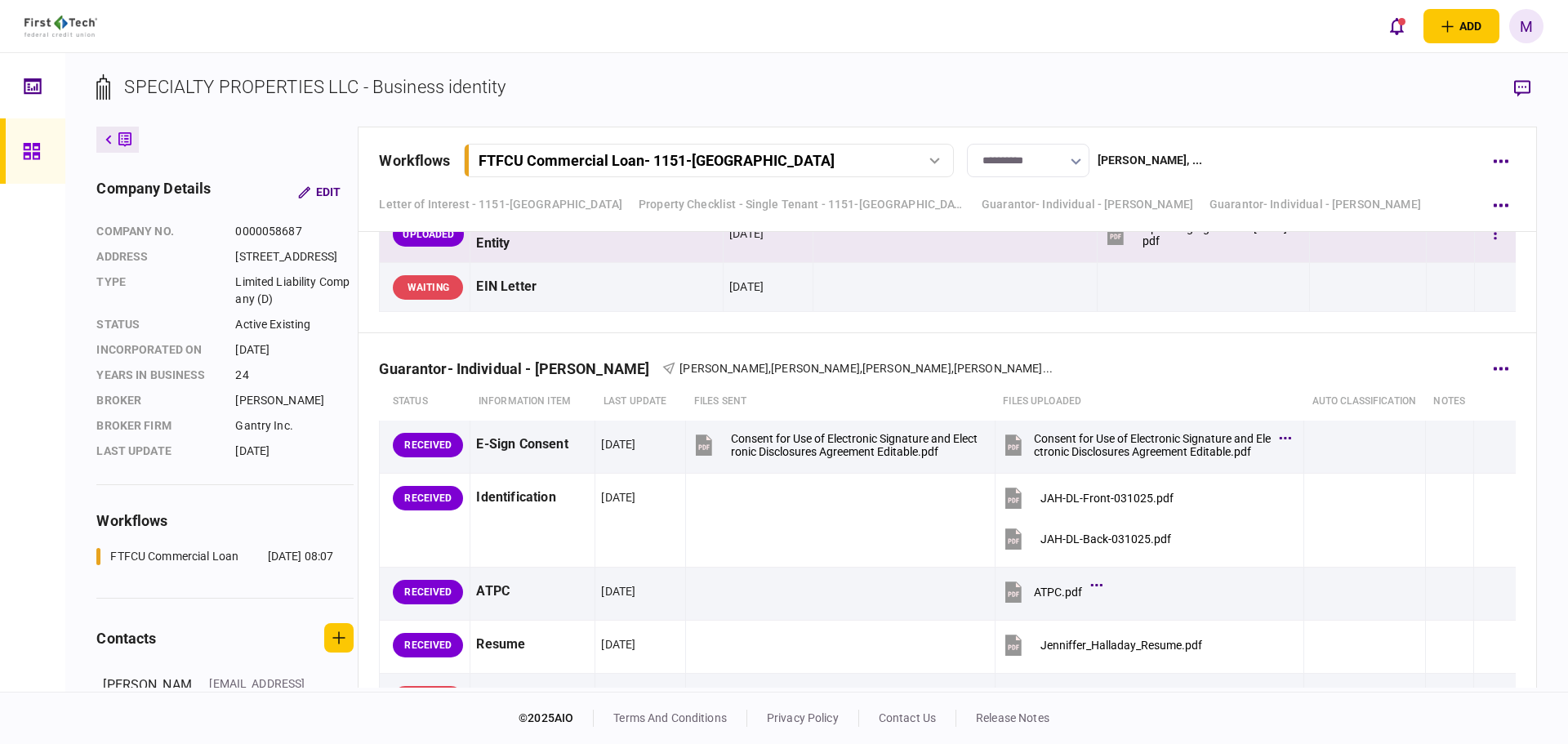
drag, startPoint x: 543, startPoint y: 366, endPoint x: 650, endPoint y: 367, distance: 107.0
click at [650, 368] on div "Guarantor- Individual - [PERSON_NAME]" at bounding box center [520, 369] width 284 height 17
click at [576, 369] on div "Guarantor- Individual - [PERSON_NAME]" at bounding box center [520, 369] width 284 height 17
click at [537, 375] on div "Guarantor- Individual - [PERSON_NAME]" at bounding box center [520, 369] width 284 height 17
drag, startPoint x: 653, startPoint y: 372, endPoint x: 543, endPoint y: 366, distance: 110.2
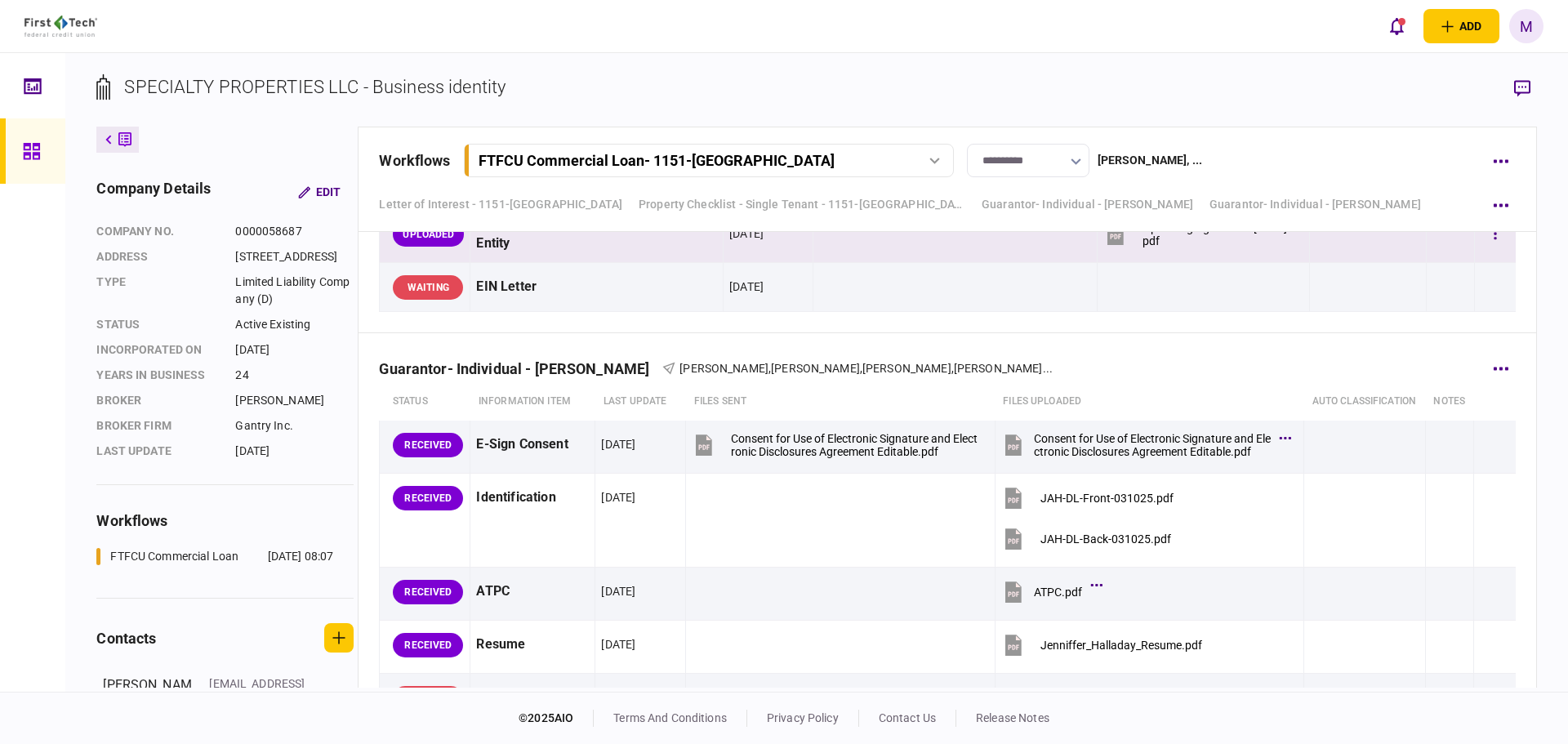
click at [543, 366] on div "Guarantor- Individual - [PERSON_NAME]" at bounding box center [520, 369] width 284 height 17
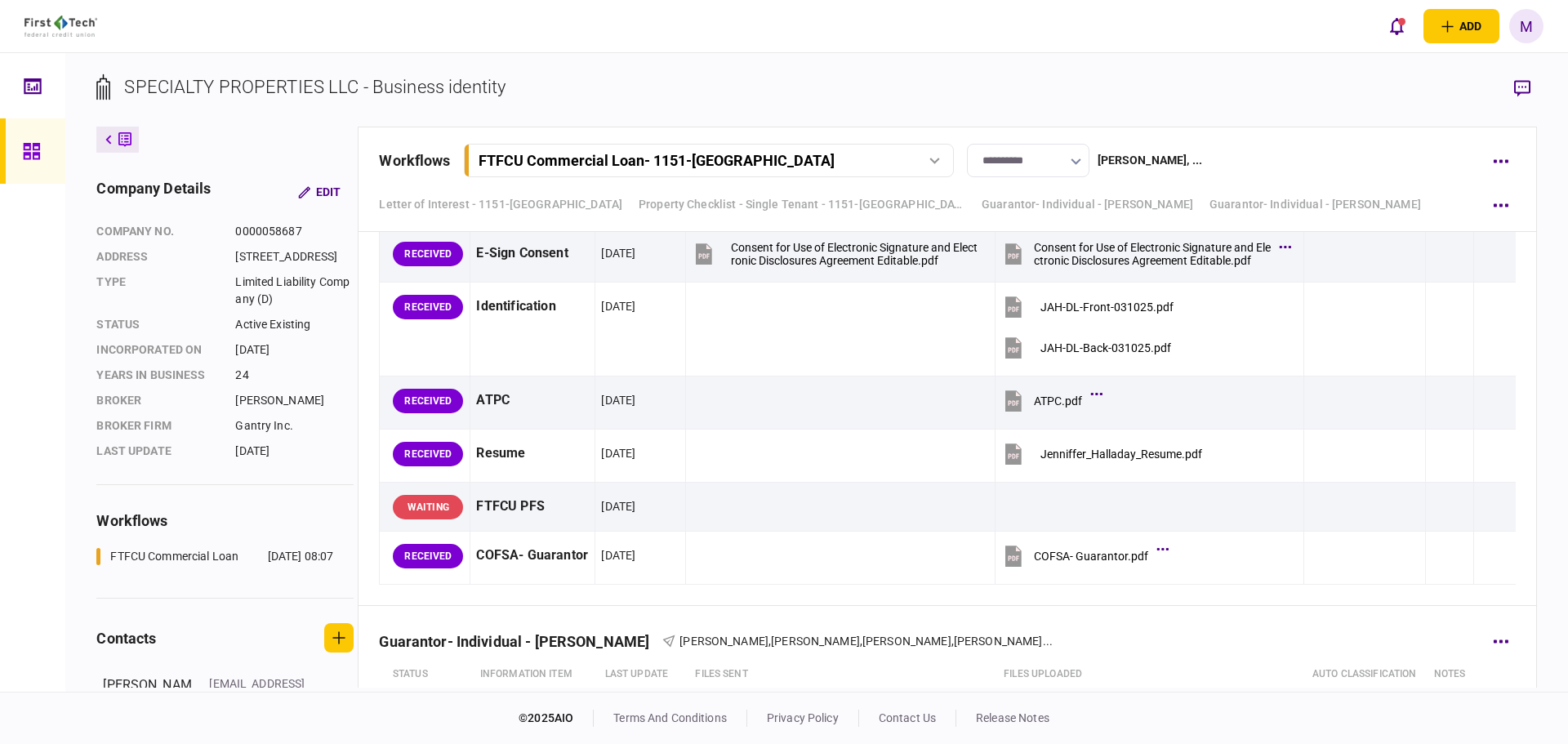
scroll to position [7623, 0]
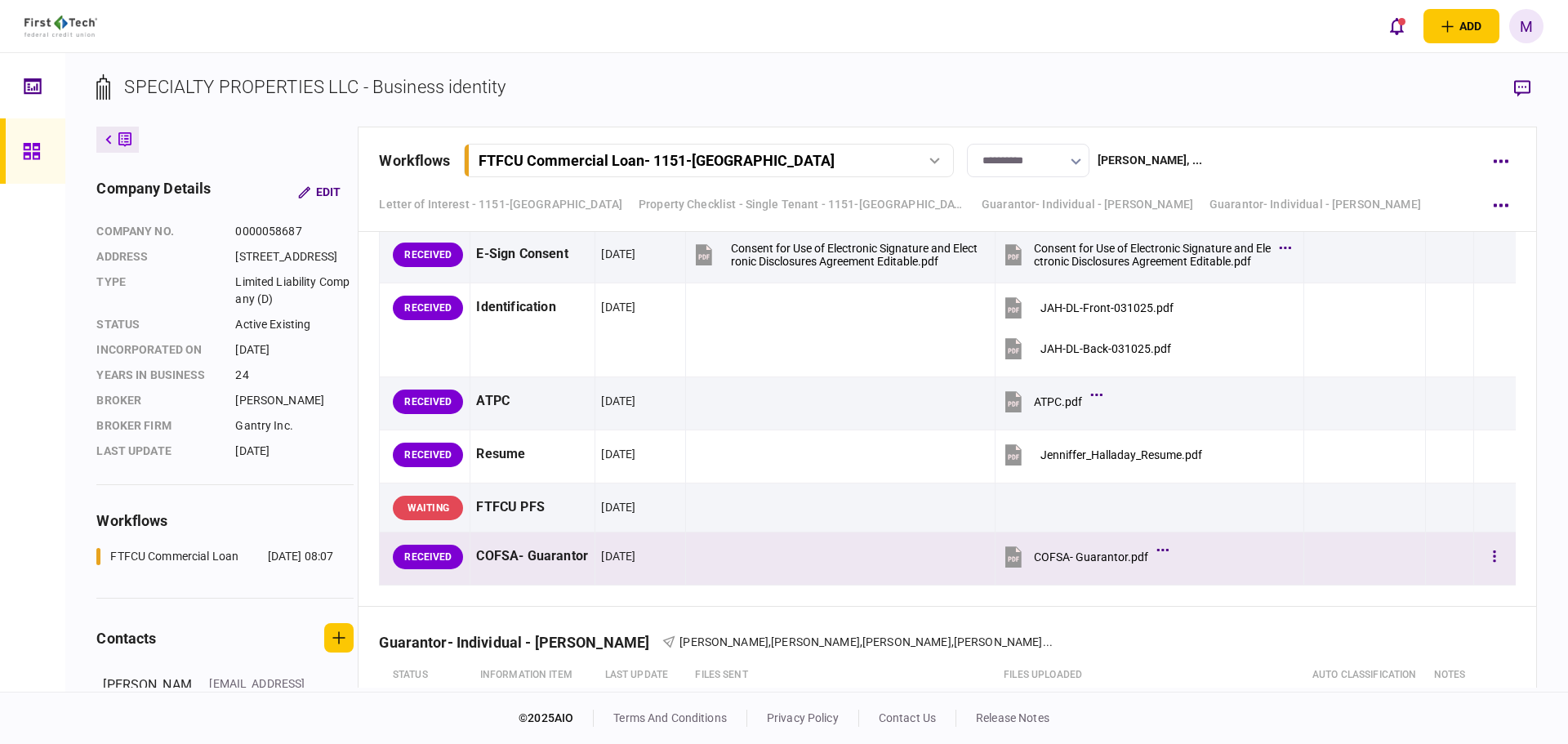
click at [1006, 567] on icon at bounding box center [1013, 556] width 16 height 21
click at [981, 93] on section "SPECIALTY PROPERTIES LLC - Business identity" at bounding box center [816, 100] width 1440 height 53
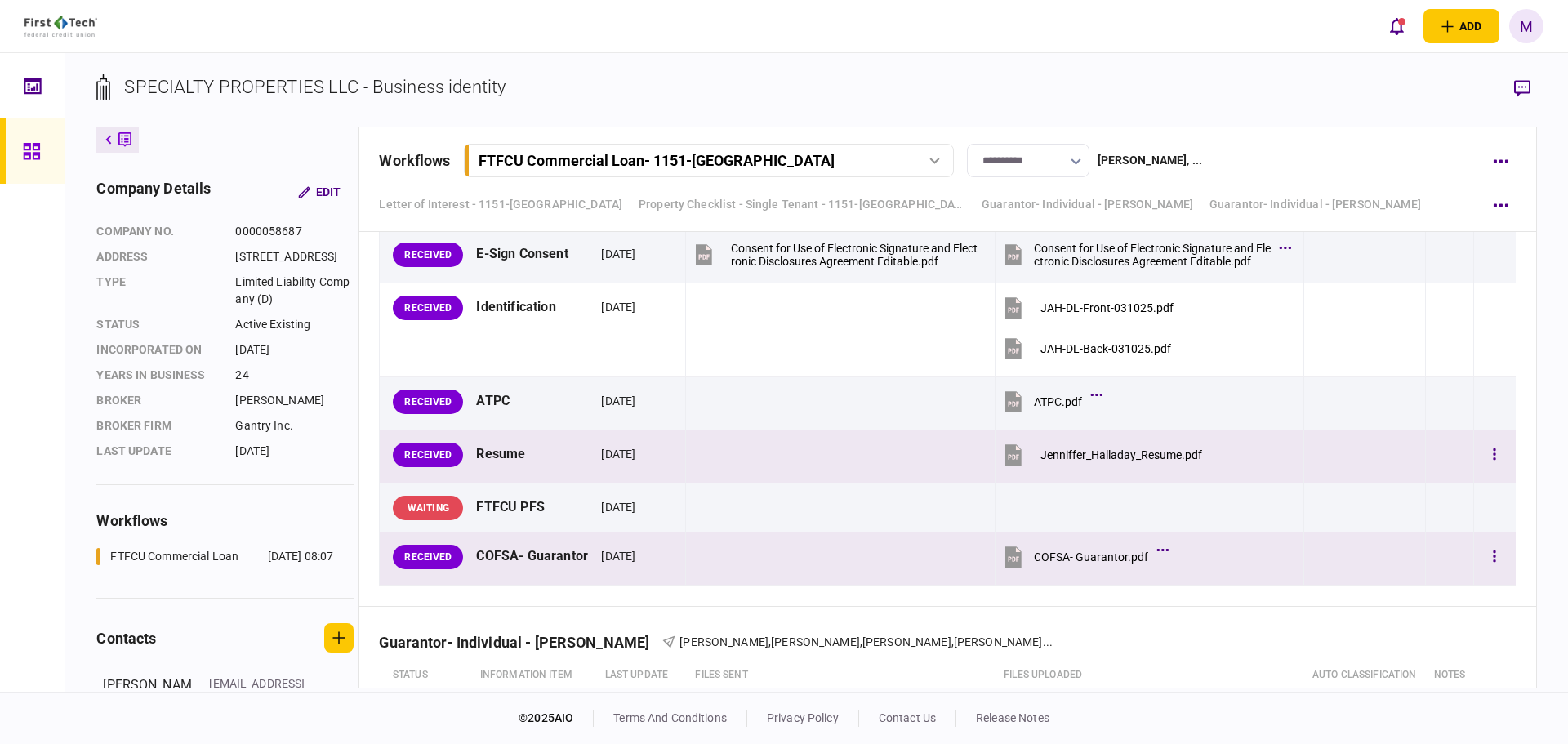
scroll to position [7432, 0]
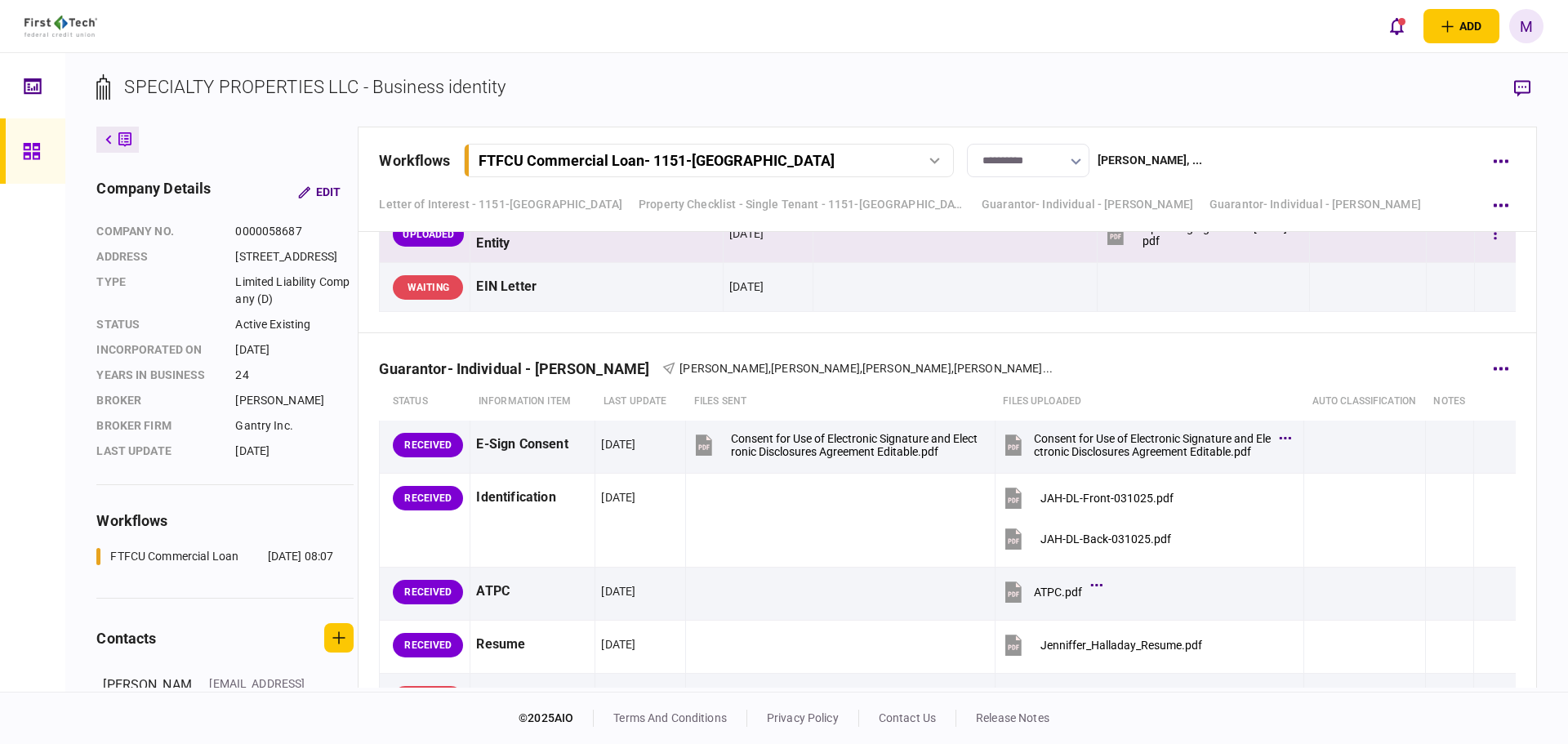
drag, startPoint x: 659, startPoint y: 367, endPoint x: 548, endPoint y: 369, distance: 111.0
click at [543, 372] on div "Guarantor- Individual - [PERSON_NAME]" at bounding box center [520, 369] width 284 height 17
click at [540, 367] on div "Guarantor- Individual - [PERSON_NAME]" at bounding box center [520, 369] width 284 height 17
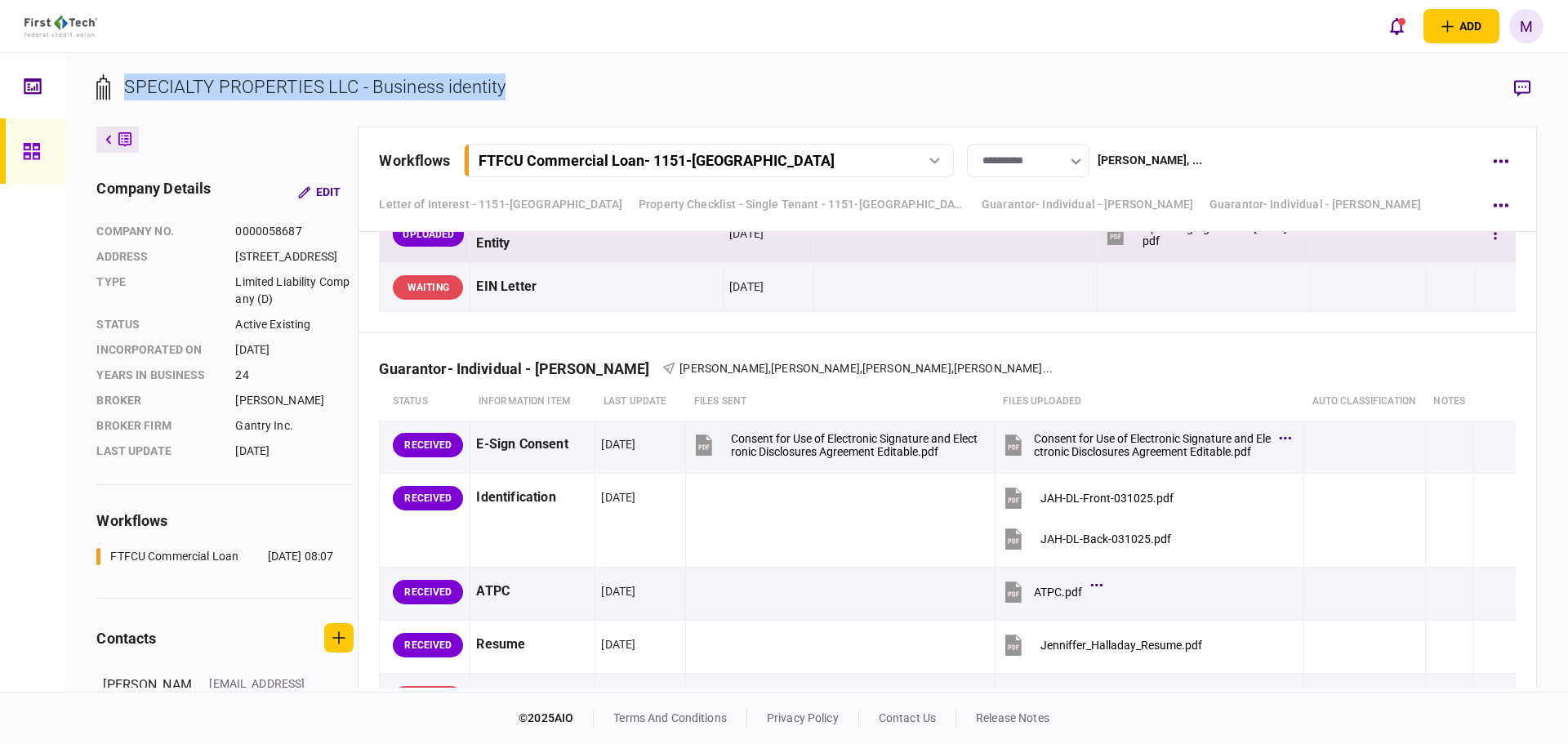
drag, startPoint x: 505, startPoint y: 86, endPoint x: 129, endPoint y: 79, distance: 376.1
click at [129, 79] on div "SPECIALTY PROPERTIES LLC - Business identity" at bounding box center [315, 87] width 381 height 27
click at [140, 81] on div "SPECIALTY PROPERTIES LLC - Business identity" at bounding box center [315, 87] width 381 height 27
drag, startPoint x: 321, startPoint y: 89, endPoint x: 119, endPoint y: 84, distance: 202.1
click at [119, 84] on div "SPECIALTY PROPERTIES LLC - Business identity" at bounding box center [300, 87] width 409 height 27
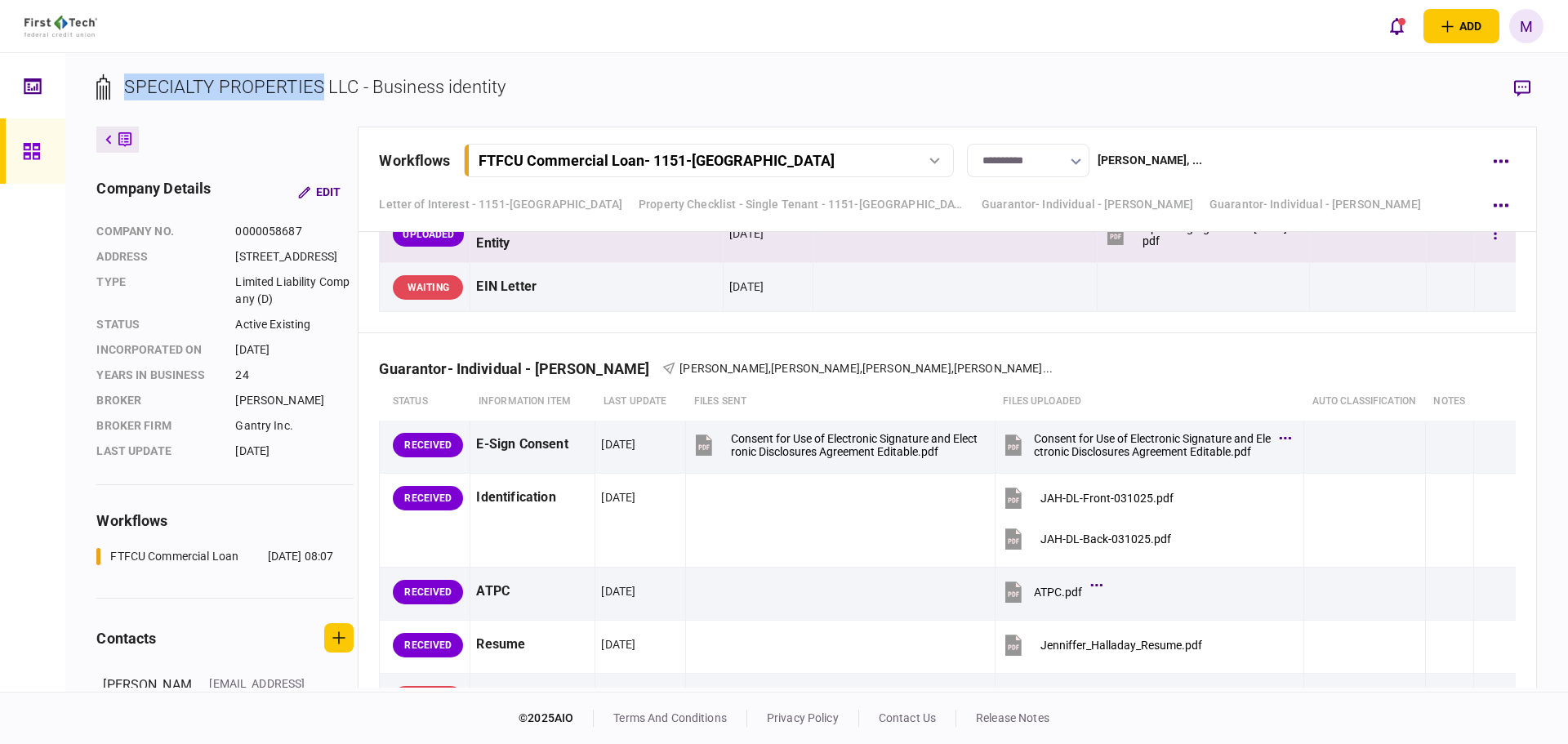
click at [159, 86] on div "SPECIALTY PROPERTIES LLC - Business identity" at bounding box center [315, 87] width 381 height 27
drag, startPoint x: 484, startPoint y: 87, endPoint x: 117, endPoint y: 95, distance: 367.1
click at [117, 95] on div "SPECIALTY PROPERTIES LLC - Business identity" at bounding box center [300, 87] width 409 height 27
click at [207, 87] on div "SPECIALTY PROPERTIES LLC - Business identity" at bounding box center [315, 87] width 381 height 27
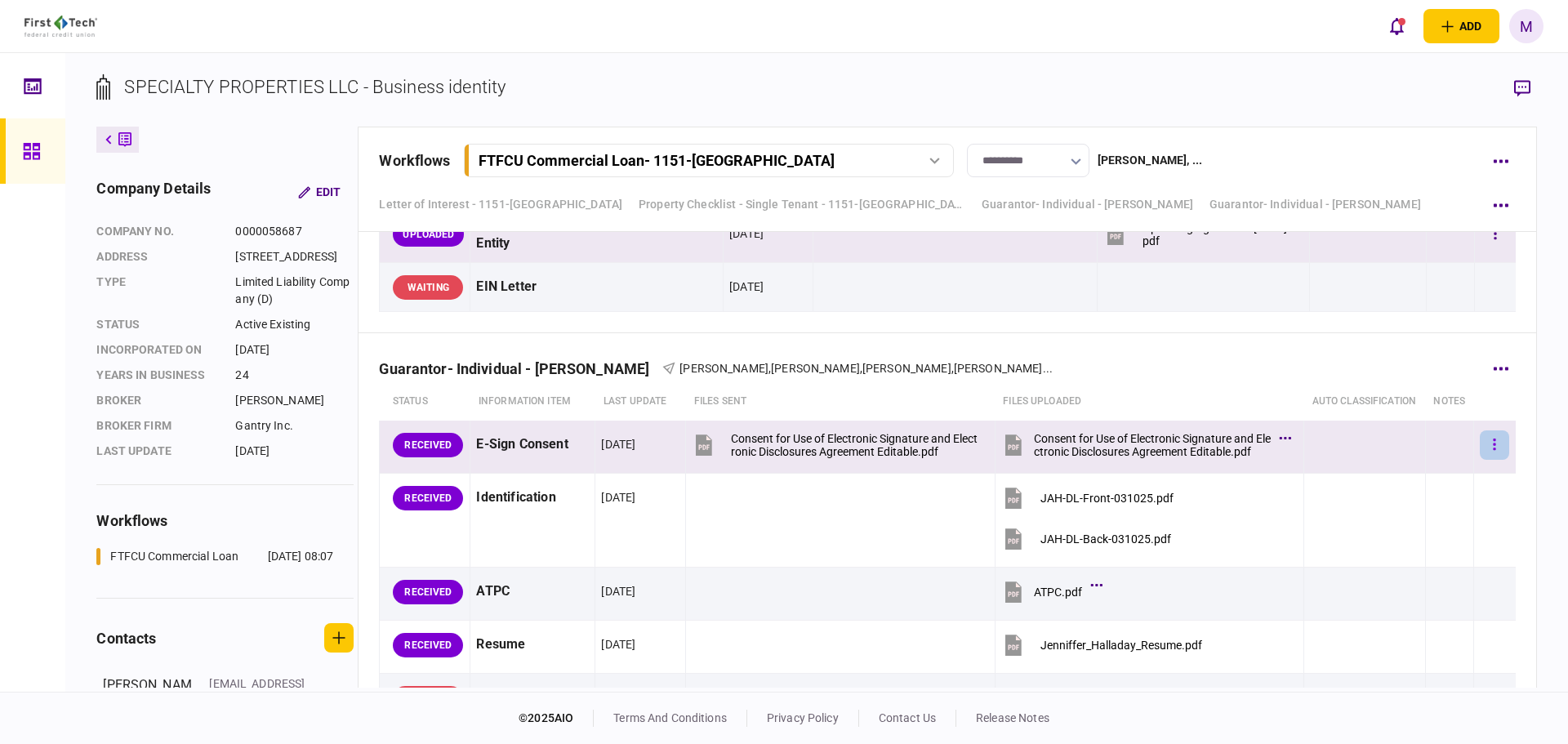
click at [1487, 459] on button "button" at bounding box center [1495, 445] width 29 height 29
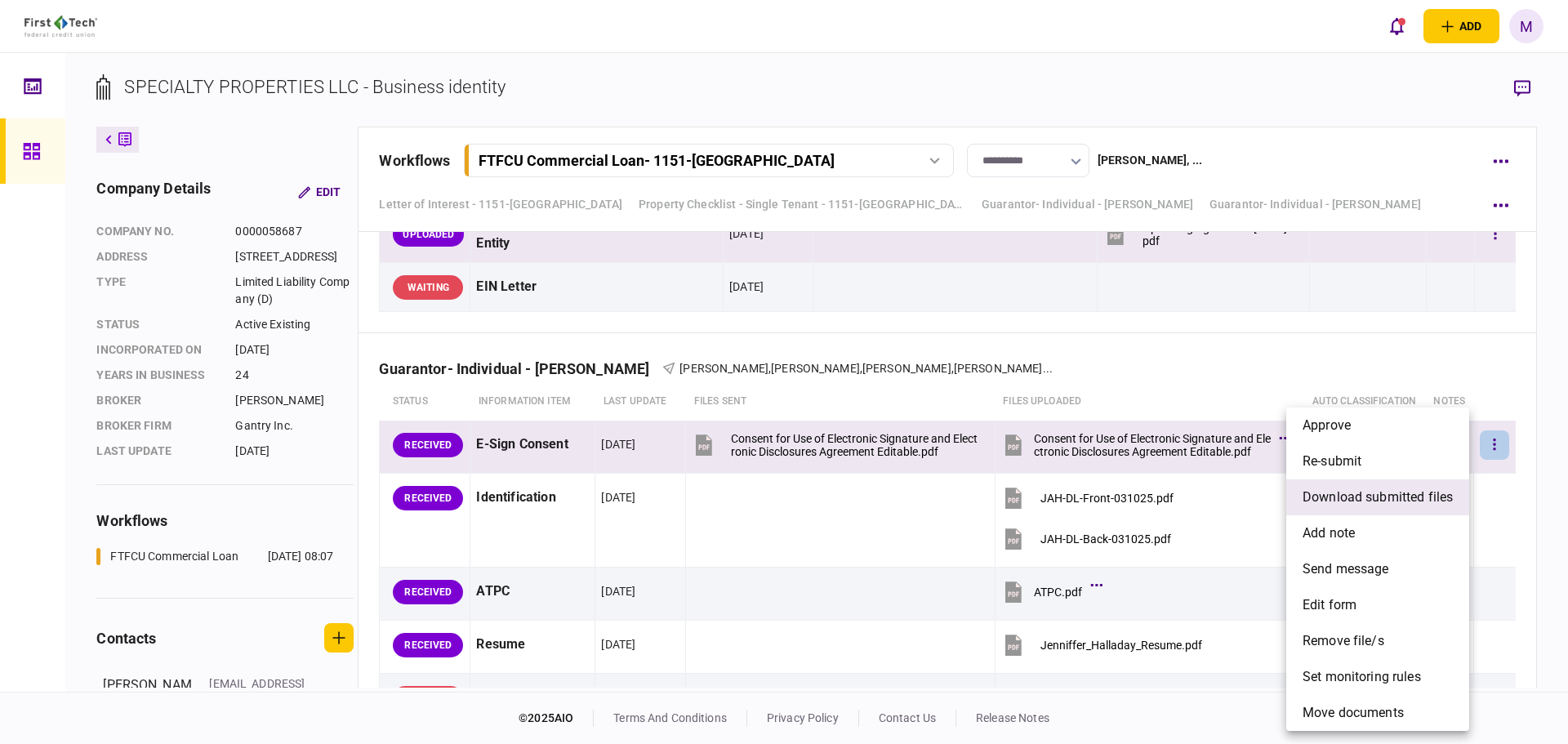
click at [1335, 507] on span "download submitted files" at bounding box center [1378, 497] width 150 height 20
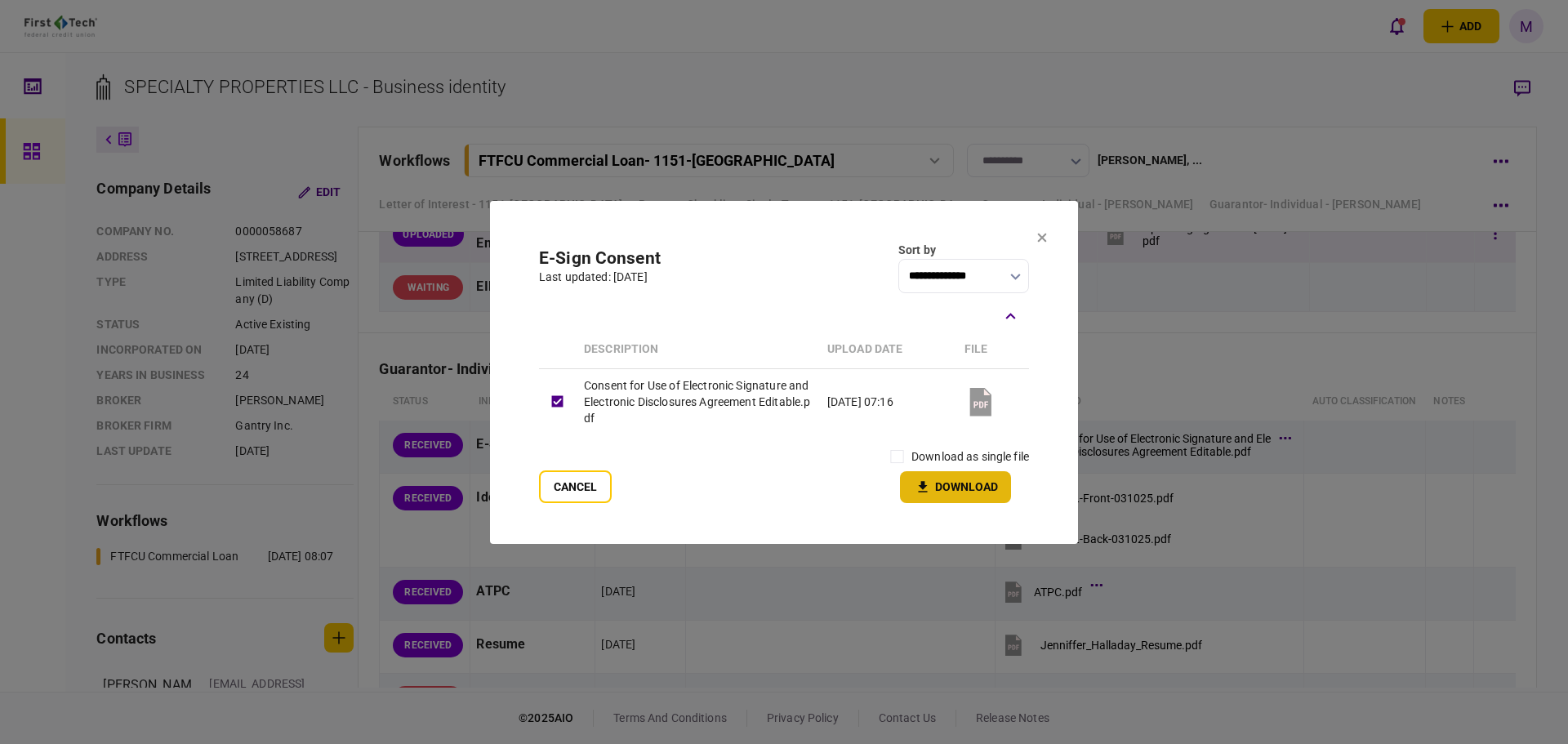
click at [940, 482] on button "Download" at bounding box center [956, 487] width 111 height 32
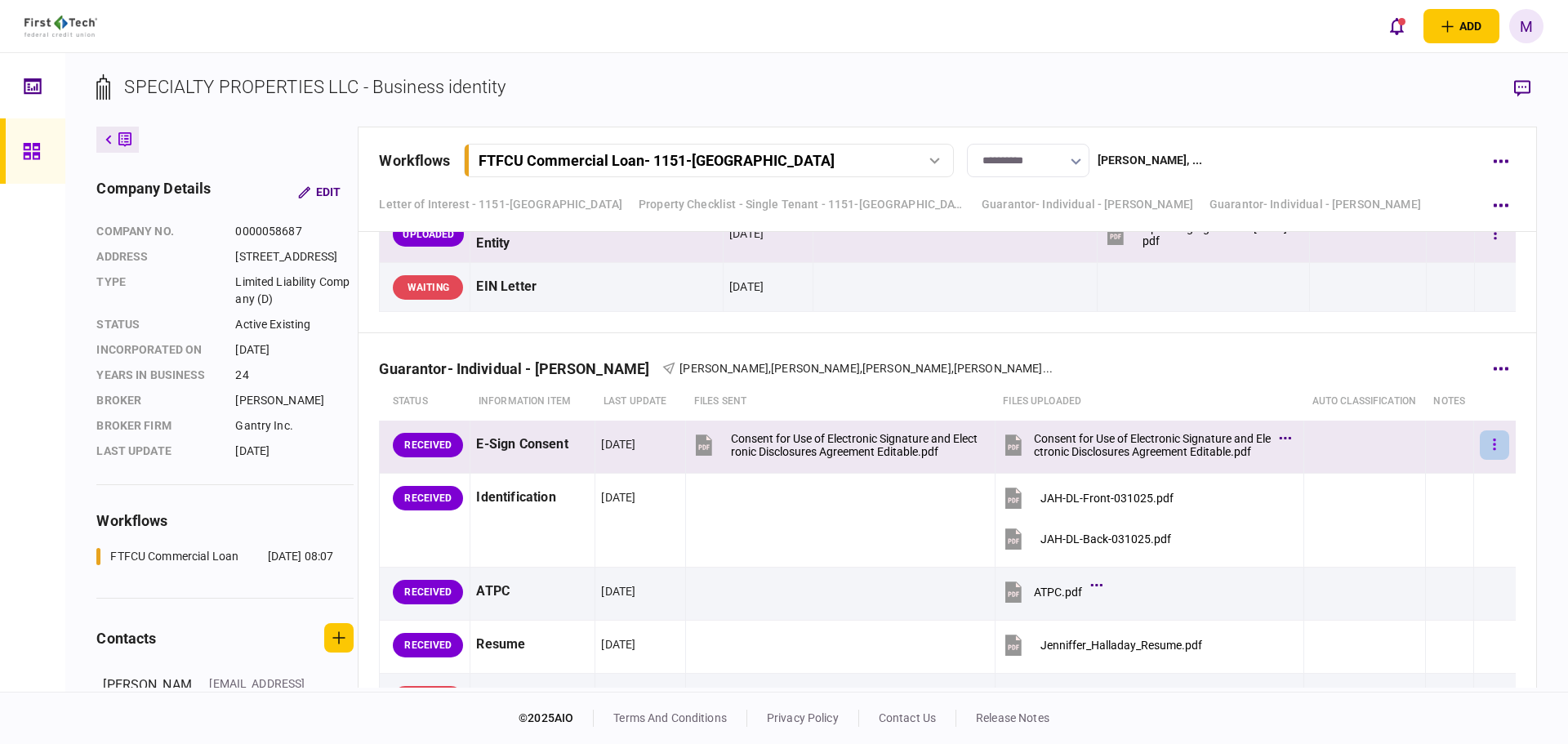
click at [1481, 459] on button "button" at bounding box center [1495, 445] width 29 height 29
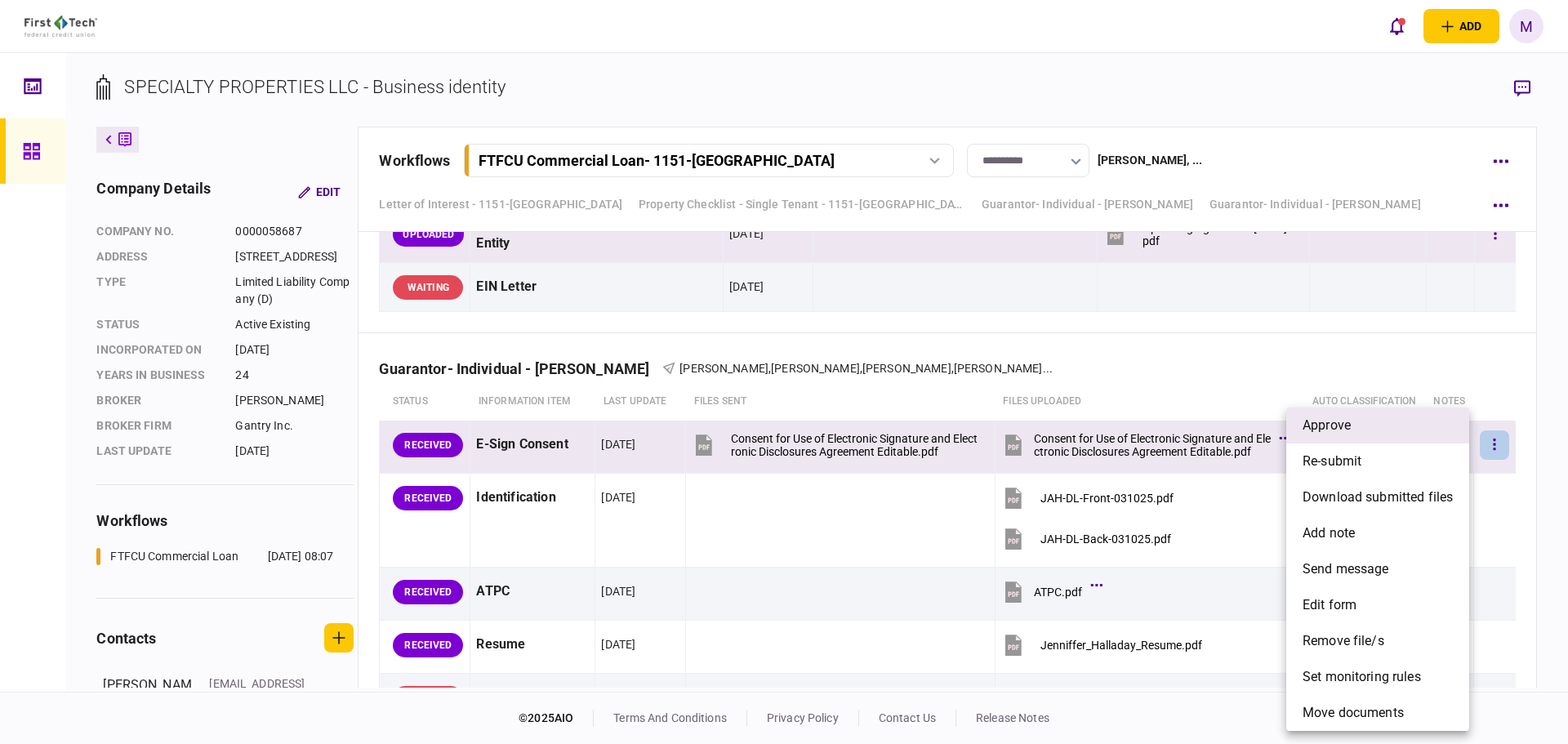
click at [1361, 433] on li "approve" at bounding box center [1378, 425] width 183 height 36
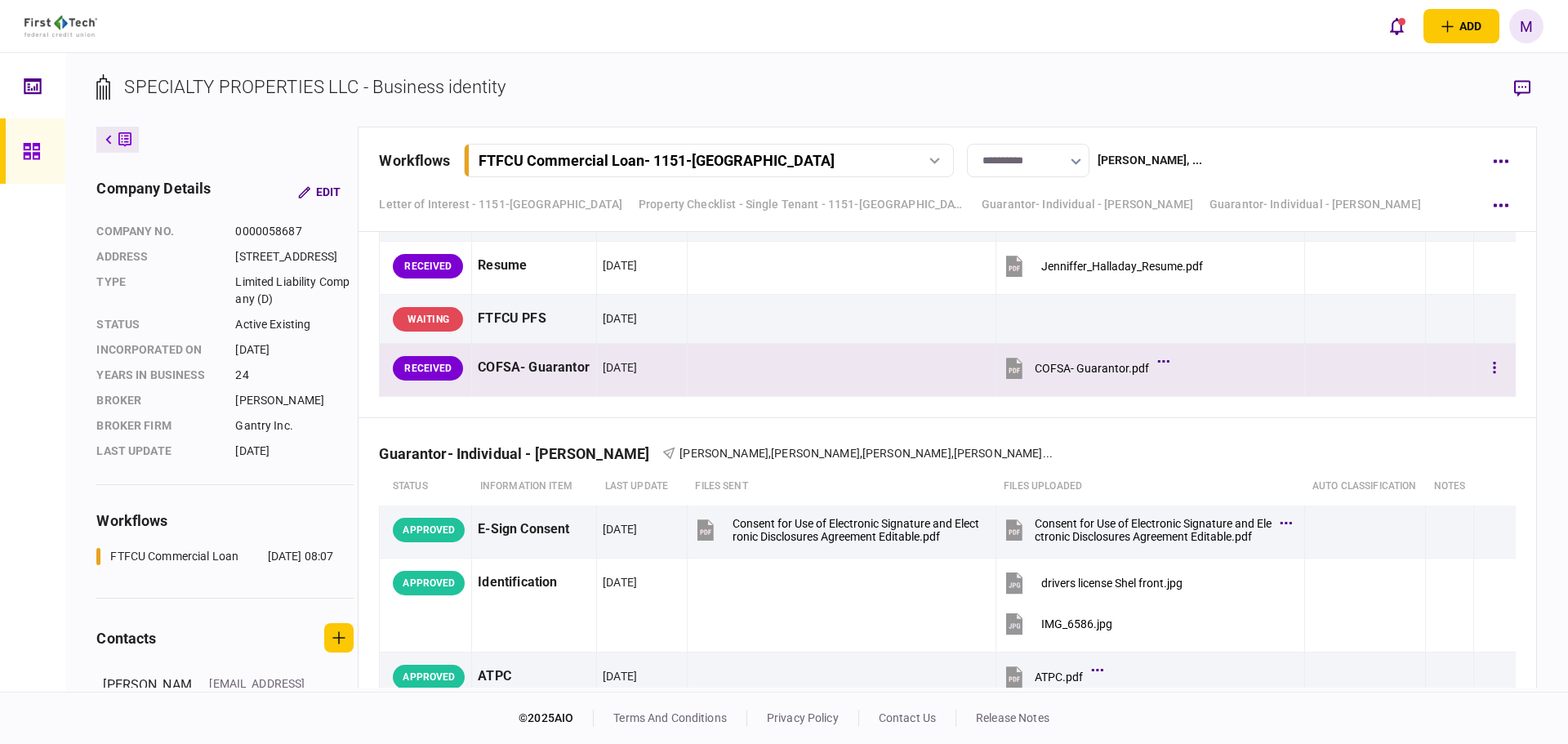
scroll to position [7814, 0]
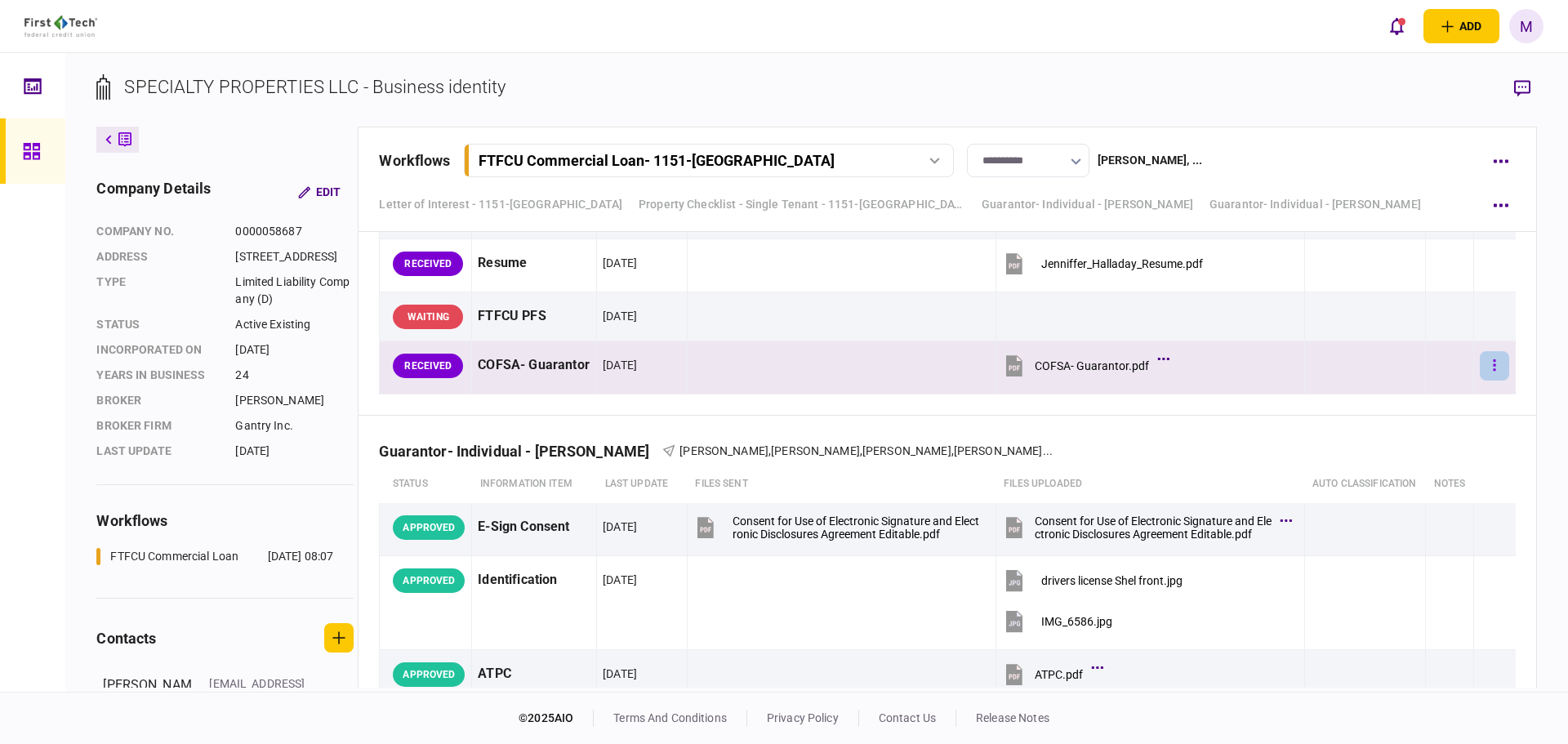
click at [1494, 371] on icon "button" at bounding box center [1495, 364] width 3 height 11
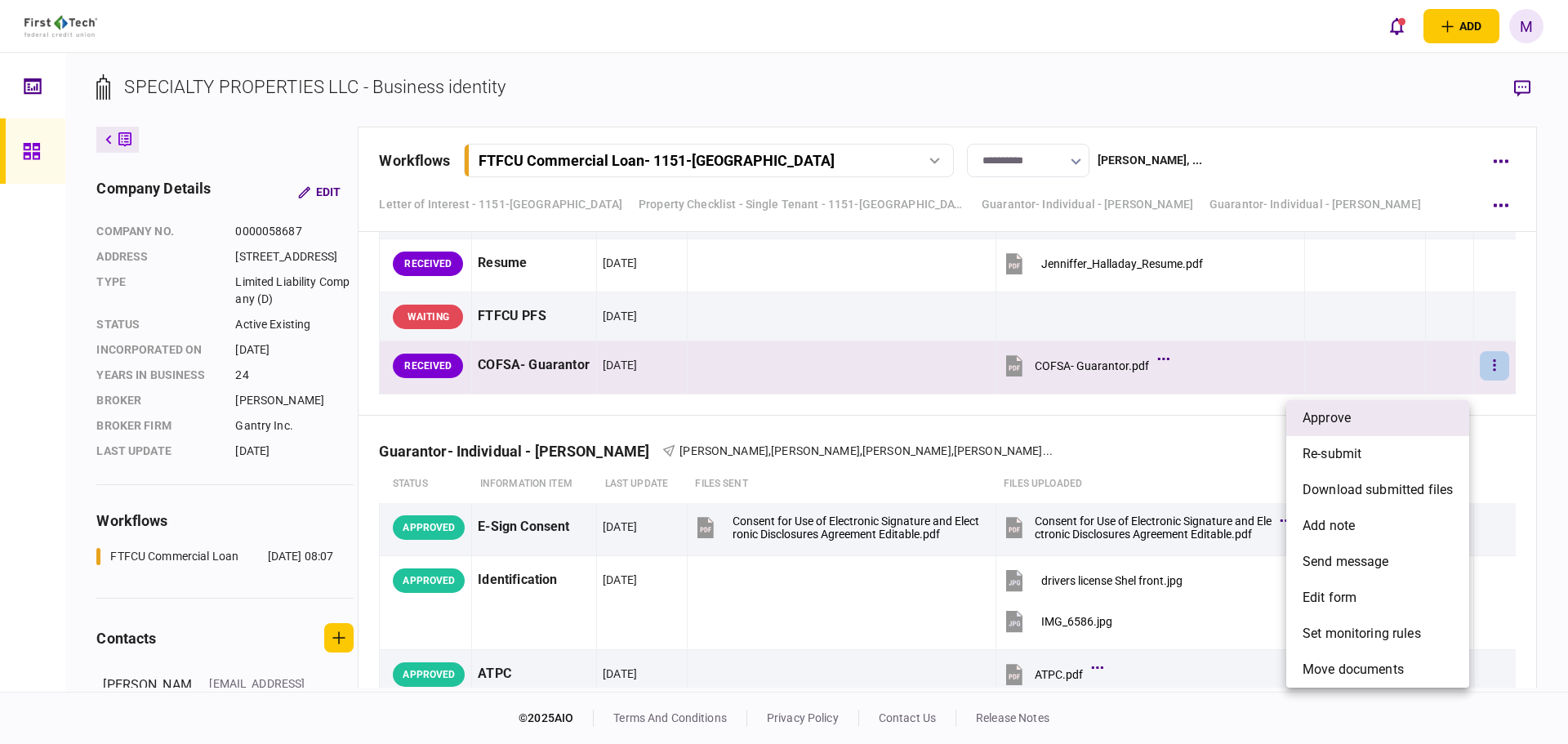
click at [1436, 420] on li "approve" at bounding box center [1378, 418] width 183 height 36
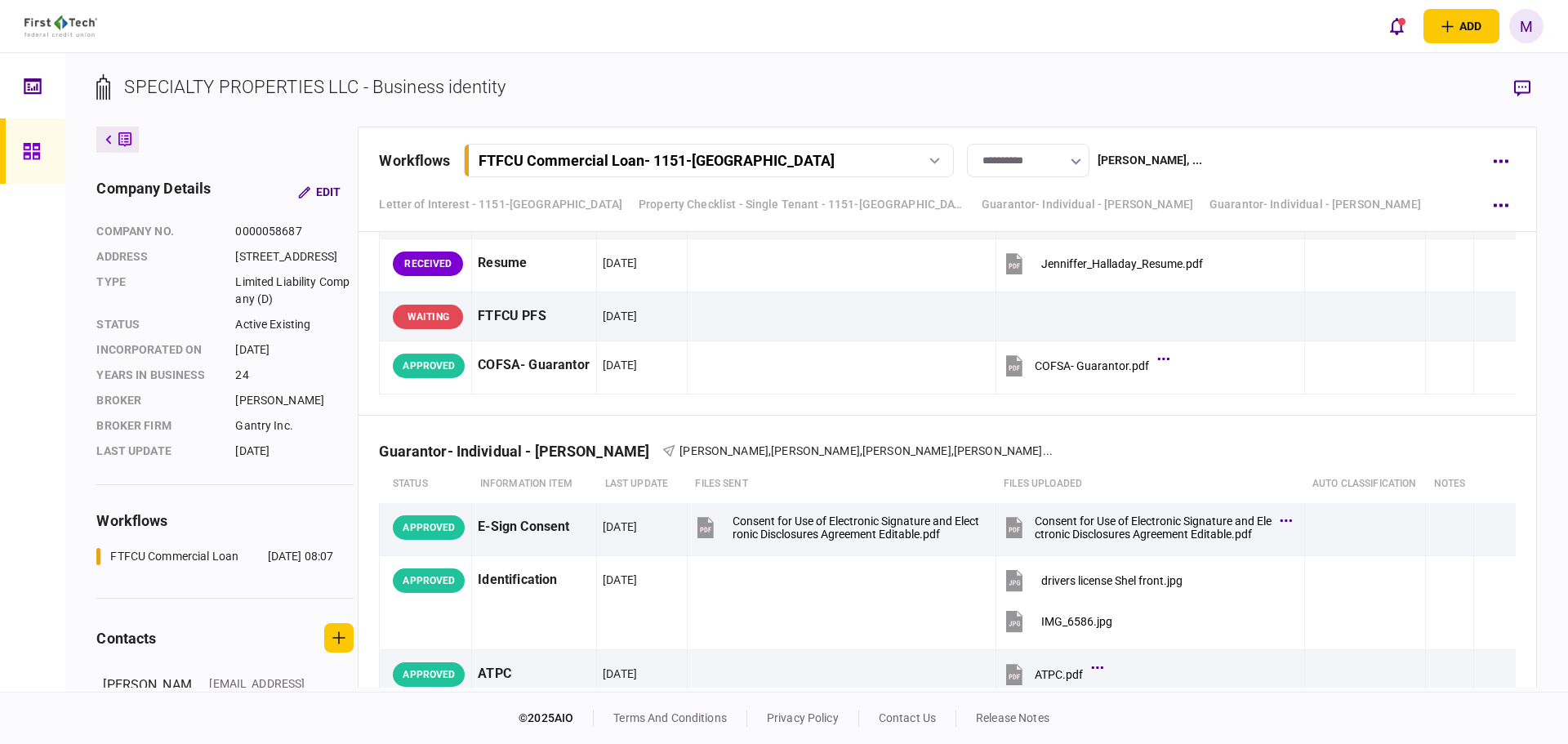
scroll to position [7623, 0]
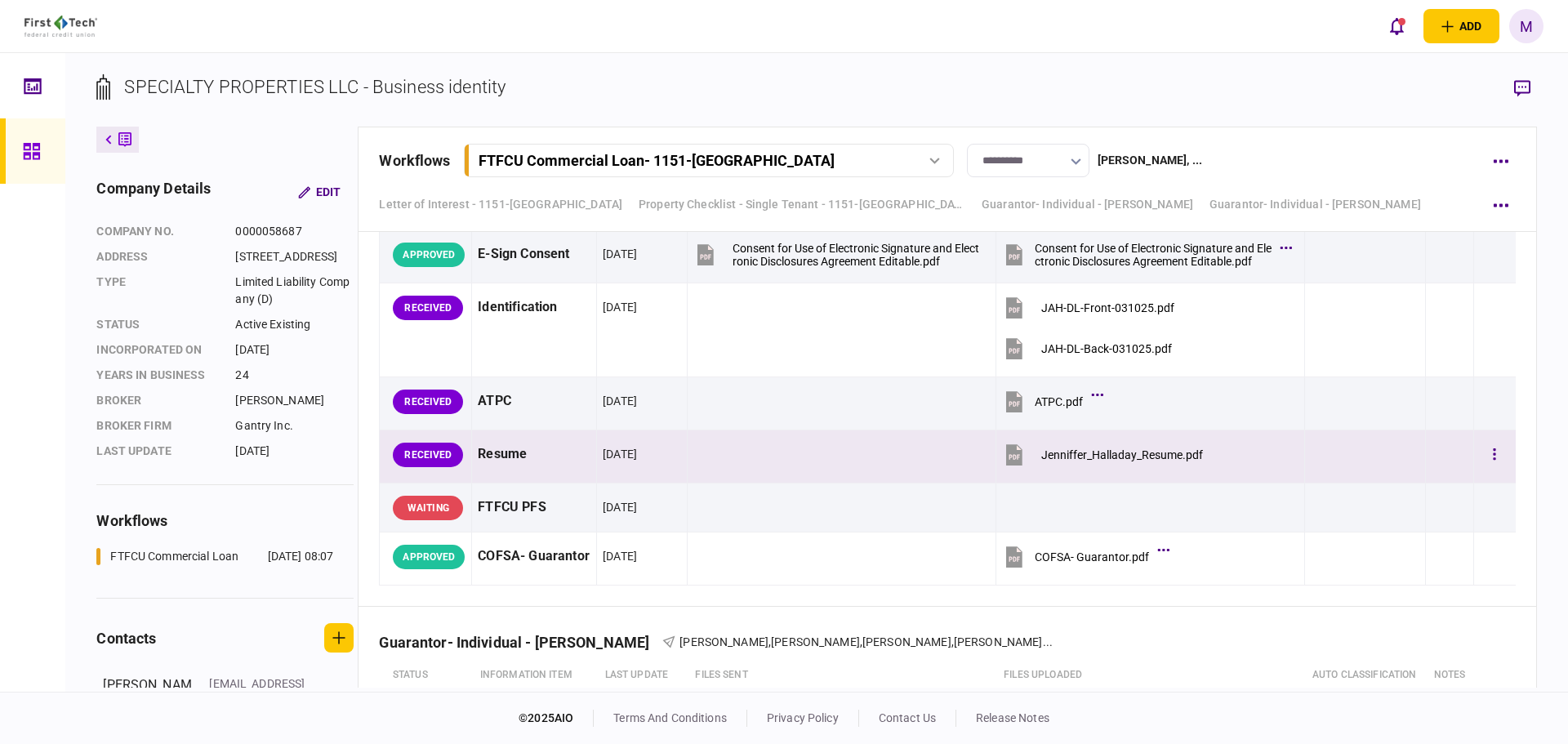
click at [1013, 465] on icon at bounding box center [1014, 454] width 16 height 21
click at [1494, 459] on icon "button" at bounding box center [1495, 453] width 3 height 11
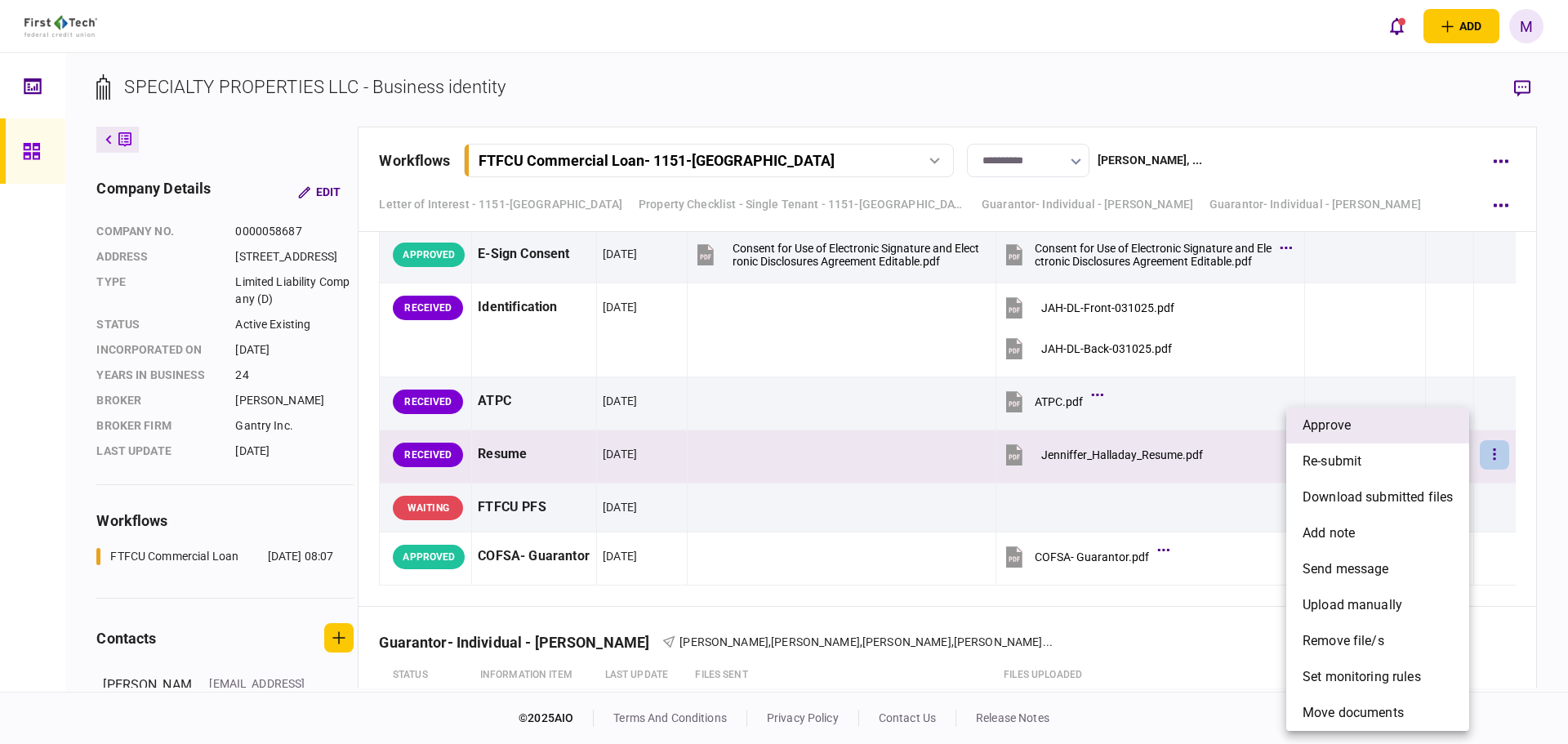
click at [1363, 420] on li "approve" at bounding box center [1378, 425] width 183 height 36
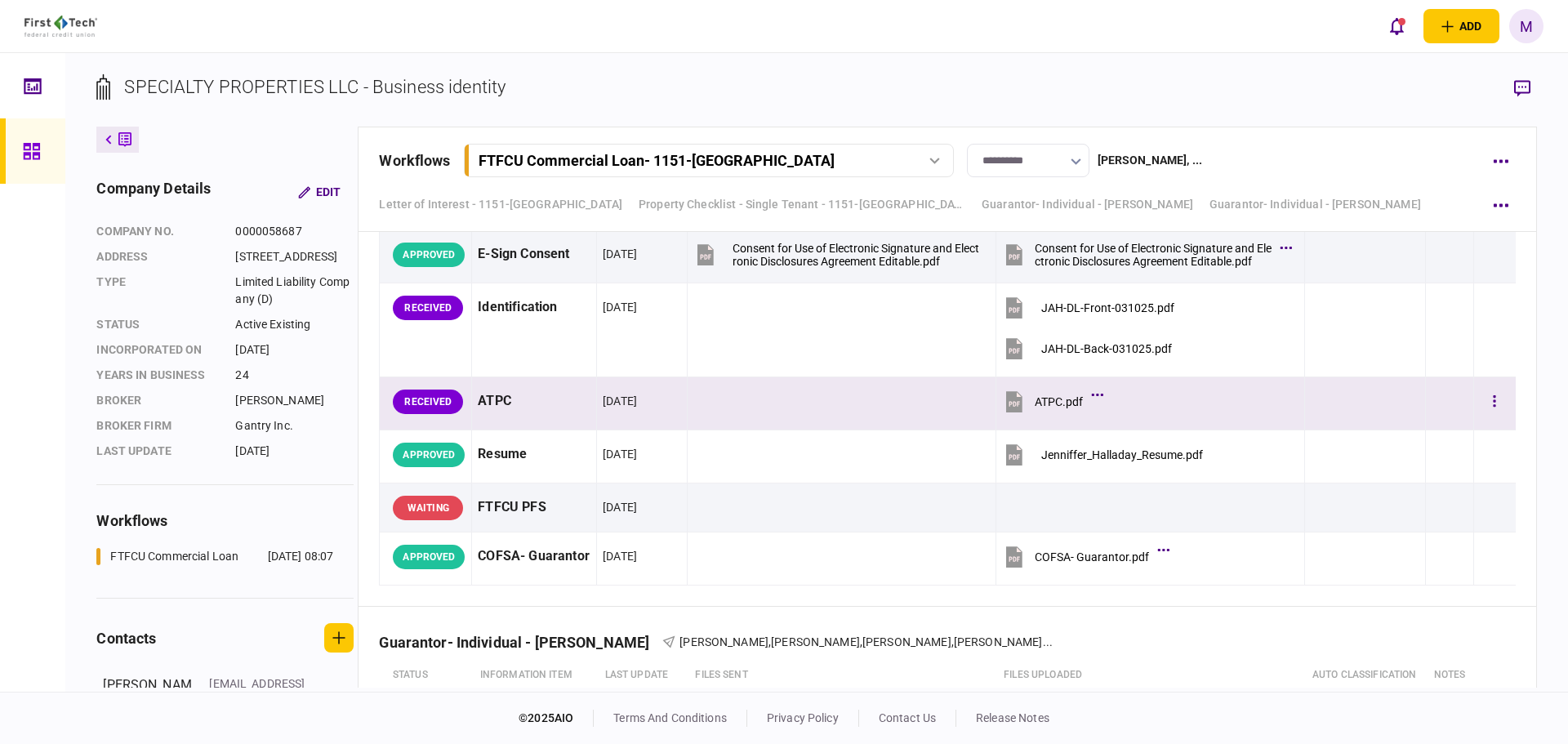
click at [1013, 412] on icon at bounding box center [1014, 401] width 16 height 21
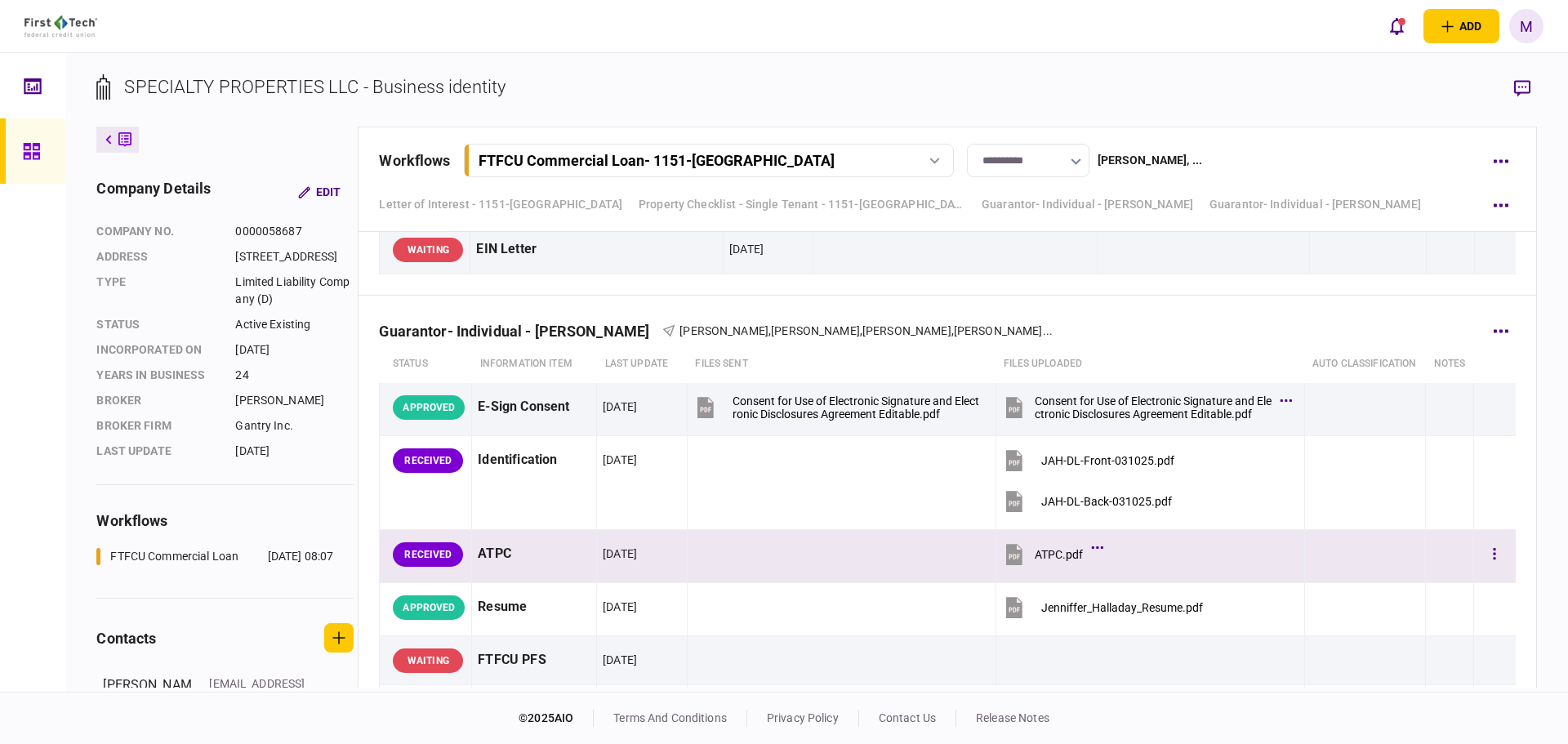
scroll to position [7432, 0]
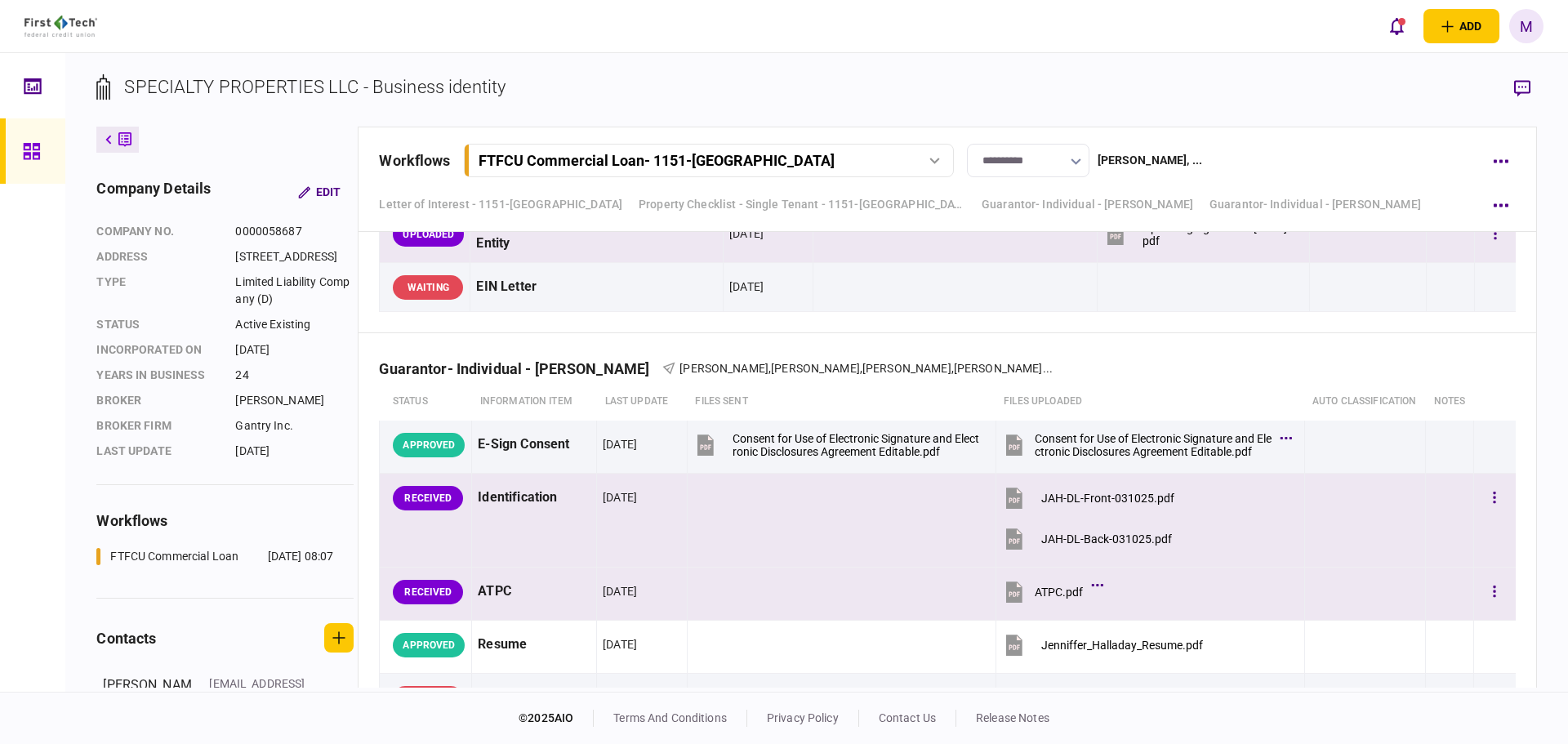
drag, startPoint x: 1006, startPoint y: 524, endPoint x: 1011, endPoint y: 531, distance: 8.6
click at [1006, 509] on icon at bounding box center [1014, 498] width 16 height 21
click at [1012, 549] on icon at bounding box center [1014, 538] width 16 height 21
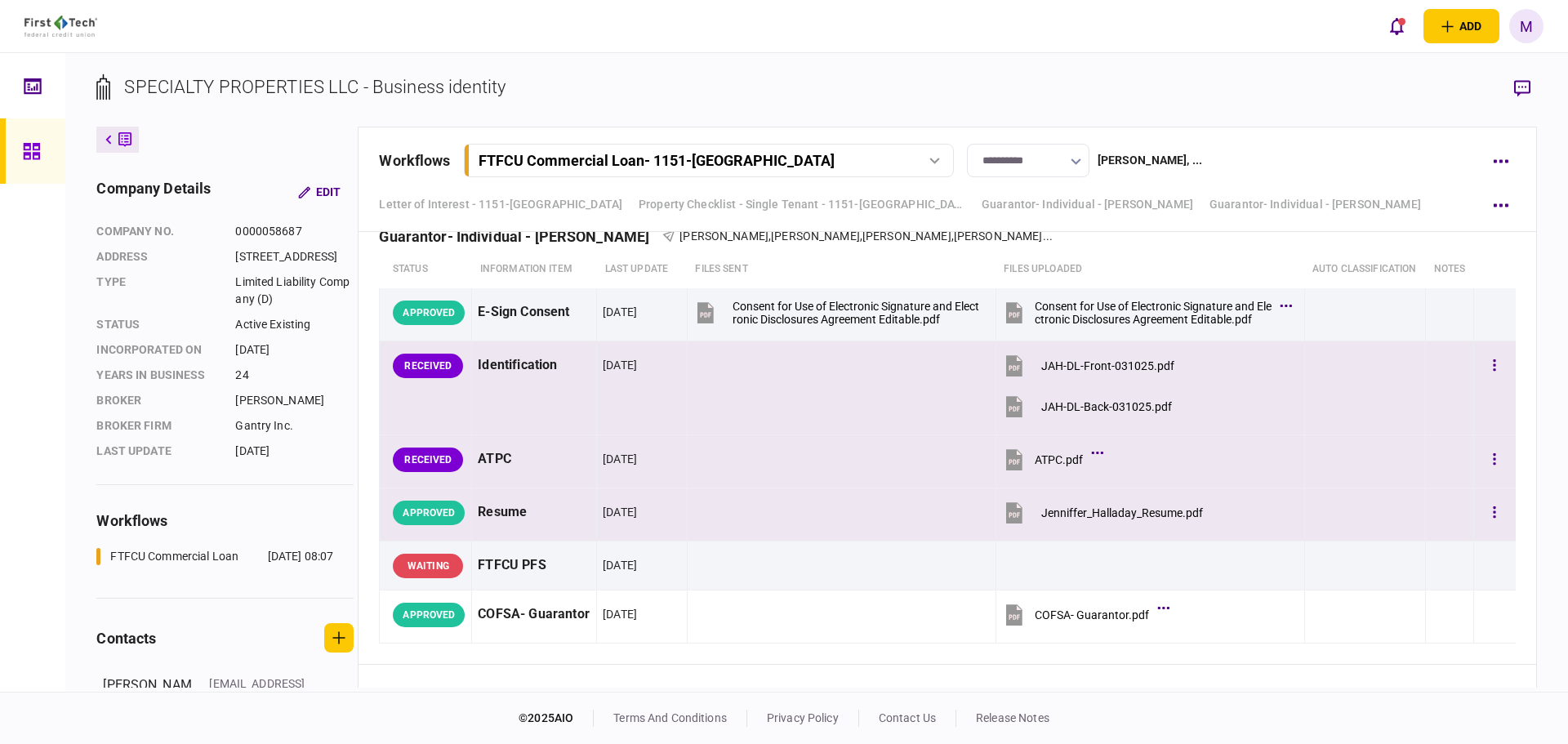
scroll to position [7623, 0]
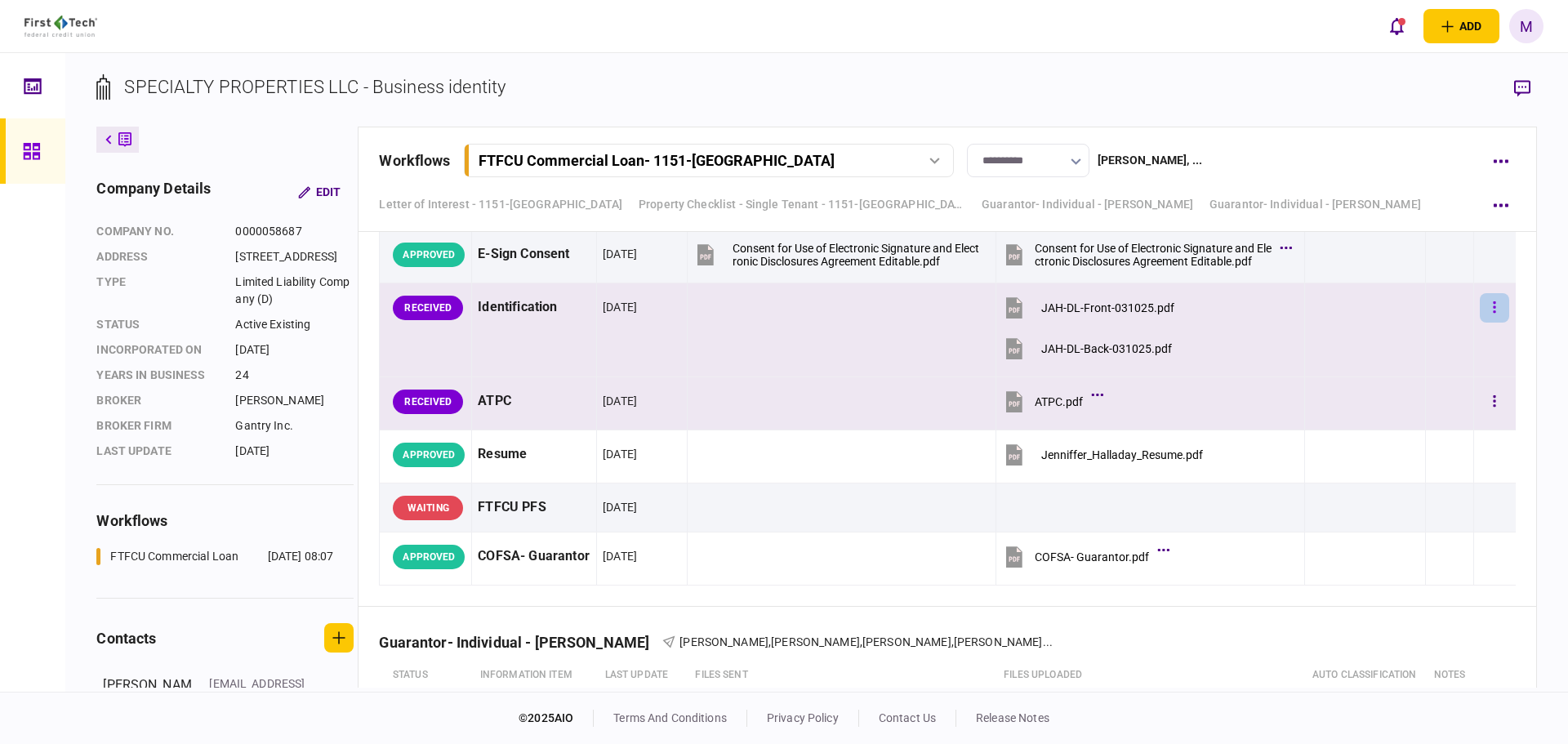
click at [1493, 322] on button "button" at bounding box center [1495, 308] width 29 height 29
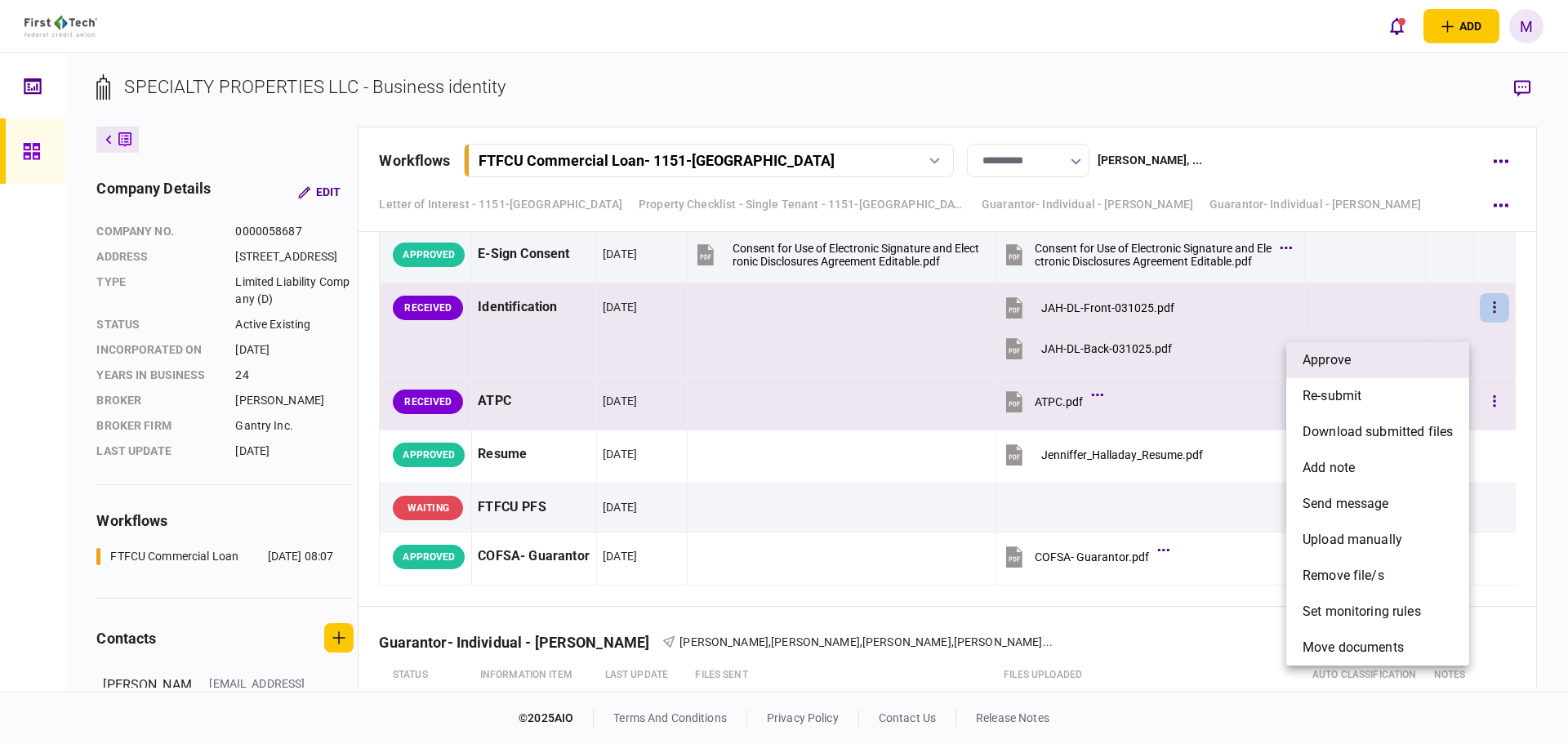
click at [1338, 361] on span "approve" at bounding box center [1327, 360] width 48 height 20
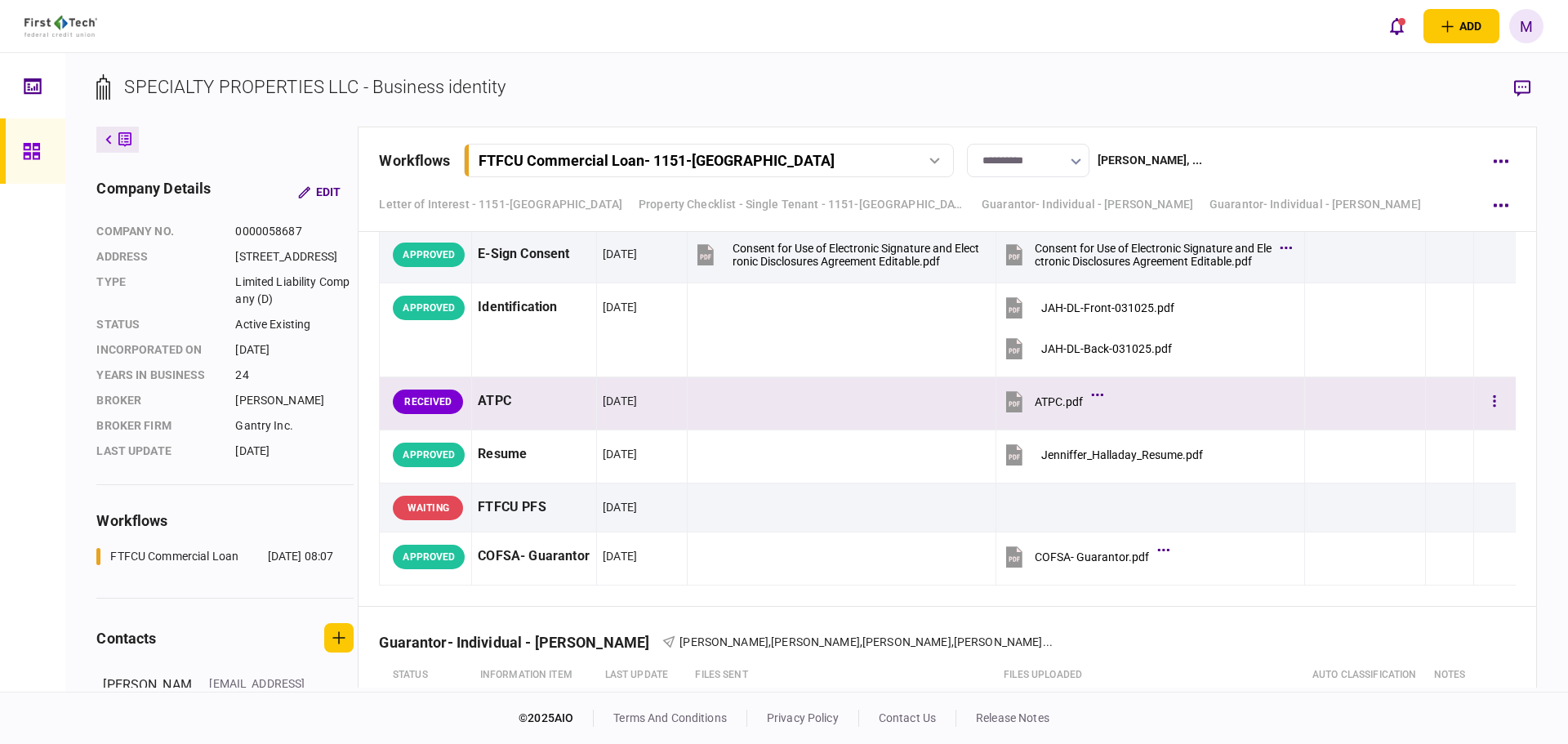
click at [1017, 397] on icon at bounding box center [1019, 394] width 5 height 5
click at [15, 153] on link at bounding box center [33, 151] width 65 height 65
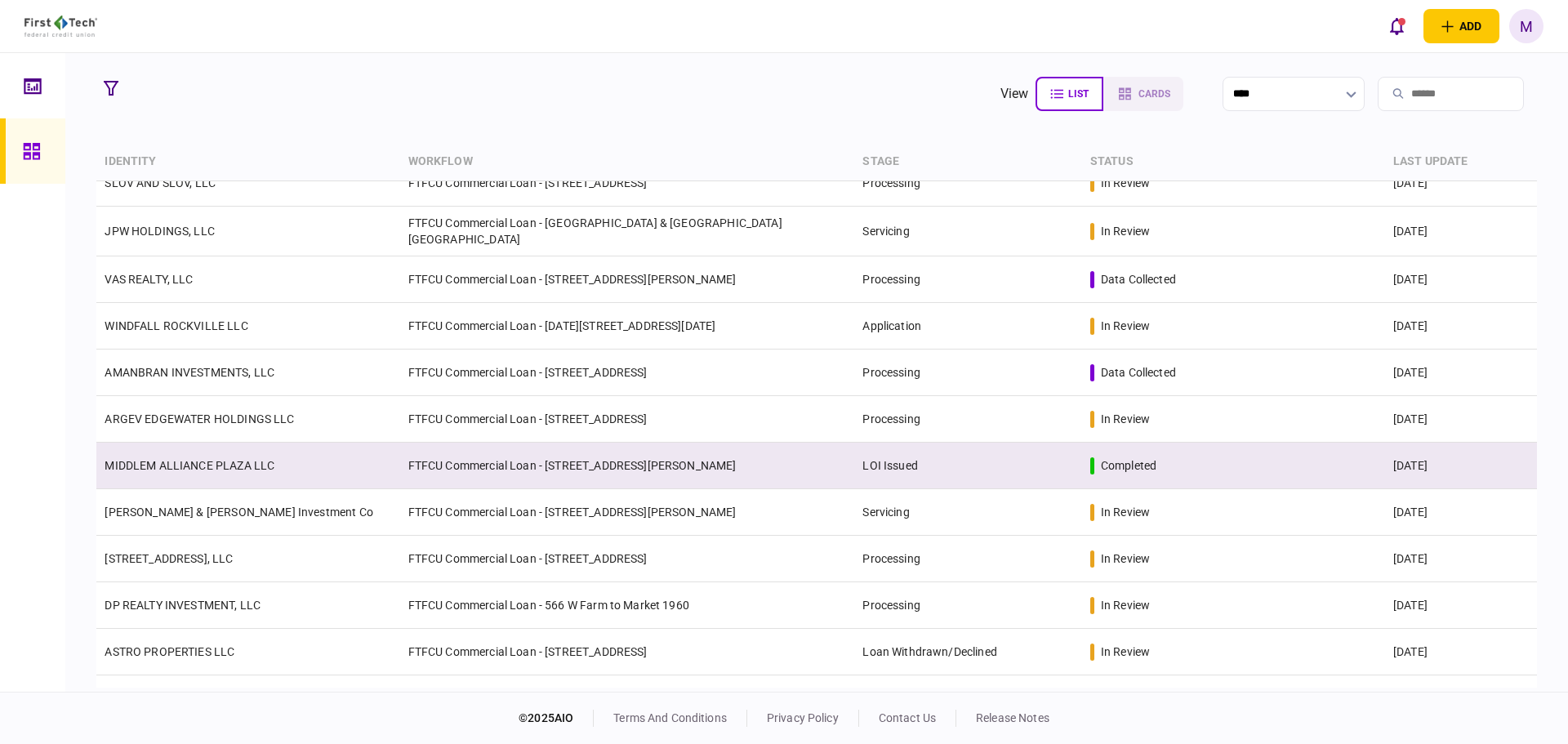
scroll to position [80, 0]
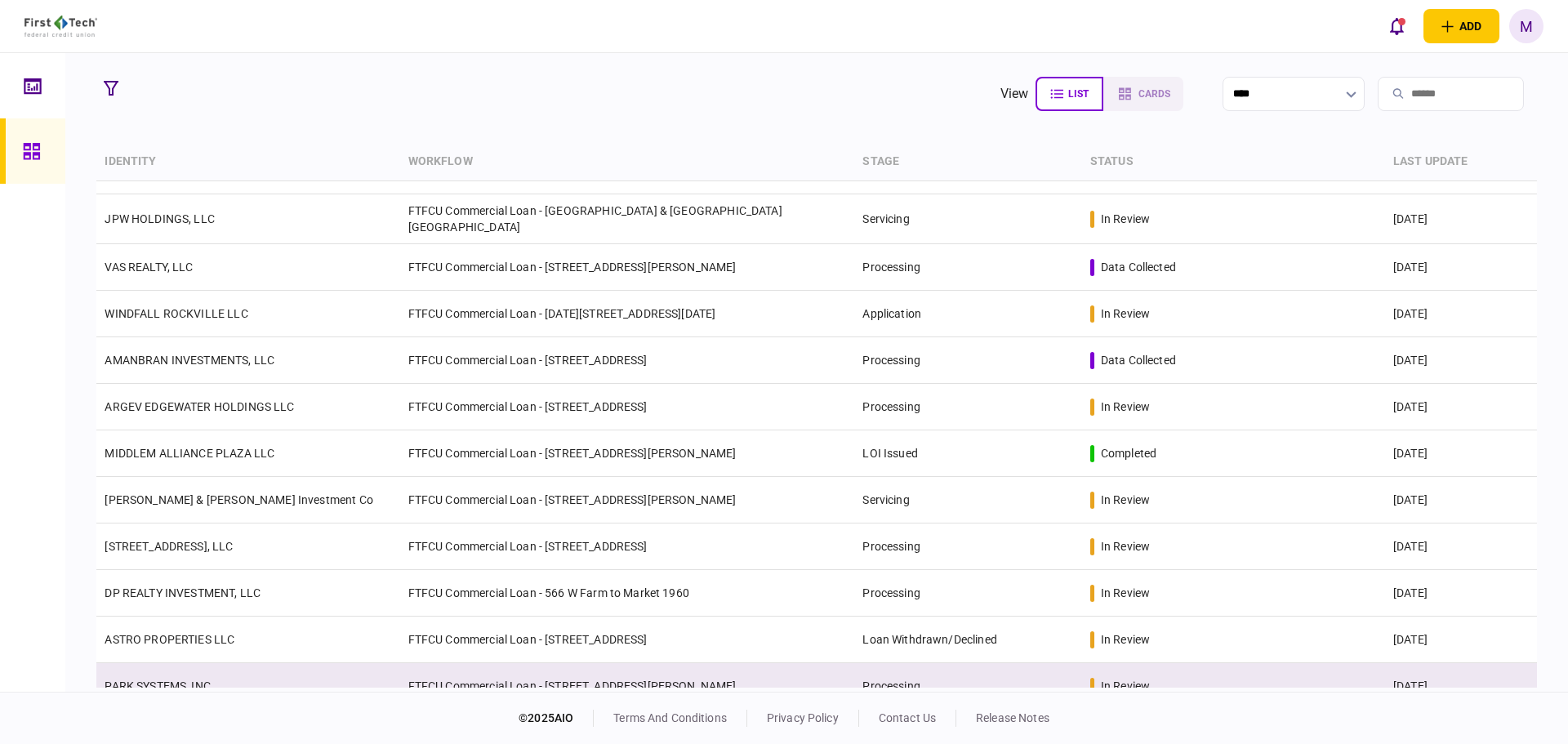
click at [349, 666] on td "PARK SYSTEMS, INC." at bounding box center [248, 687] width 303 height 46
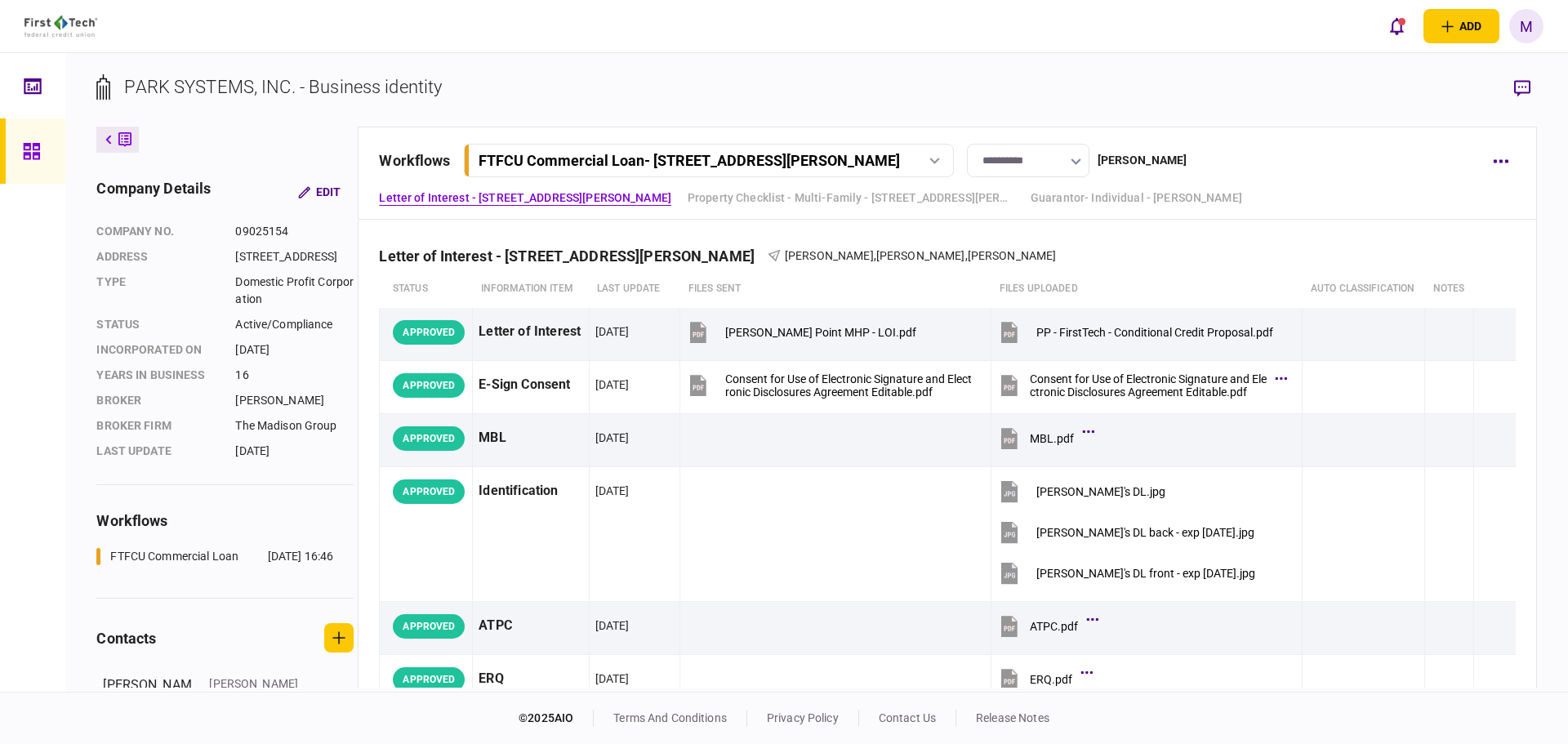
click at [1213, 83] on section "PARK SYSTEMS, INC. - Business identity" at bounding box center [816, 100] width 1440 height 53
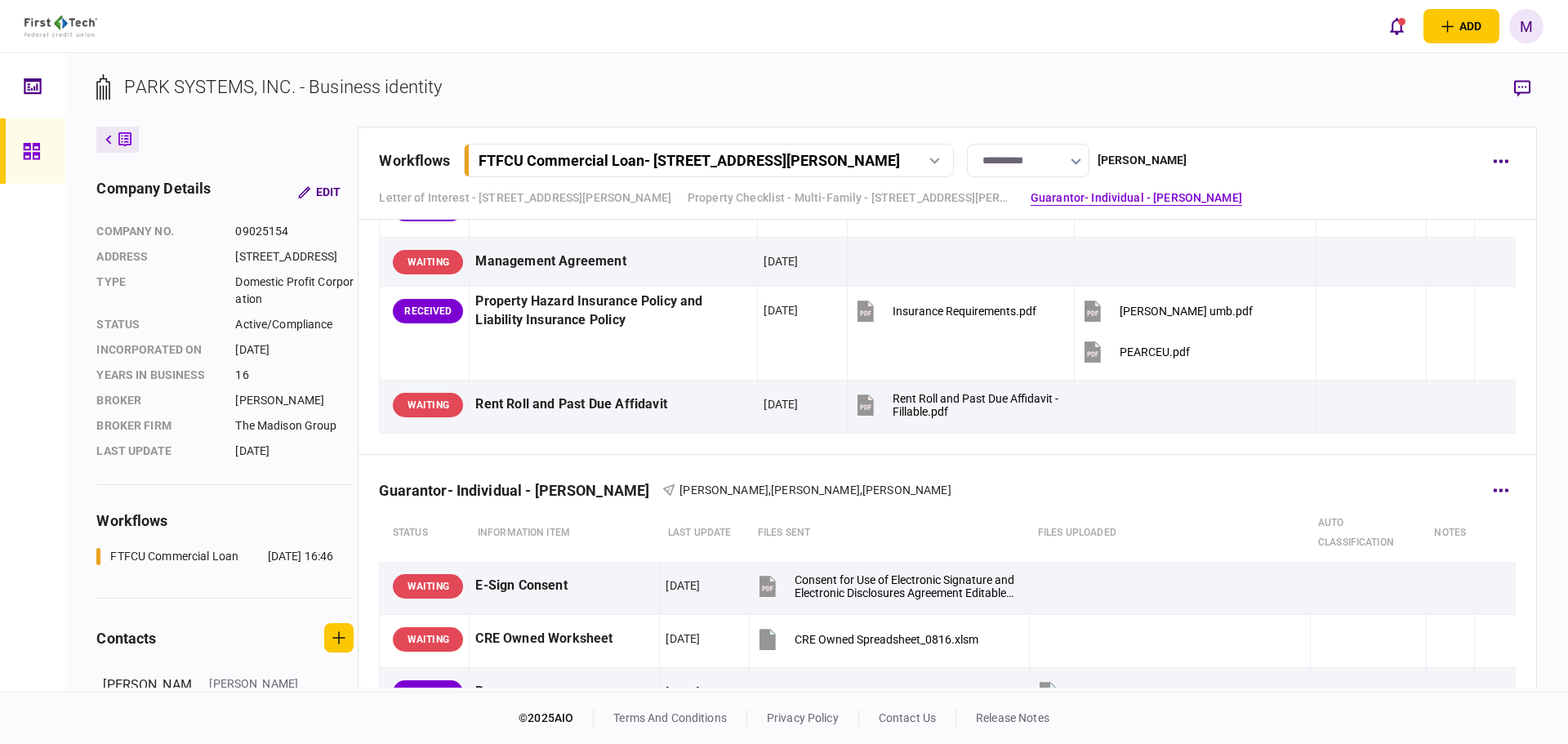
scroll to position [1514, 0]
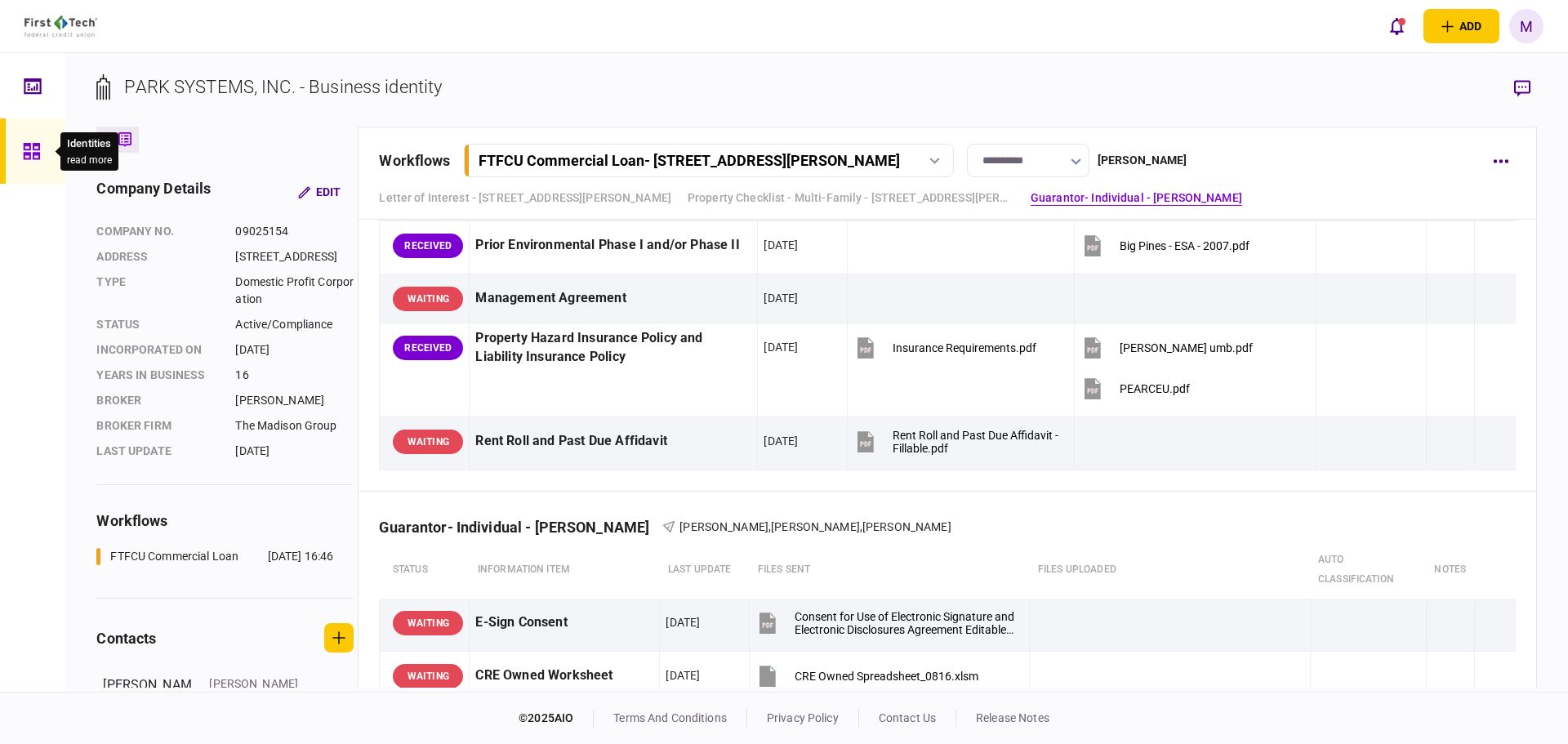
drag, startPoint x: 45, startPoint y: 151, endPoint x: 769, endPoint y: 81, distance: 727.4
click at [769, 81] on section "PARK SYSTEMS, INC. - Business identity" at bounding box center [816, 100] width 1440 height 53
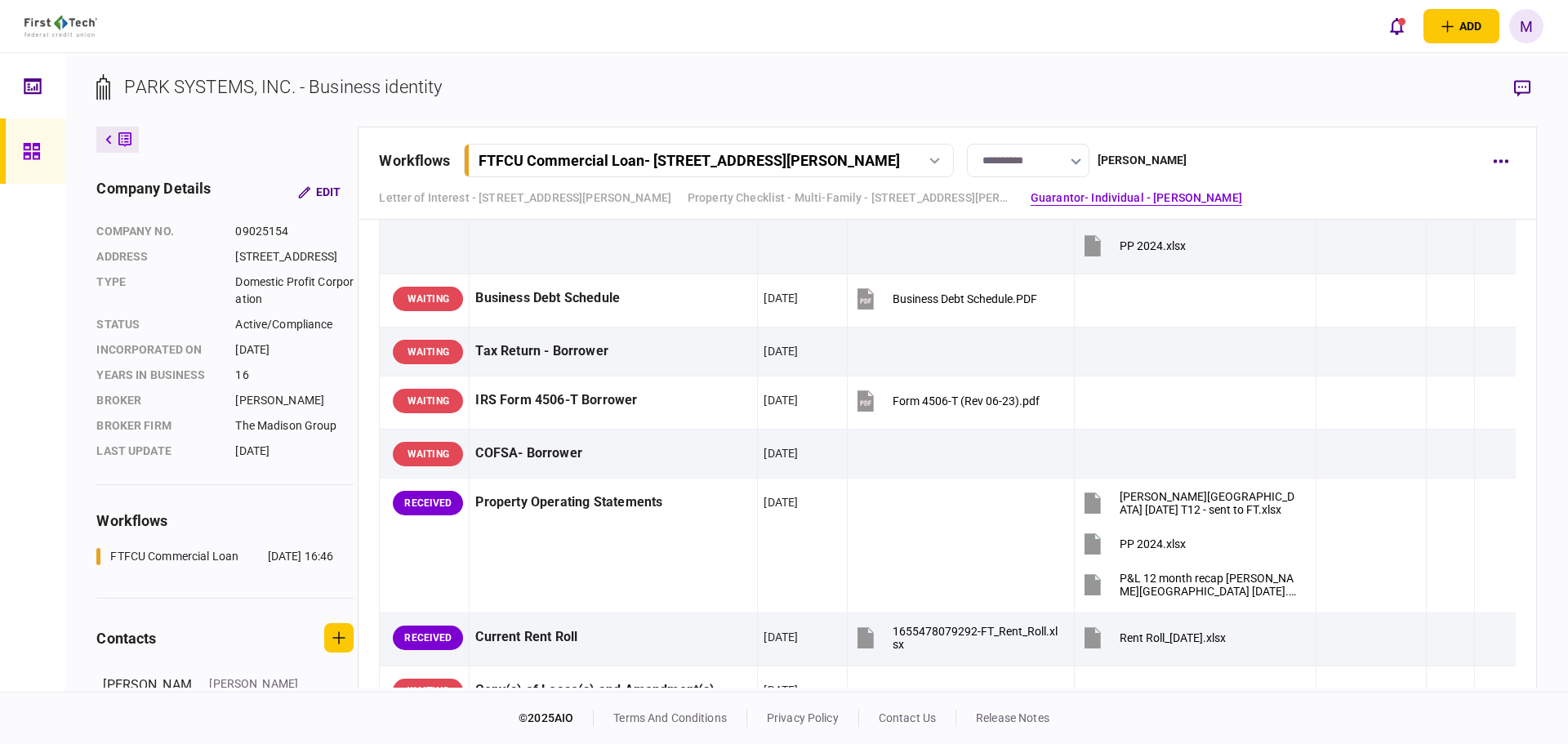
scroll to position [561, 0]
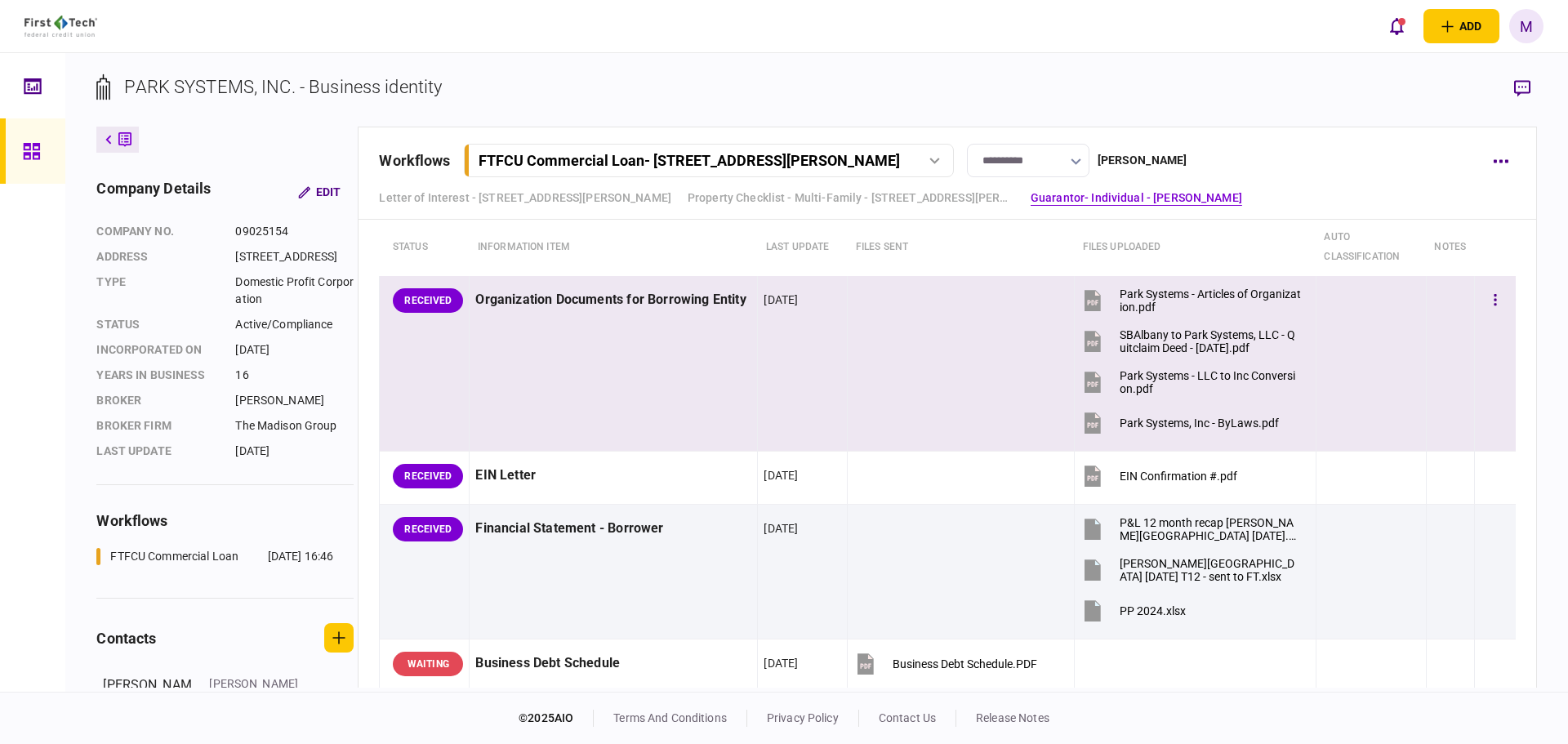
click at [1088, 343] on icon at bounding box center [1093, 343] width 10 height 5
click at [1102, 389] on button "Park Systems - LLC to Inc Conversion.pdf" at bounding box center [1192, 381] width 221 height 37
click at [1084, 423] on icon at bounding box center [1092, 423] width 16 height 21
click at [1095, 305] on icon at bounding box center [1093, 300] width 25 height 25
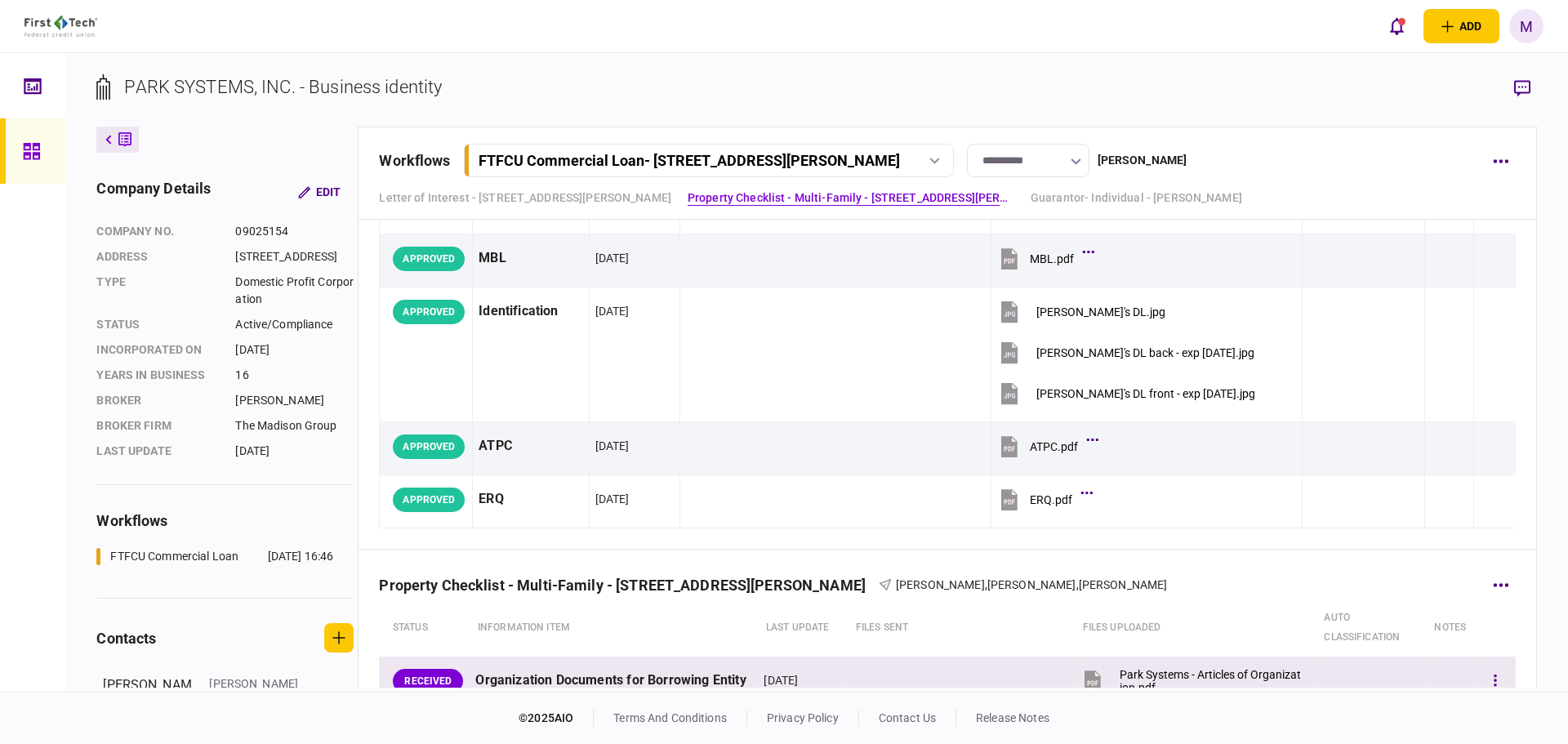
scroll to position [0, 0]
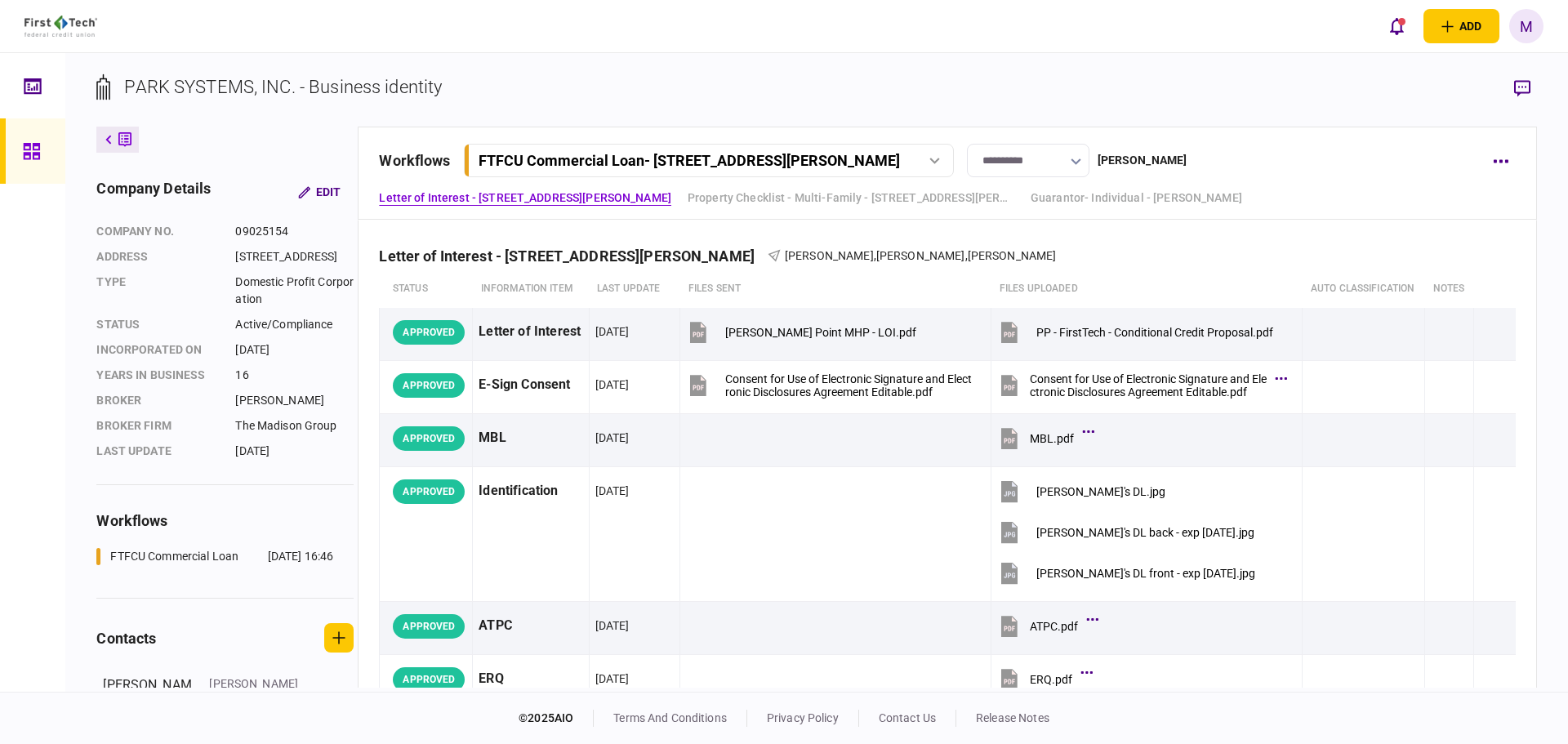
click at [935, 75] on section "PARK SYSTEMS, INC. - Business identity" at bounding box center [816, 100] width 1440 height 53
click at [886, 99] on section "PARK SYSTEMS, INC. - Business identity" at bounding box center [816, 100] width 1440 height 53
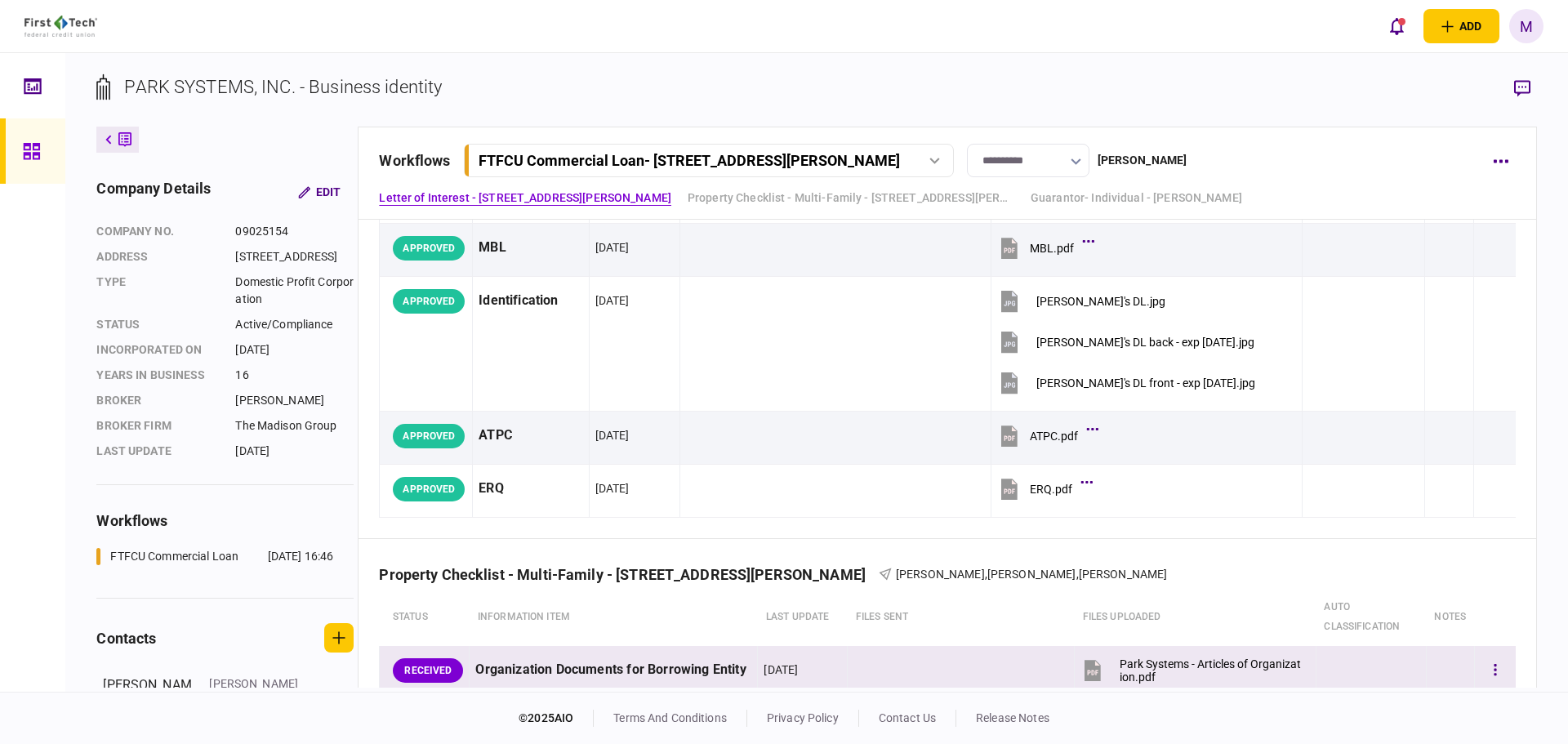
scroll to position [572, 0]
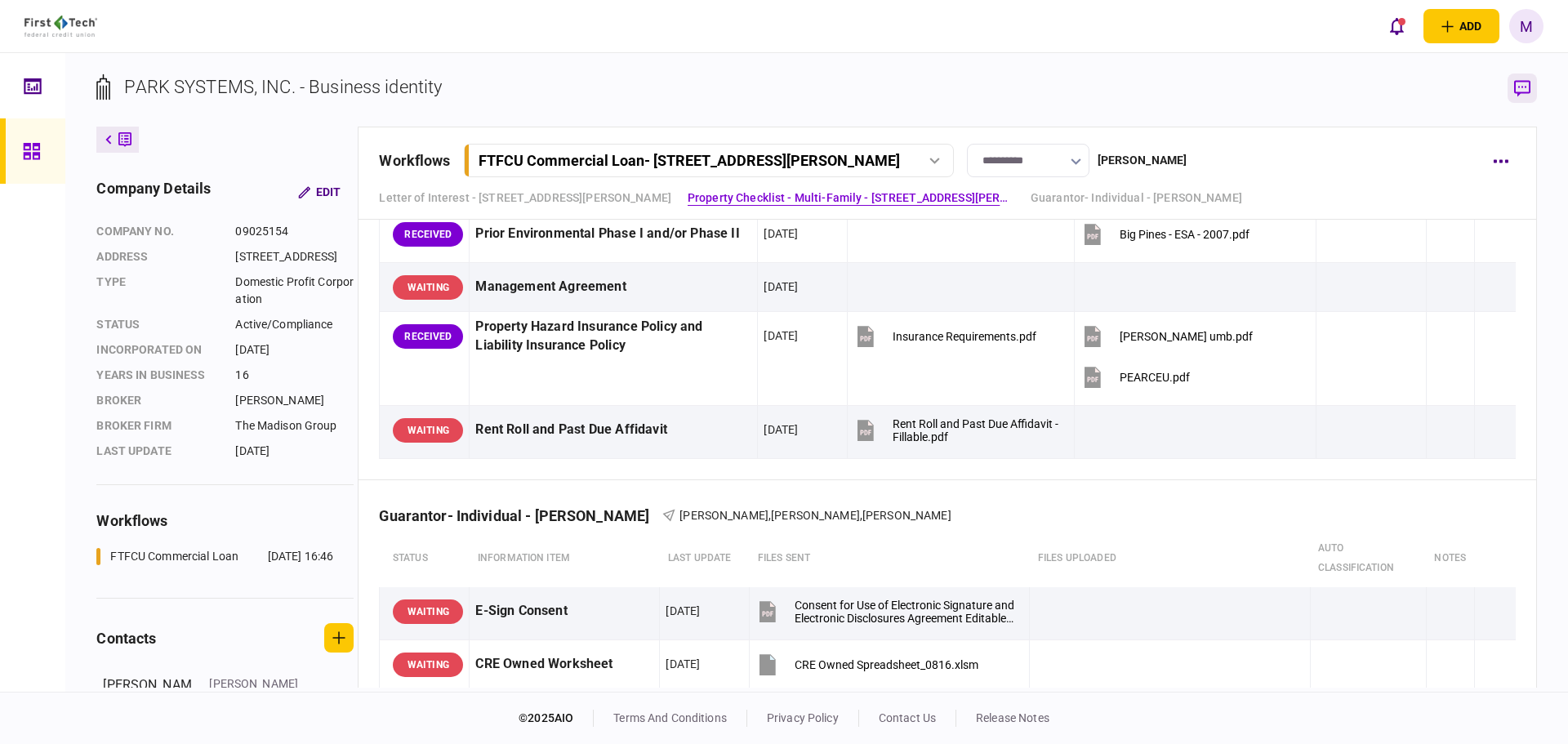
click at [1521, 89] on icon "button" at bounding box center [1523, 88] width 16 height 17
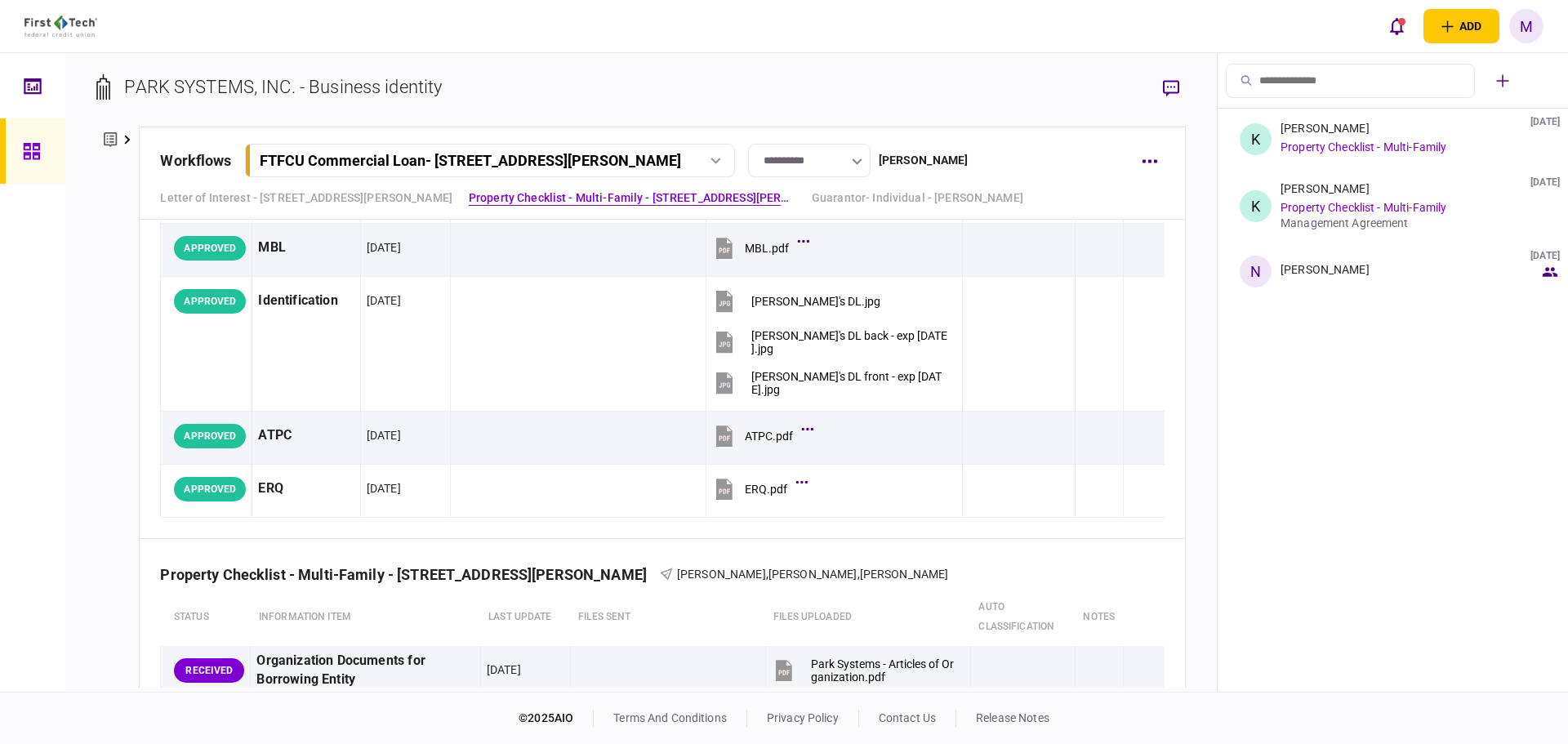
scroll to position [973, 0]
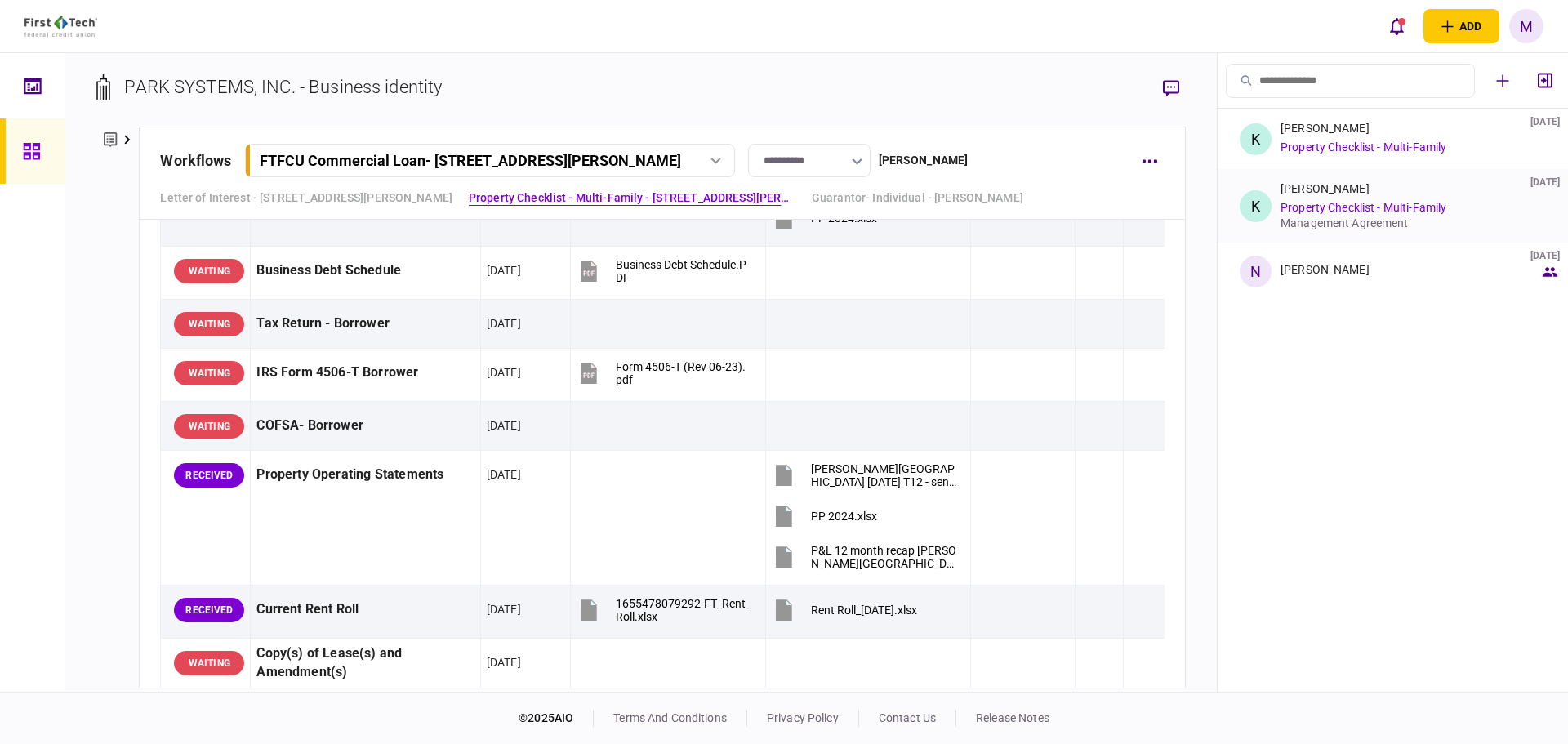
click at [1347, 213] on link "Property Checklist - Multi-Family" at bounding box center [1363, 207] width 165 height 13
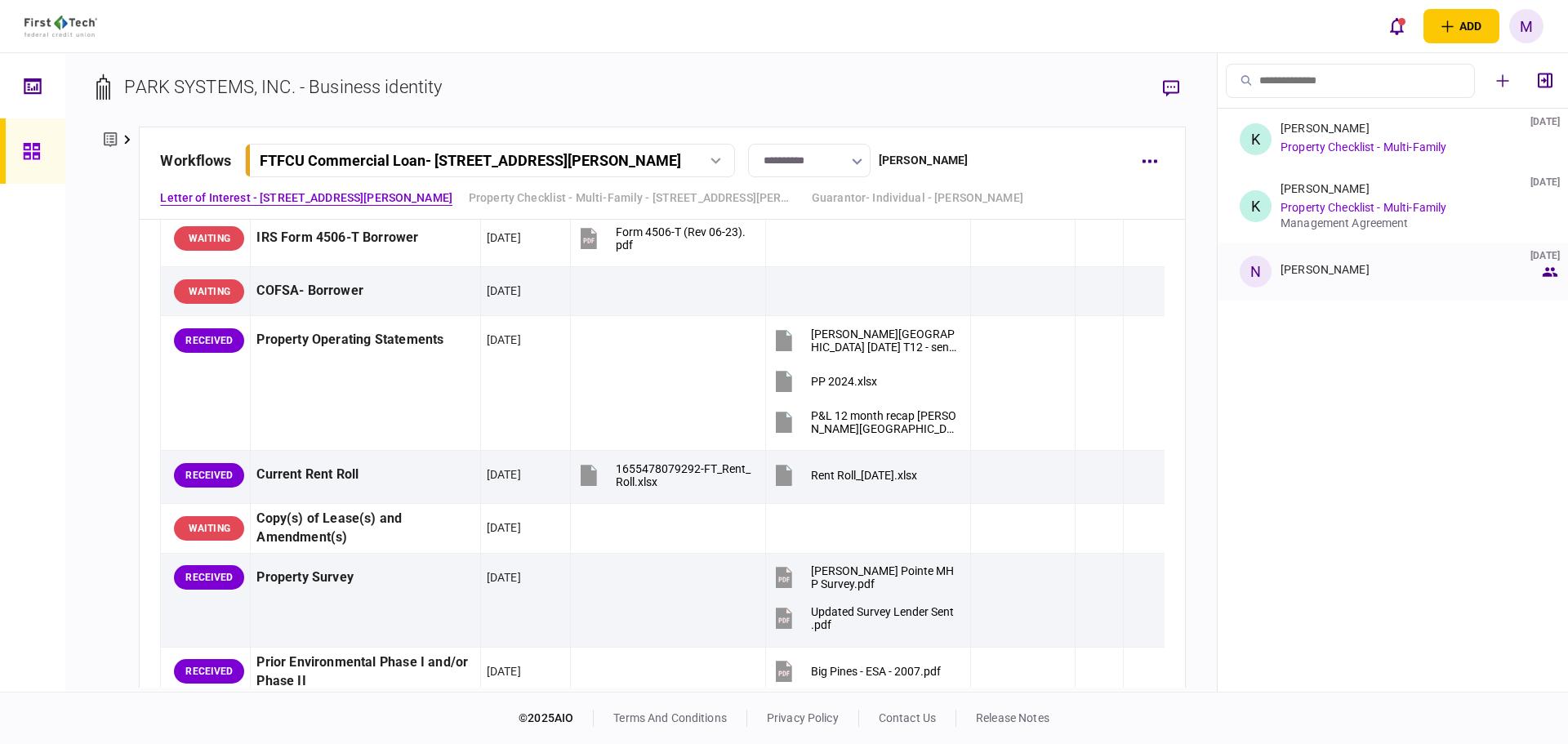
scroll to position [1143, 0]
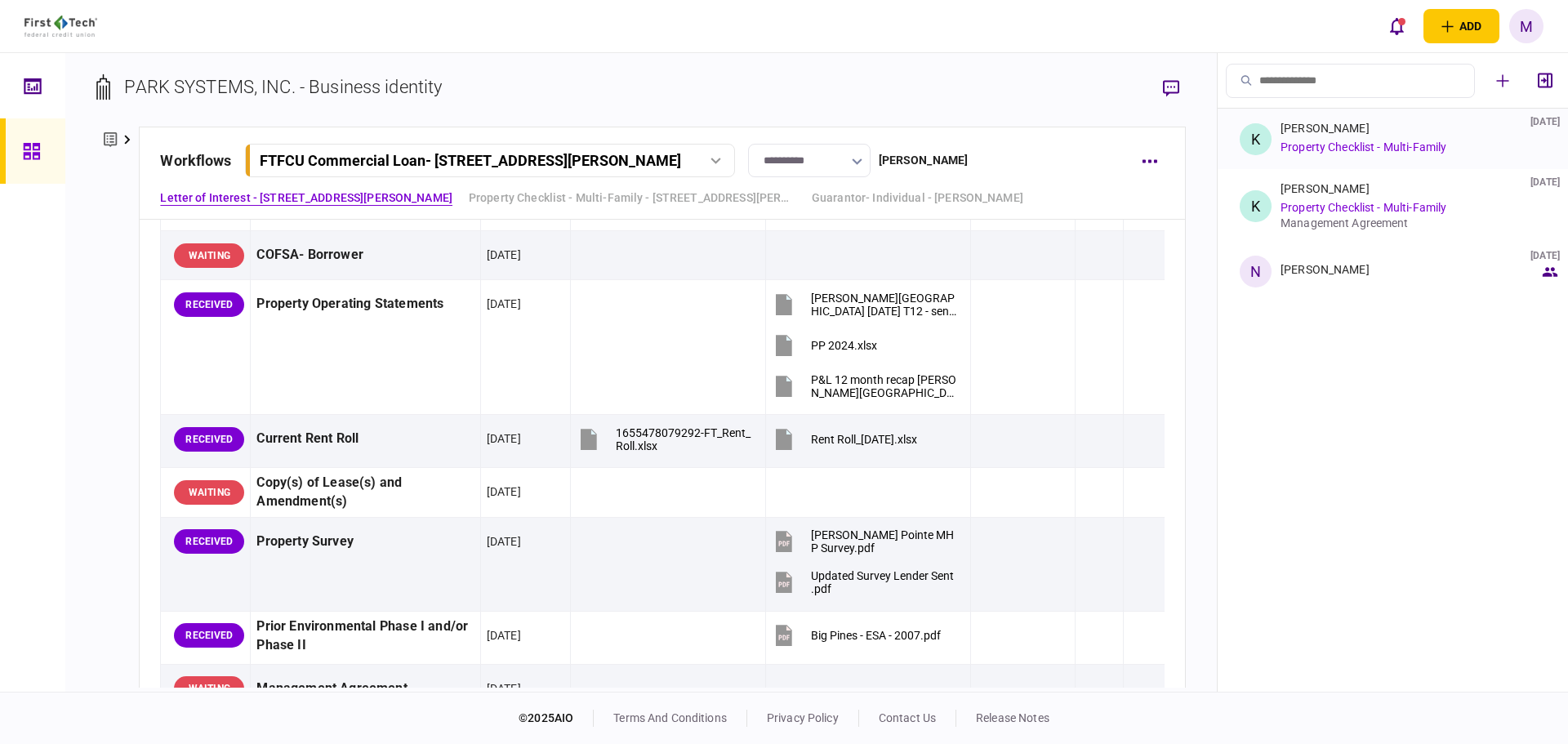
click at [1337, 146] on link "Property Checklist - Multi-Family" at bounding box center [1363, 147] width 165 height 13
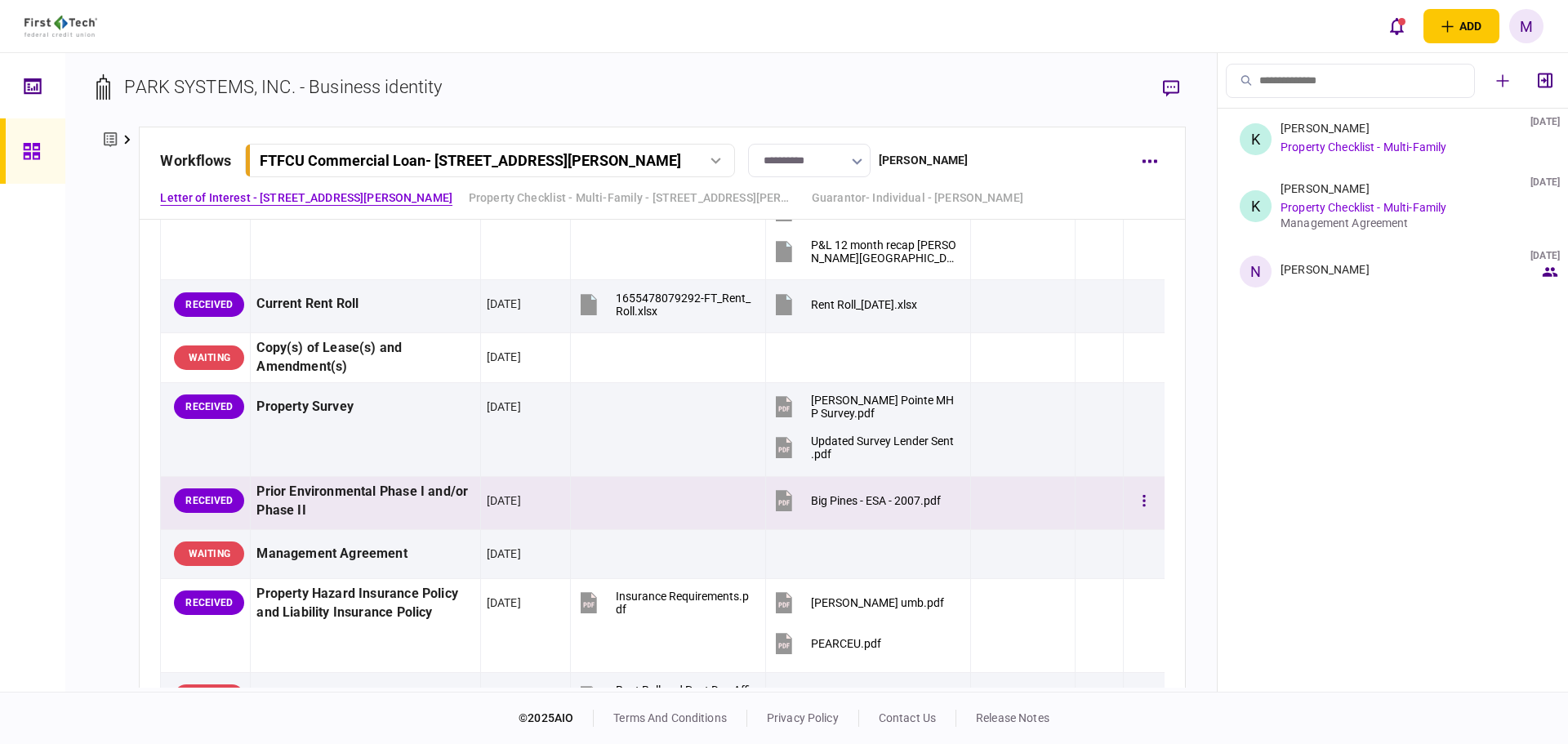
scroll to position [1334, 0]
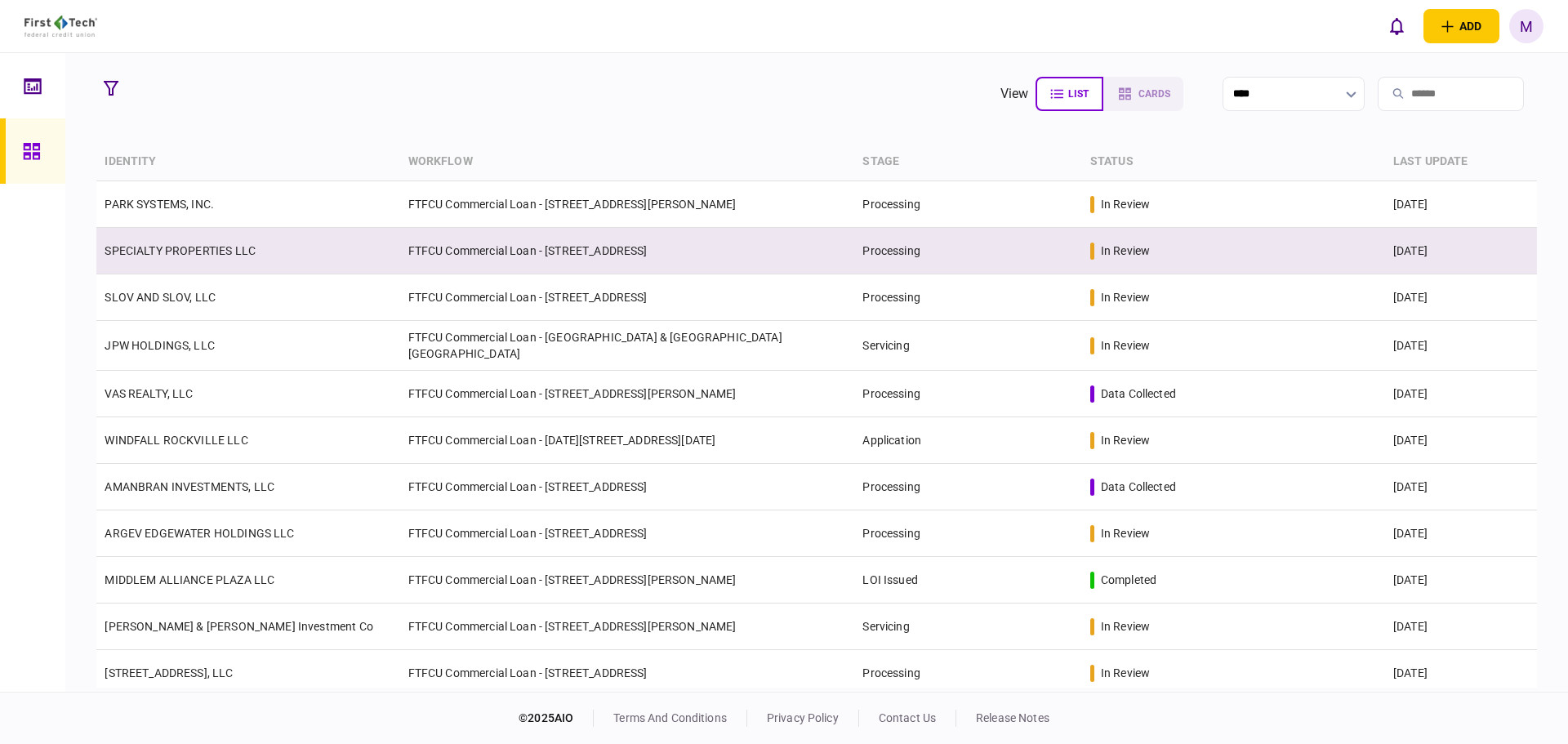
click at [447, 257] on td "FTFCU Commercial Loan - 1151-B Hospital Way Pocatello" at bounding box center [628, 251] width 455 height 46
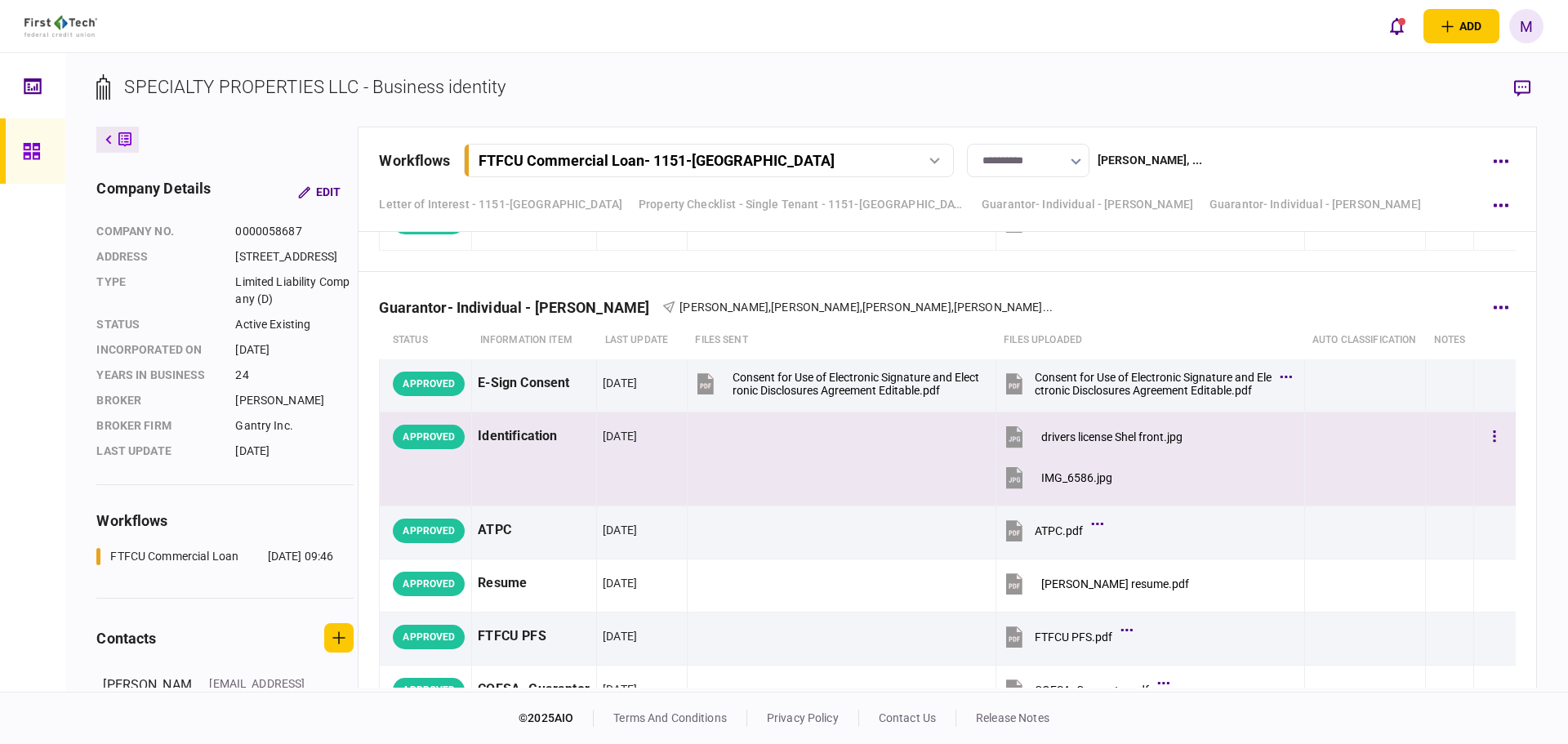
scroll to position [7814, 0]
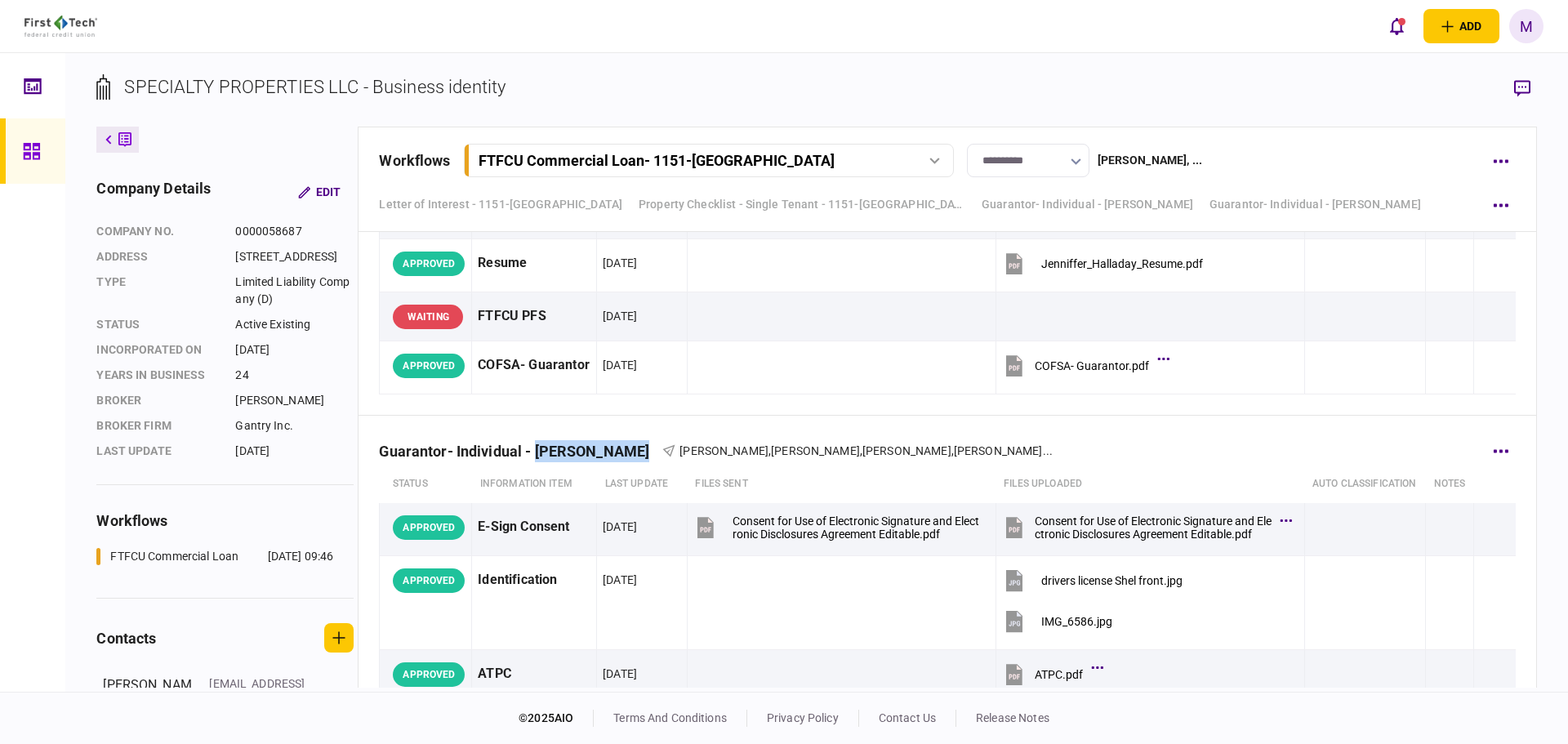
drag, startPoint x: 537, startPoint y: 471, endPoint x: 631, endPoint y: 468, distance: 94.0
click at [631, 459] on div "Guarantor- Individual - Shel Eldredge" at bounding box center [520, 451] width 284 height 17
copy div "Shel Eldredge"
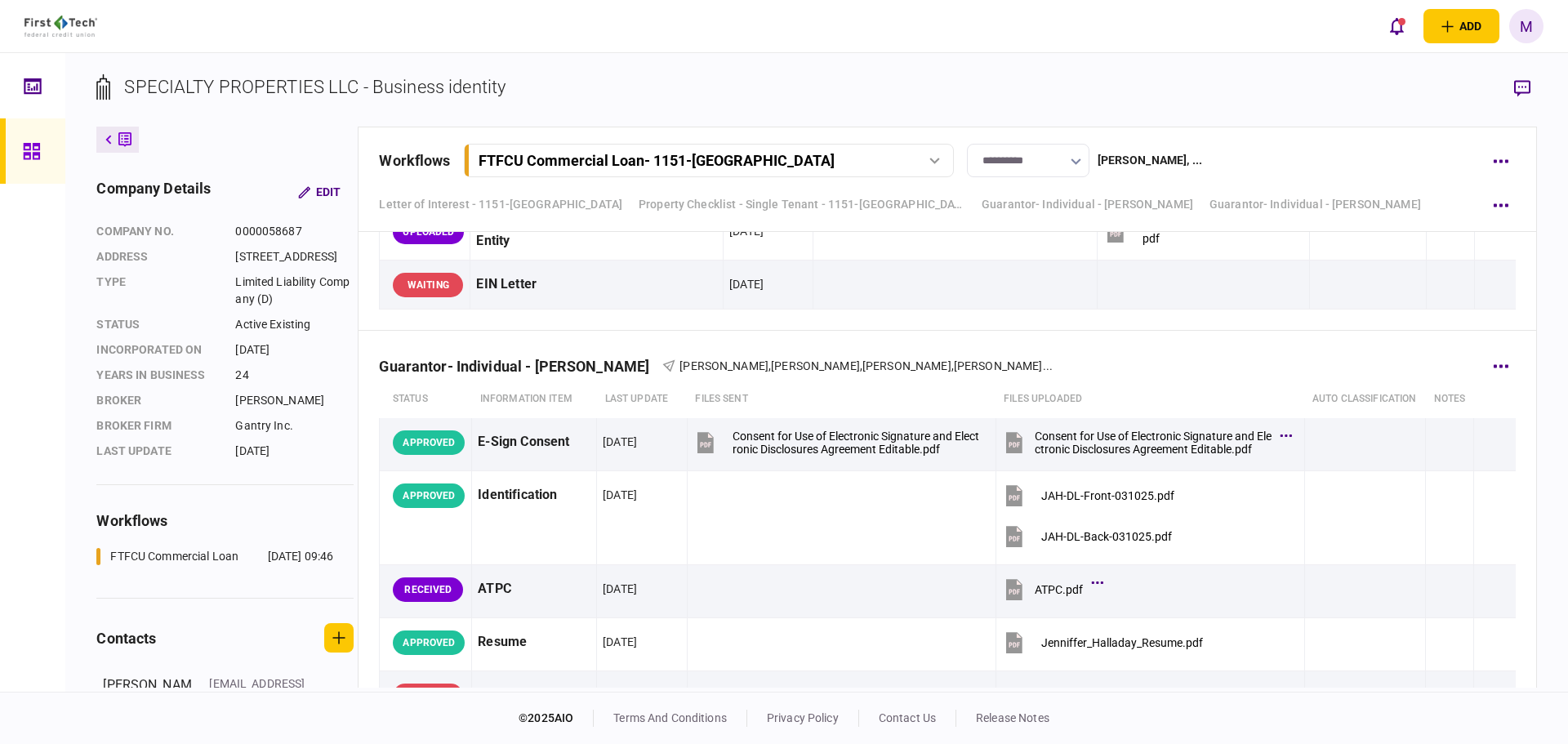
scroll to position [7432, 0]
drag, startPoint x: 657, startPoint y: 374, endPoint x: 541, endPoint y: 374, distance: 116.0
click at [541, 374] on div "Guarantor- Individual - Jennifer Halladay" at bounding box center [520, 369] width 284 height 17
copy div "Jennifer Halladay"
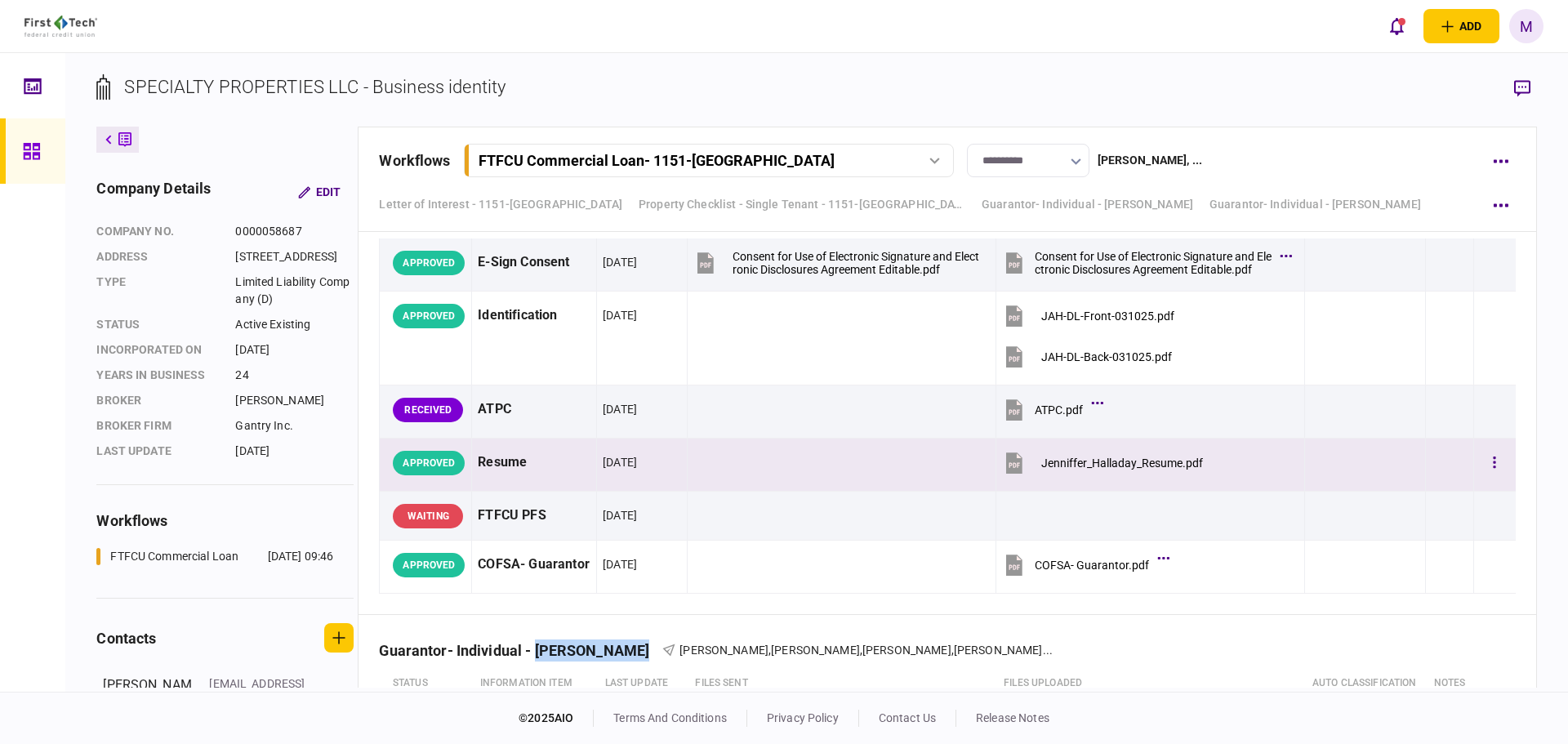
scroll to position [7623, 0]
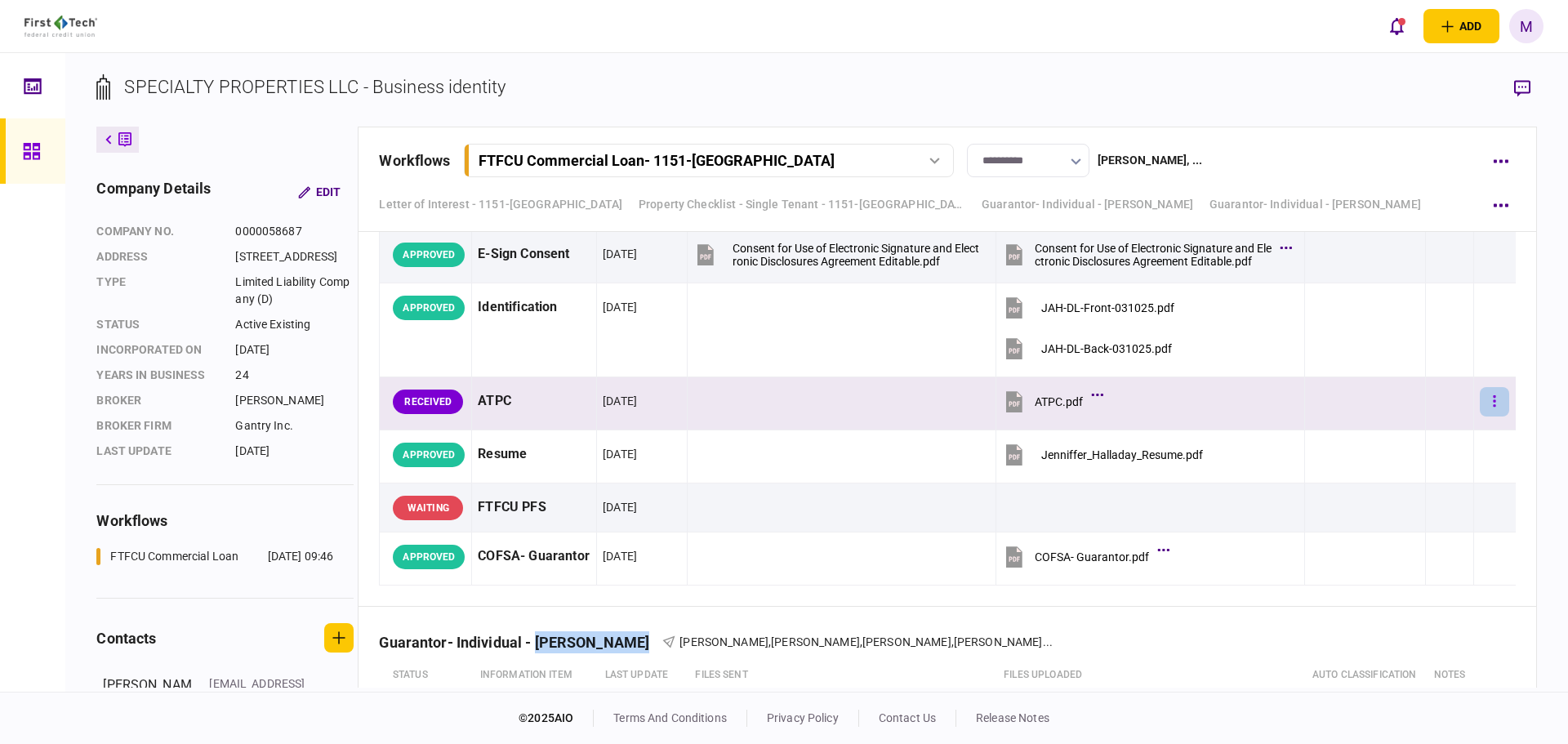
click at [1494, 417] on button "button" at bounding box center [1495, 402] width 29 height 29
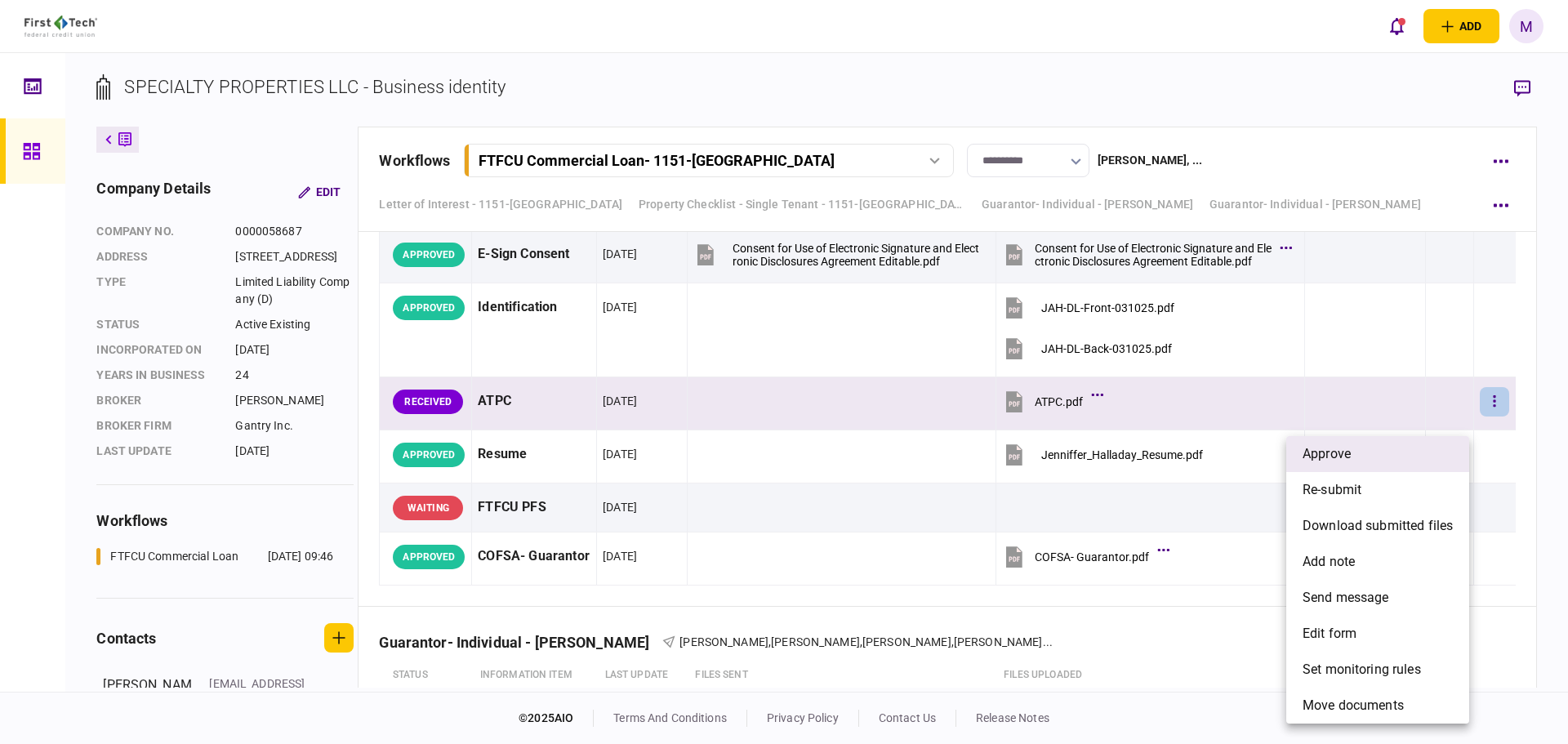
click at [1359, 459] on li "approve" at bounding box center [1378, 454] width 183 height 36
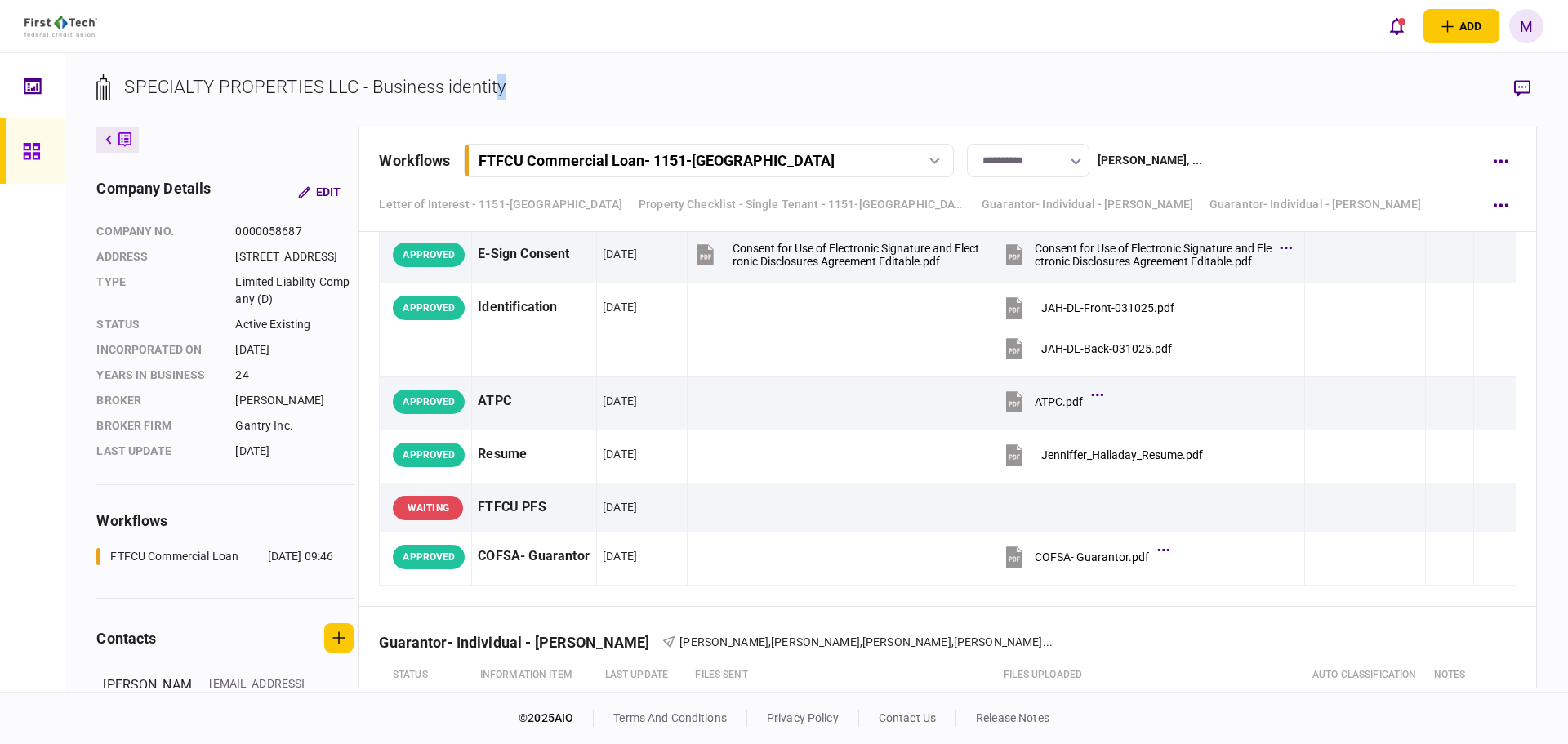
click at [502, 61] on div "SPECIALTY PROPERTIES LLC - Business identity company details Edit company no. 0…" at bounding box center [816, 372] width 1503 height 639
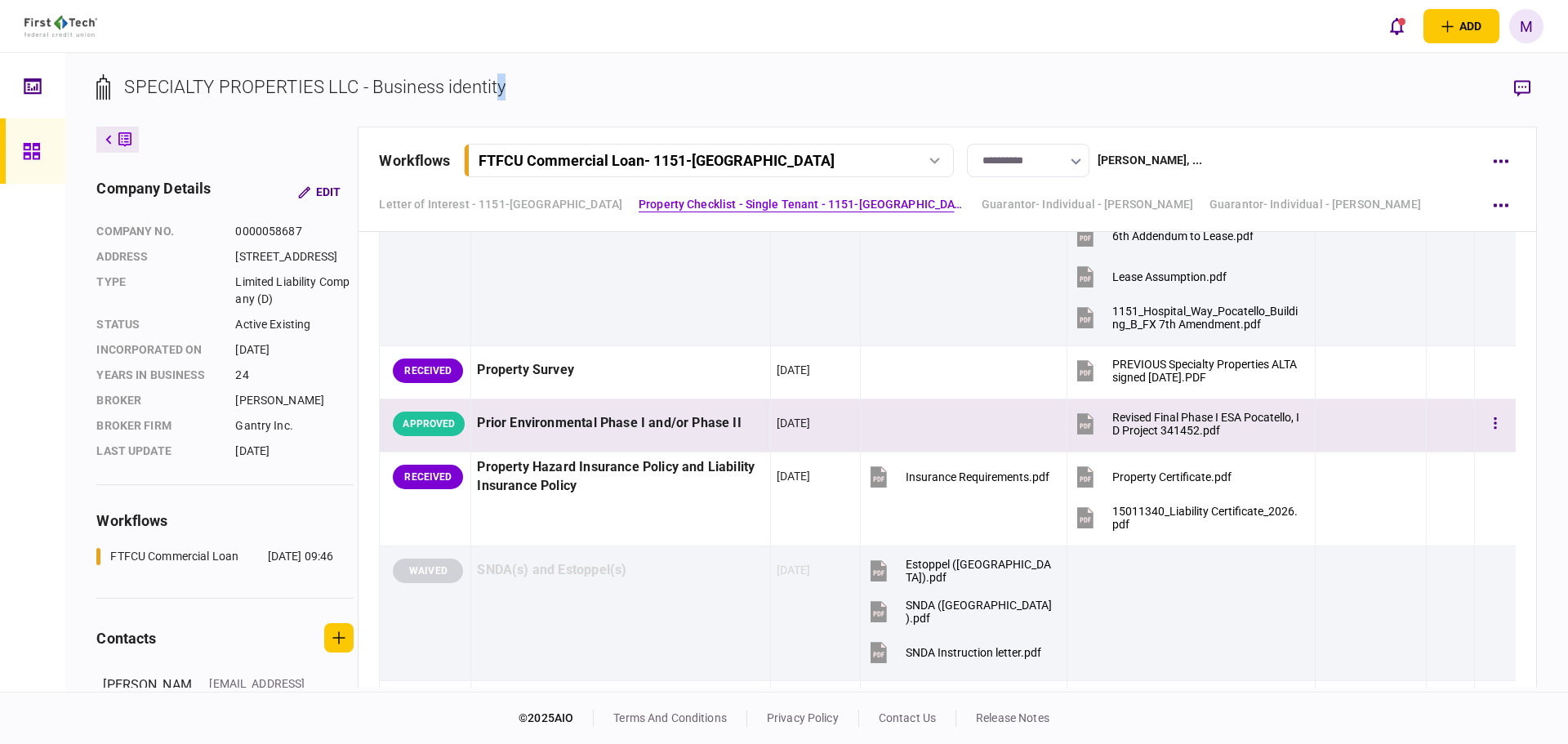
scroll to position [1525, 0]
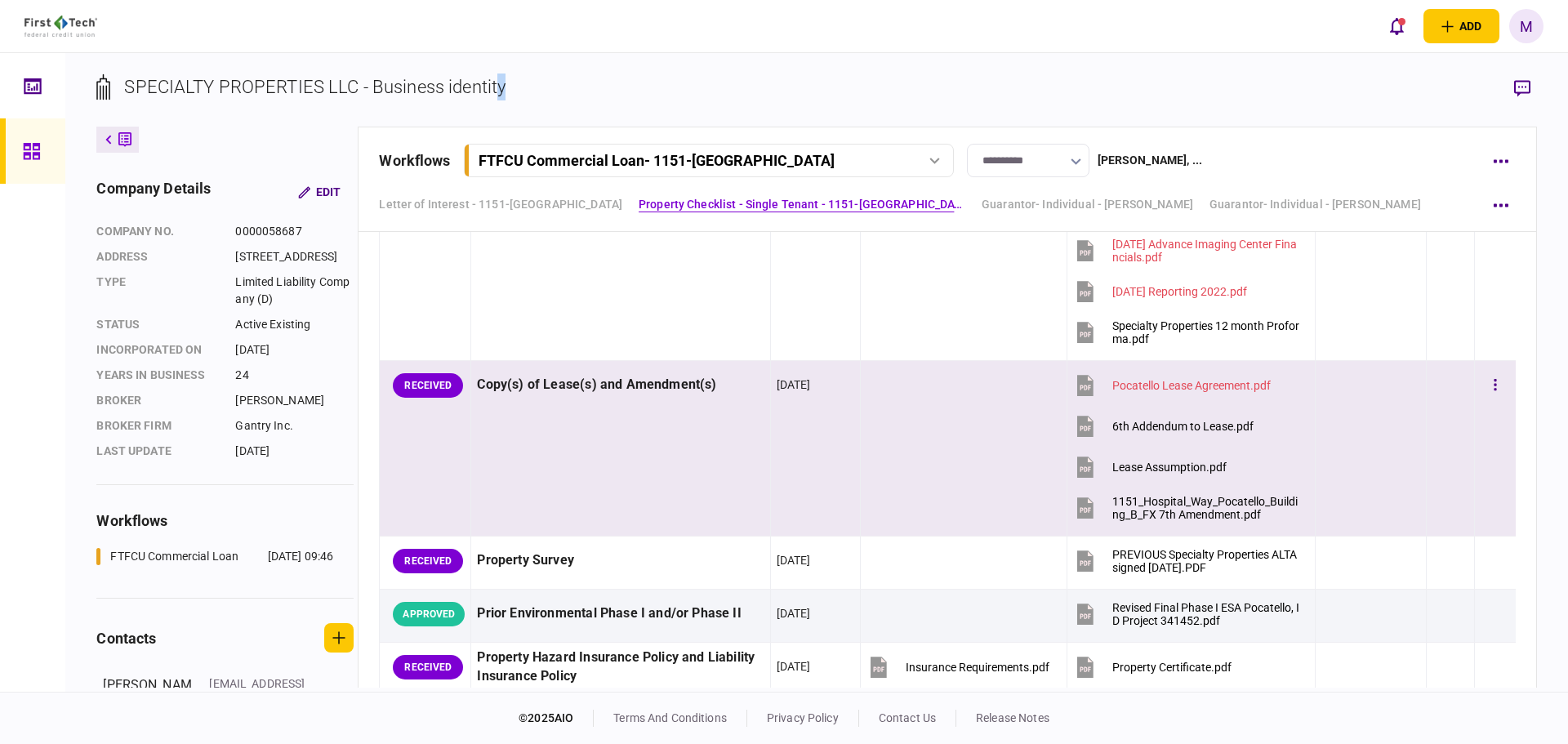
click at [1082, 509] on icon at bounding box center [1085, 510] width 10 height 5
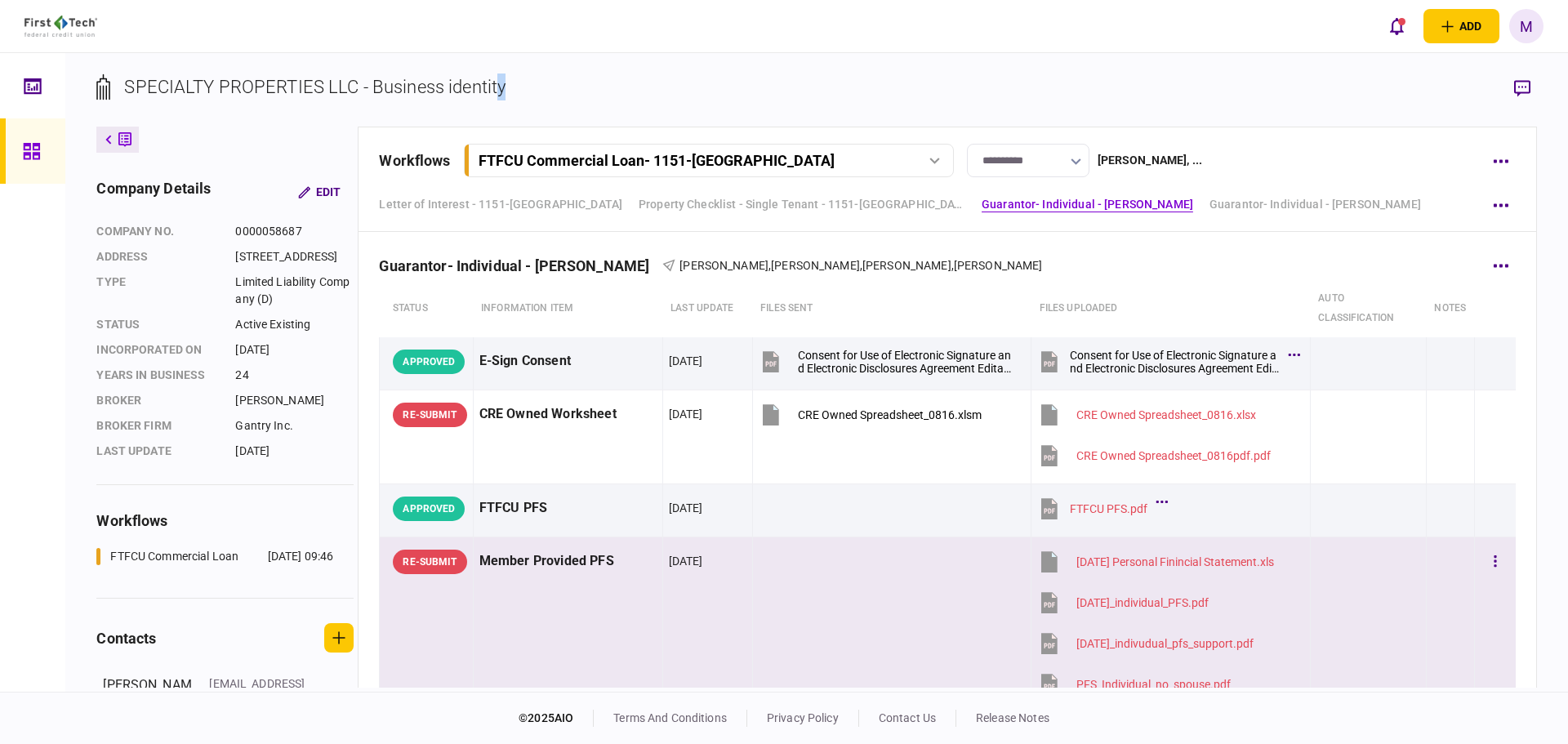
scroll to position [2287, 0]
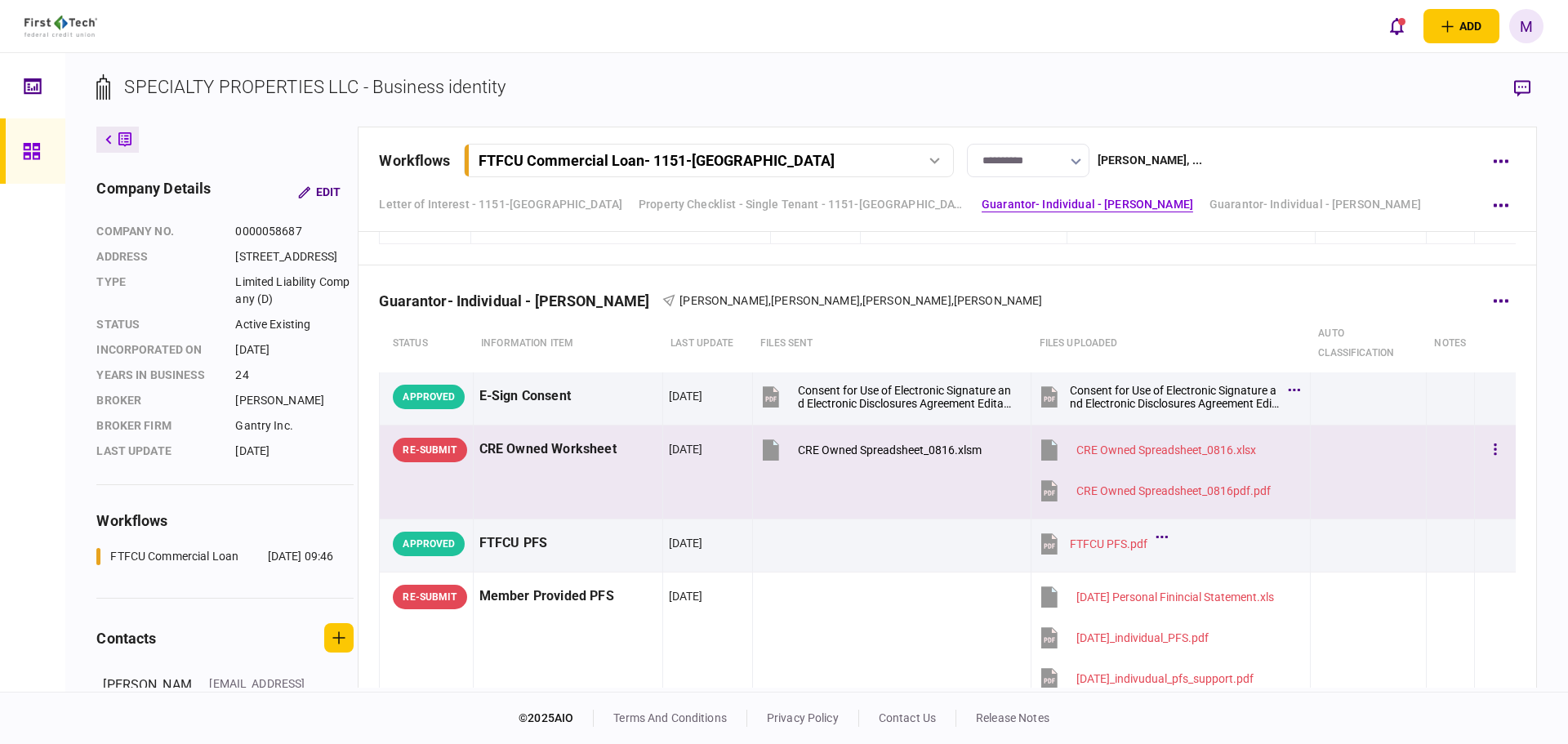
click at [1427, 485] on td at bounding box center [1451, 472] width 48 height 94
click at [1528, 81] on icon "button" at bounding box center [1523, 87] width 16 height 16
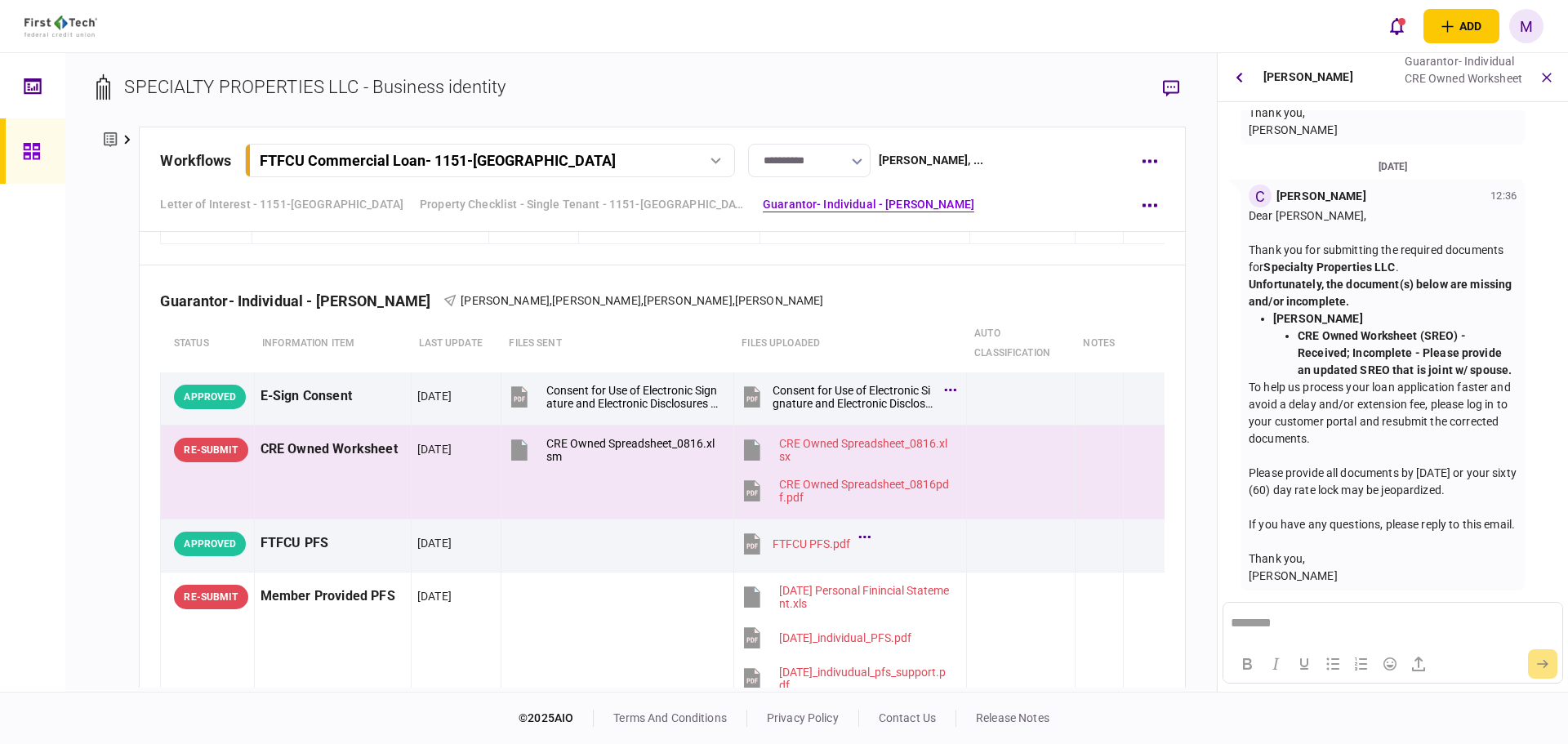
scroll to position [452, 0]
drag, startPoint x: 1503, startPoint y: 350, endPoint x: 1420, endPoint y: 338, distance: 83.9
click at [1420, 338] on strong "CRE Owned Worksheet (SREO) - Received; Incomplete - Please provide an updated S…" at bounding box center [1405, 351] width 214 height 47
click at [1326, 340] on strong "CRE Owned Worksheet (SREO) - Received; Incomplete - Please provide an updated S…" at bounding box center [1405, 351] width 214 height 47
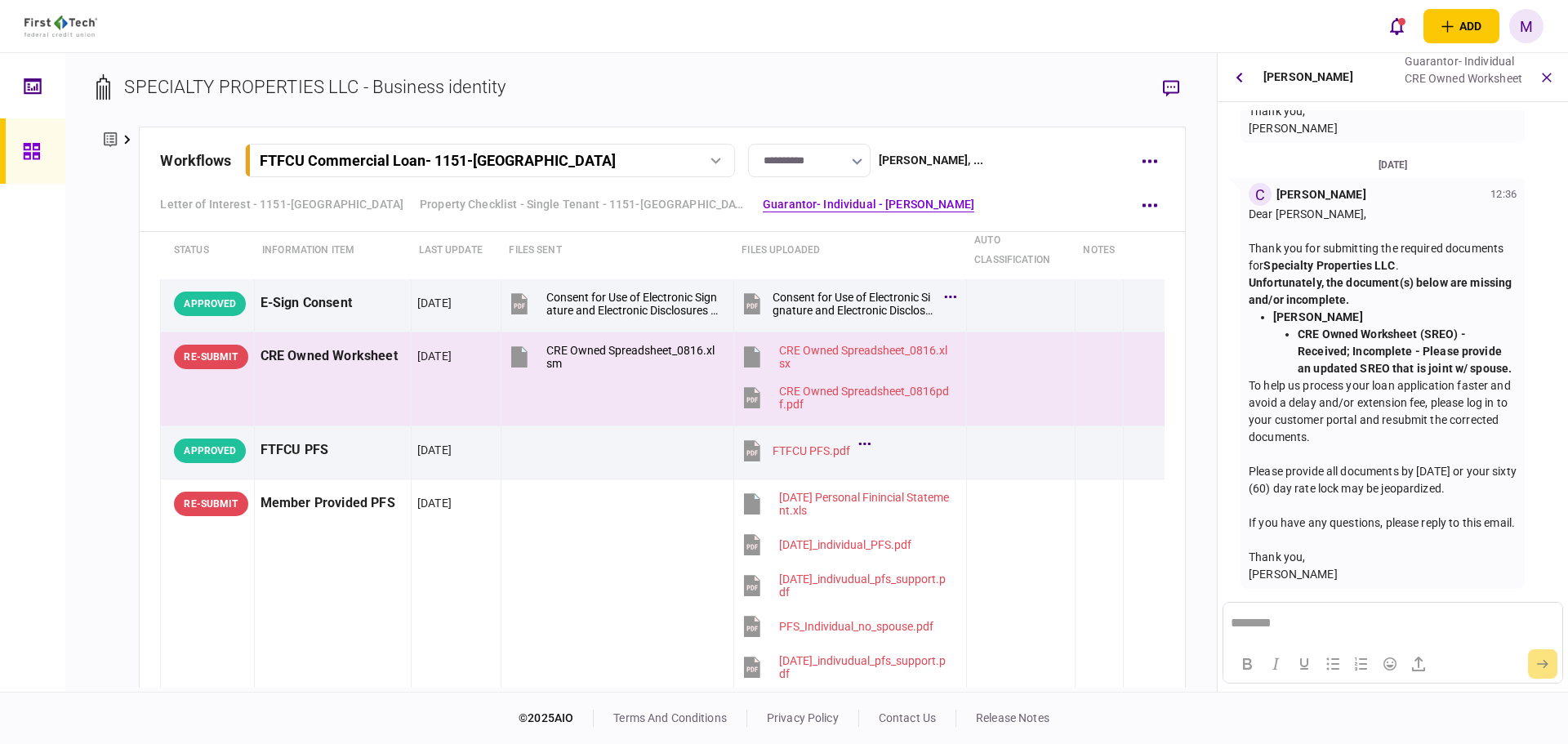
scroll to position [2497, 0]
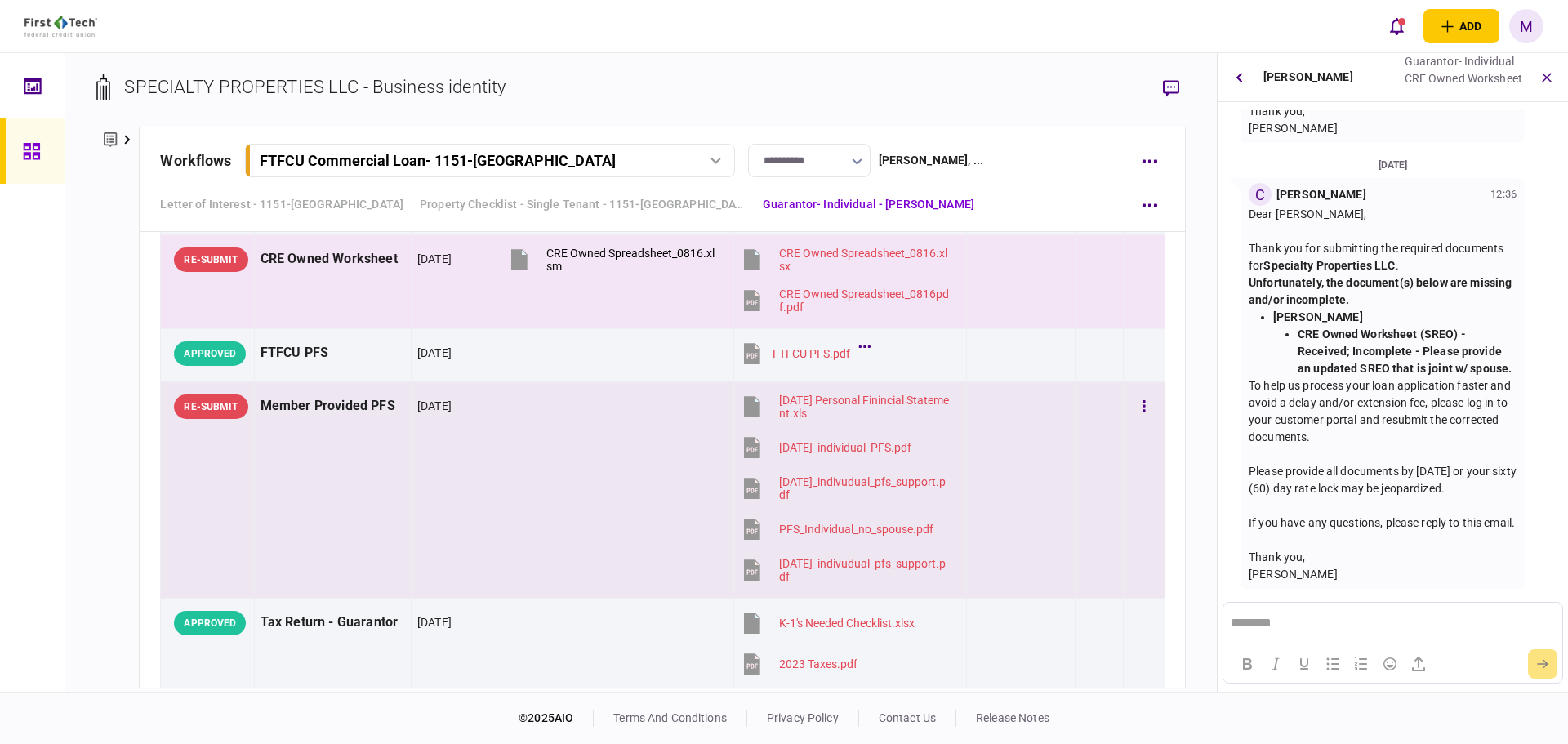
click at [442, 489] on td "30 Sep 2025" at bounding box center [455, 490] width 90 height 217
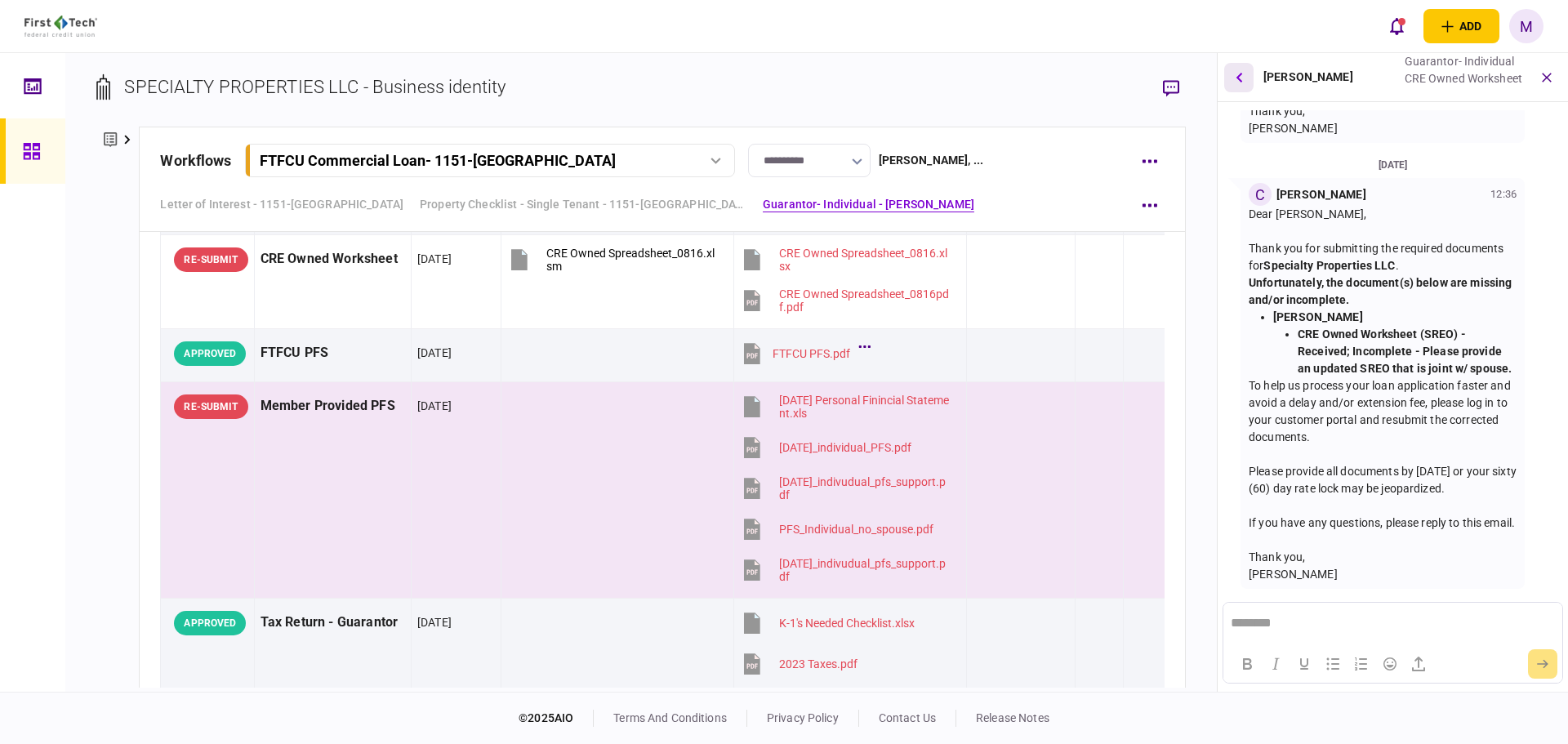
click at [1239, 84] on button "button" at bounding box center [1239, 77] width 29 height 29
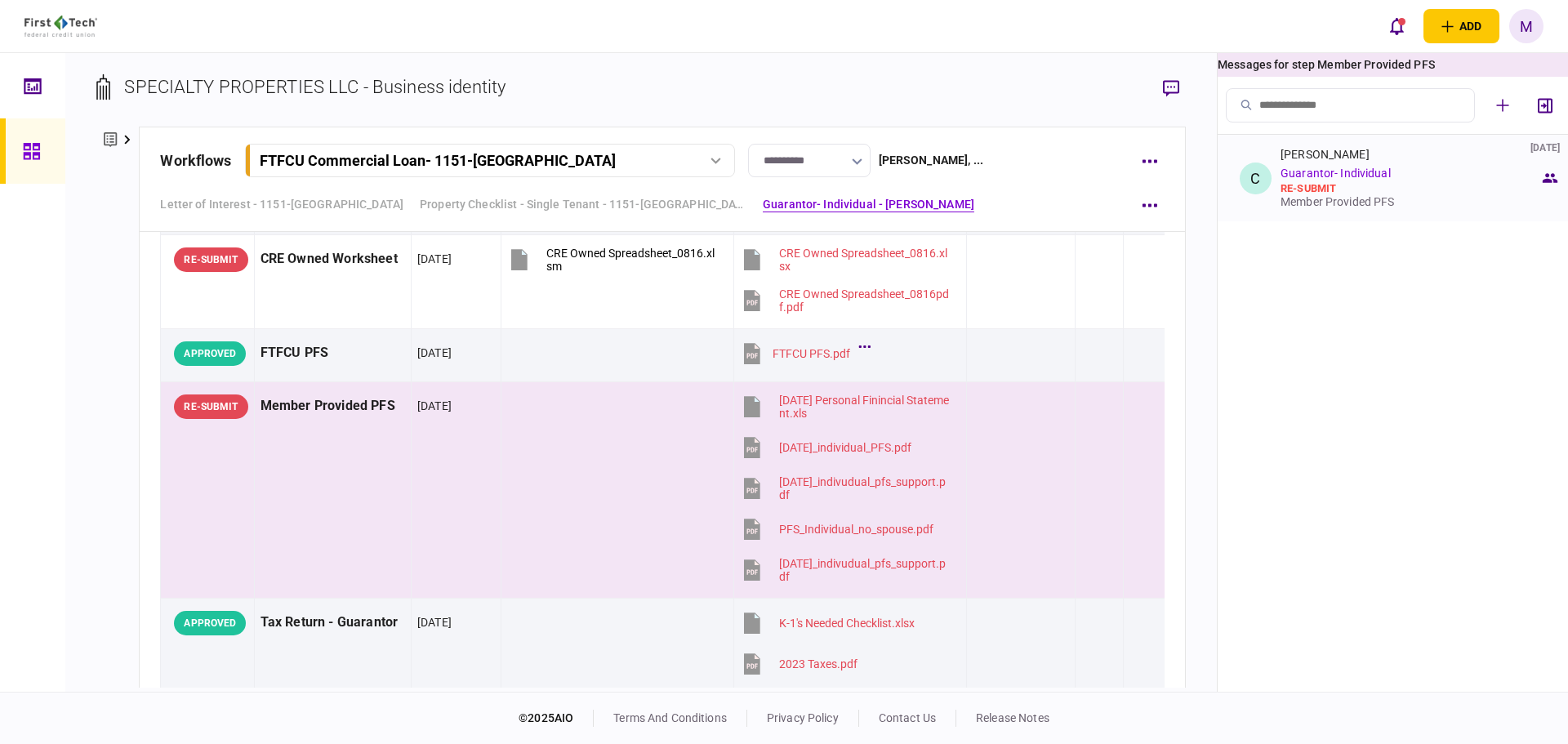
click at [1315, 174] on link "Guarantor- Individual" at bounding box center [1336, 172] width 111 height 13
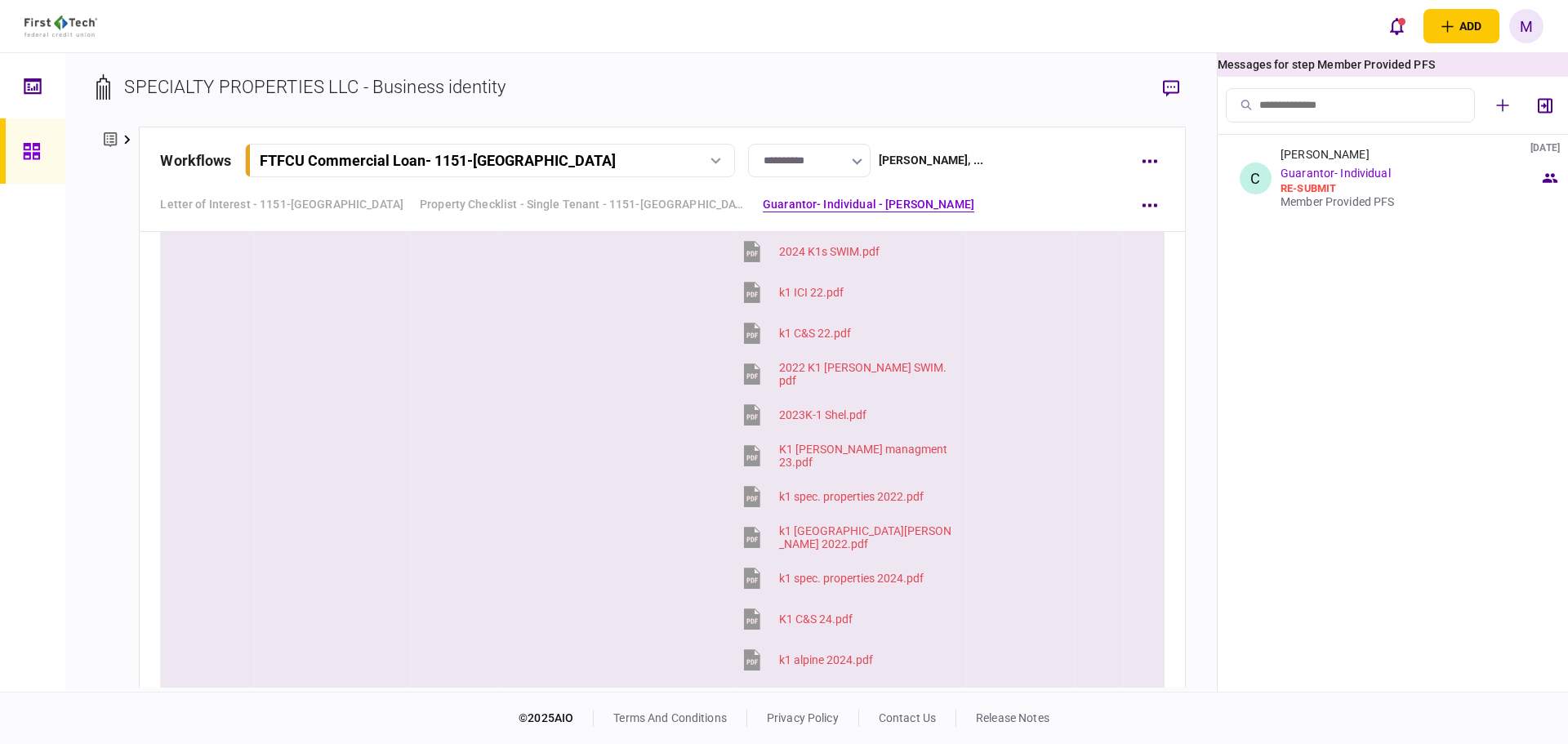
scroll to position [3260, 0]
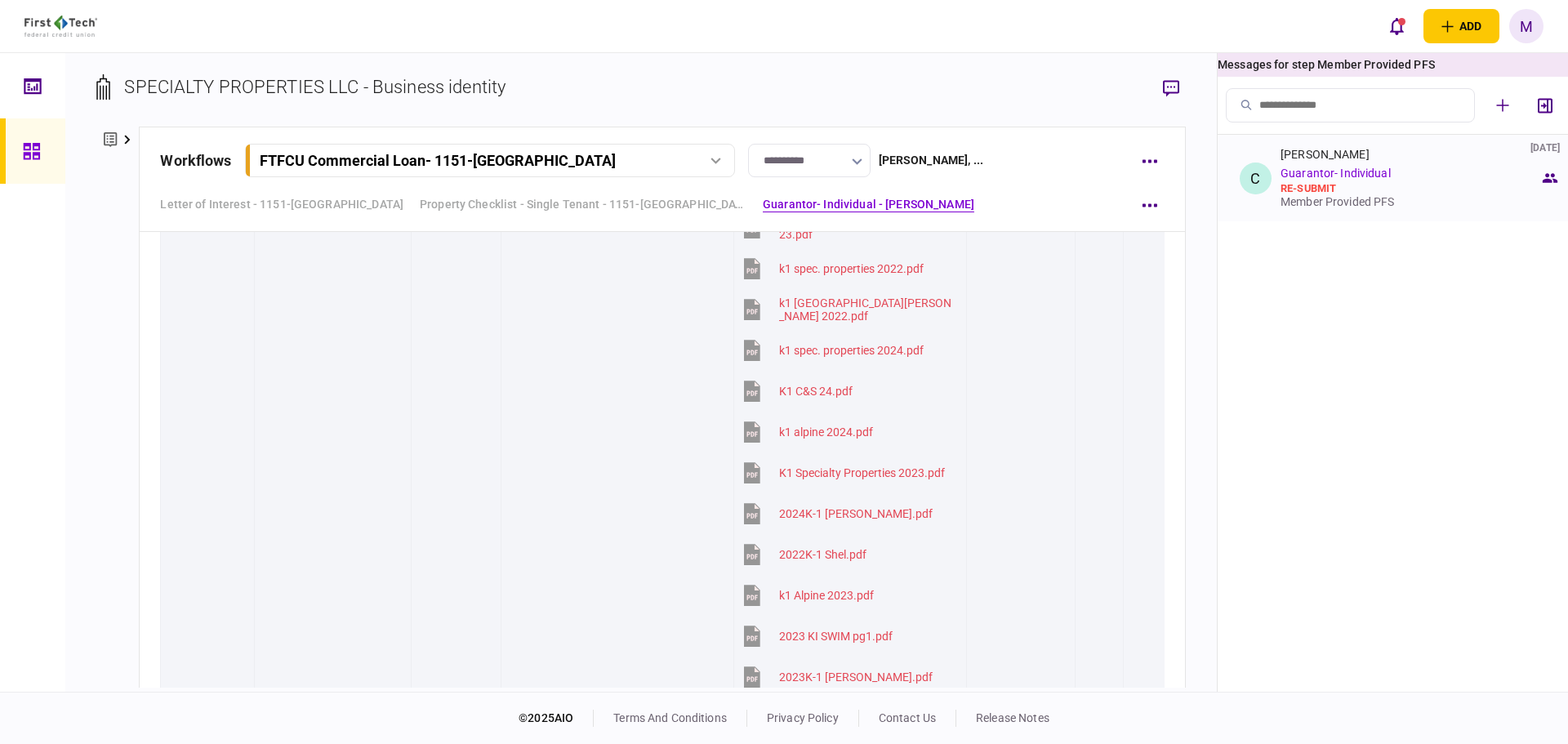
click at [1330, 195] on div "re-submit" at bounding box center [1410, 188] width 259 height 13
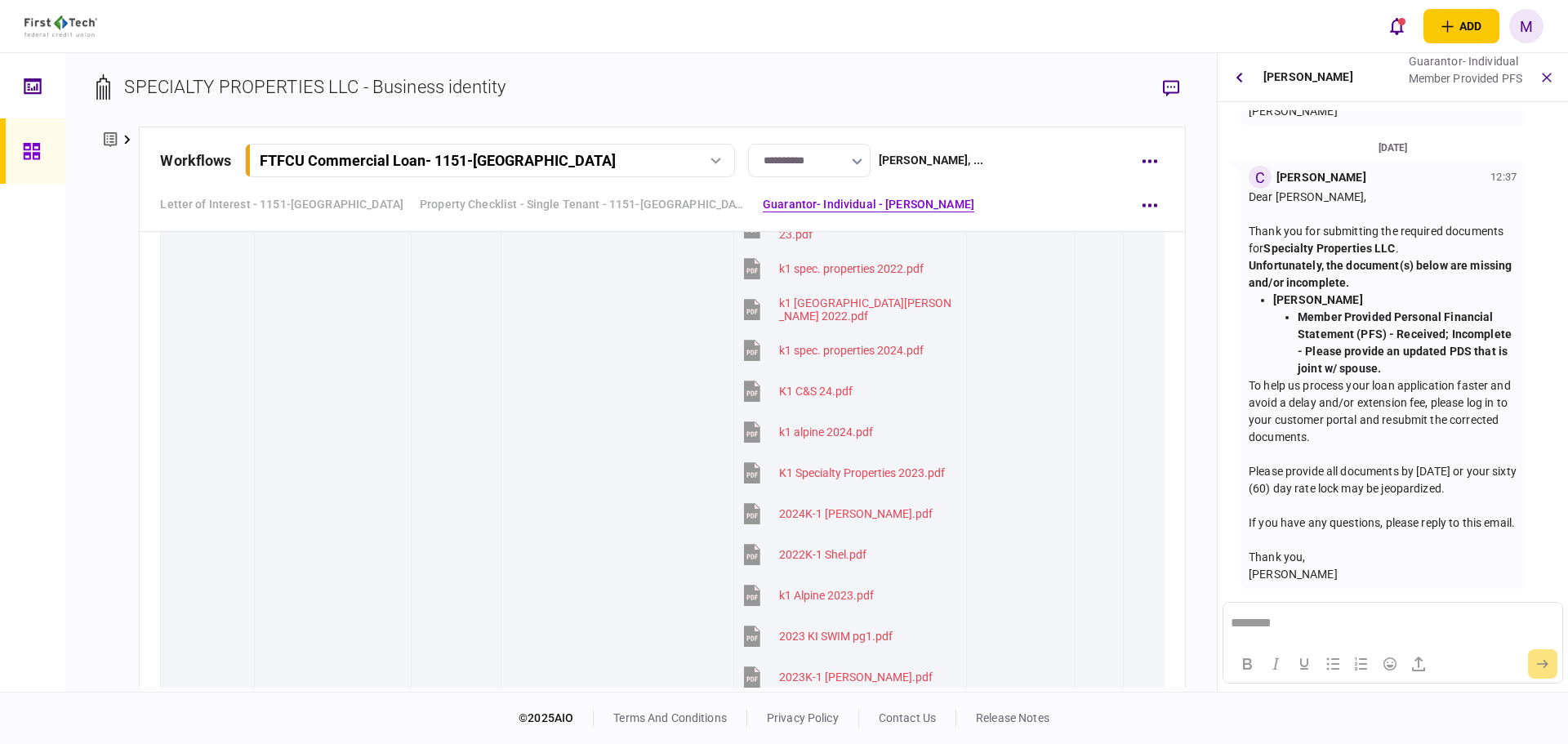
scroll to position [452, 0]
click at [1242, 75] on icon "button" at bounding box center [1240, 77] width 7 height 10
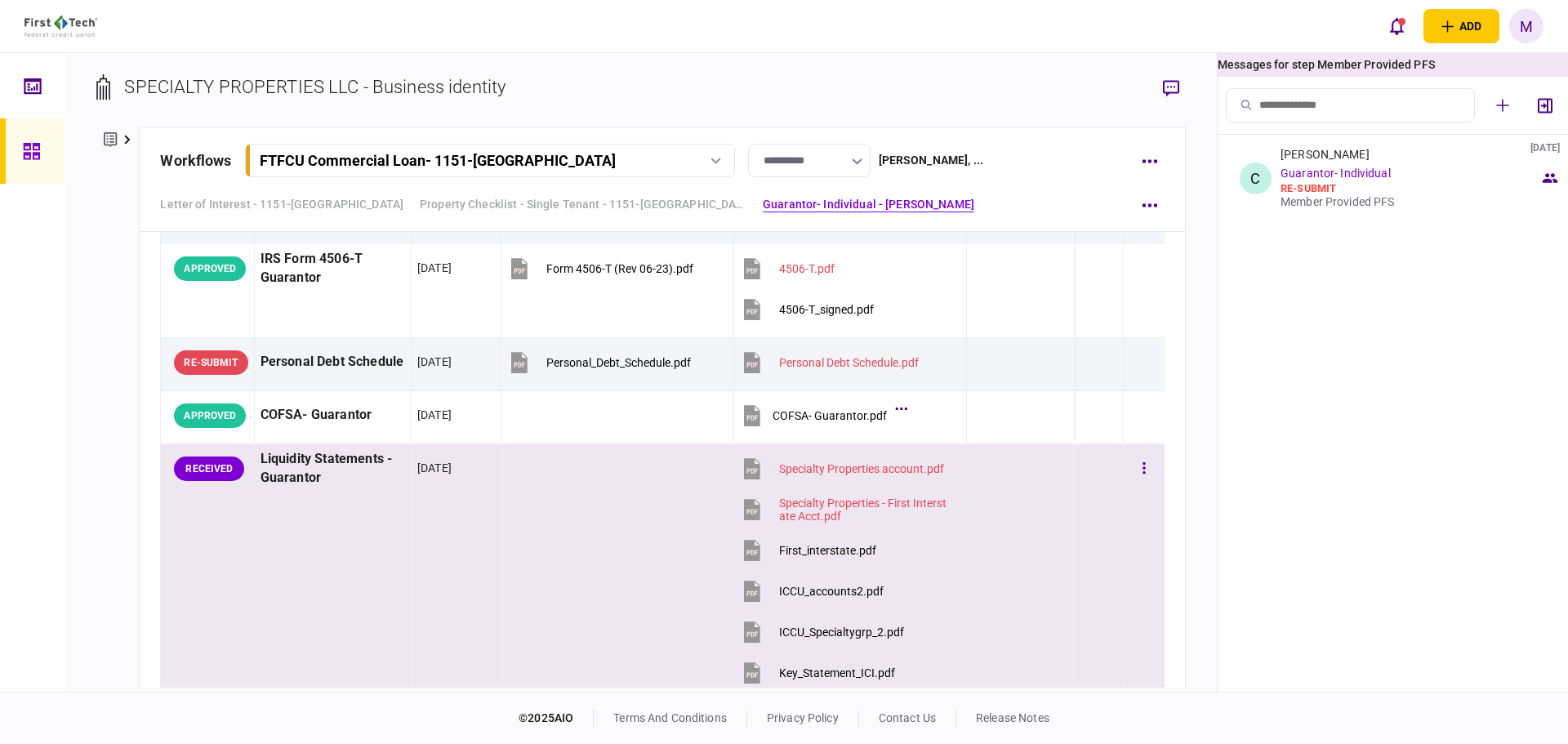
scroll to position [4022, 0]
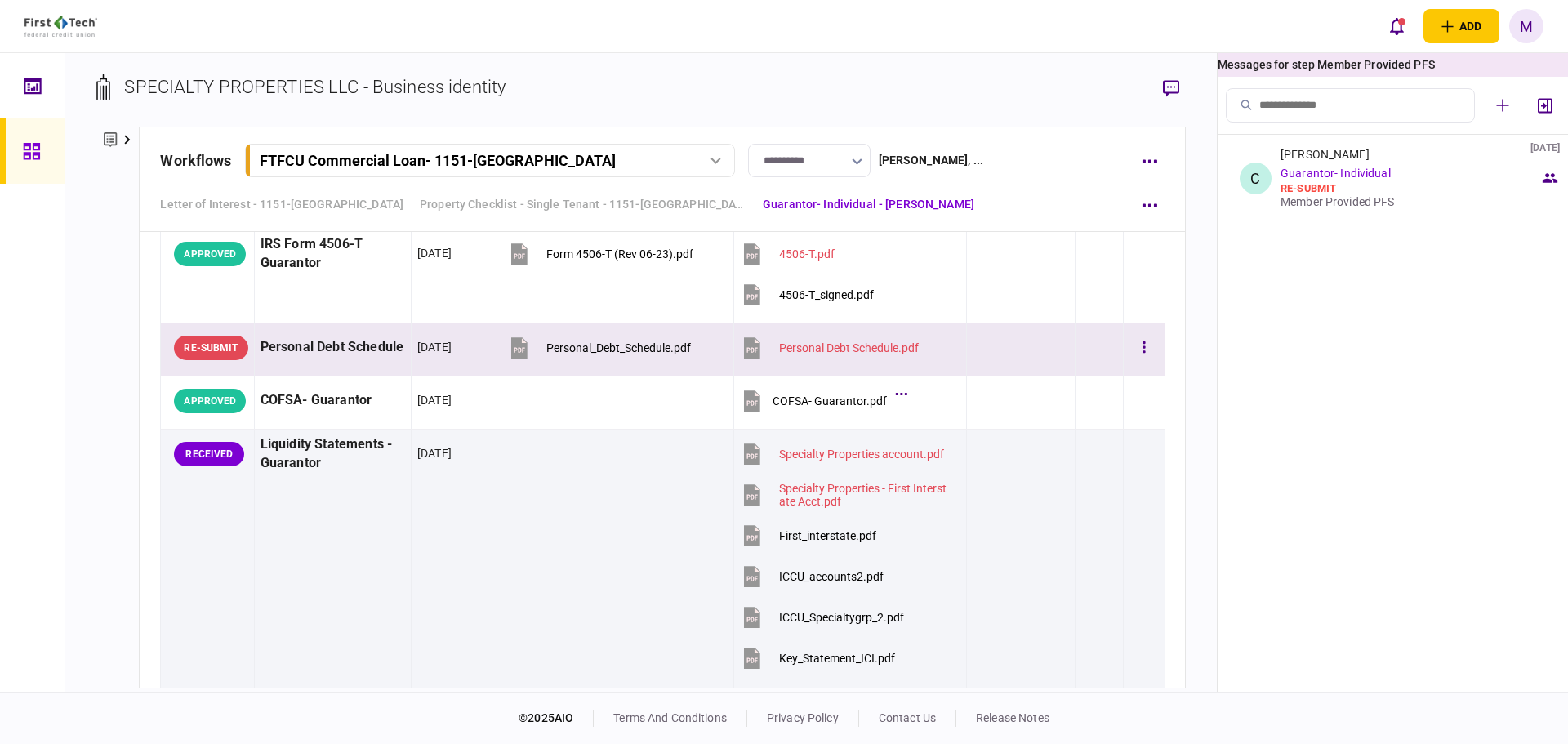
click at [365, 355] on div "Personal Debt Schedule" at bounding box center [333, 347] width 145 height 37
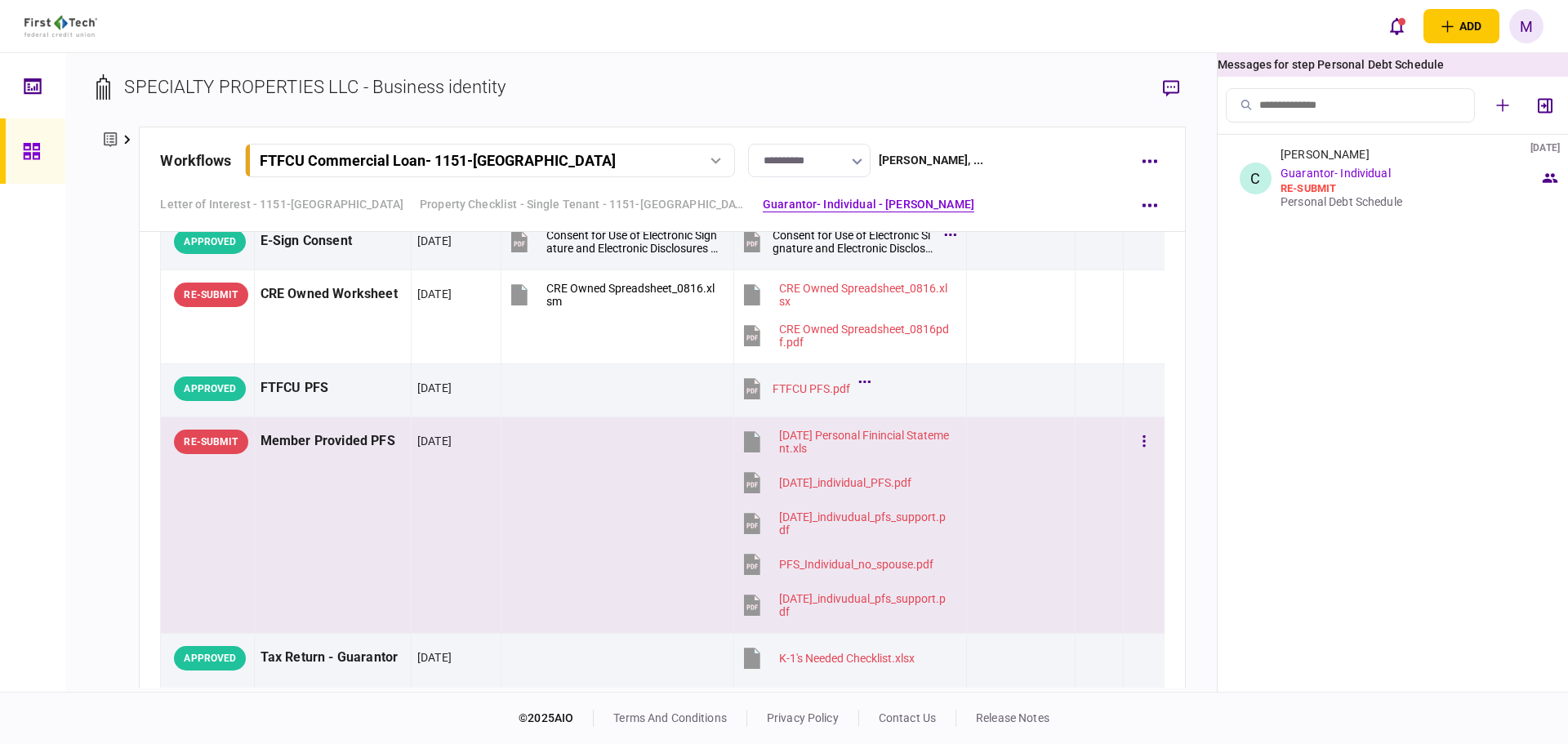
scroll to position [2497, 0]
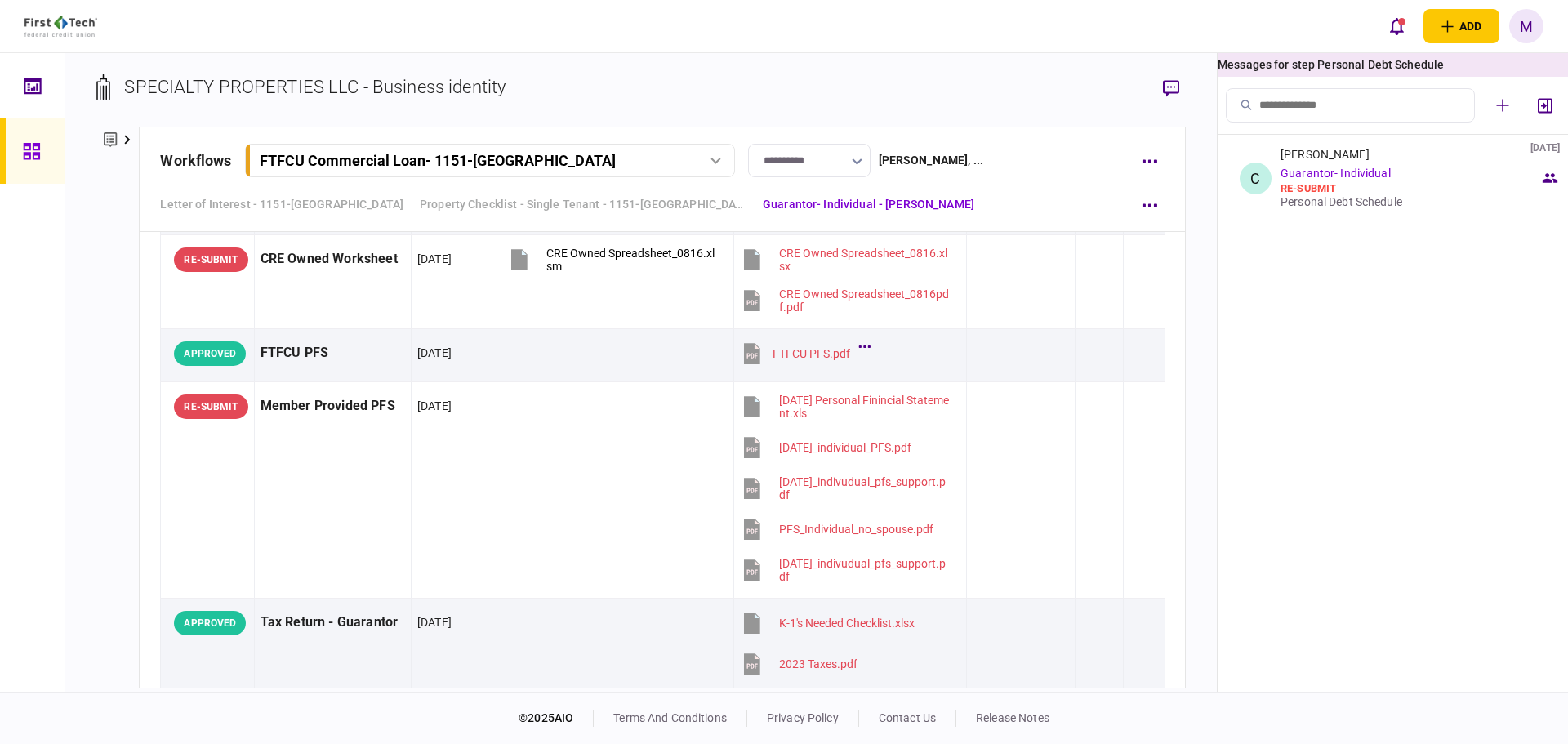
click at [124, 454] on div "company details Edit company no. 0000058687 address 1695 S. LOCUST GROVE RD., M…" at bounding box center [117, 407] width 43 height 561
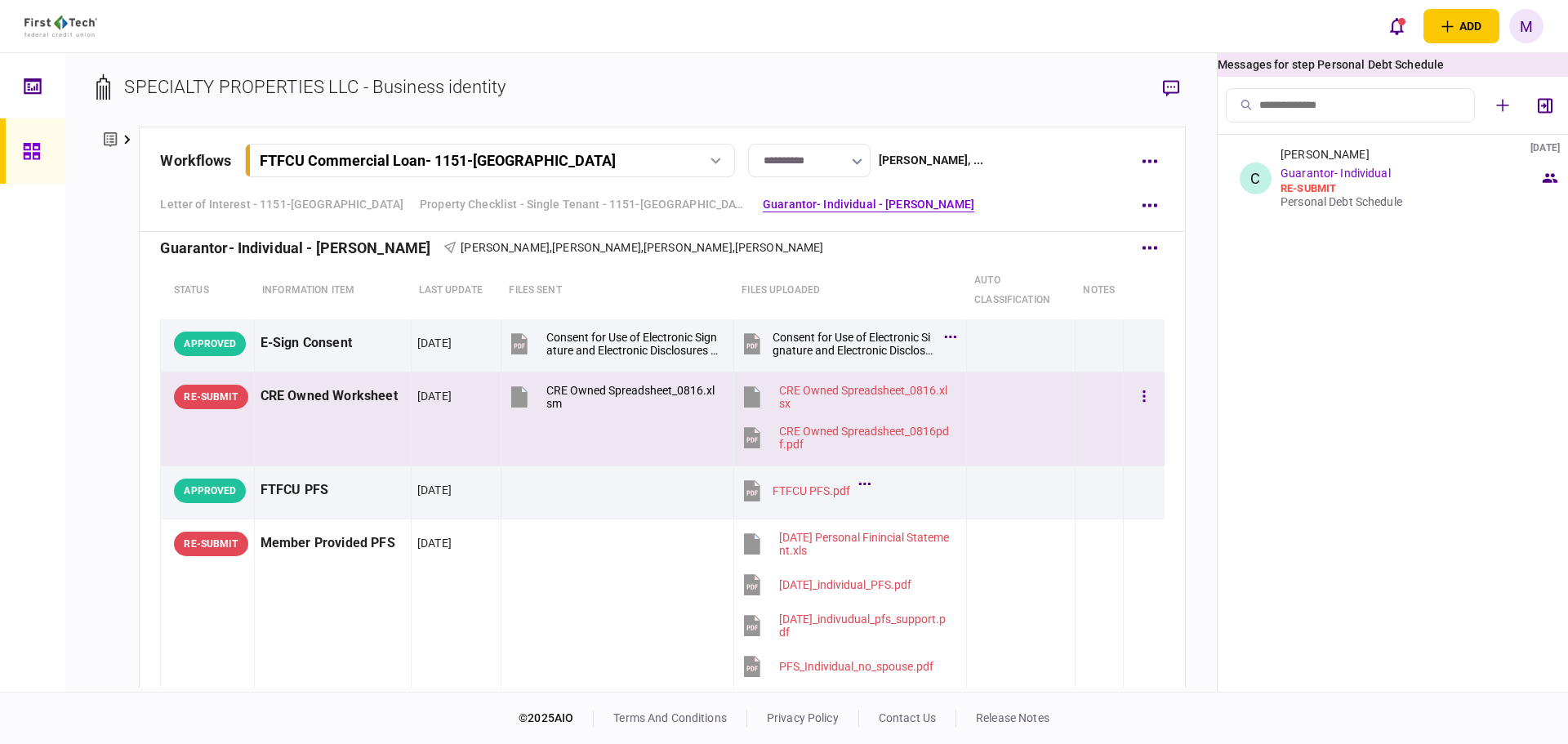
scroll to position [2307, 0]
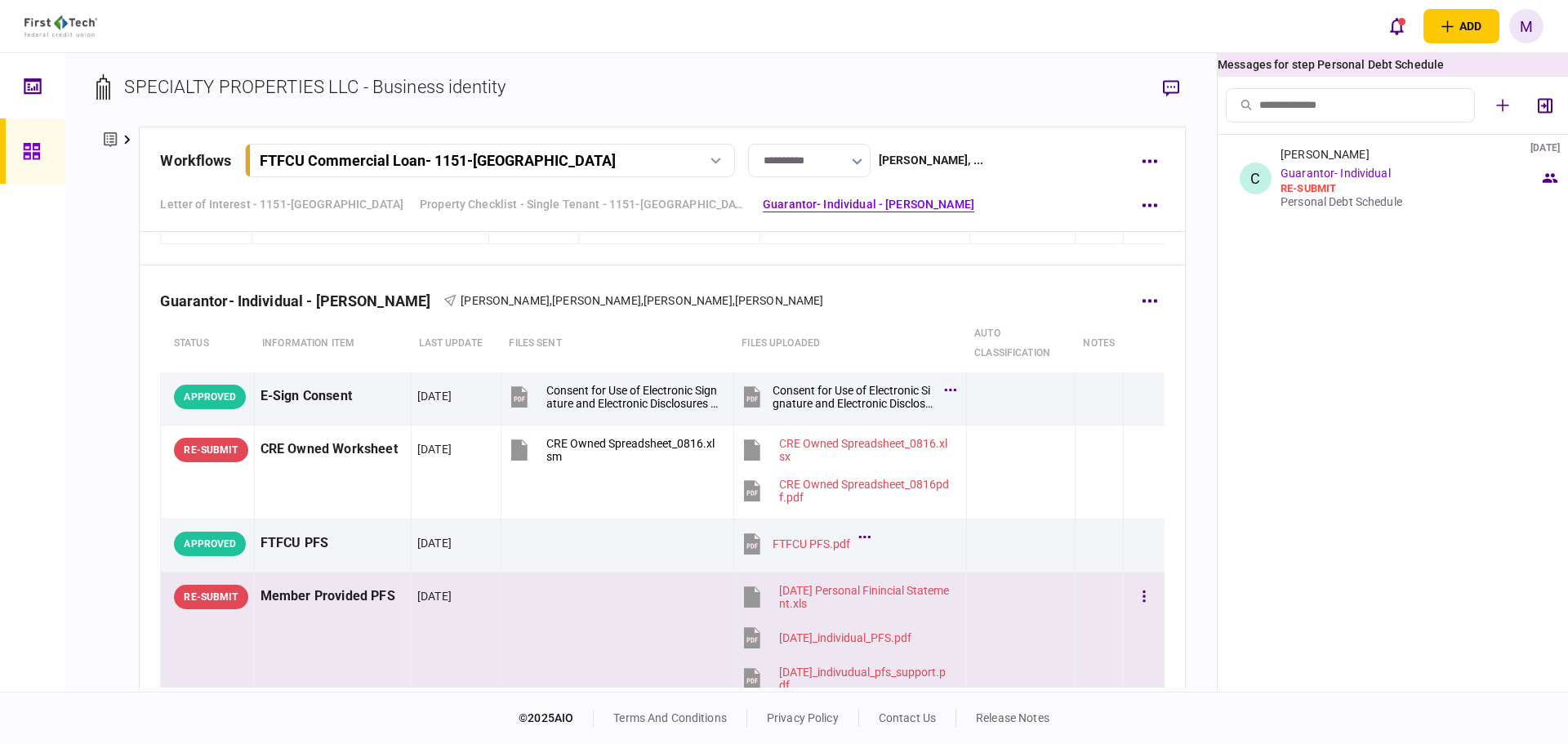
click at [897, 589] on div "8-16-2025 Personal Finincial Statement.xls" at bounding box center [866, 597] width 173 height 26
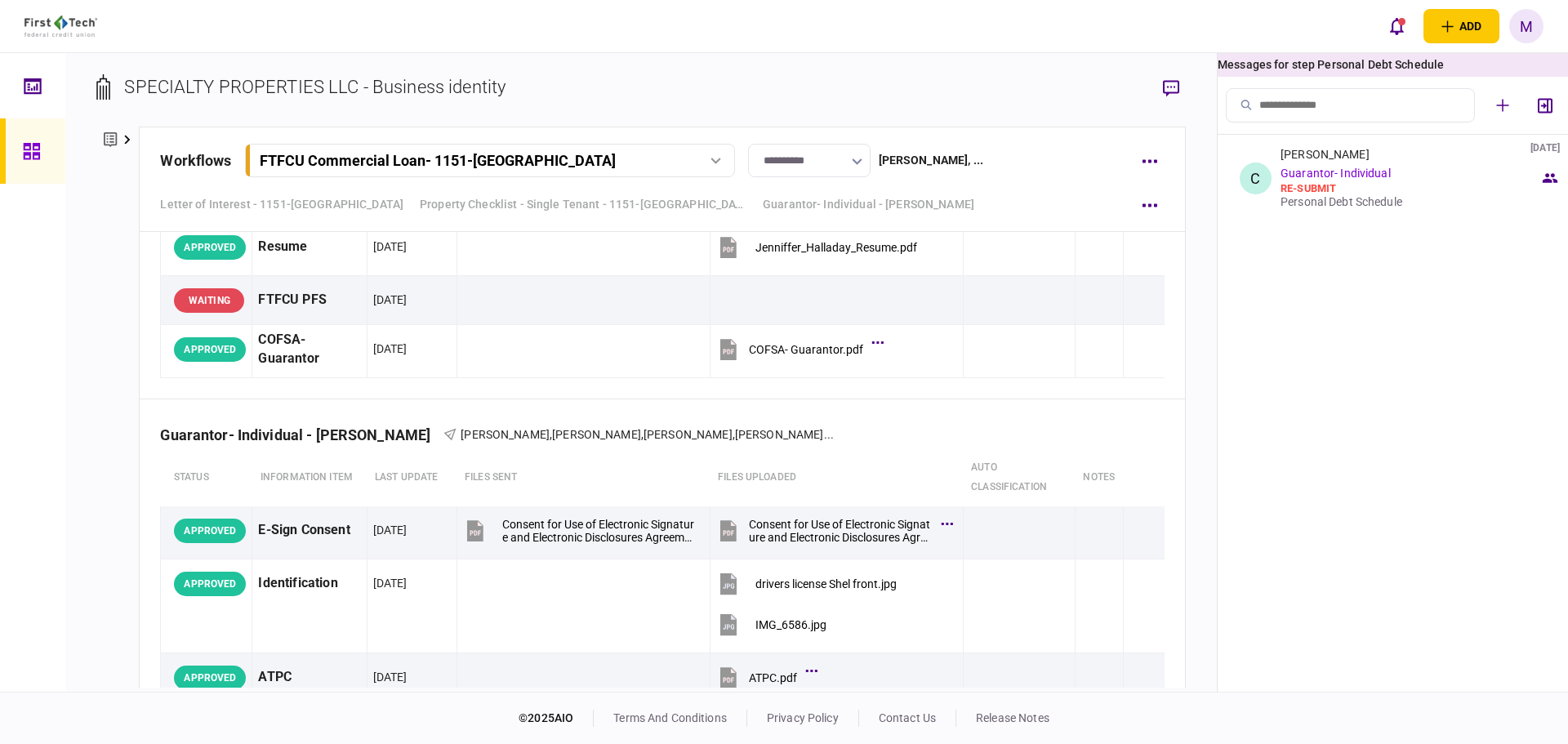
scroll to position [7833, 0]
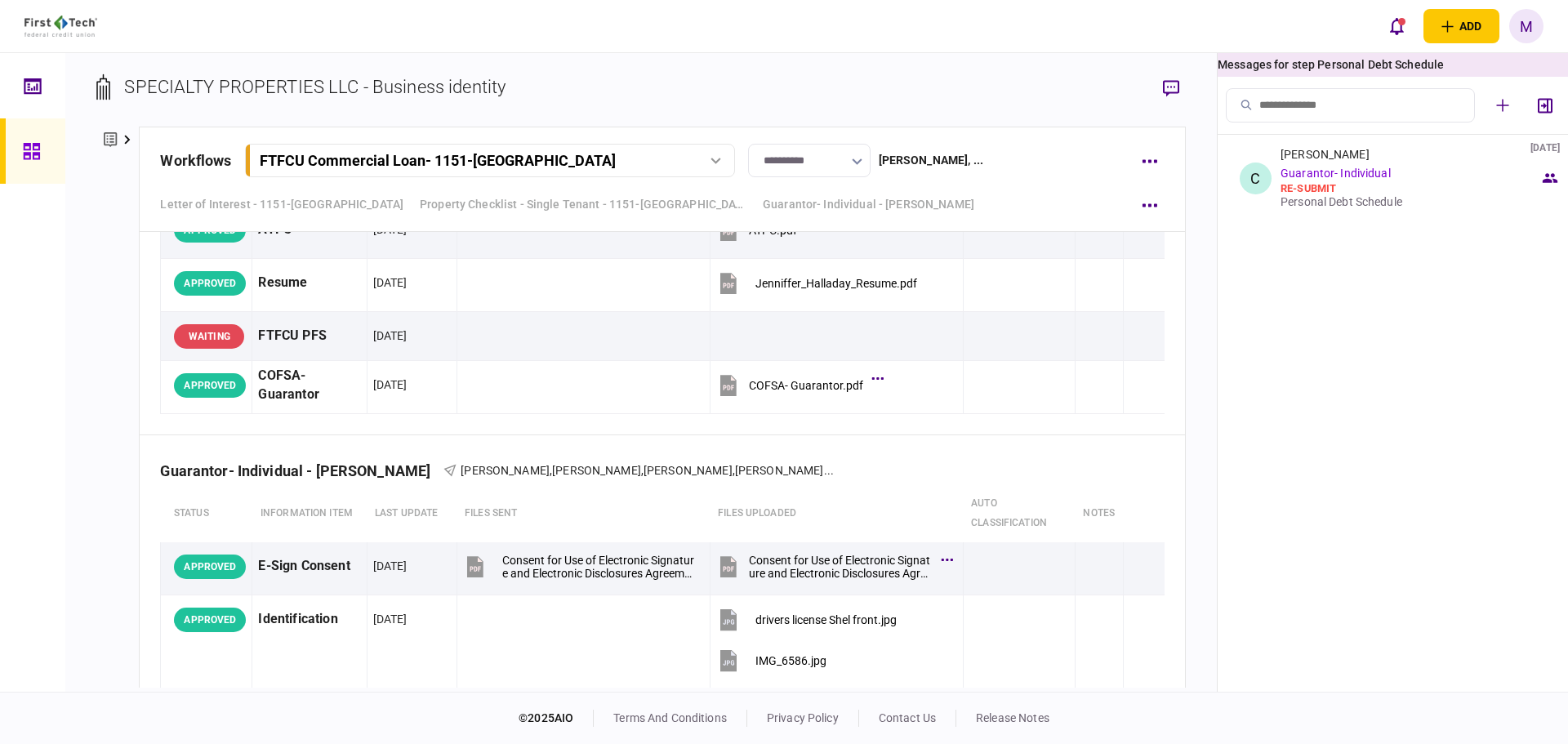
click at [1323, 375] on ul "C Charles Eldredge 30 Sep 2025 Guarantor- Individual re-submit Personal Debt Sc…" at bounding box center [1393, 413] width 351 height 557
click at [1054, 36] on div "add business identity individual identity M M Mark Ellertson Mark.Ellertson@fir…" at bounding box center [784, 26] width 1568 height 52
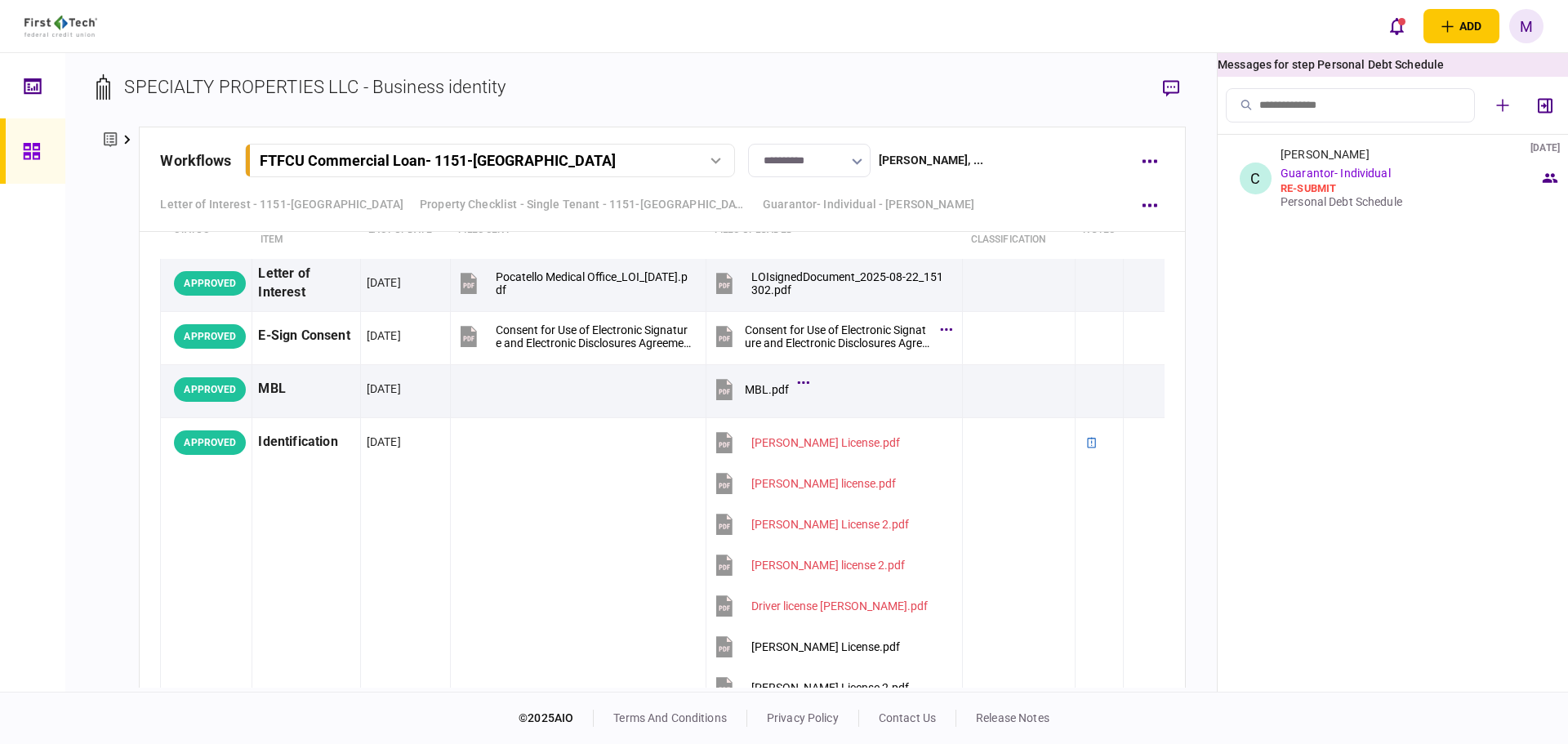
scroll to position [0, 0]
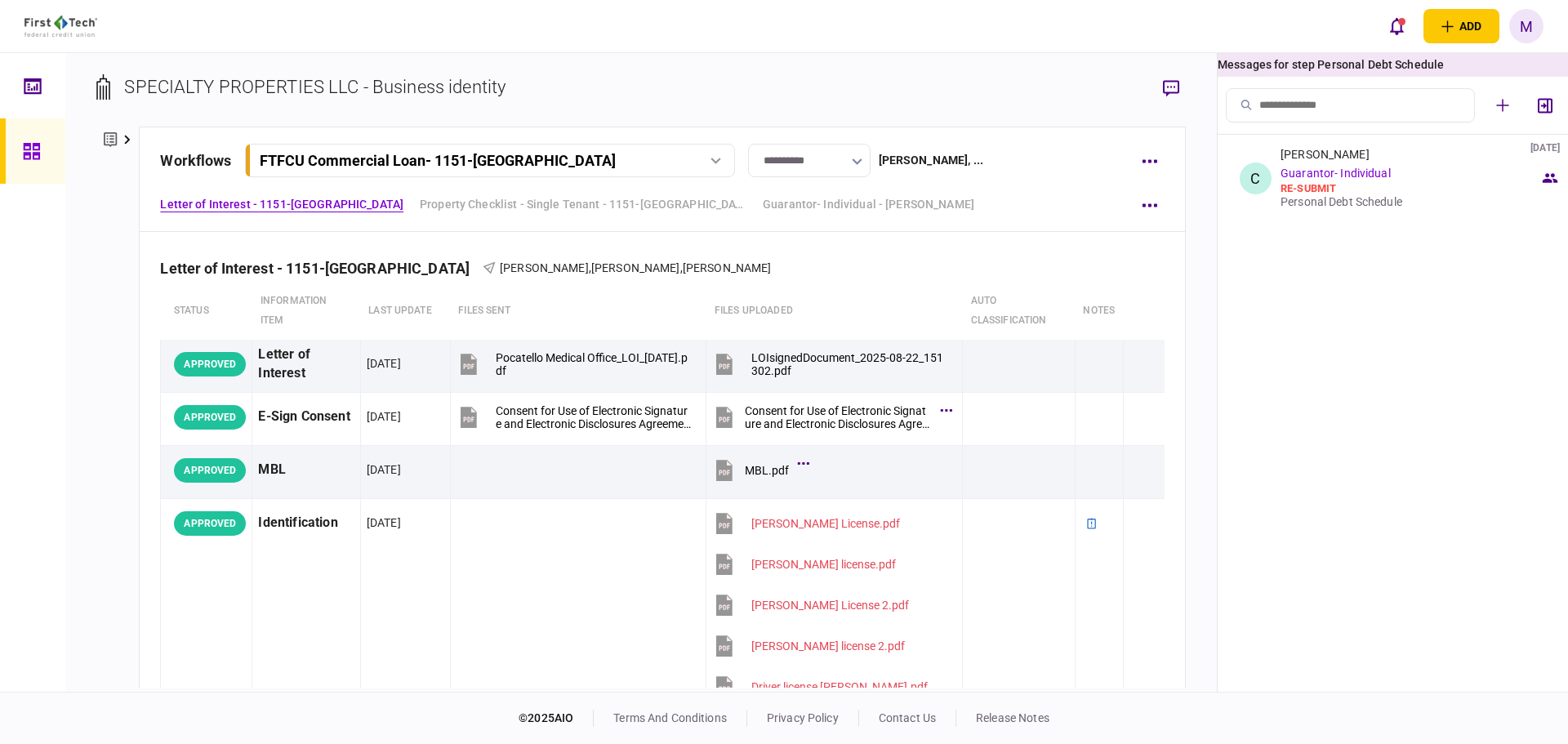
drag, startPoint x: 603, startPoint y: 73, endPoint x: 744, endPoint y: 48, distance: 143.2
click at [604, 72] on div "SPECIALTY PROPERTIES LLC - Business identity company details Edit company no. 0…" at bounding box center [641, 372] width 1152 height 639
